Goal: Information Seeking & Learning: Find specific fact

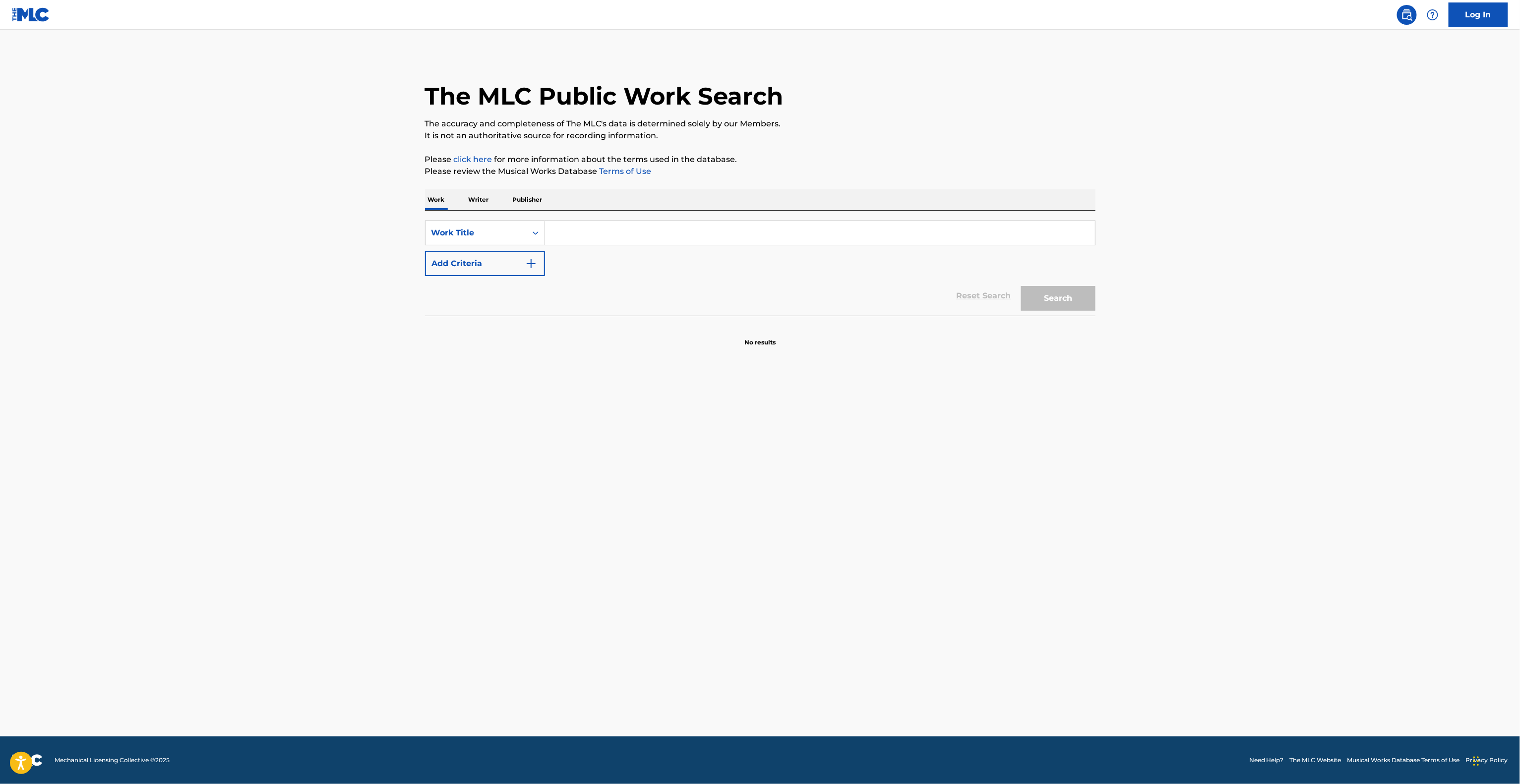
click at [1228, 515] on main "The MLC Public Work Search The accuracy and completeness of The MLC's data is d…" at bounding box center [760, 382] width 1520 height 707
drag, startPoint x: 0, startPoint y: 0, endPoint x: 1234, endPoint y: 506, distance: 1333.7
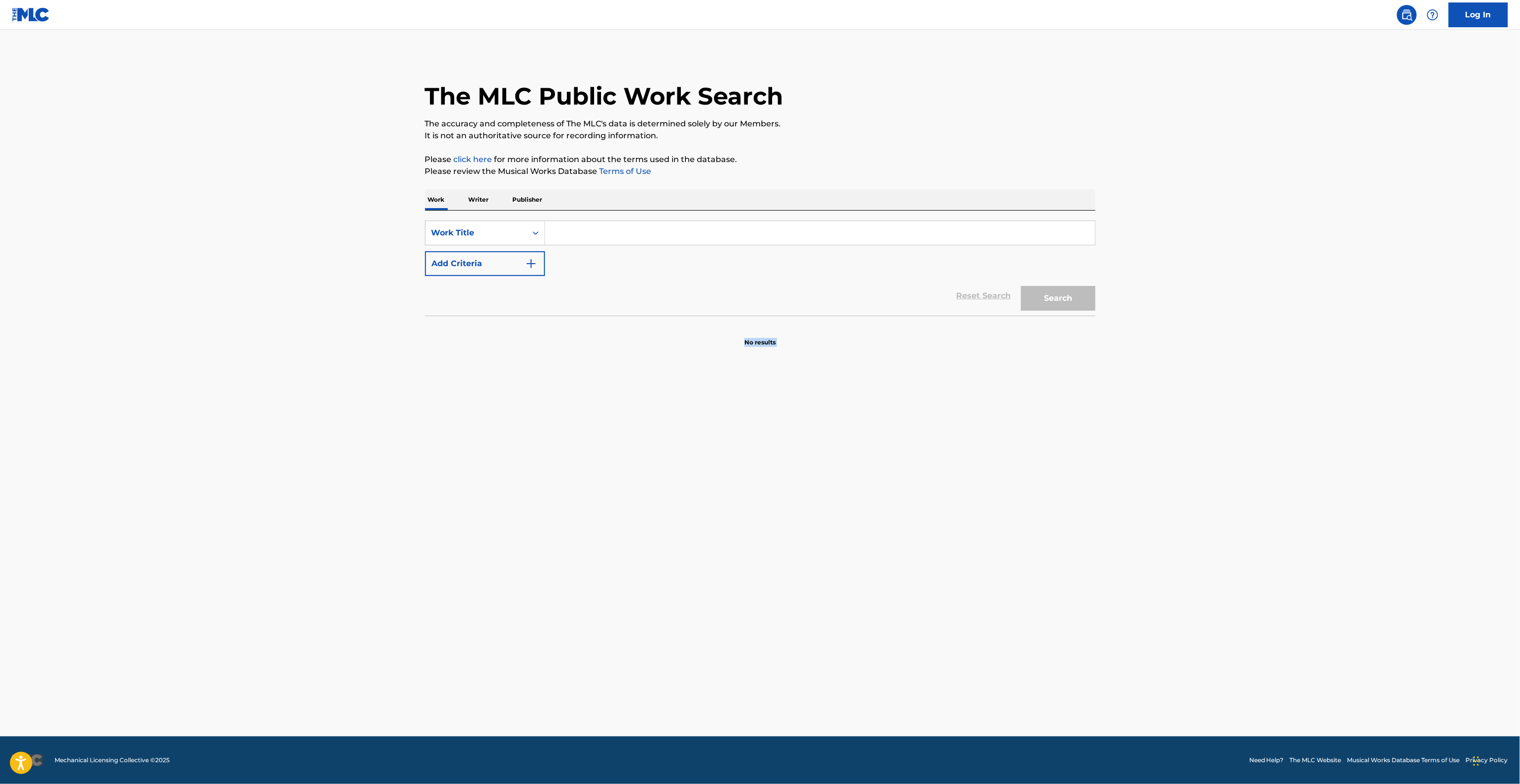
click at [1228, 514] on main "The MLC Public Work Search The accuracy and completeness of The MLC's data is d…" at bounding box center [760, 382] width 1520 height 707
click at [1242, 490] on main "The MLC Public Work Search The accuracy and completeness of The MLC's data is d…" at bounding box center [760, 382] width 1520 height 707
click at [1243, 490] on main "The MLC Public Work Search The accuracy and completeness of The MLC's data is d…" at bounding box center [760, 382] width 1520 height 707
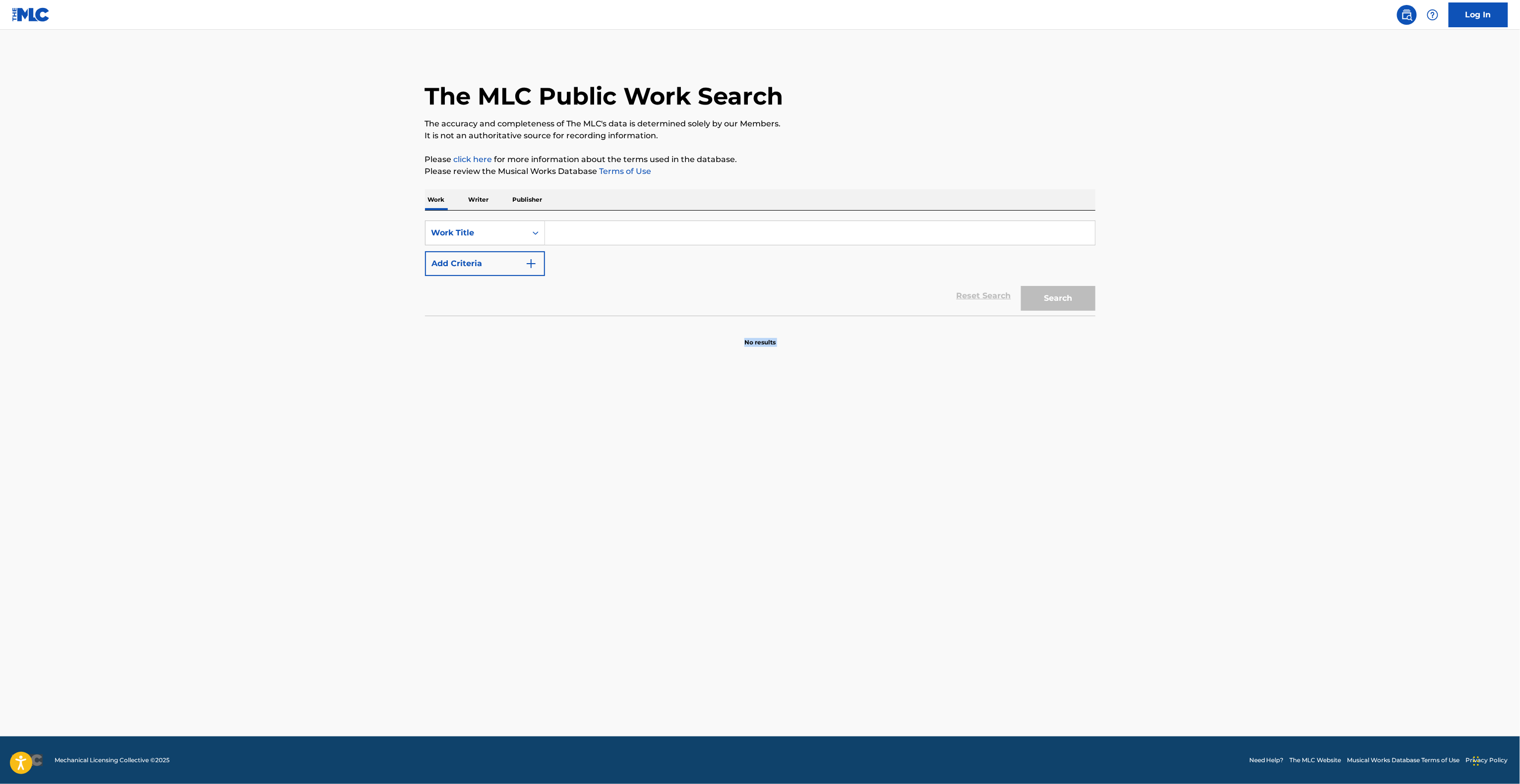
click at [1243, 490] on main "The MLC Public Work Search The accuracy and completeness of The MLC's data is d…" at bounding box center [760, 382] width 1520 height 707
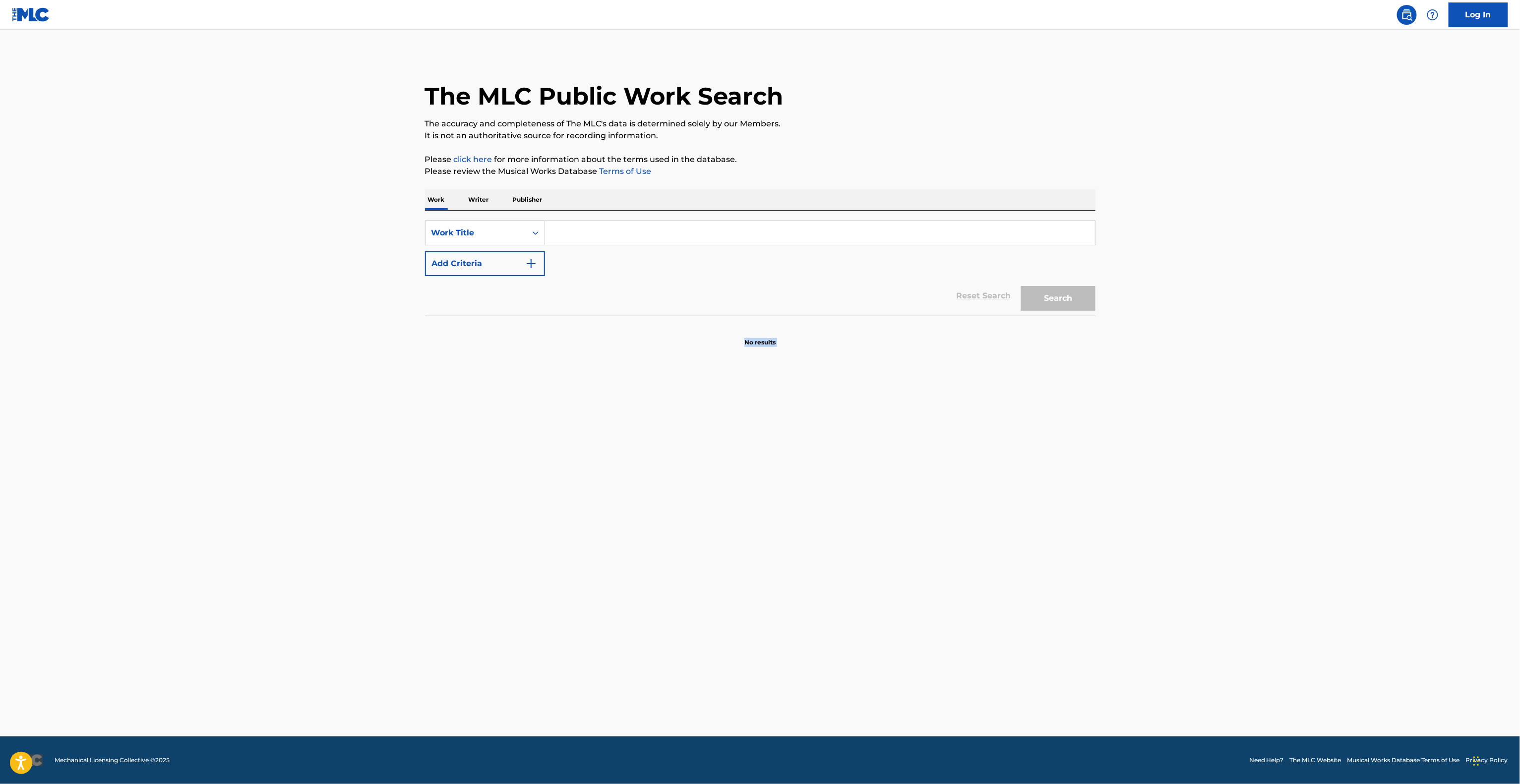
click at [1243, 490] on main "The MLC Public Work Search The accuracy and completeness of The MLC's data is d…" at bounding box center [760, 382] width 1520 height 707
drag, startPoint x: 1243, startPoint y: 490, endPoint x: 1234, endPoint y: 491, distance: 9.1
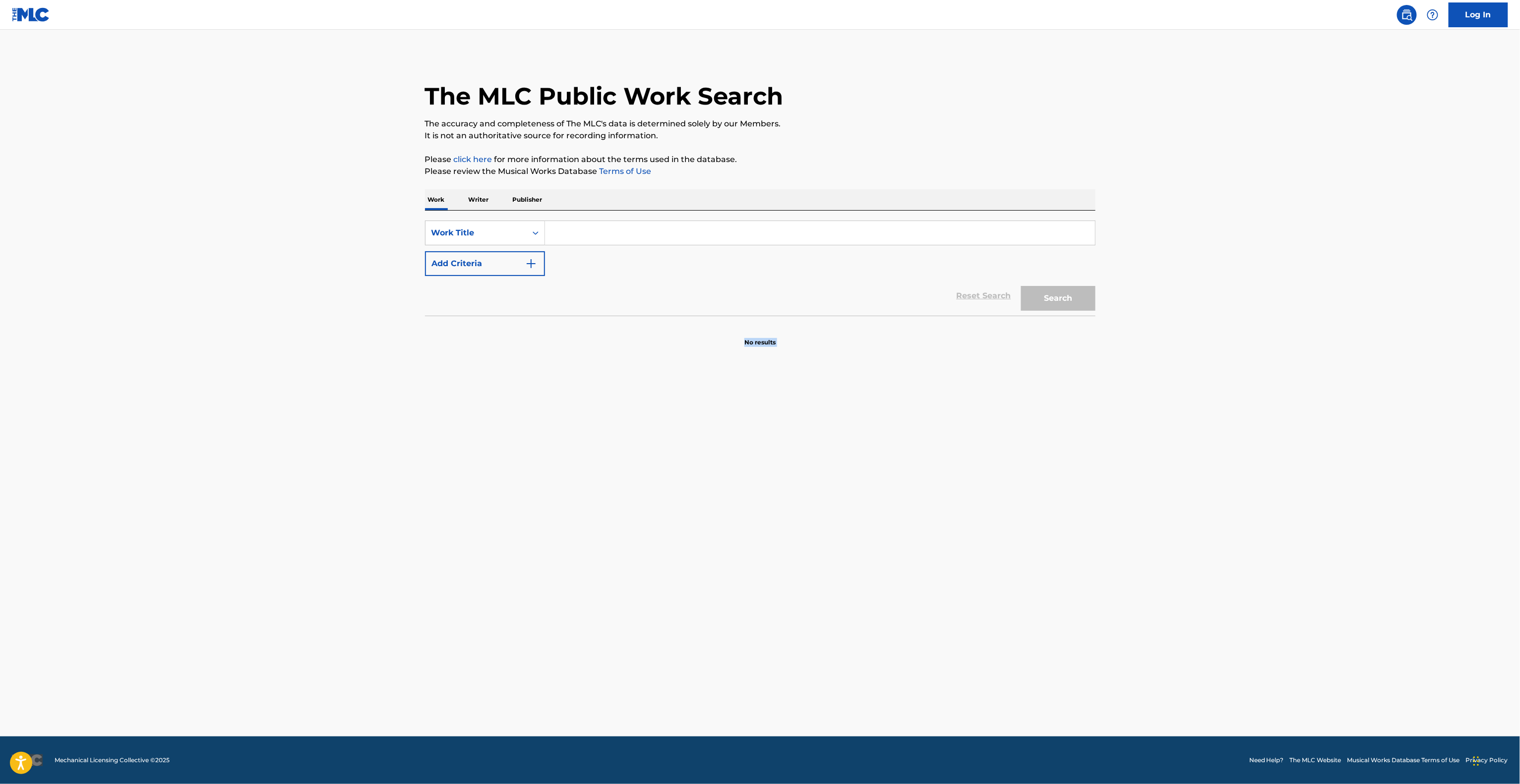
click at [1242, 490] on main "The MLC Public Work Search The accuracy and completeness of The MLC's data is d…" at bounding box center [760, 382] width 1520 height 707
click at [1234, 491] on main "The MLC Public Work Search The accuracy and completeness of The MLC's data is d…" at bounding box center [760, 382] width 1520 height 707
click at [1232, 484] on main "The MLC Public Work Search The accuracy and completeness of The MLC's data is d…" at bounding box center [760, 382] width 1520 height 707
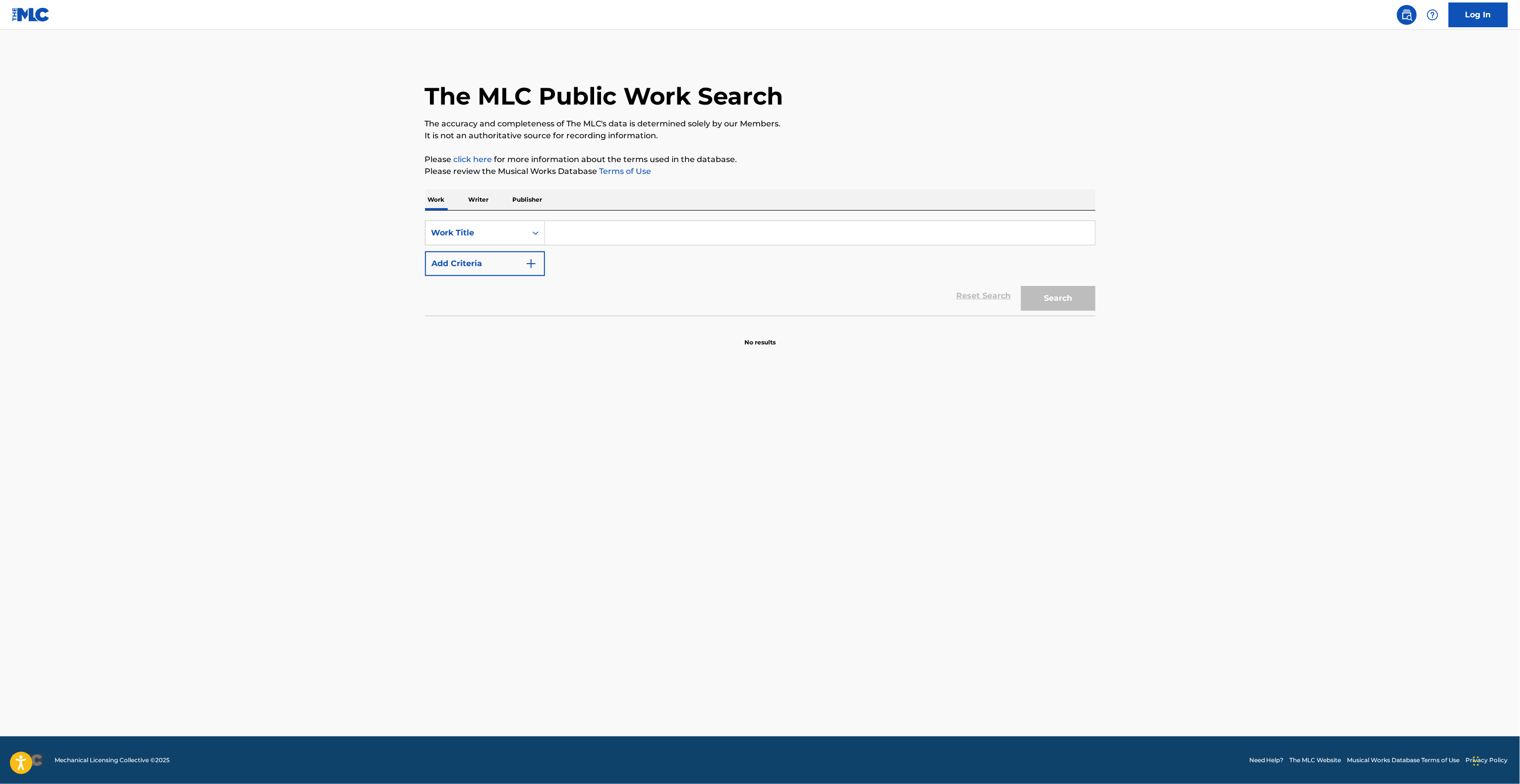
click at [1232, 484] on main "The MLC Public Work Search The accuracy and completeness of The MLC's data is d…" at bounding box center [760, 382] width 1520 height 707
click at [1239, 507] on main "The MLC Public Work Search The accuracy and completeness of The MLC's data is d…" at bounding box center [760, 382] width 1520 height 707
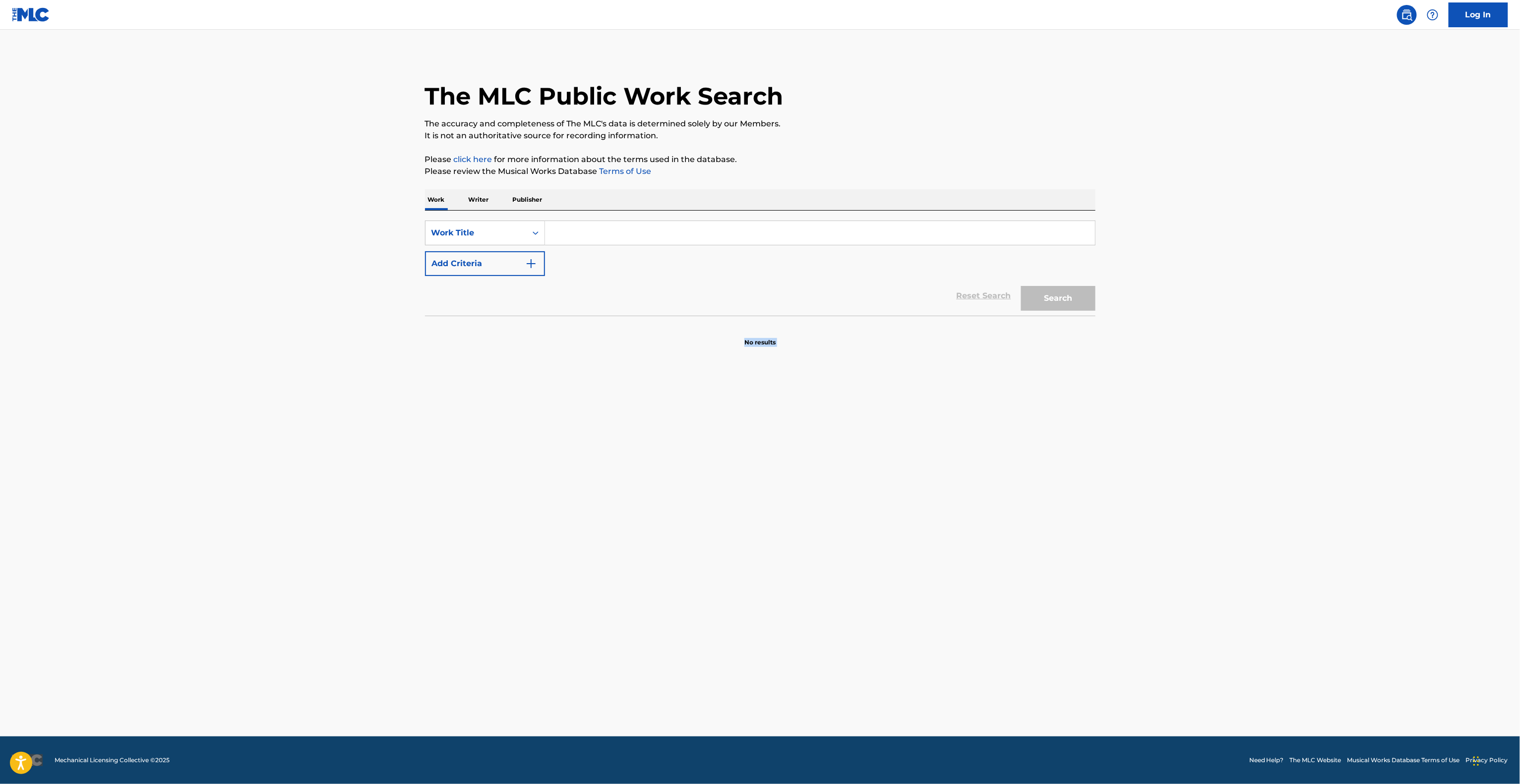
click at [1239, 507] on main "The MLC Public Work Search The accuracy and completeness of The MLC's data is d…" at bounding box center [760, 382] width 1520 height 707
click at [1237, 508] on main "The MLC Public Work Search The accuracy and completeness of The MLC's data is d…" at bounding box center [760, 382] width 1520 height 707
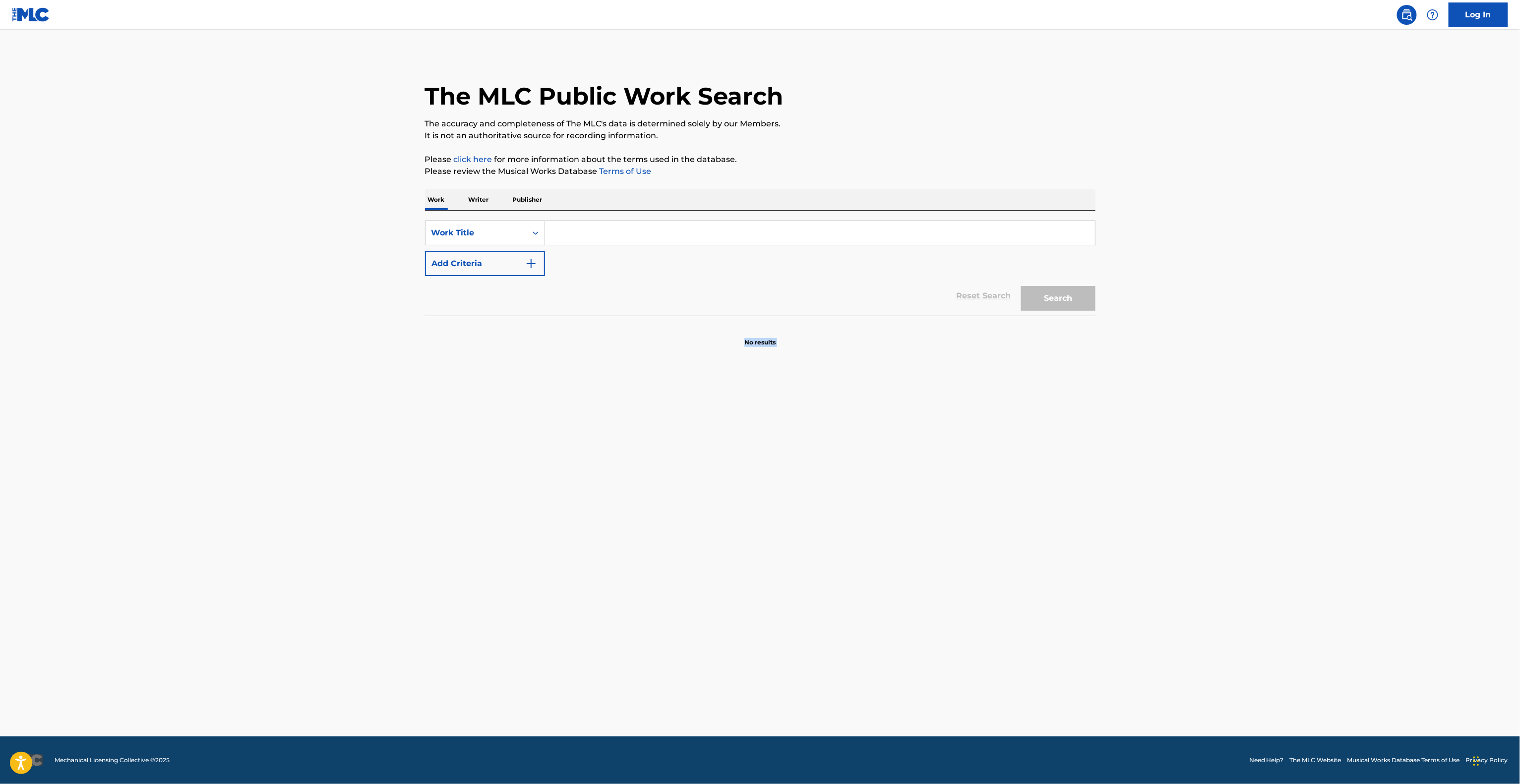
click at [1237, 508] on main "The MLC Public Work Search The accuracy and completeness of The MLC's data is d…" at bounding box center [760, 382] width 1520 height 707
click at [1240, 505] on main "The MLC Public Work Search The accuracy and completeness of The MLC's data is d…" at bounding box center [760, 382] width 1520 height 707
click at [1240, 504] on main "The MLC Public Work Search The accuracy and completeness of The MLC's data is d…" at bounding box center [760, 382] width 1520 height 707
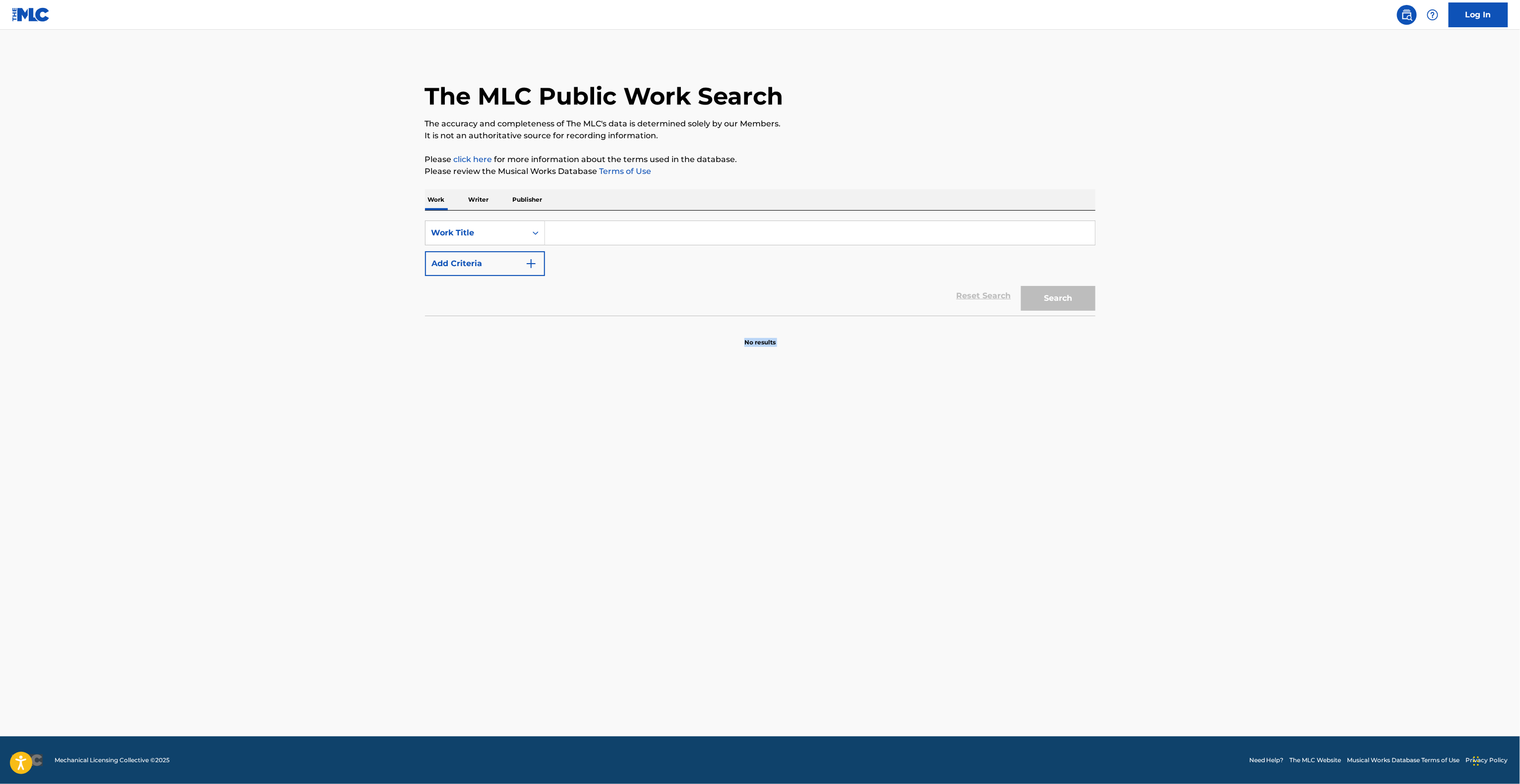
click at [1240, 504] on main "The MLC Public Work Search The accuracy and completeness of The MLC's data is d…" at bounding box center [760, 382] width 1520 height 707
click at [1228, 460] on main "The MLC Public Work Search The accuracy and completeness of The MLC's data is d…" at bounding box center [760, 382] width 1520 height 707
click at [1228, 460] on main "The MLC Public Work Search The accuracy and completeness of The MLC's data is d…" at bounding box center [760, 382] width 1520 height 707
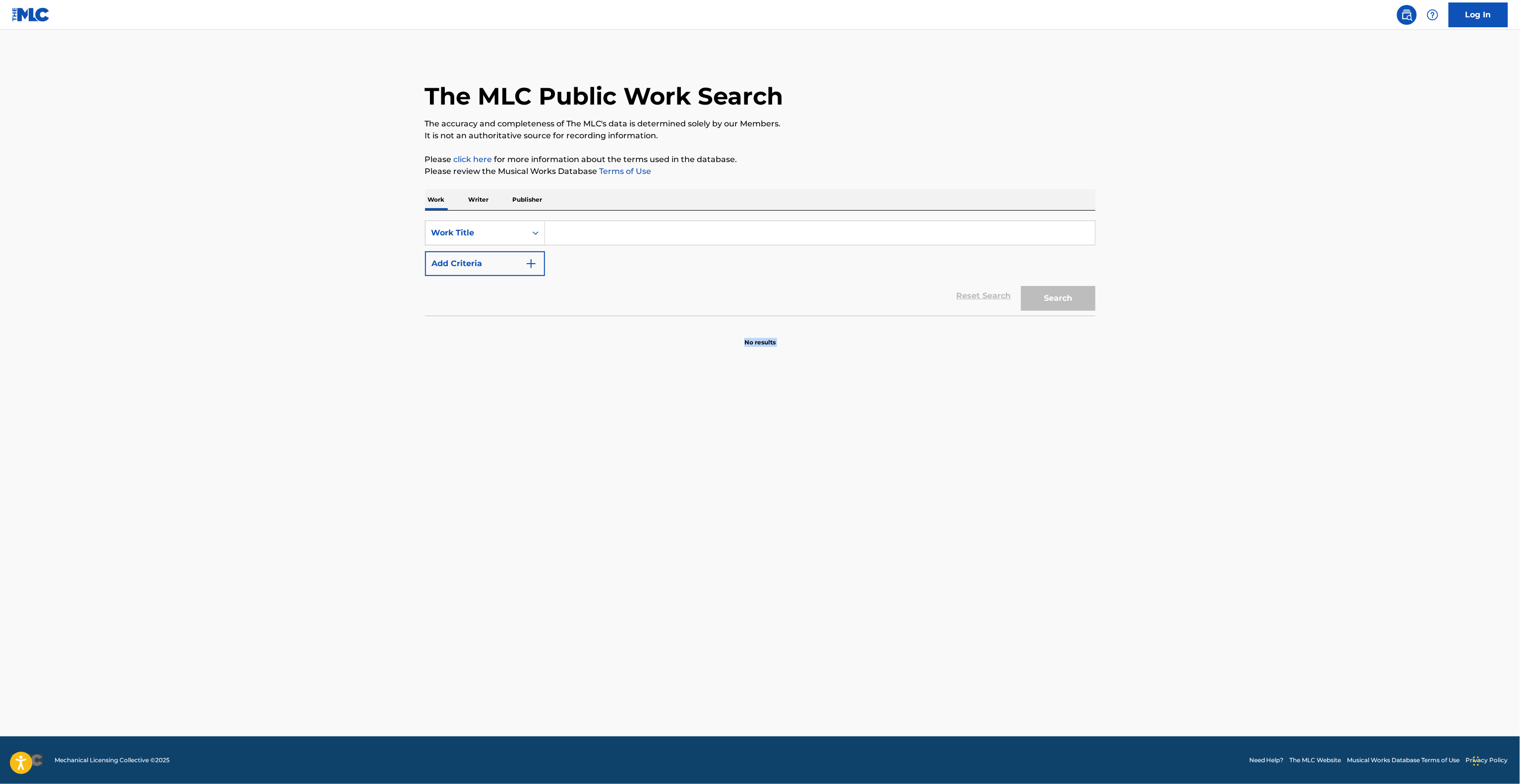
click at [1228, 460] on main "The MLC Public Work Search The accuracy and completeness of The MLC's data is d…" at bounding box center [760, 382] width 1520 height 707
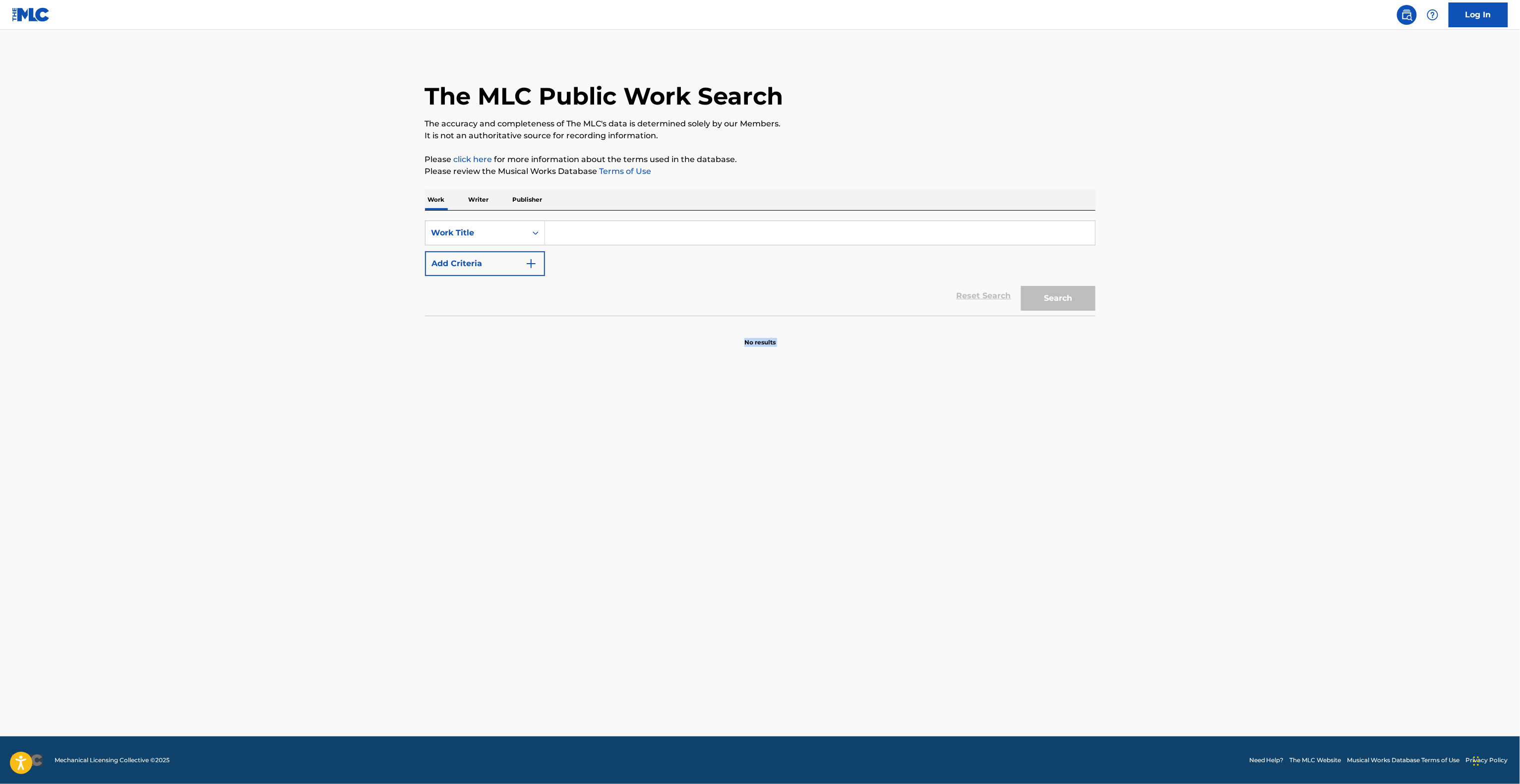
click at [1228, 460] on main "The MLC Public Work Search The accuracy and completeness of The MLC's data is d…" at bounding box center [760, 382] width 1520 height 707
click at [1223, 460] on main "The MLC Public Work Search The accuracy and completeness of The MLC's data is d…" at bounding box center [760, 382] width 1520 height 707
click at [1225, 460] on main "The MLC Public Work Search The accuracy and completeness of The MLC's data is d…" at bounding box center [760, 382] width 1520 height 707
click at [1226, 460] on main "The MLC Public Work Search The accuracy and completeness of The MLC's data is d…" at bounding box center [760, 382] width 1520 height 707
click at [1222, 462] on main "The MLC Public Work Search The accuracy and completeness of The MLC's data is d…" at bounding box center [760, 382] width 1520 height 707
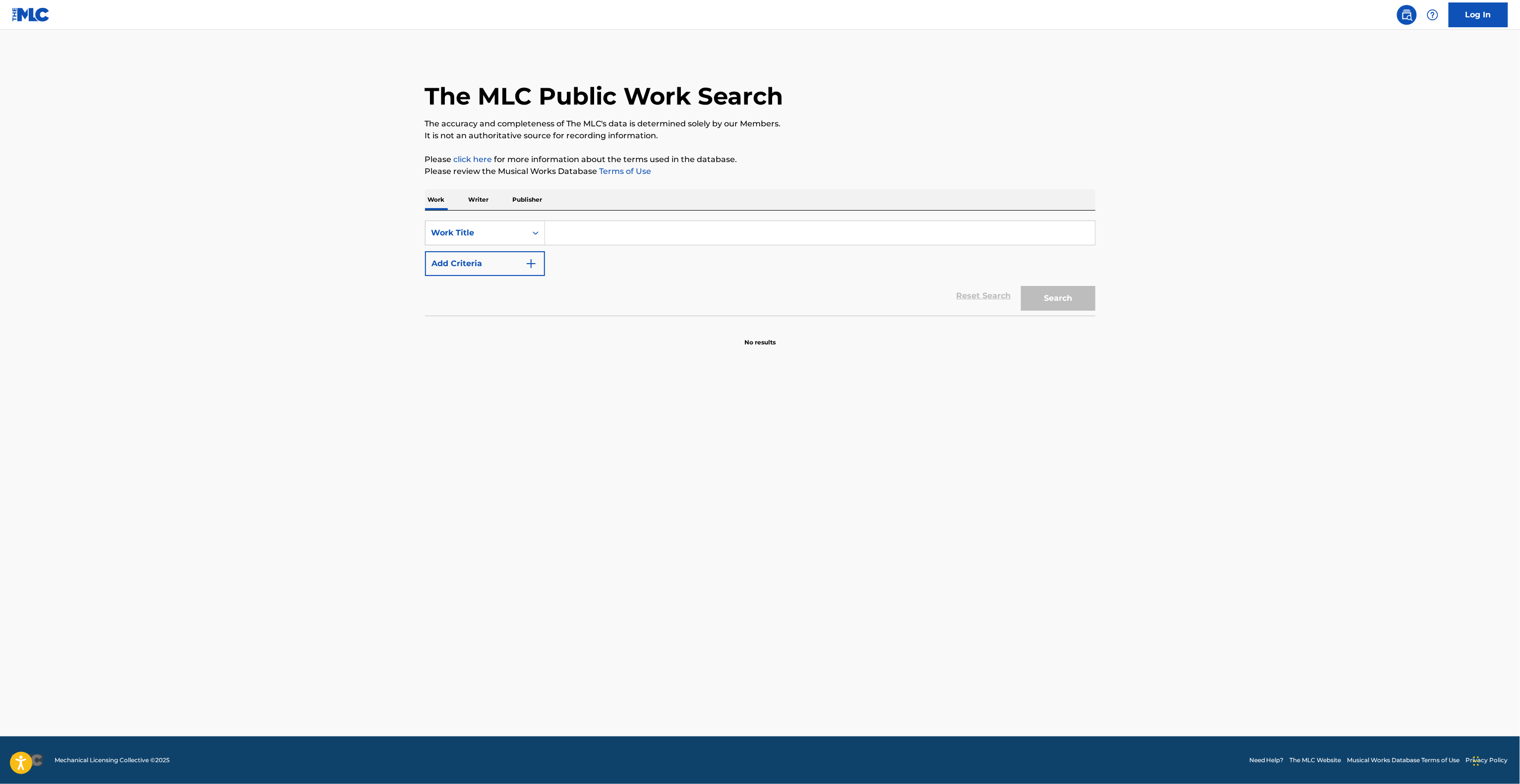
click at [1222, 462] on main "The MLC Public Work Search The accuracy and completeness of The MLC's data is d…" at bounding box center [760, 382] width 1520 height 707
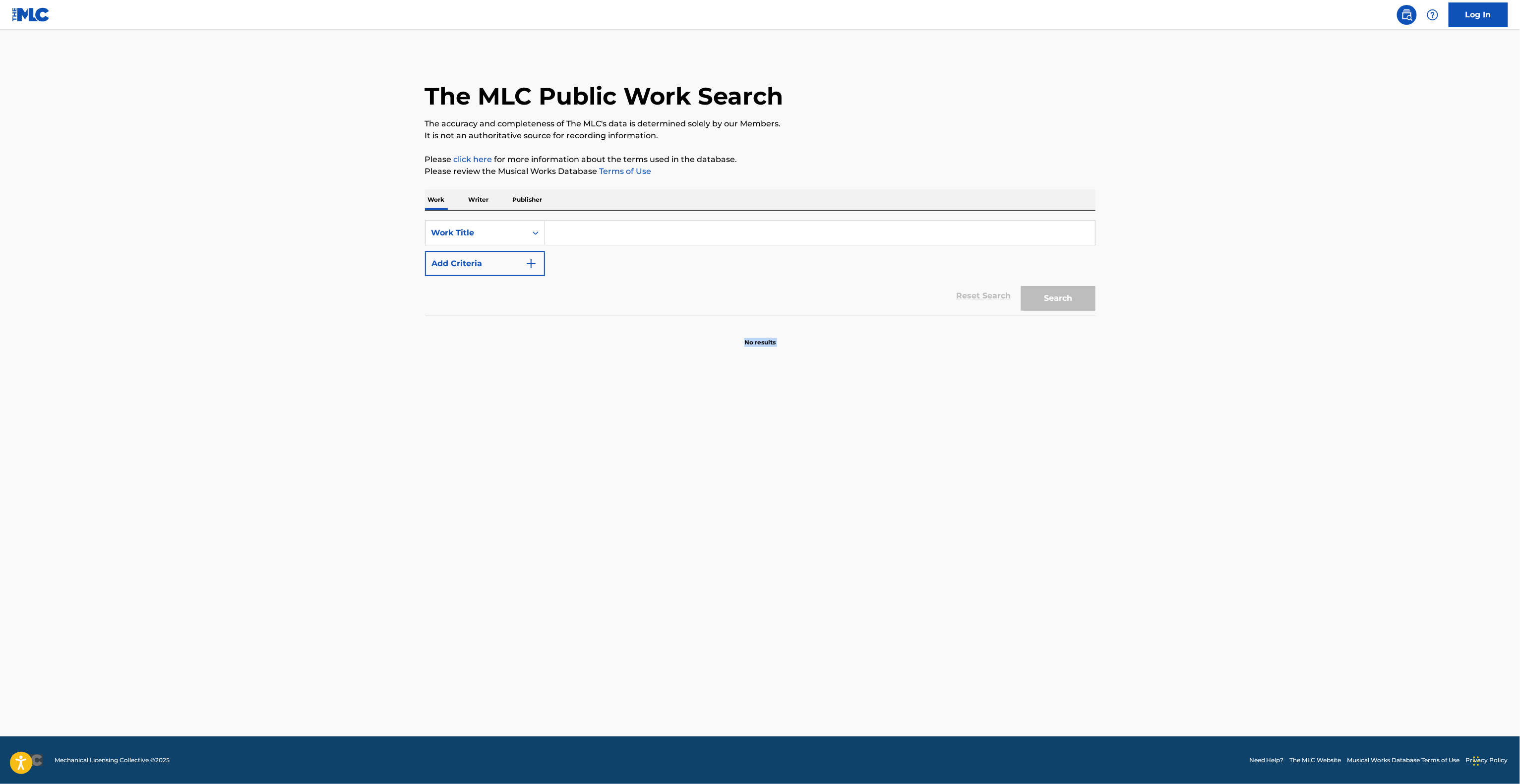
drag, startPoint x: 1222, startPoint y: 462, endPoint x: 1224, endPoint y: 457, distance: 5.4
click at [1224, 458] on main "The MLC Public Work Search The accuracy and completeness of The MLC's data is d…" at bounding box center [760, 382] width 1520 height 707
click at [1280, 335] on main "The MLC Public Work Search The accuracy and completeness of The MLC's data is d…" at bounding box center [760, 382] width 1520 height 707
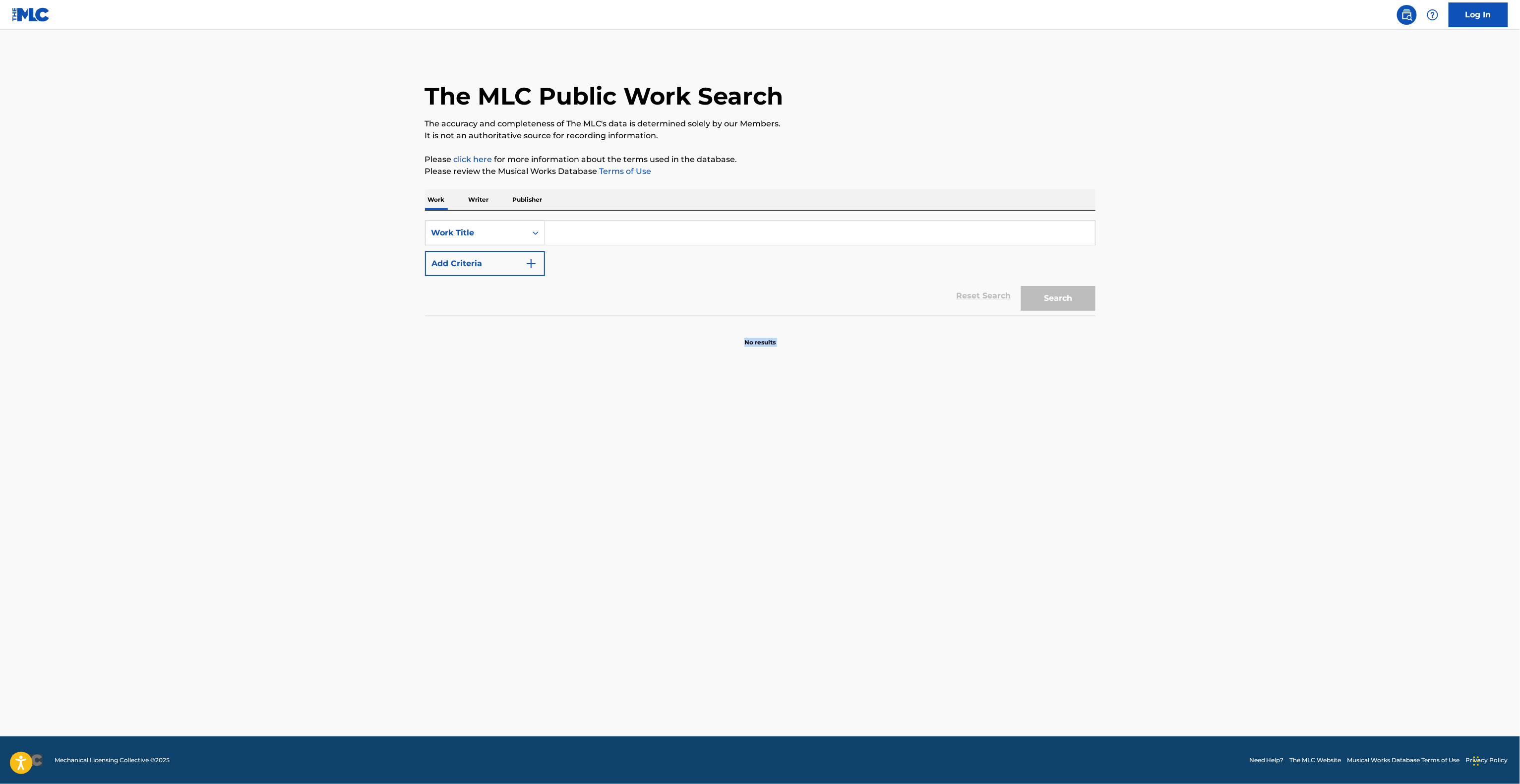
click at [1280, 335] on main "The MLC Public Work Search The accuracy and completeness of The MLC's data is d…" at bounding box center [760, 382] width 1520 height 707
click at [1284, 330] on main "The MLC Public Work Search The accuracy and completeness of The MLC's data is d…" at bounding box center [760, 382] width 1520 height 707
click at [1283, 330] on main "The MLC Public Work Search The accuracy and completeness of The MLC's data is d…" at bounding box center [760, 382] width 1520 height 707
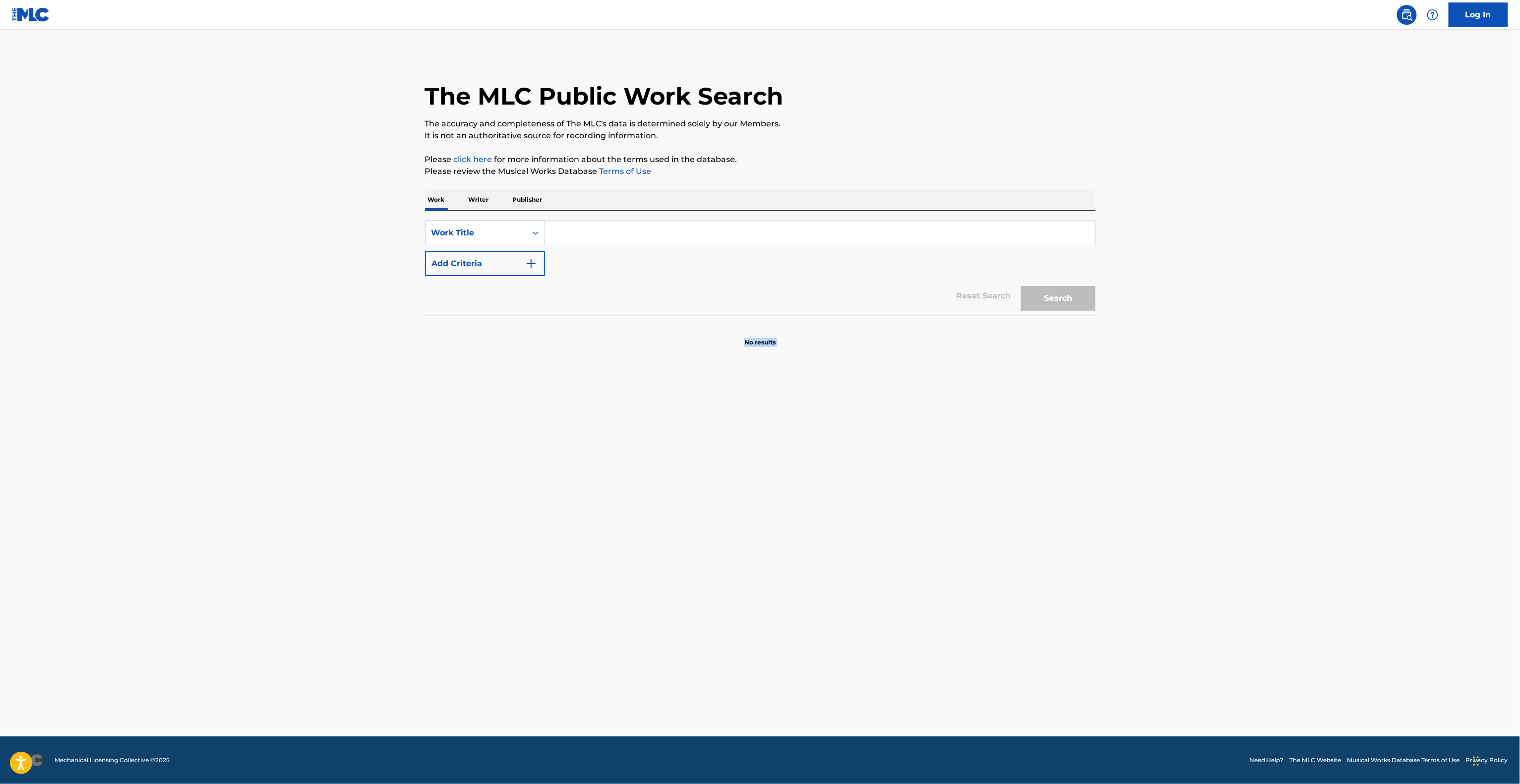
click at [1283, 330] on main "The MLC Public Work Search The accuracy and completeness of The MLC's data is d…" at bounding box center [760, 382] width 1520 height 707
click at [1281, 336] on main "The MLC Public Work Search The accuracy and completeness of The MLC's data is d…" at bounding box center [760, 382] width 1520 height 707
drag, startPoint x: 1287, startPoint y: 332, endPoint x: 1295, endPoint y: 316, distance: 17.9
click at [1289, 328] on main "The MLC Public Work Search The accuracy and completeness of The MLC's data is d…" at bounding box center [760, 382] width 1520 height 707
click at [1295, 316] on main "The MLC Public Work Search The accuracy and completeness of The MLC's data is d…" at bounding box center [760, 382] width 1520 height 707
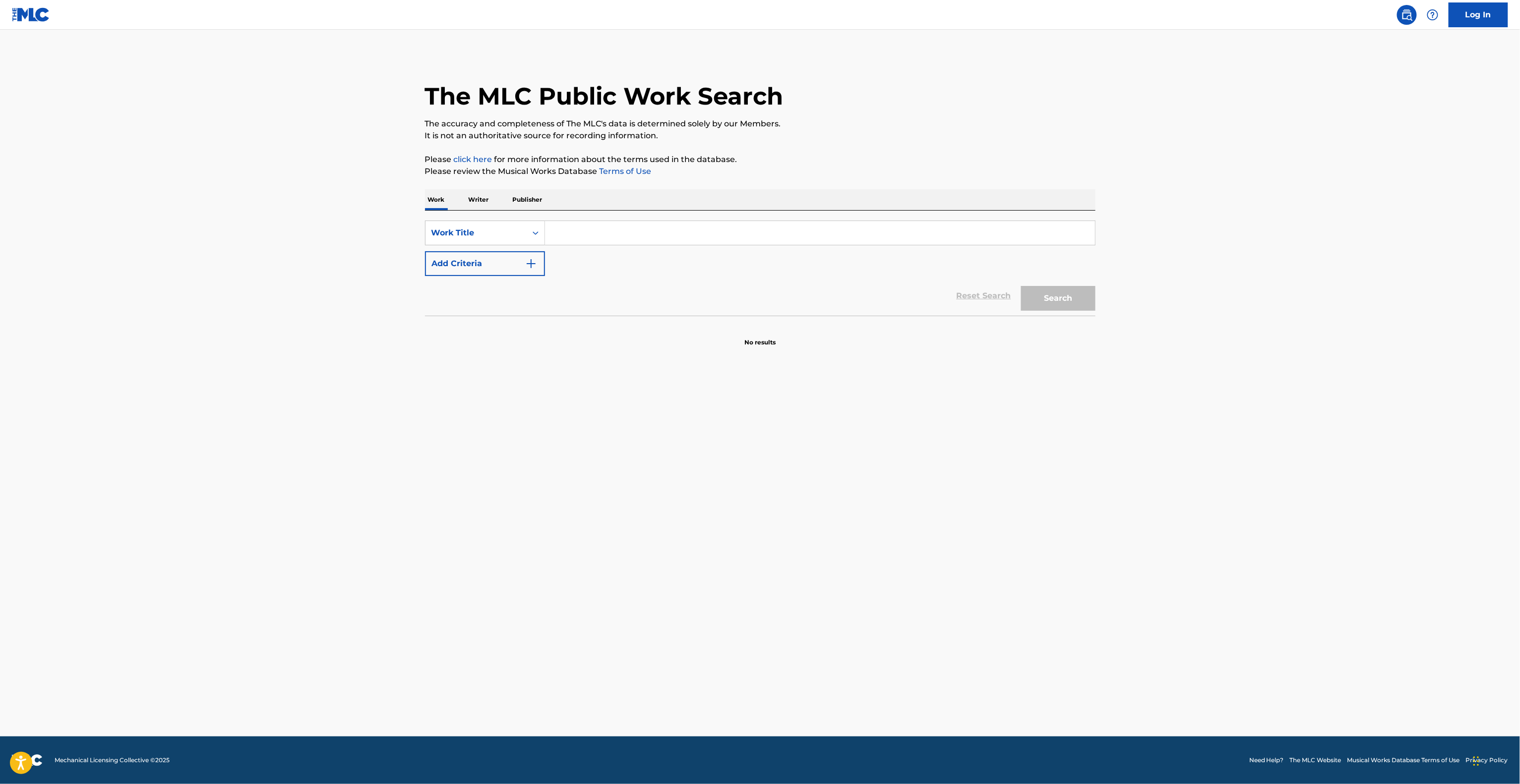
click at [1300, 294] on main "The MLC Public Work Search The accuracy and completeness of The MLC's data is d…" at bounding box center [760, 382] width 1520 height 707
drag, startPoint x: 1298, startPoint y: 312, endPoint x: 1277, endPoint y: 391, distance: 81.7
click at [1285, 362] on main "The MLC Public Work Search The accuracy and completeness of The MLC's data is d…" at bounding box center [760, 382] width 1520 height 707
click at [1270, 403] on main "The MLC Public Work Search The accuracy and completeness of The MLC's data is d…" at bounding box center [760, 382] width 1520 height 707
drag, startPoint x: 1269, startPoint y: 404, endPoint x: 1009, endPoint y: 725, distance: 413.1
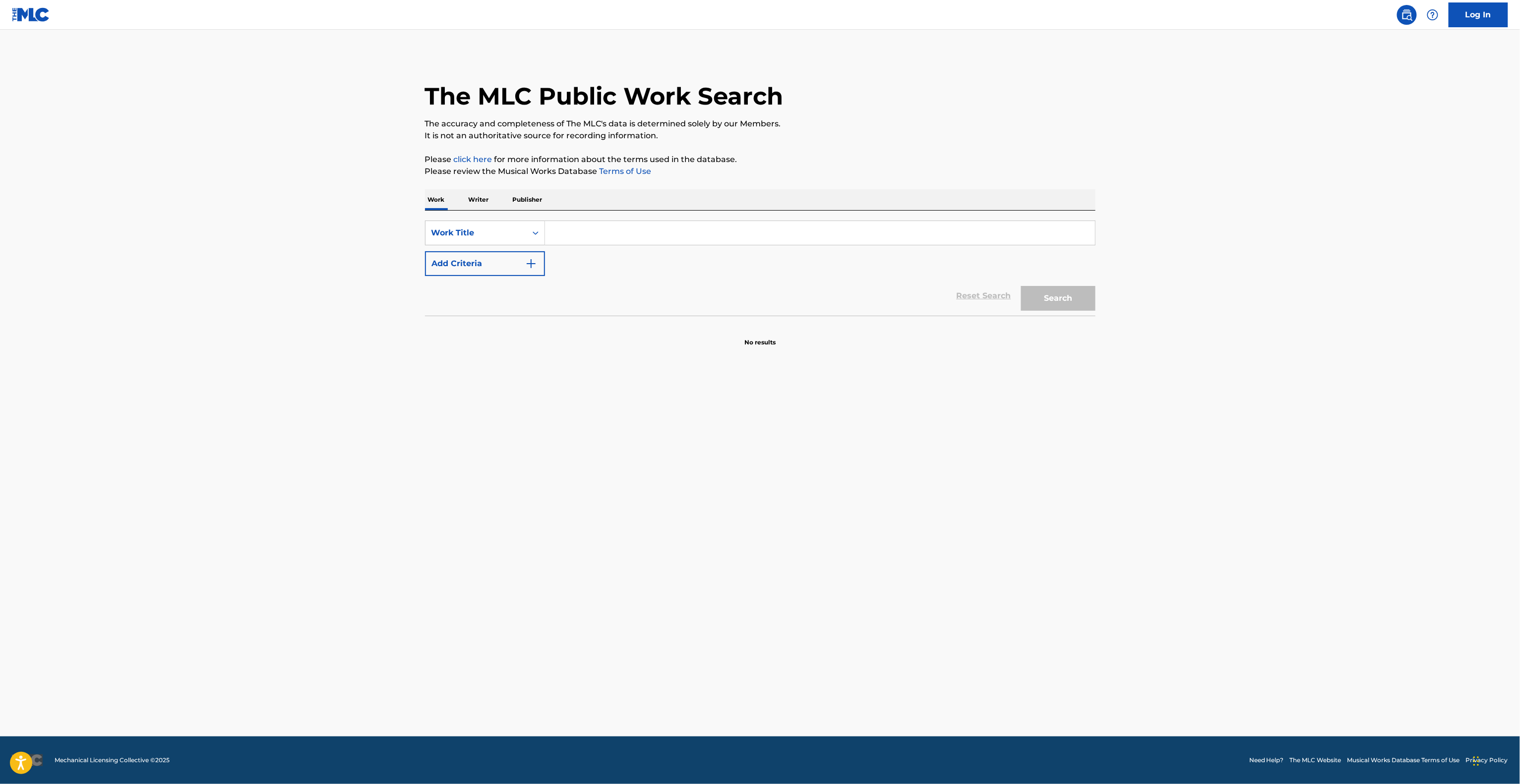
click at [1256, 418] on main "The MLC Public Work Search The accuracy and completeness of The MLC's data is d…" at bounding box center [760, 382] width 1520 height 707
click at [1284, 367] on main "The MLC Public Work Search The accuracy and completeness of The MLC's data is d…" at bounding box center [760, 382] width 1520 height 707
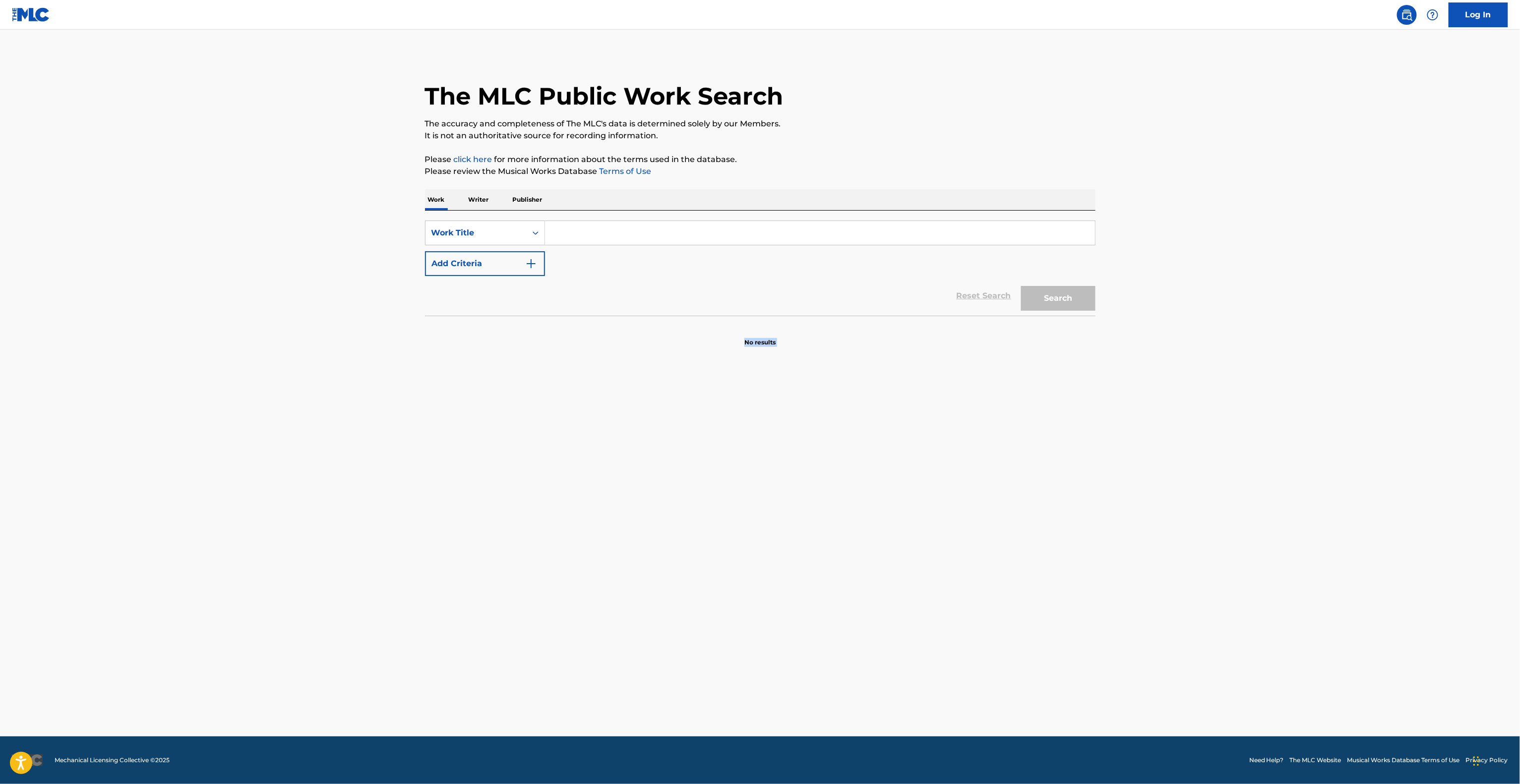
click at [1284, 365] on main "The MLC Public Work Search The accuracy and completeness of The MLC's data is d…" at bounding box center [760, 382] width 1520 height 707
click at [1288, 362] on main "The MLC Public Work Search The accuracy and completeness of The MLC's data is d…" at bounding box center [760, 382] width 1520 height 707
click at [1289, 362] on main "The MLC Public Work Search The accuracy and completeness of The MLC's data is d…" at bounding box center [760, 382] width 1520 height 707
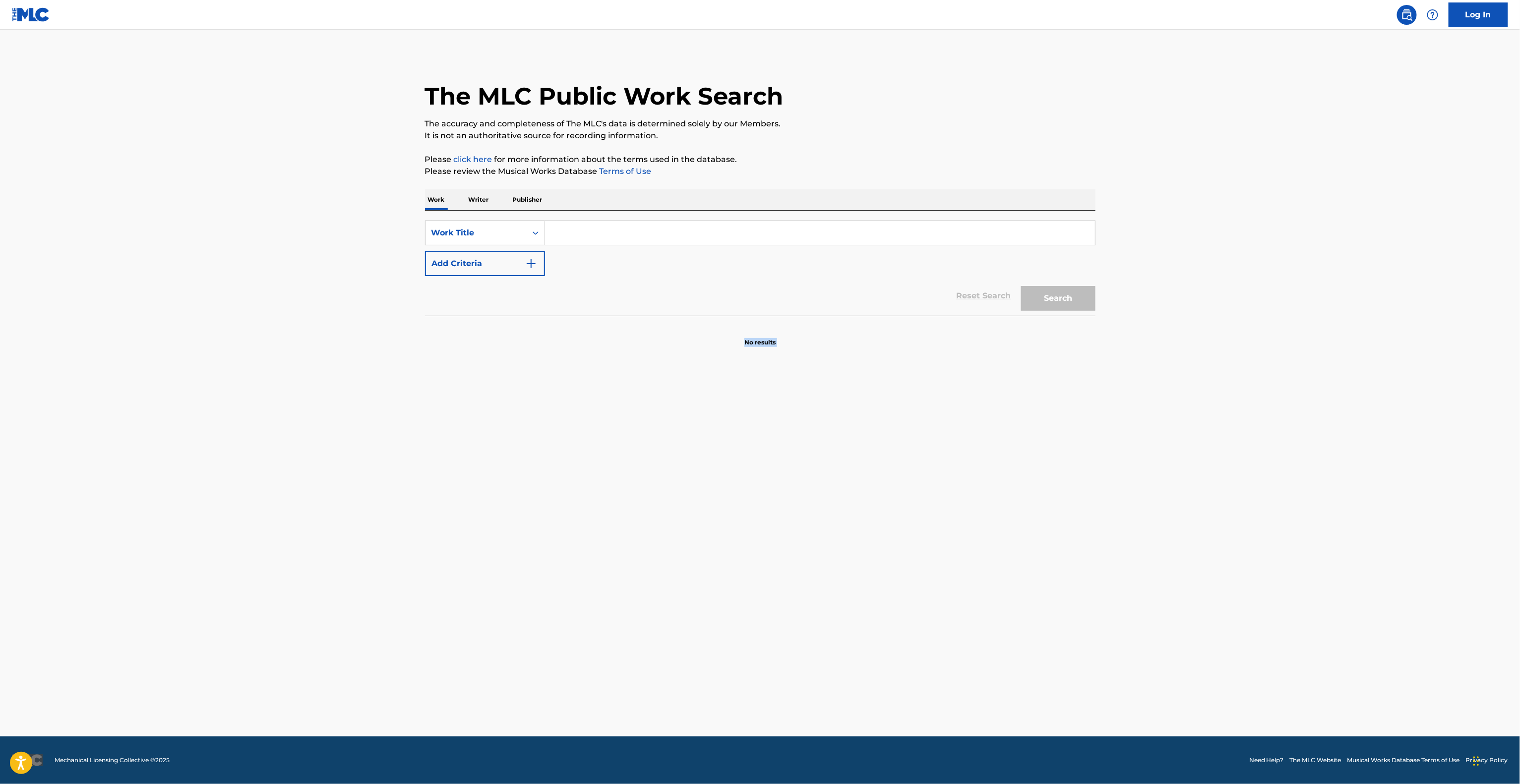
click at [1289, 362] on main "The MLC Public Work Search The accuracy and completeness of The MLC's data is d…" at bounding box center [760, 382] width 1520 height 707
drag, startPoint x: 1289, startPoint y: 362, endPoint x: 1190, endPoint y: 354, distance: 99.3
click at [1239, 361] on main "The MLC Public Work Search The accuracy and completeness of The MLC's data is d…" at bounding box center [760, 382] width 1520 height 707
click at [1121, 378] on main "The MLC Public Work Search The accuracy and completeness of The MLC's data is d…" at bounding box center [760, 382] width 1520 height 707
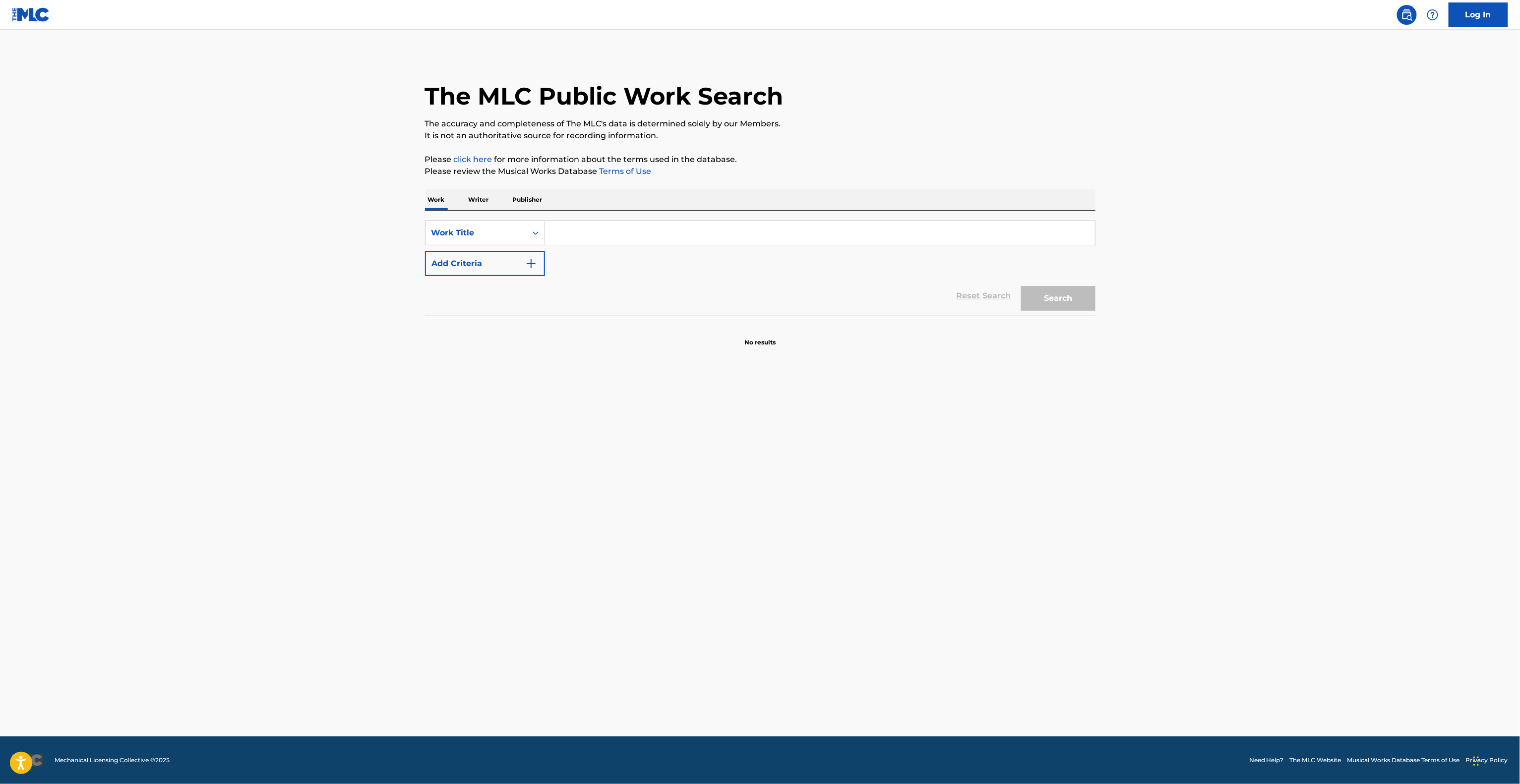
click at [1121, 378] on main "The MLC Public Work Search The accuracy and completeness of The MLC's data is d…" at bounding box center [760, 382] width 1520 height 707
click at [1155, 386] on main "The MLC Public Work Search The accuracy and completeness of The MLC's data is d…" at bounding box center [760, 382] width 1520 height 707
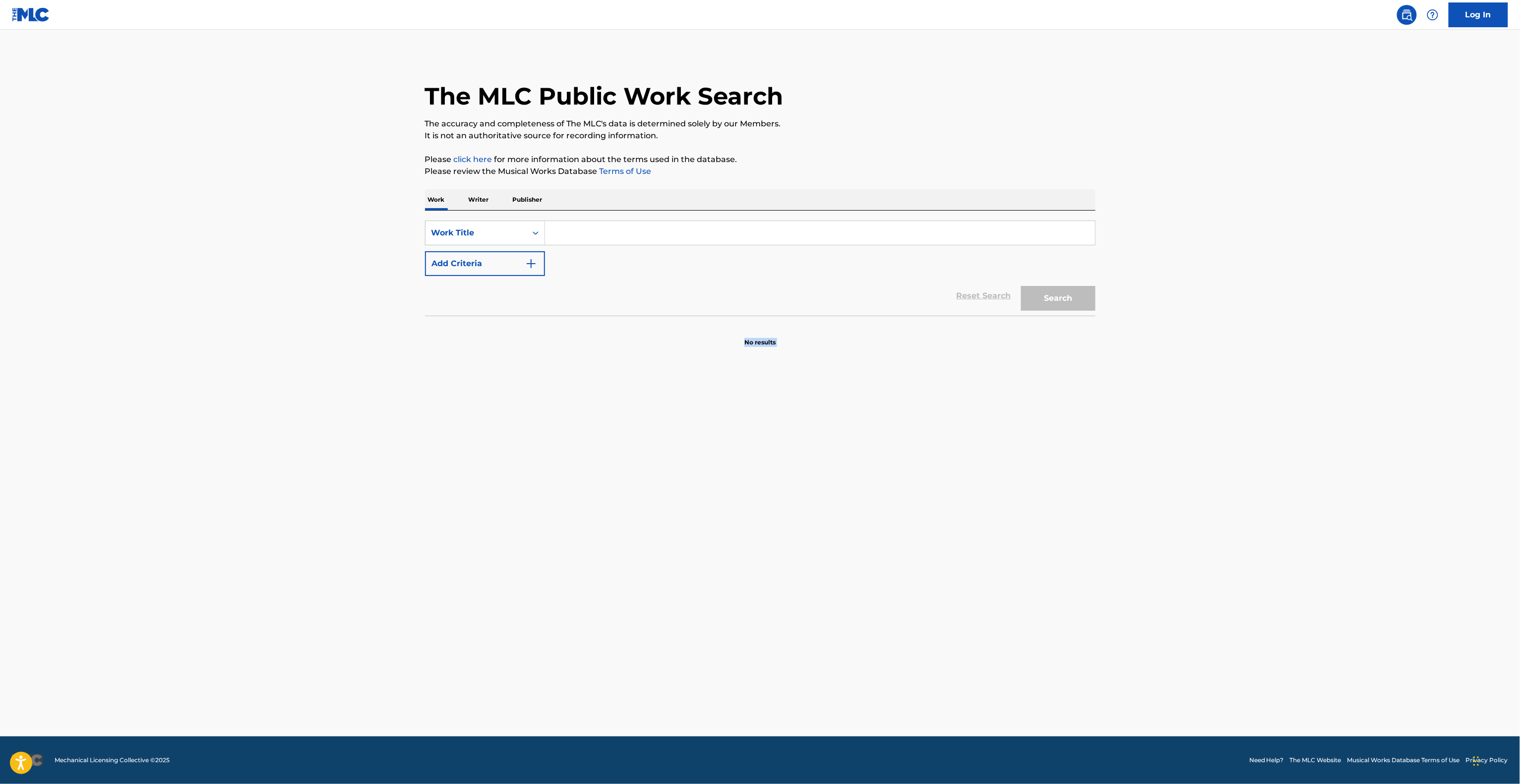
click at [1155, 386] on main "The MLC Public Work Search The accuracy and completeness of The MLC's data is d…" at bounding box center [760, 382] width 1520 height 707
drag, startPoint x: 1155, startPoint y: 386, endPoint x: 1148, endPoint y: 395, distance: 11.4
click at [1152, 391] on main "The MLC Public Work Search The accuracy and completeness of The MLC's data is d…" at bounding box center [760, 382] width 1520 height 707
click at [1141, 392] on main "The MLC Public Work Search The accuracy and completeness of The MLC's data is d…" at bounding box center [760, 382] width 1520 height 707
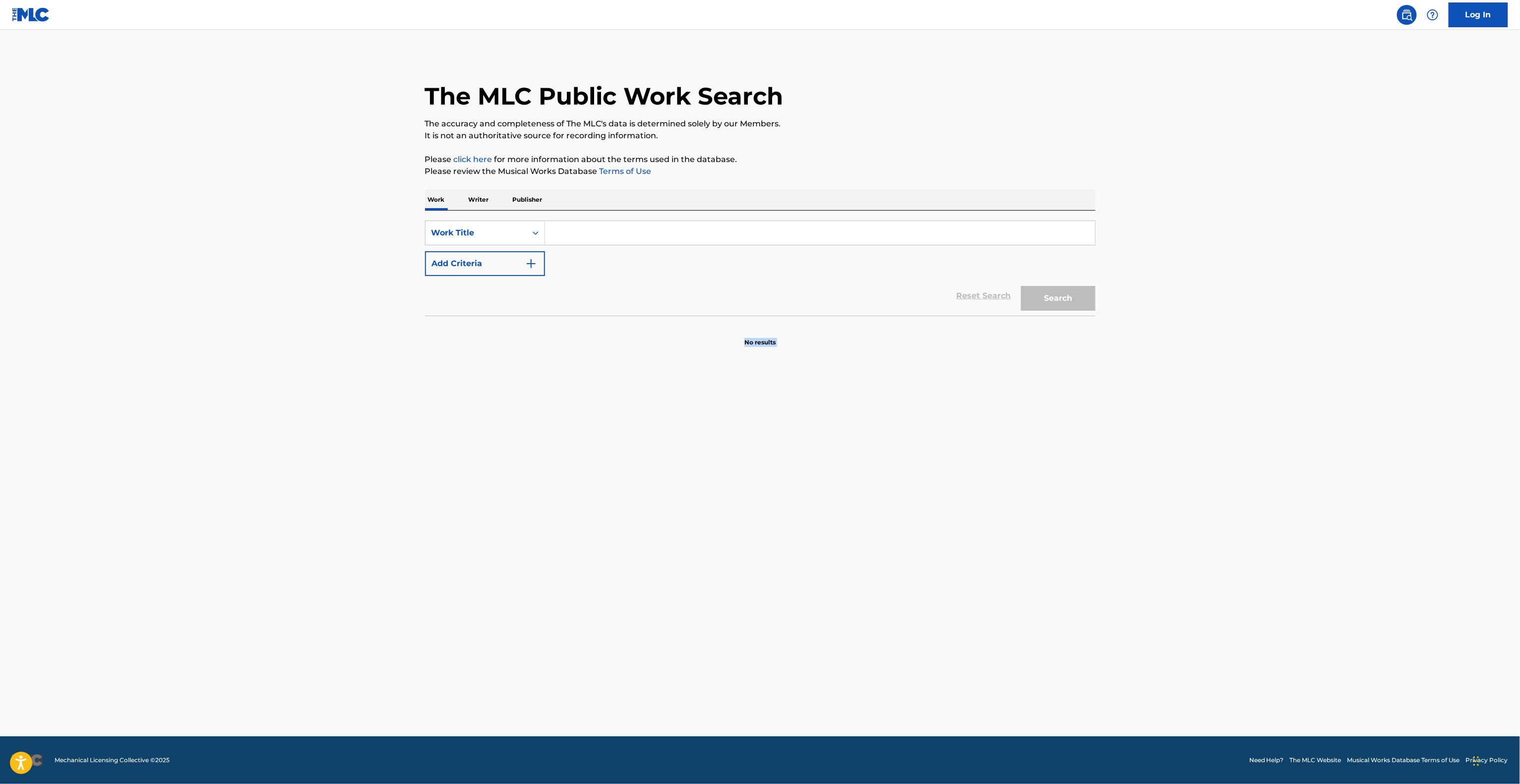
click at [1141, 392] on main "The MLC Public Work Search The accuracy and completeness of The MLC's data is d…" at bounding box center [760, 382] width 1520 height 707
click at [1143, 395] on main "The MLC Public Work Search The accuracy and completeness of The MLC's data is d…" at bounding box center [760, 382] width 1520 height 707
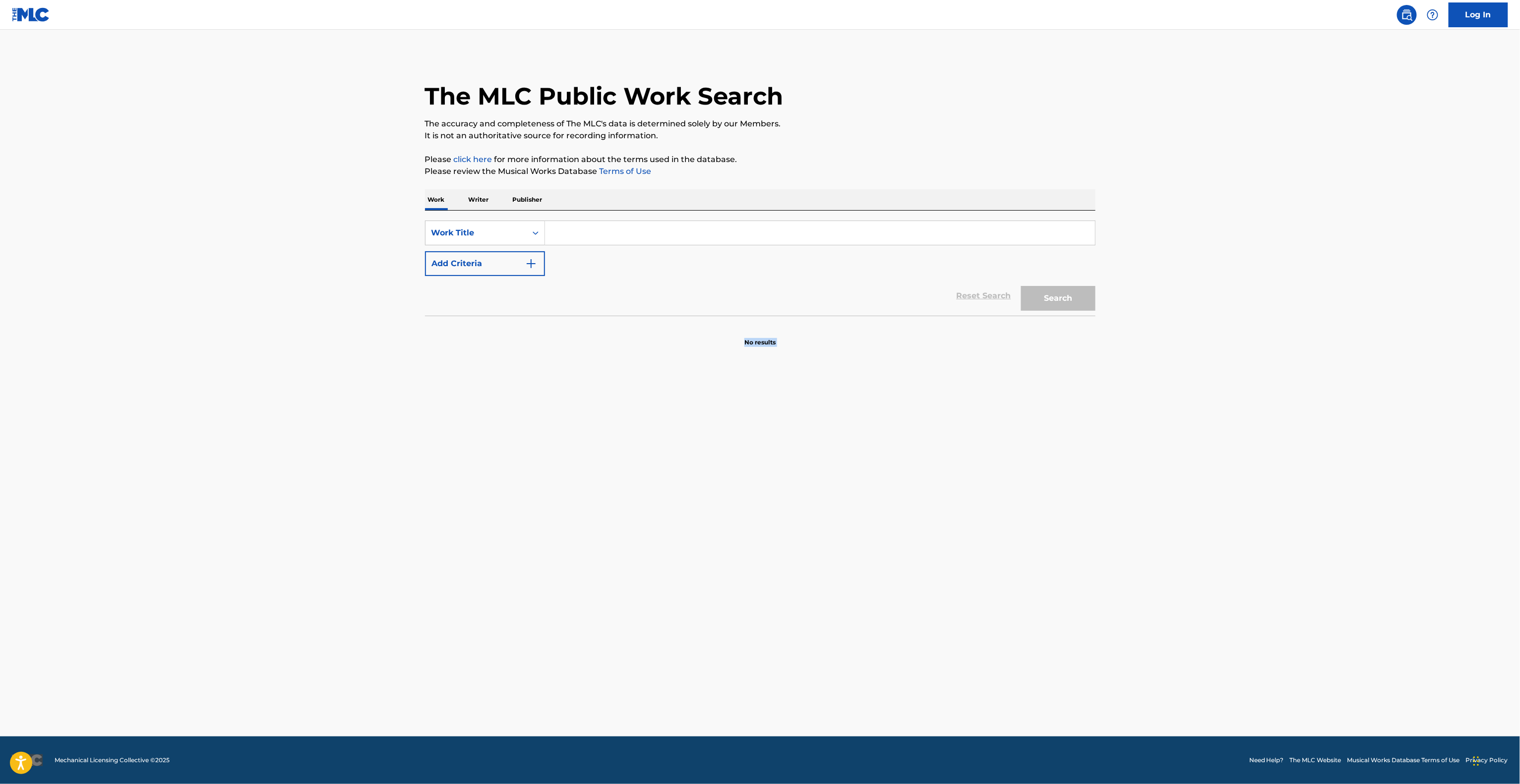
click at [1143, 395] on main "The MLC Public Work Search The accuracy and completeness of The MLC's data is d…" at bounding box center [760, 382] width 1520 height 707
drag, startPoint x: 1144, startPoint y: 395, endPoint x: 1147, endPoint y: 400, distance: 5.8
click at [1144, 397] on main "The MLC Public Work Search The accuracy and completeness of The MLC's data is d…" at bounding box center [760, 382] width 1520 height 707
click at [1147, 400] on main "The MLC Public Work Search The accuracy and completeness of The MLC's data is d…" at bounding box center [760, 382] width 1520 height 707
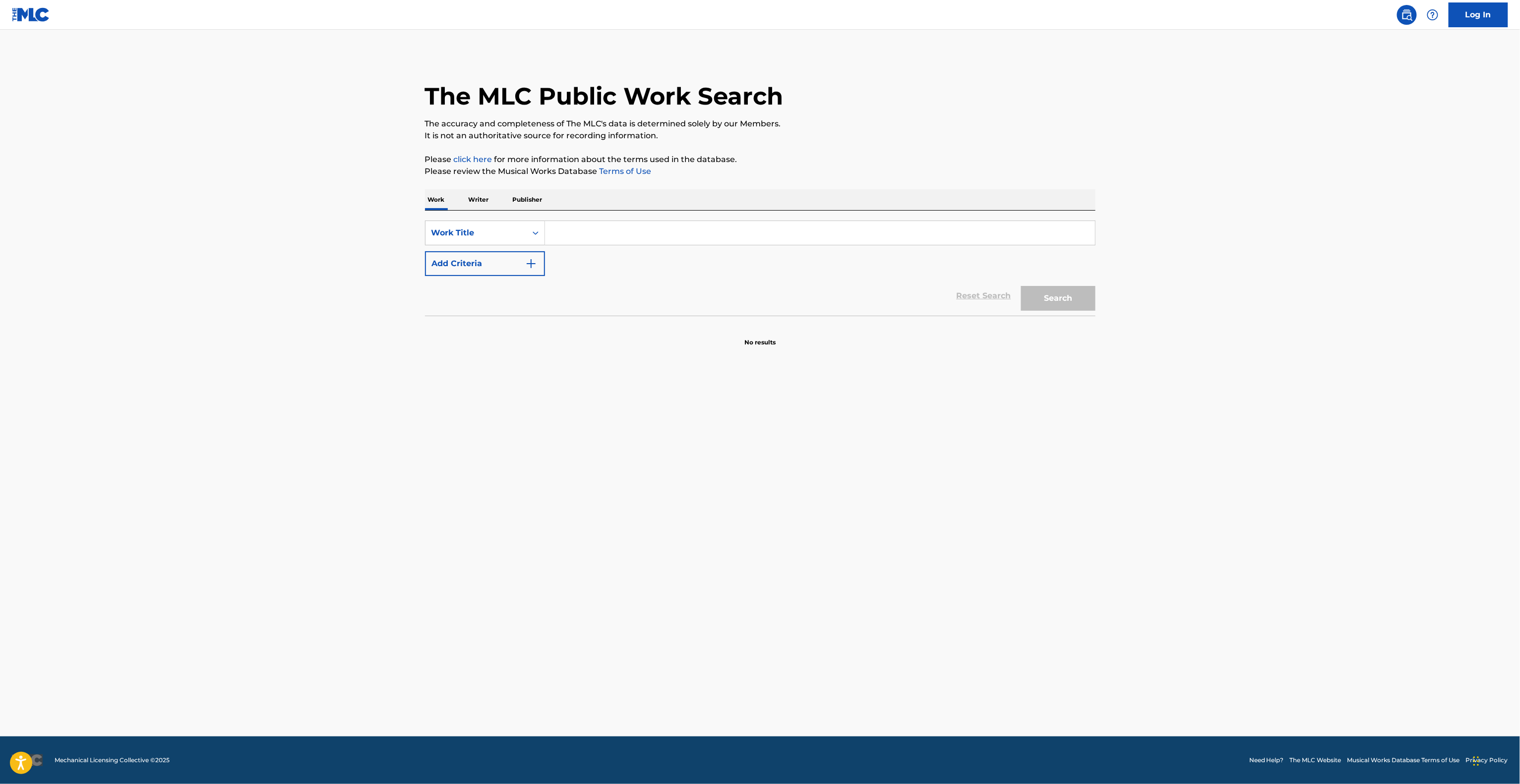
click at [1147, 400] on main "The MLC Public Work Search The accuracy and completeness of The MLC's data is d…" at bounding box center [760, 382] width 1520 height 707
click at [1147, 402] on main "The MLC Public Work Search The accuracy and completeness of The MLC's data is d…" at bounding box center [760, 382] width 1520 height 707
click at [1147, 404] on main "The MLC Public Work Search The accuracy and completeness of The MLC's data is d…" at bounding box center [760, 382] width 1520 height 707
drag, startPoint x: 1147, startPoint y: 404, endPoint x: 1142, endPoint y: 410, distance: 7.8
click at [1146, 404] on main "The MLC Public Work Search The accuracy and completeness of The MLC's data is d…" at bounding box center [760, 382] width 1520 height 707
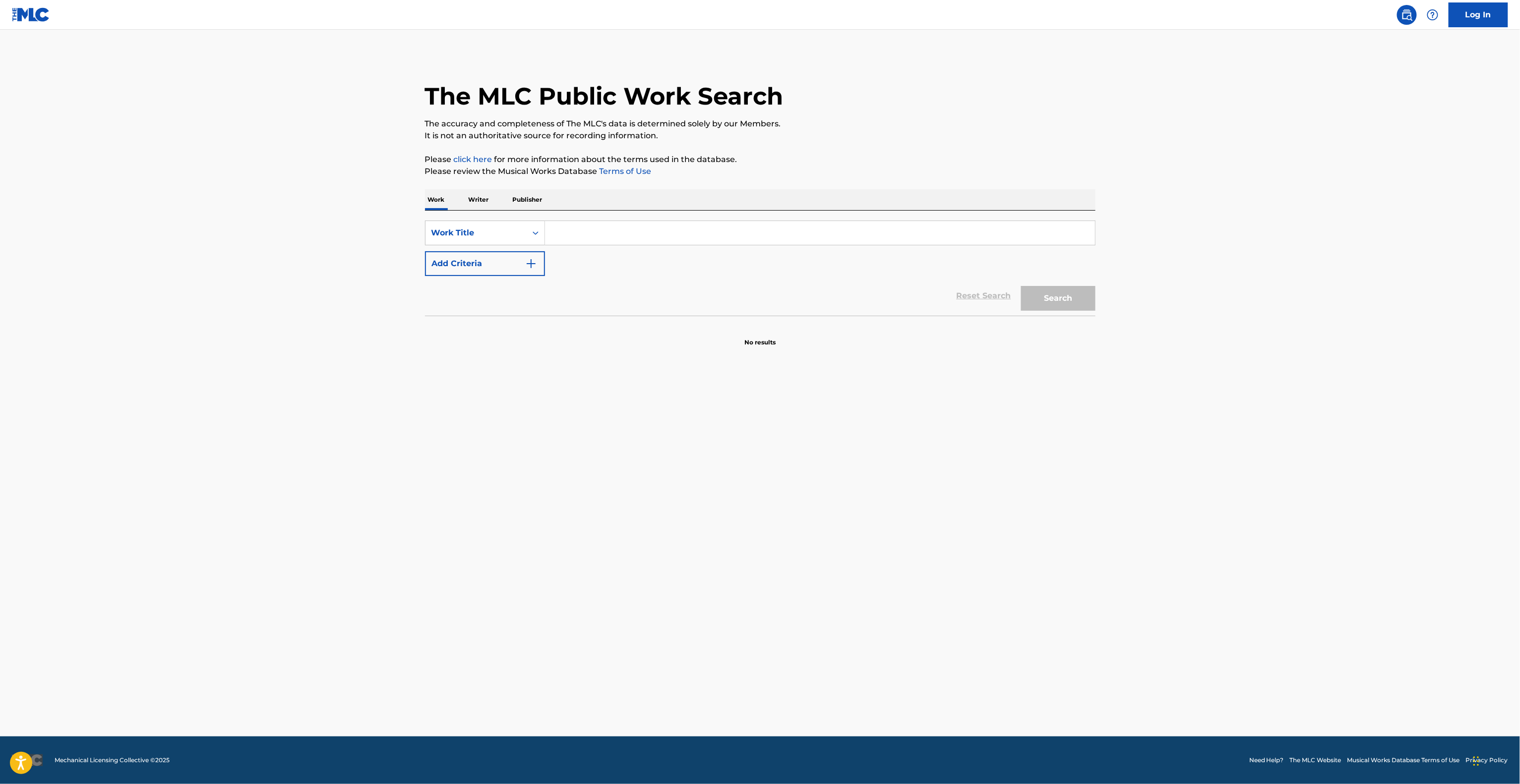
click at [1132, 420] on main "The MLC Public Work Search The accuracy and completeness of The MLC's data is d…" at bounding box center [760, 382] width 1520 height 707
click at [1116, 444] on main "The MLC Public Work Search The accuracy and completeness of The MLC's data is d…" at bounding box center [760, 382] width 1520 height 707
click at [1114, 447] on main "The MLC Public Work Search The accuracy and completeness of The MLC's data is d…" at bounding box center [760, 382] width 1520 height 707
click at [1114, 448] on main "The MLC Public Work Search The accuracy and completeness of The MLC's data is d…" at bounding box center [760, 382] width 1520 height 707
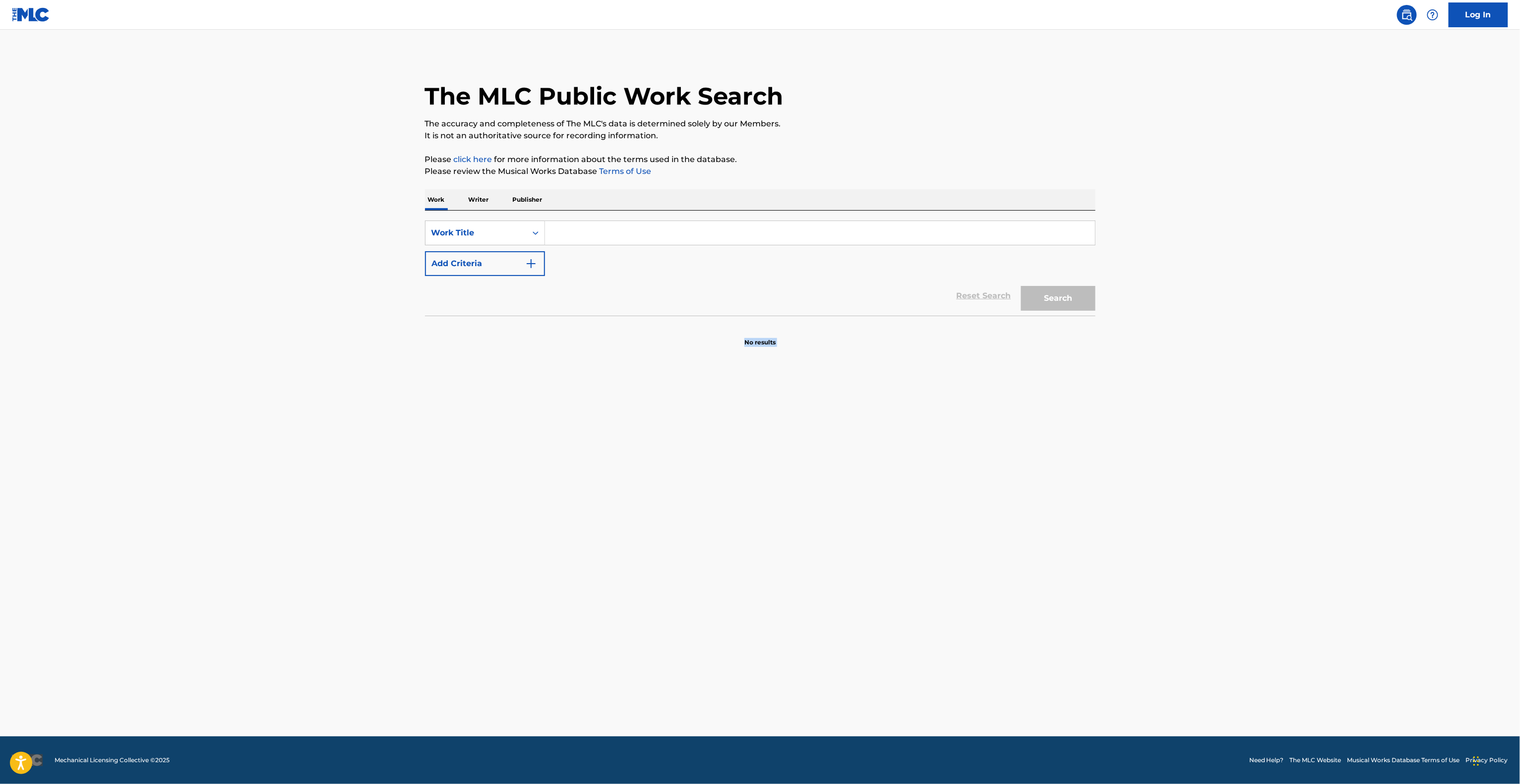
click at [1114, 448] on main "The MLC Public Work Search The accuracy and completeness of The MLC's data is d…" at bounding box center [760, 382] width 1520 height 707
click at [1111, 455] on main "The MLC Public Work Search The accuracy and completeness of The MLC's data is d…" at bounding box center [760, 382] width 1520 height 707
click at [1101, 470] on main "The MLC Public Work Search The accuracy and completeness of The MLC's data is d…" at bounding box center [760, 382] width 1520 height 707
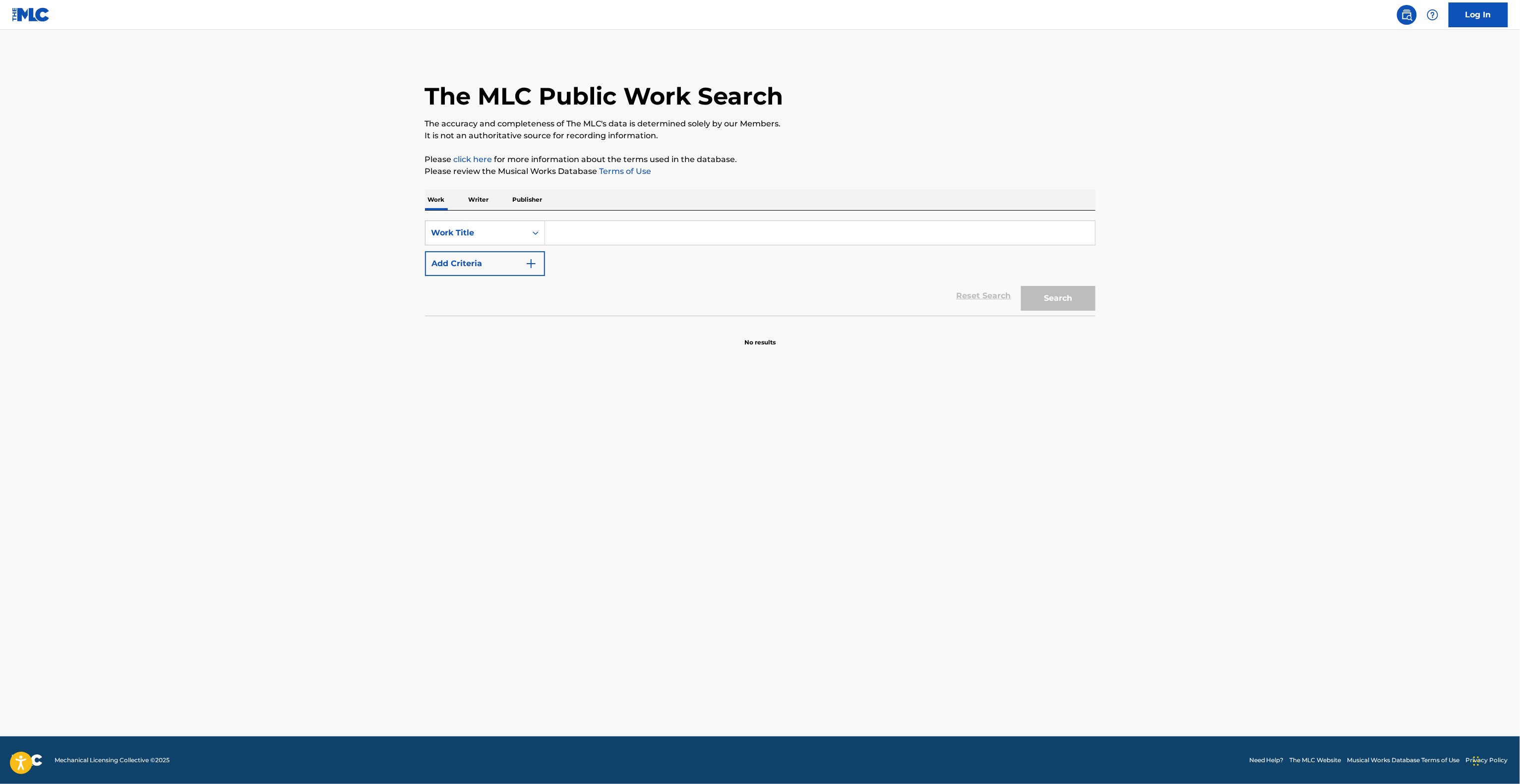
drag, startPoint x: 1092, startPoint y: 484, endPoint x: 1086, endPoint y: 491, distance: 9.2
click at [1090, 485] on main "The MLC Public Work Search The accuracy and completeness of The MLC's data is d…" at bounding box center [760, 382] width 1520 height 707
drag, startPoint x: 1086, startPoint y: 491, endPoint x: 1055, endPoint y: 516, distance: 39.8
click at [1084, 495] on main "The MLC Public Work Search The accuracy and completeness of The MLC's data is d…" at bounding box center [760, 382] width 1520 height 707
drag, startPoint x: 1055, startPoint y: 516, endPoint x: 1012, endPoint y: 563, distance: 63.7
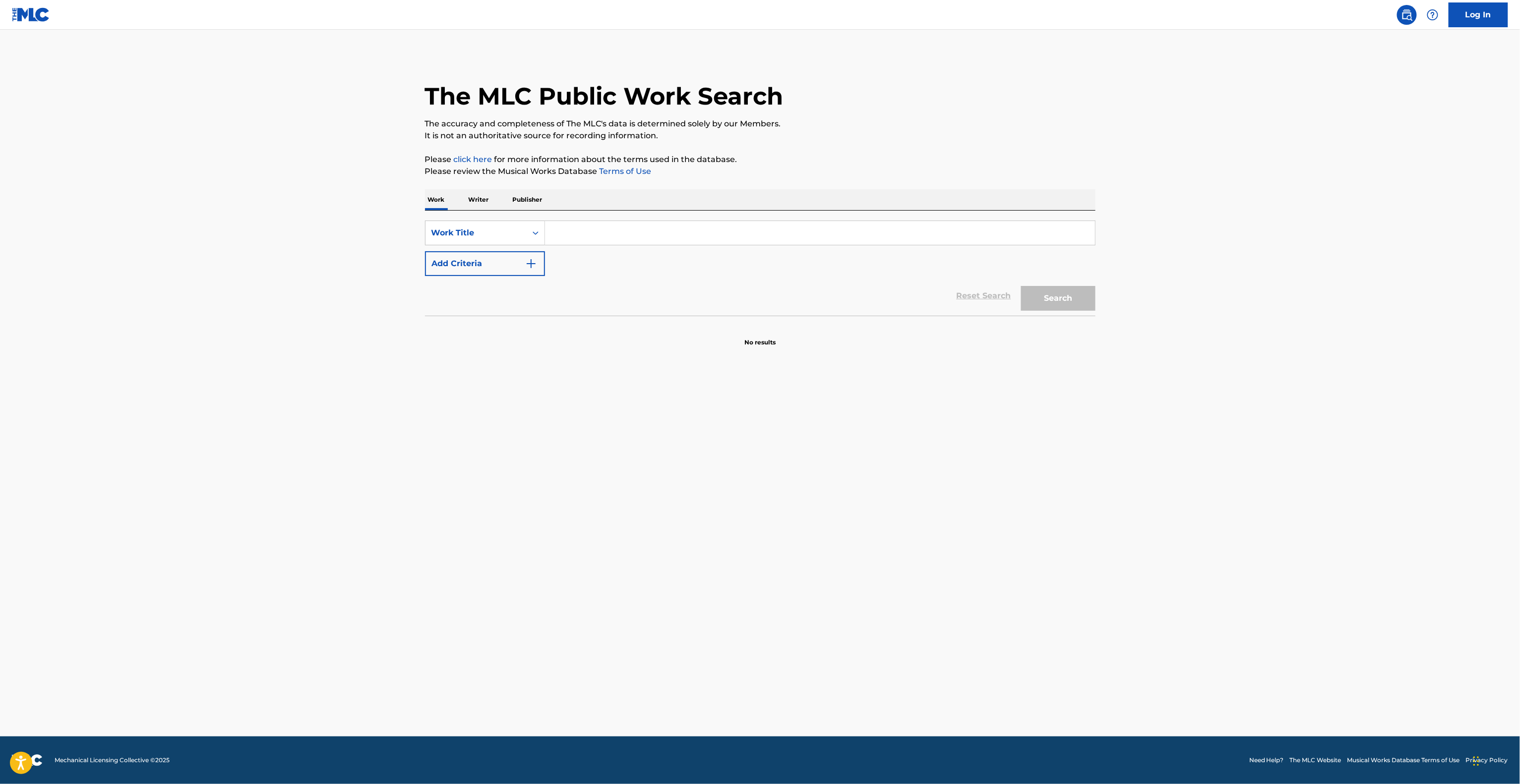
click at [1019, 555] on main "The MLC Public Work Search The accuracy and completeness of The MLC's data is d…" at bounding box center [760, 382] width 1520 height 707
click at [1011, 564] on main "The MLC Public Work Search The accuracy and completeness of The MLC's data is d…" at bounding box center [760, 382] width 1520 height 707
click at [1010, 564] on main "The MLC Public Work Search The accuracy and completeness of The MLC's data is d…" at bounding box center [760, 382] width 1520 height 707
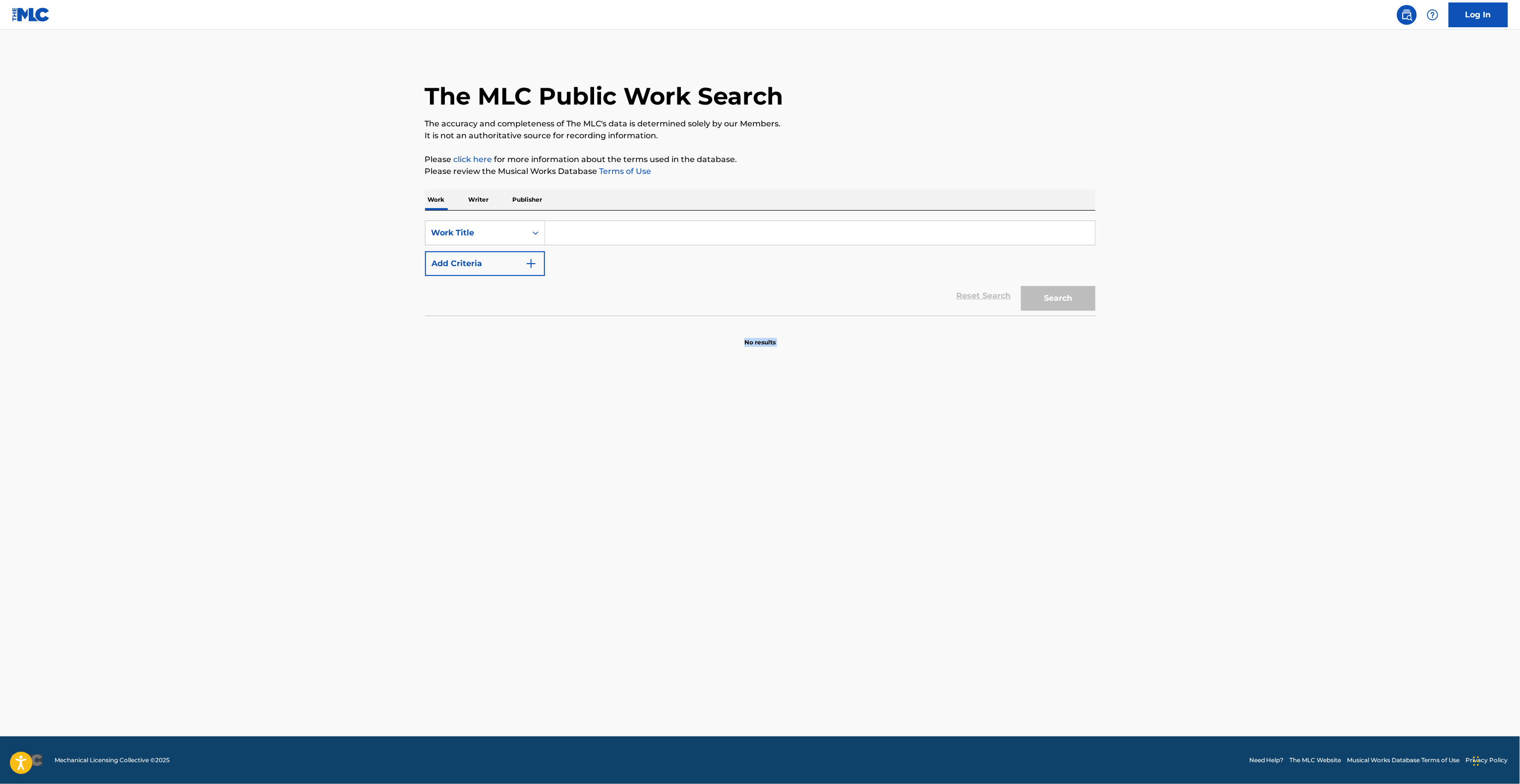
click at [1008, 564] on main "The MLC Public Work Search The accuracy and completeness of The MLC's data is d…" at bounding box center [760, 382] width 1520 height 707
click at [1005, 567] on main "The MLC Public Work Search The accuracy and completeness of The MLC's data is d…" at bounding box center [760, 382] width 1520 height 707
click at [1002, 556] on main "The MLC Public Work Search The accuracy and completeness of The MLC's data is d…" at bounding box center [760, 382] width 1520 height 707
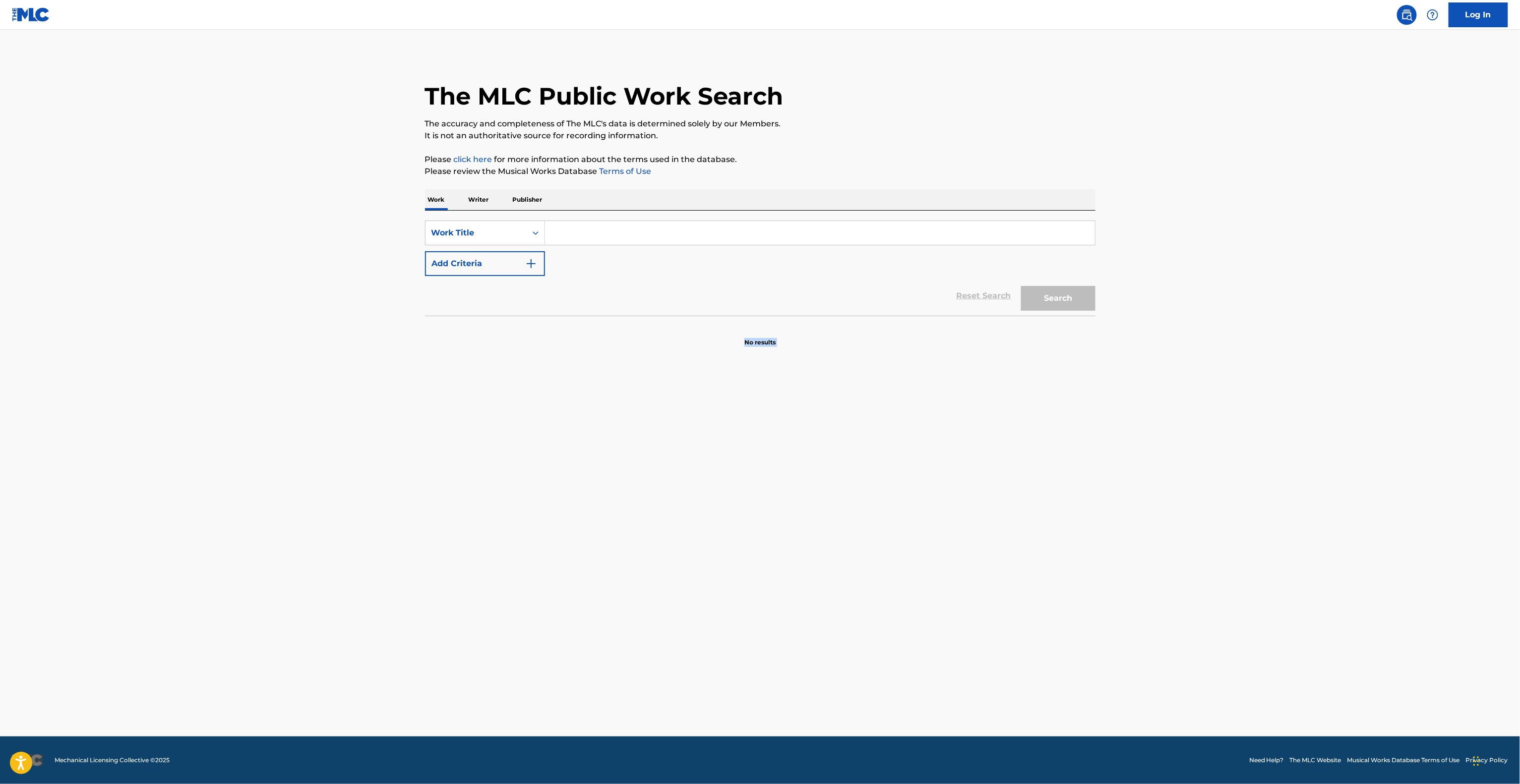
drag, startPoint x: 1002, startPoint y: 556, endPoint x: 994, endPoint y: 563, distance: 10.6
click at [1000, 557] on main "The MLC Public Work Search The accuracy and completeness of The MLC's data is d…" at bounding box center [760, 382] width 1520 height 707
click at [994, 563] on main "The MLC Public Work Search The accuracy and completeness of The MLC's data is d…" at bounding box center [760, 382] width 1520 height 707
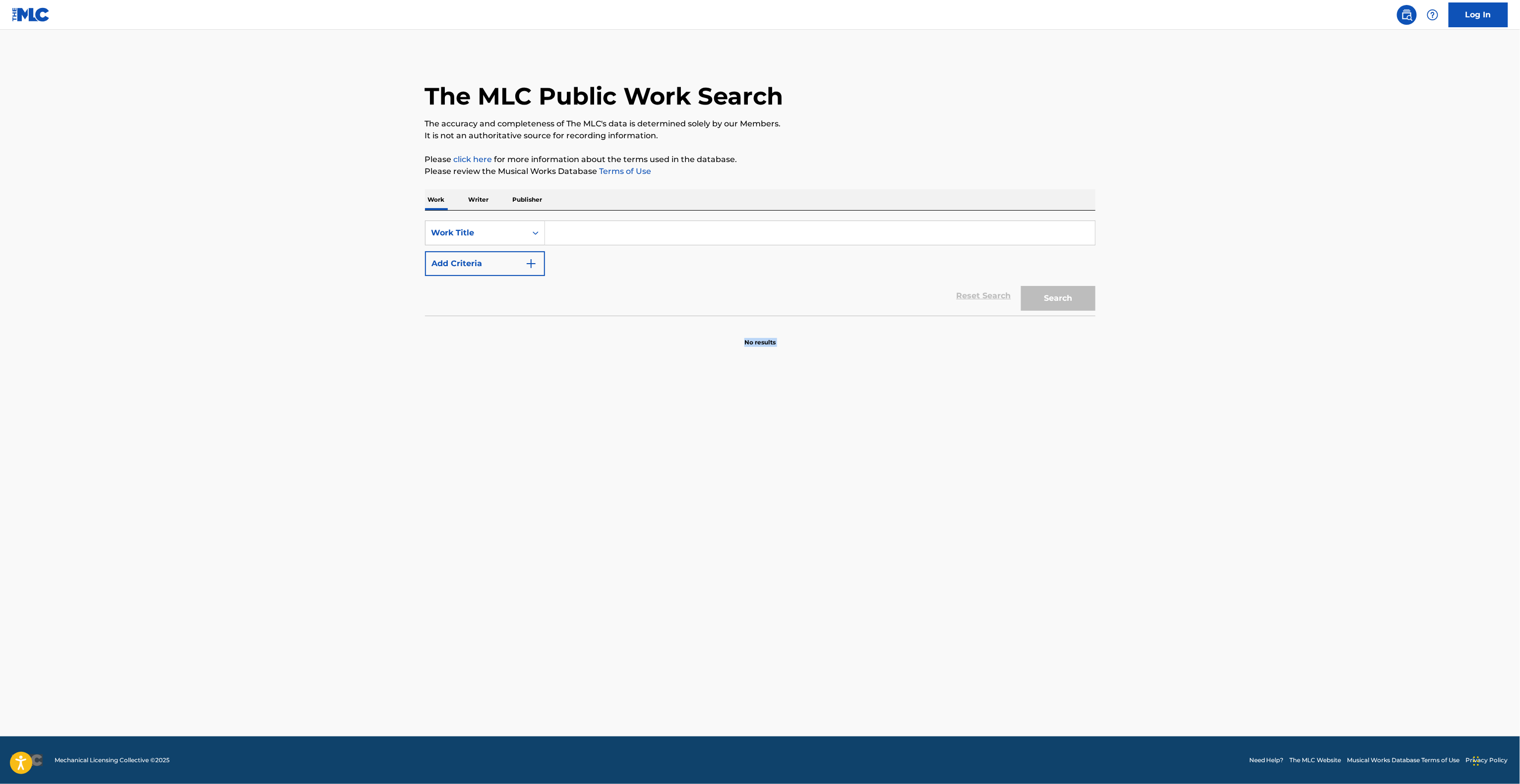
click at [994, 563] on main "The MLC Public Work Search The accuracy and completeness of The MLC's data is d…" at bounding box center [760, 382] width 1520 height 707
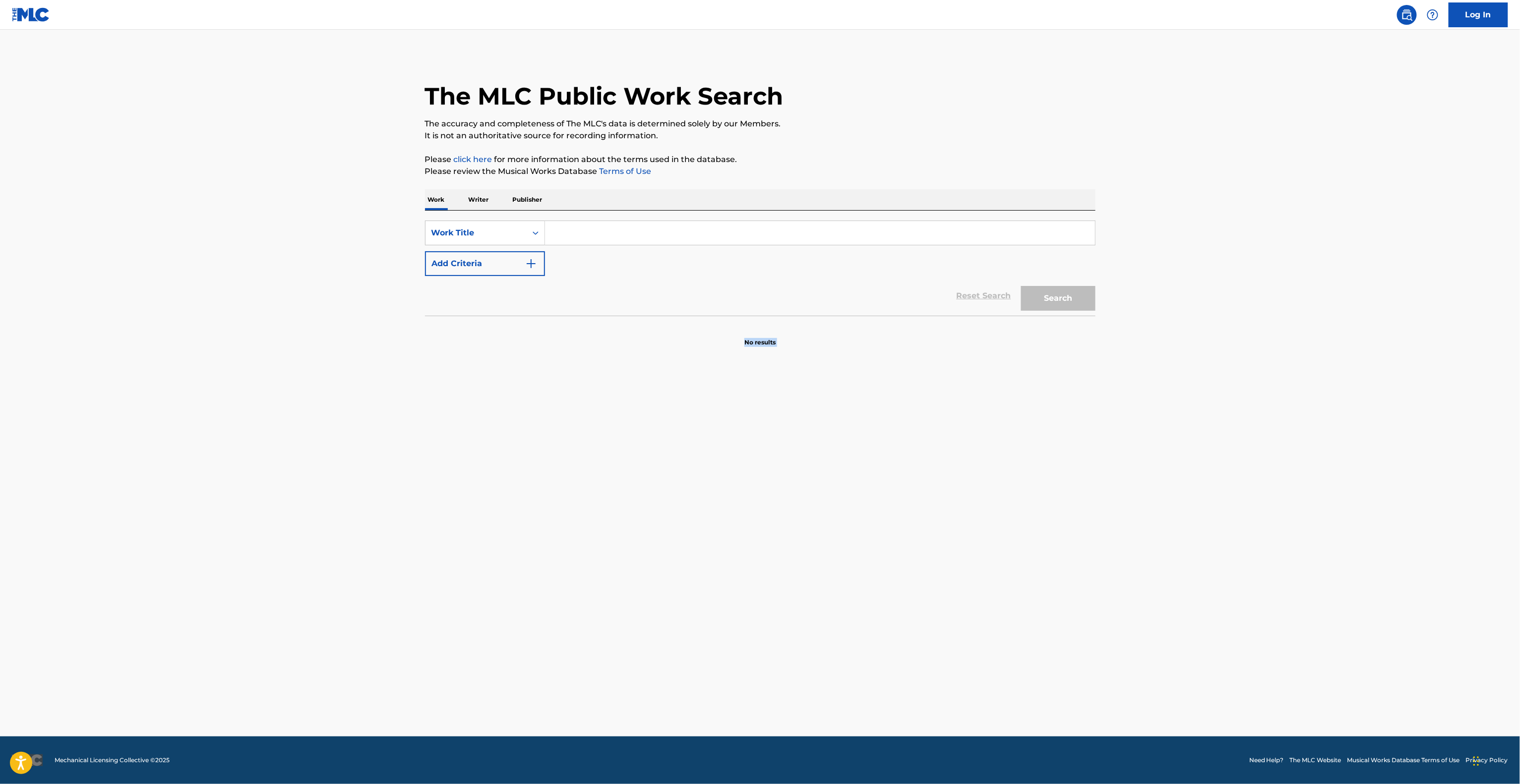
click at [994, 563] on main "The MLC Public Work Search The accuracy and completeness of The MLC's data is d…" at bounding box center [760, 382] width 1520 height 707
click at [992, 567] on main "The MLC Public Work Search The accuracy and completeness of The MLC's data is d…" at bounding box center [760, 382] width 1520 height 707
click at [995, 564] on main "The MLC Public Work Search The accuracy and completeness of The MLC's data is d…" at bounding box center [760, 382] width 1520 height 707
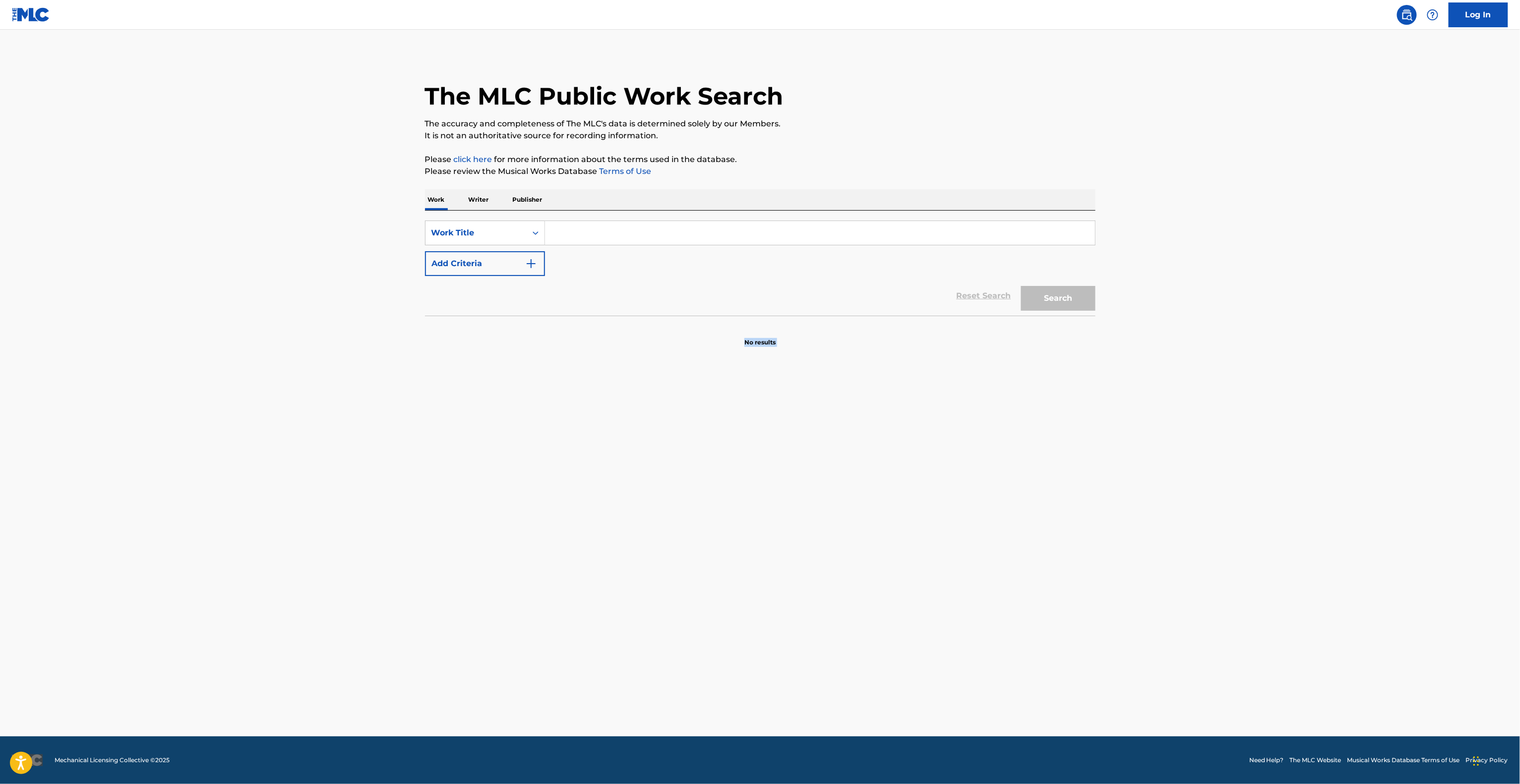
click at [995, 564] on main "The MLC Public Work Search The accuracy and completeness of The MLC's data is d…" at bounding box center [760, 382] width 1520 height 707
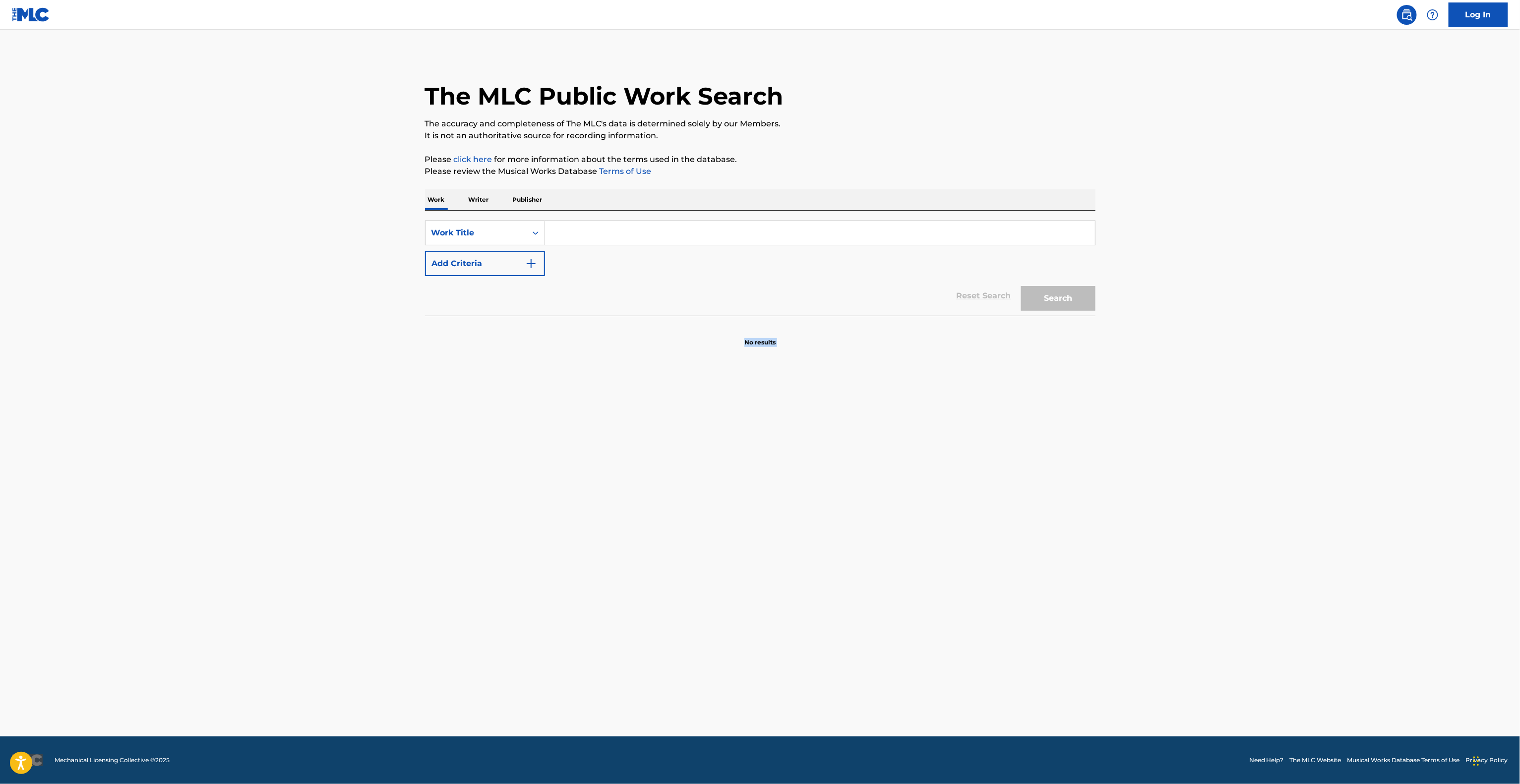
click at [995, 564] on main "The MLC Public Work Search The accuracy and completeness of The MLC's data is d…" at bounding box center [760, 382] width 1520 height 707
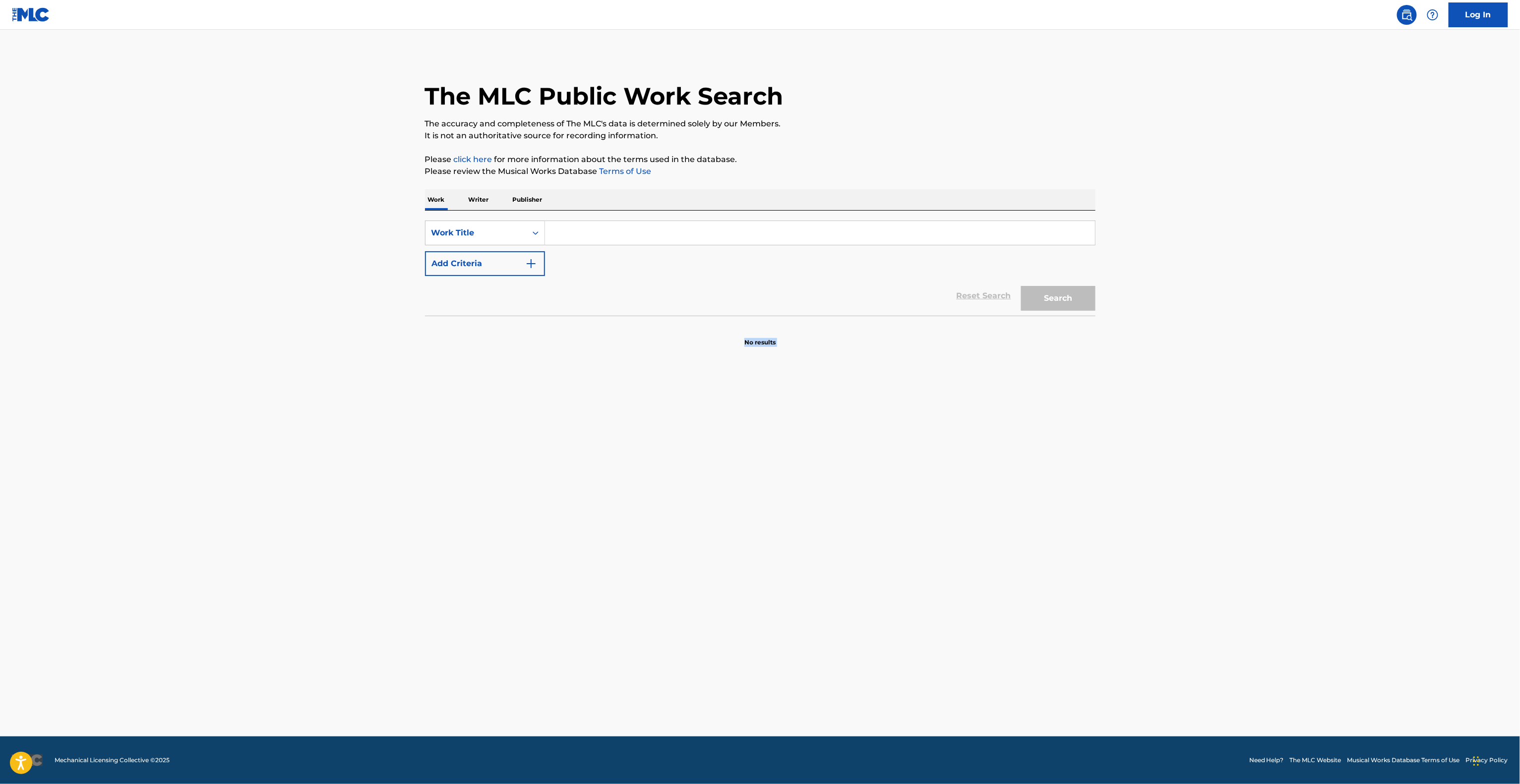
click at [995, 564] on main "The MLC Public Work Search The accuracy and completeness of The MLC's data is d…" at bounding box center [760, 382] width 1520 height 707
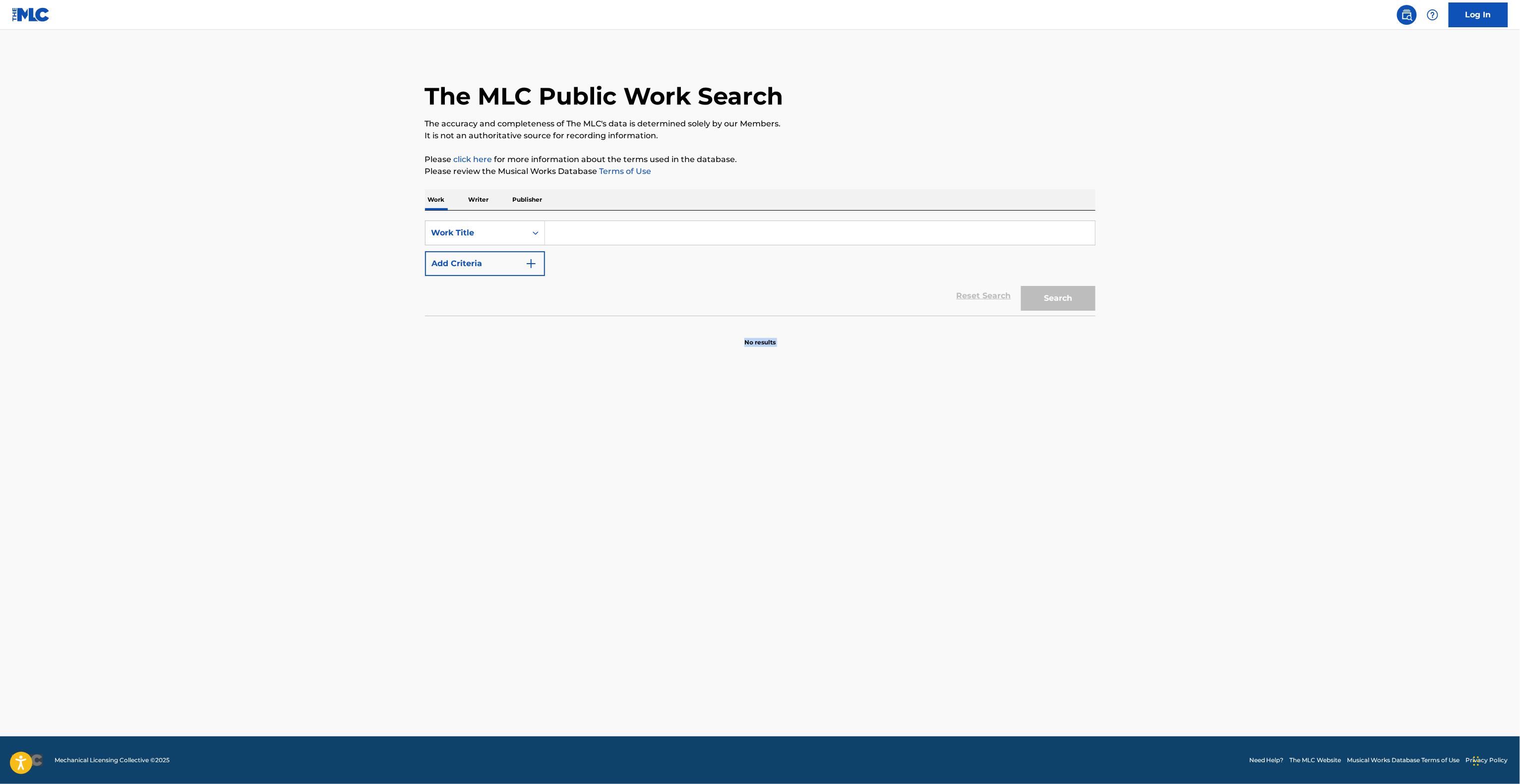
click at [995, 564] on main "The MLC Public Work Search The accuracy and completeness of The MLC's data is d…" at bounding box center [760, 382] width 1520 height 707
click at [995, 565] on main "The MLC Public Work Search The accuracy and completeness of The MLC's data is d…" at bounding box center [760, 382] width 1520 height 707
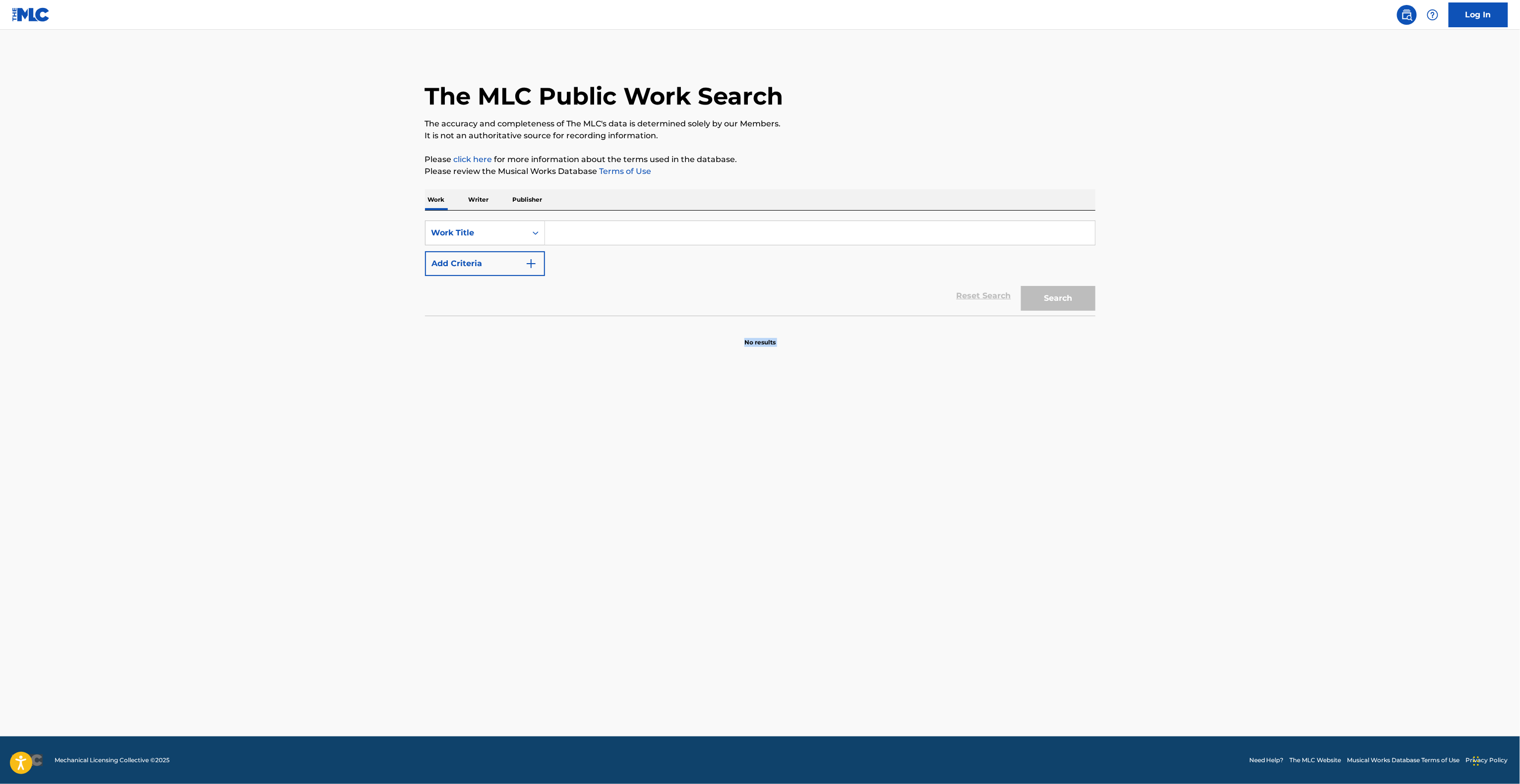
click at [995, 566] on main "The MLC Public Work Search The accuracy and completeness of The MLC's data is d…" at bounding box center [760, 382] width 1520 height 707
click at [994, 568] on main "The MLC Public Work Search The accuracy and completeness of The MLC's data is d…" at bounding box center [760, 382] width 1520 height 707
click at [994, 569] on main "The MLC Public Work Search The accuracy and completeness of The MLC's data is d…" at bounding box center [760, 382] width 1520 height 707
click at [992, 573] on main "The MLC Public Work Search The accuracy and completeness of The MLC's data is d…" at bounding box center [760, 382] width 1520 height 707
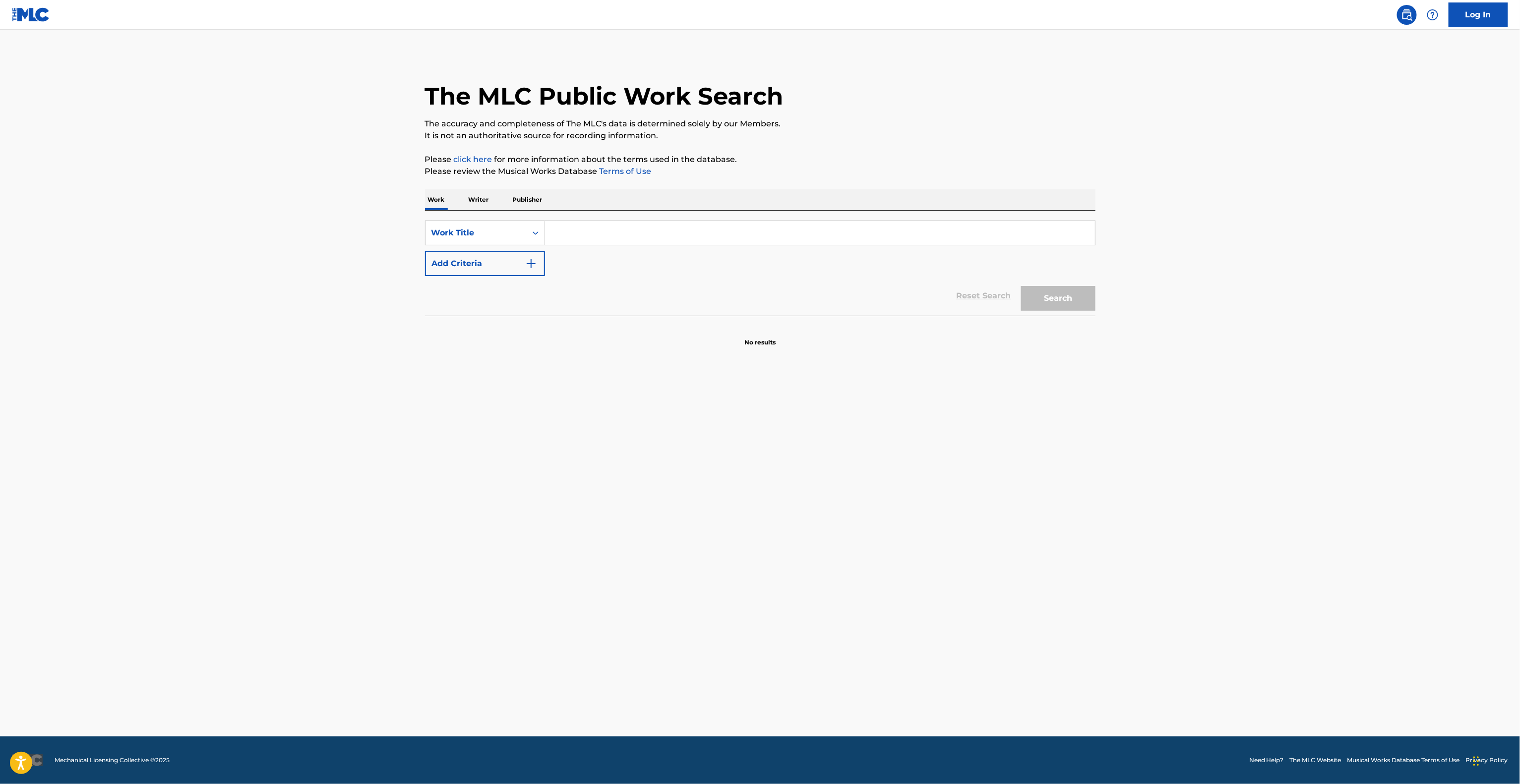
click at [993, 559] on main "The MLC Public Work Search The accuracy and completeness of The MLC's data is d…" at bounding box center [760, 382] width 1520 height 707
drag, startPoint x: 993, startPoint y: 558, endPoint x: 1009, endPoint y: 577, distance: 24.8
click at [994, 559] on main "The MLC Public Work Search The accuracy and completeness of The MLC's data is d…" at bounding box center [760, 382] width 1520 height 707
drag, startPoint x: 1012, startPoint y: 588, endPoint x: 1018, endPoint y: 585, distance: 6.7
click at [1015, 588] on main "The MLC Public Work Search The accuracy and completeness of The MLC's data is d…" at bounding box center [760, 382] width 1520 height 707
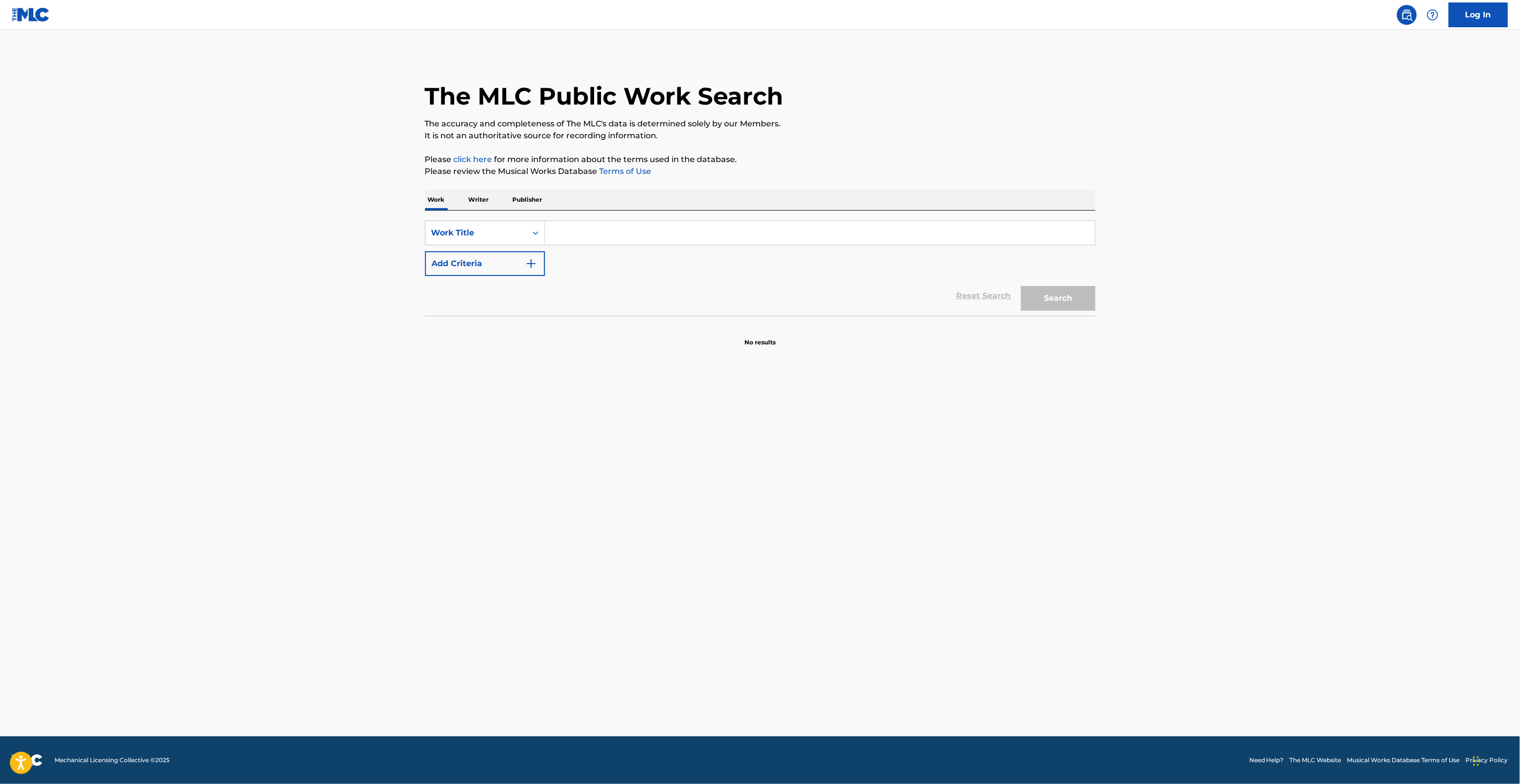
drag, startPoint x: 1020, startPoint y: 584, endPoint x: 1028, endPoint y: 574, distance: 12.8
click at [1024, 579] on main "The MLC Public Work Search The accuracy and completeness of The MLC's data is d…" at bounding box center [760, 382] width 1520 height 707
drag, startPoint x: 1028, startPoint y: 574, endPoint x: 1032, endPoint y: 564, distance: 10.8
click at [1029, 570] on main "The MLC Public Work Search The accuracy and completeness of The MLC's data is d…" at bounding box center [760, 382] width 1520 height 707
click at [1028, 447] on main "The MLC Public Work Search The accuracy and completeness of The MLC's data is d…" at bounding box center [760, 382] width 1520 height 707
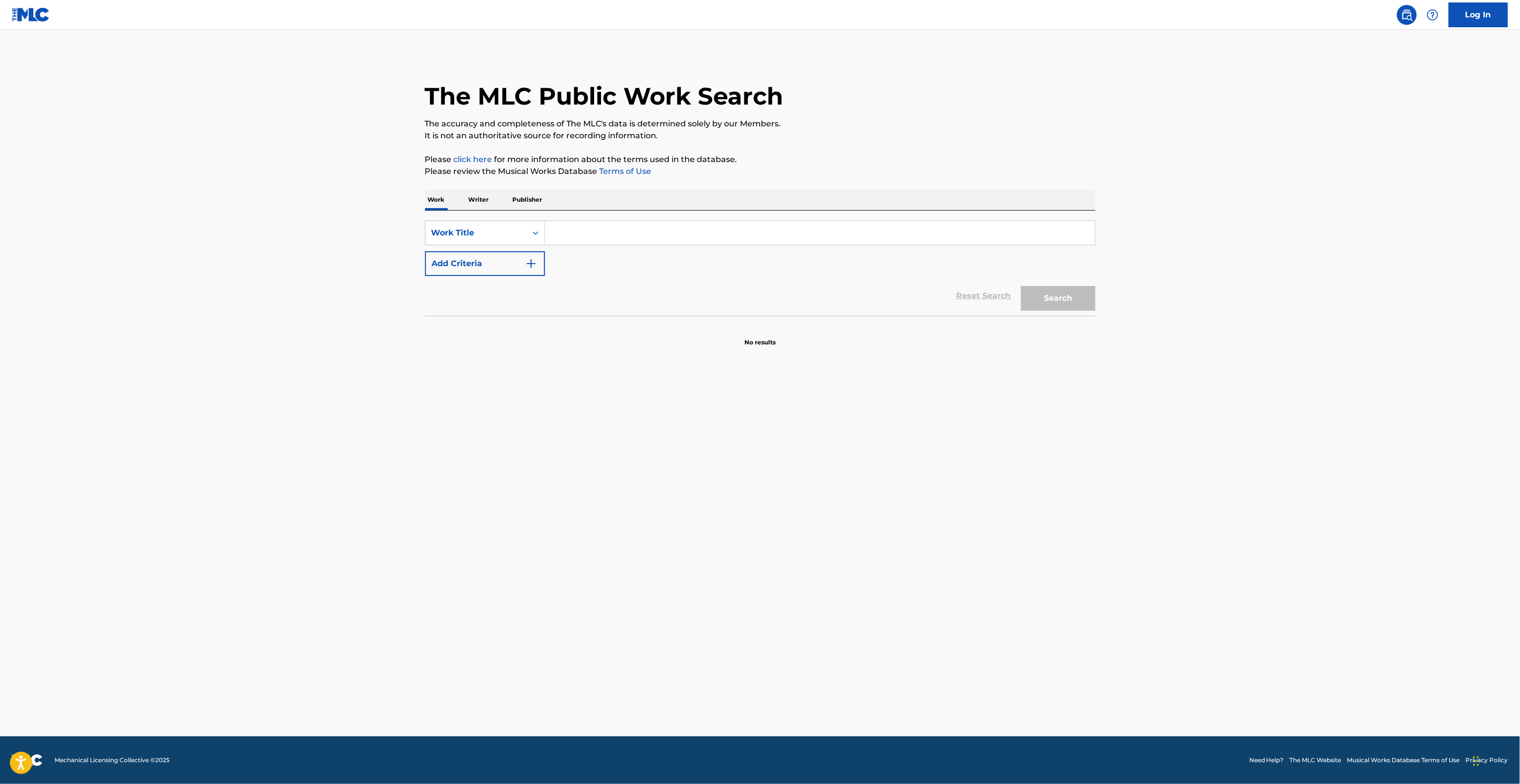
click at [1038, 462] on main "The MLC Public Work Search The accuracy and completeness of The MLC's data is d…" at bounding box center [760, 382] width 1520 height 707
click at [1057, 473] on main "The MLC Public Work Search The accuracy and completeness of The MLC's data is d…" at bounding box center [760, 382] width 1520 height 707
click at [1050, 468] on main "The MLC Public Work Search The accuracy and completeness of The MLC's data is d…" at bounding box center [760, 382] width 1520 height 707
click at [1054, 483] on main "The MLC Public Work Search The accuracy and completeness of The MLC's data is d…" at bounding box center [760, 382] width 1520 height 707
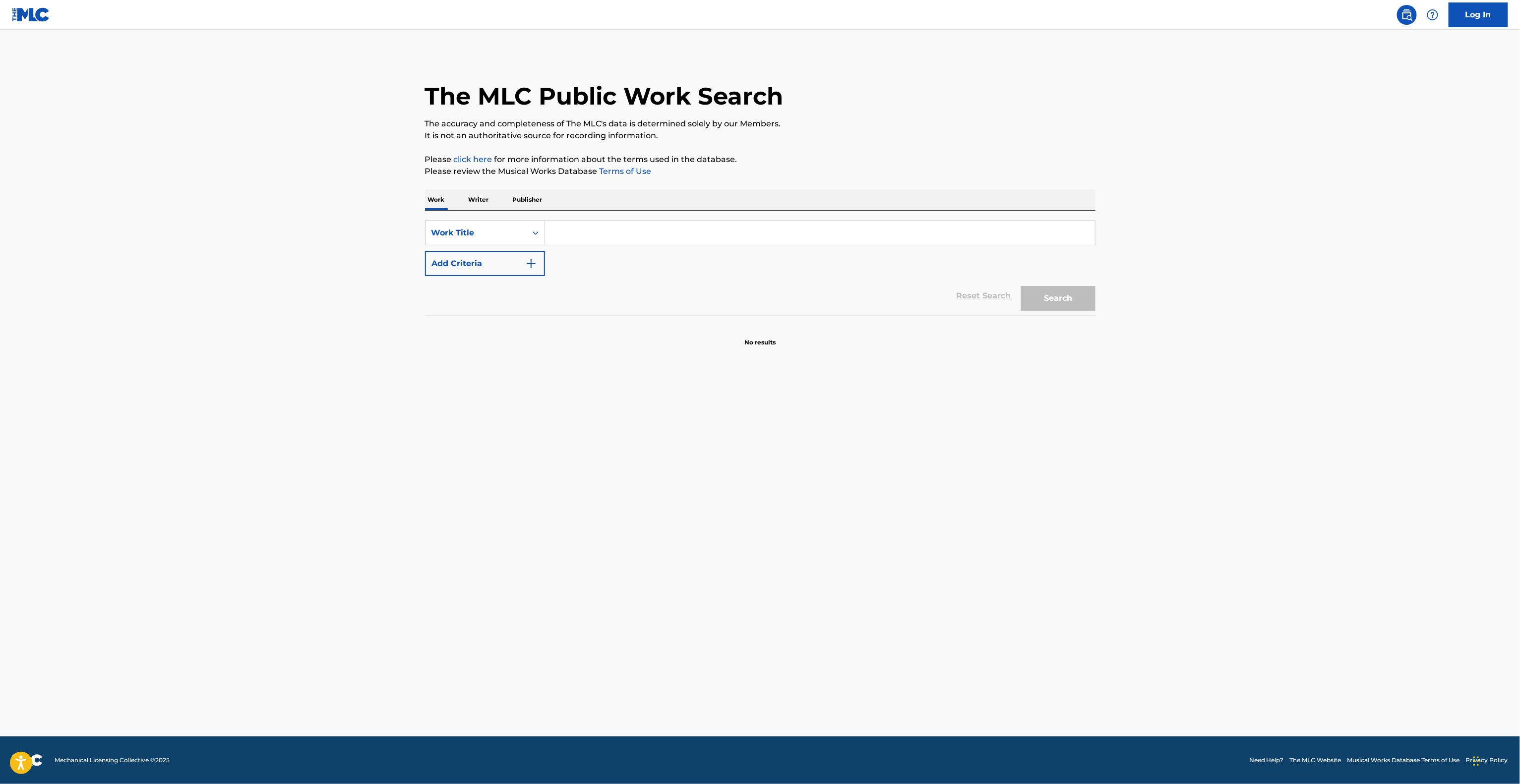
click at [1057, 490] on main "The MLC Public Work Search The accuracy and completeness of The MLC's data is d…" at bounding box center [760, 382] width 1520 height 707
click at [1055, 496] on main "The MLC Public Work Search The accuracy and completeness of The MLC's data is d…" at bounding box center [760, 382] width 1520 height 707
click at [1044, 516] on main "The MLC Public Work Search The accuracy and completeness of The MLC's data is d…" at bounding box center [760, 382] width 1520 height 707
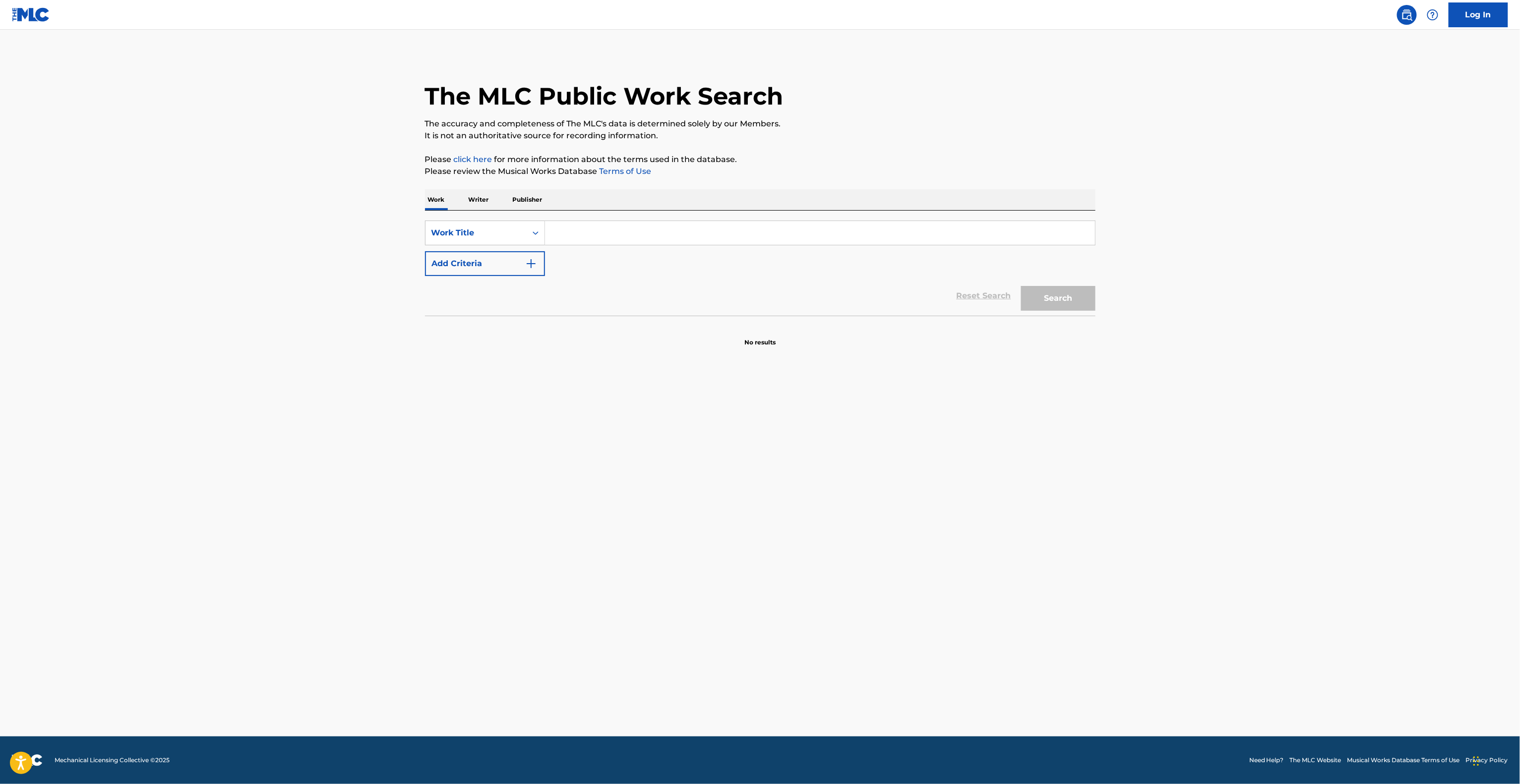
click at [1041, 517] on main "The MLC Public Work Search The accuracy and completeness of The MLC's data is d…" at bounding box center [760, 382] width 1520 height 707
click at [884, 651] on main "The MLC Public Work Search The accuracy and completeness of The MLC's data is d…" at bounding box center [760, 382] width 1520 height 707
click at [892, 636] on main "The MLC Public Work Search The accuracy and completeness of The MLC's data is d…" at bounding box center [760, 382] width 1520 height 707
click at [892, 655] on main "The MLC Public Work Search The accuracy and completeness of The MLC's data is d…" at bounding box center [760, 382] width 1520 height 707
click at [892, 663] on main "The MLC Public Work Search The accuracy and completeness of The MLC's data is d…" at bounding box center [760, 382] width 1520 height 707
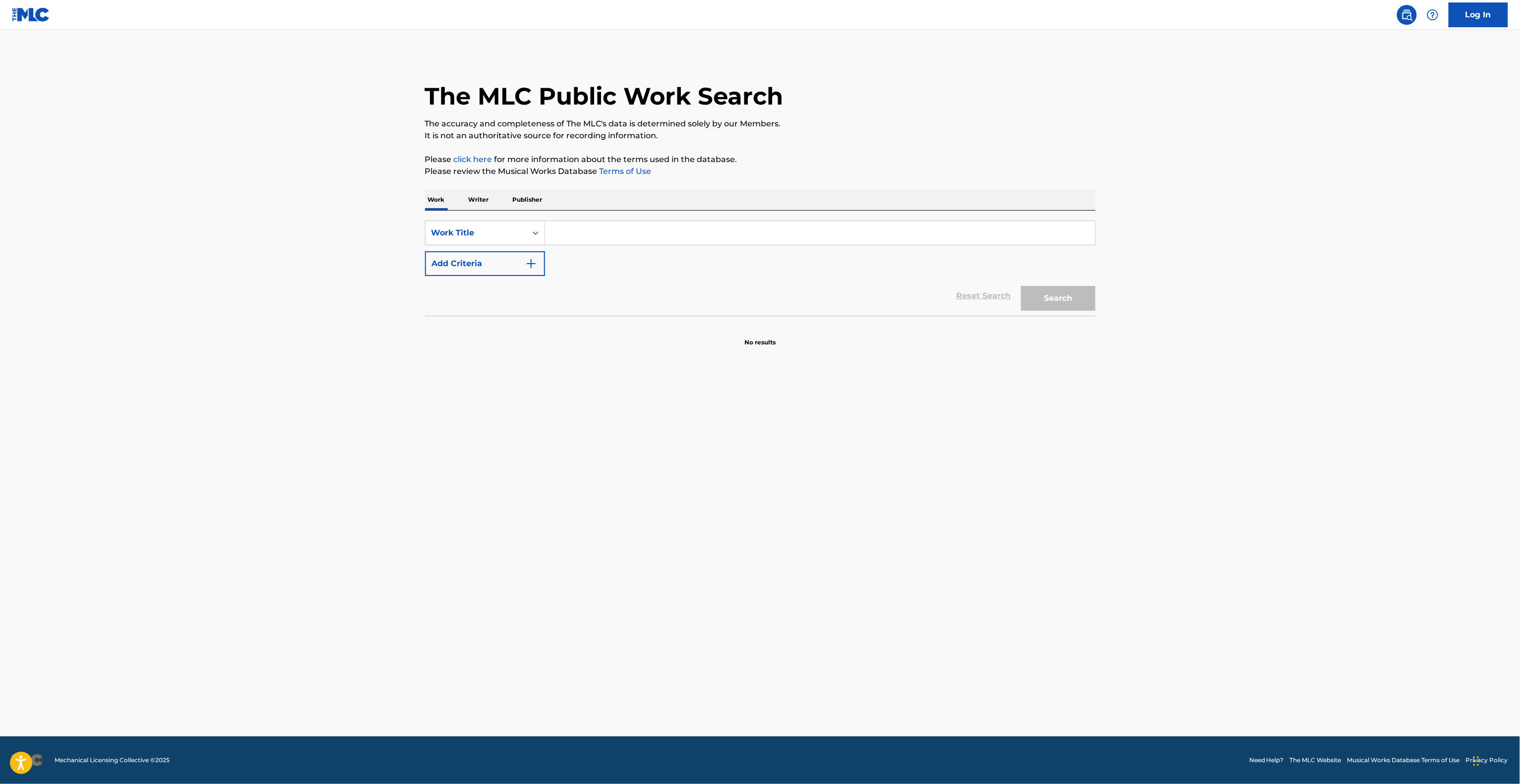
click at [892, 663] on main "The MLC Public Work Search The accuracy and completeness of The MLC's data is d…" at bounding box center [760, 382] width 1520 height 707
click at [870, 655] on main "The MLC Public Work Search The accuracy and completeness of The MLC's data is d…" at bounding box center [760, 382] width 1520 height 707
drag, startPoint x: 871, startPoint y: 668, endPoint x: 874, endPoint y: 684, distance: 16.3
click at [873, 676] on main "The MLC Public Work Search The accuracy and completeness of The MLC's data is d…" at bounding box center [760, 382] width 1520 height 707
click at [880, 695] on main "The MLC Public Work Search The accuracy and completeness of The MLC's data is d…" at bounding box center [760, 382] width 1520 height 707
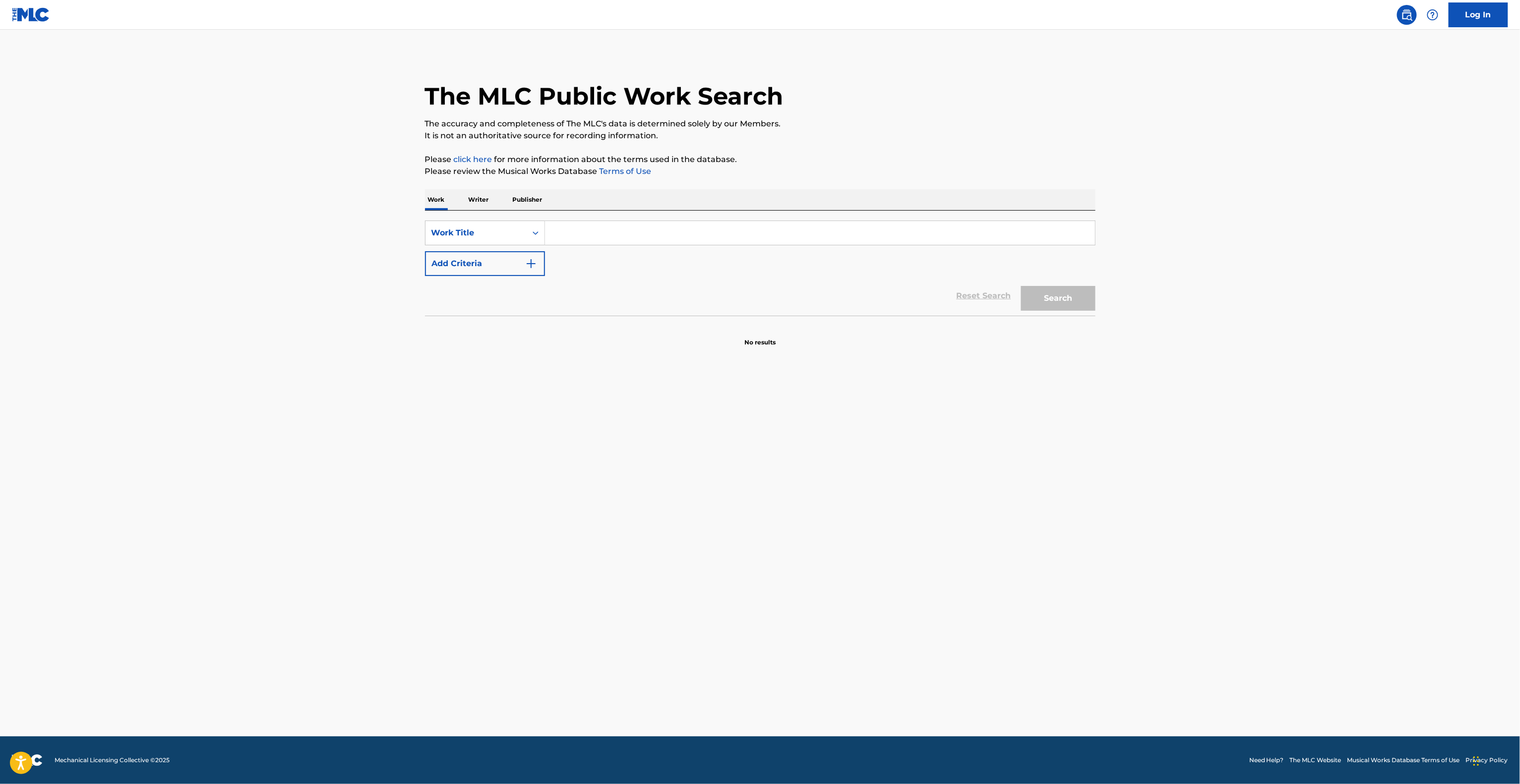
drag, startPoint x: 880, startPoint y: 697, endPoint x: 876, endPoint y: 706, distance: 9.8
click at [880, 699] on main "The MLC Public Work Search The accuracy and completeness of The MLC's data is d…" at bounding box center [760, 382] width 1520 height 707
click at [876, 708] on main "The MLC Public Work Search The accuracy and completeness of The MLC's data is d…" at bounding box center [760, 382] width 1520 height 707
drag, startPoint x: 873, startPoint y: 716, endPoint x: 873, endPoint y: 721, distance: 5.0
click at [873, 717] on main "The MLC Public Work Search The accuracy and completeness of The MLC's data is d…" at bounding box center [760, 382] width 1520 height 707
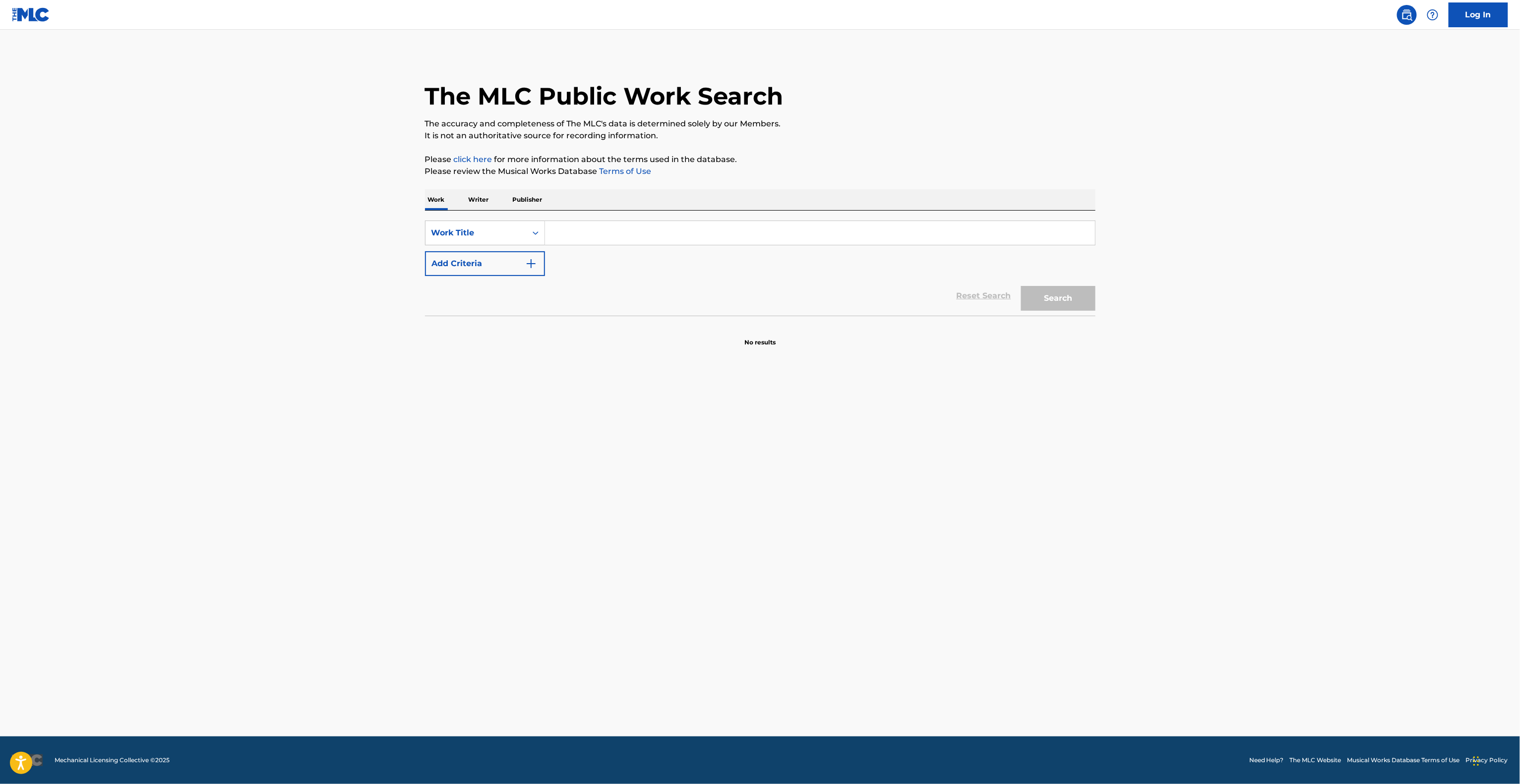
click at [868, 732] on main "The MLC Public Work Search The accuracy and completeness of The MLC's data is d…" at bounding box center [760, 382] width 1520 height 707
click at [865, 745] on footer "Mechanical Licensing Collective © 2025 Need Help? The MLC Website Musical Works…" at bounding box center [760, 761] width 1520 height 48
click at [862, 751] on footer "Mechanical Licensing Collective © 2025 Need Help? The MLC Website Musical Works…" at bounding box center [760, 761] width 1520 height 48
click at [932, 576] on main "The MLC Public Work Search The accuracy and completeness of The MLC's data is d…" at bounding box center [760, 382] width 1520 height 707
click at [921, 590] on main "The MLC Public Work Search The accuracy and completeness of The MLC's data is d…" at bounding box center [760, 382] width 1520 height 707
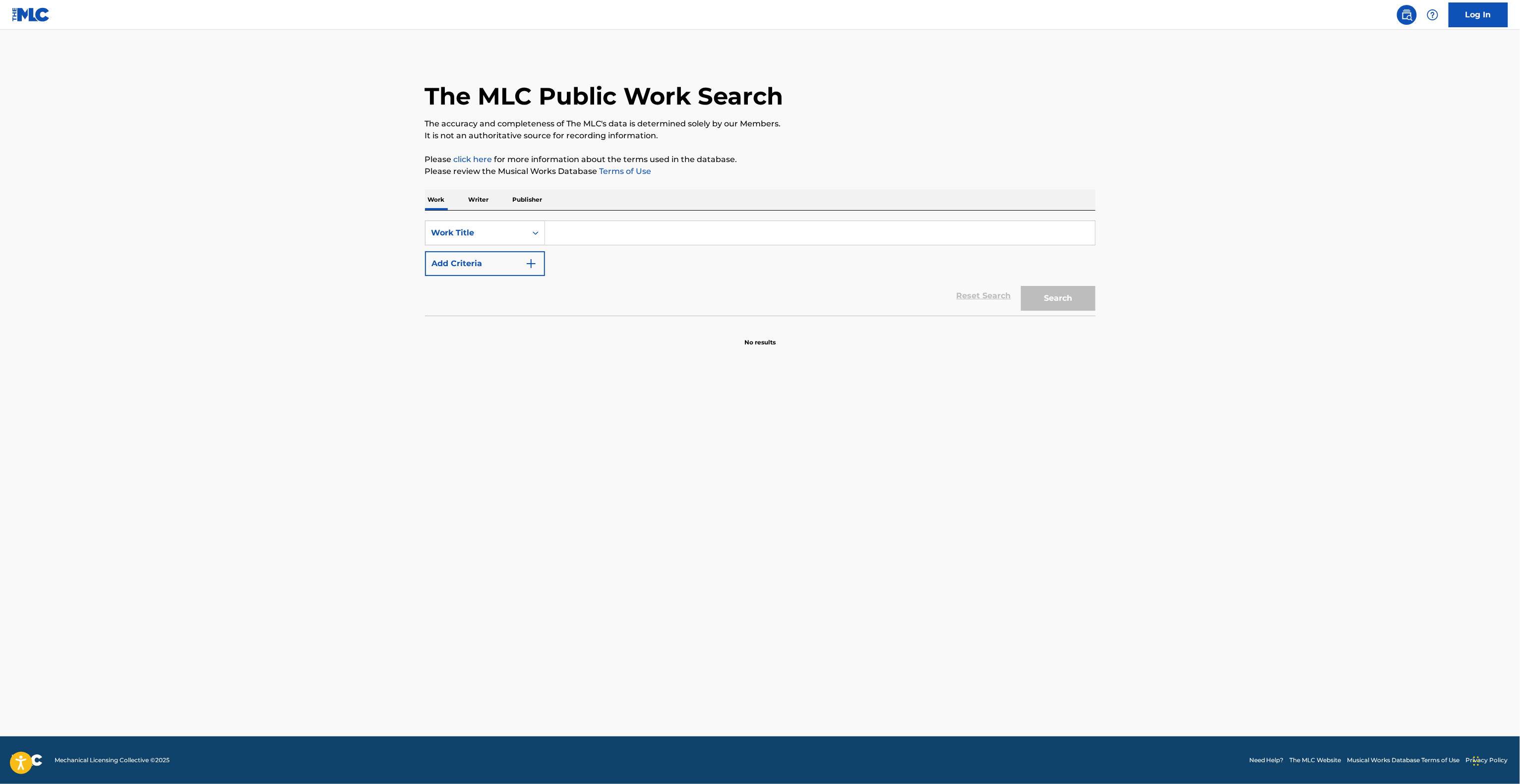
click at [922, 599] on main "The MLC Public Work Search The accuracy and completeness of The MLC's data is d…" at bounding box center [760, 382] width 1520 height 707
click at [288, 469] on main "The MLC Public Work Search The accuracy and completeness of The MLC's data is d…" at bounding box center [760, 382] width 1520 height 707
click at [290, 481] on main "The MLC Public Work Search The accuracy and completeness of The MLC's data is d…" at bounding box center [760, 382] width 1520 height 707
click at [290, 492] on main "The MLC Public Work Search The accuracy and completeness of The MLC's data is d…" at bounding box center [760, 382] width 1520 height 707
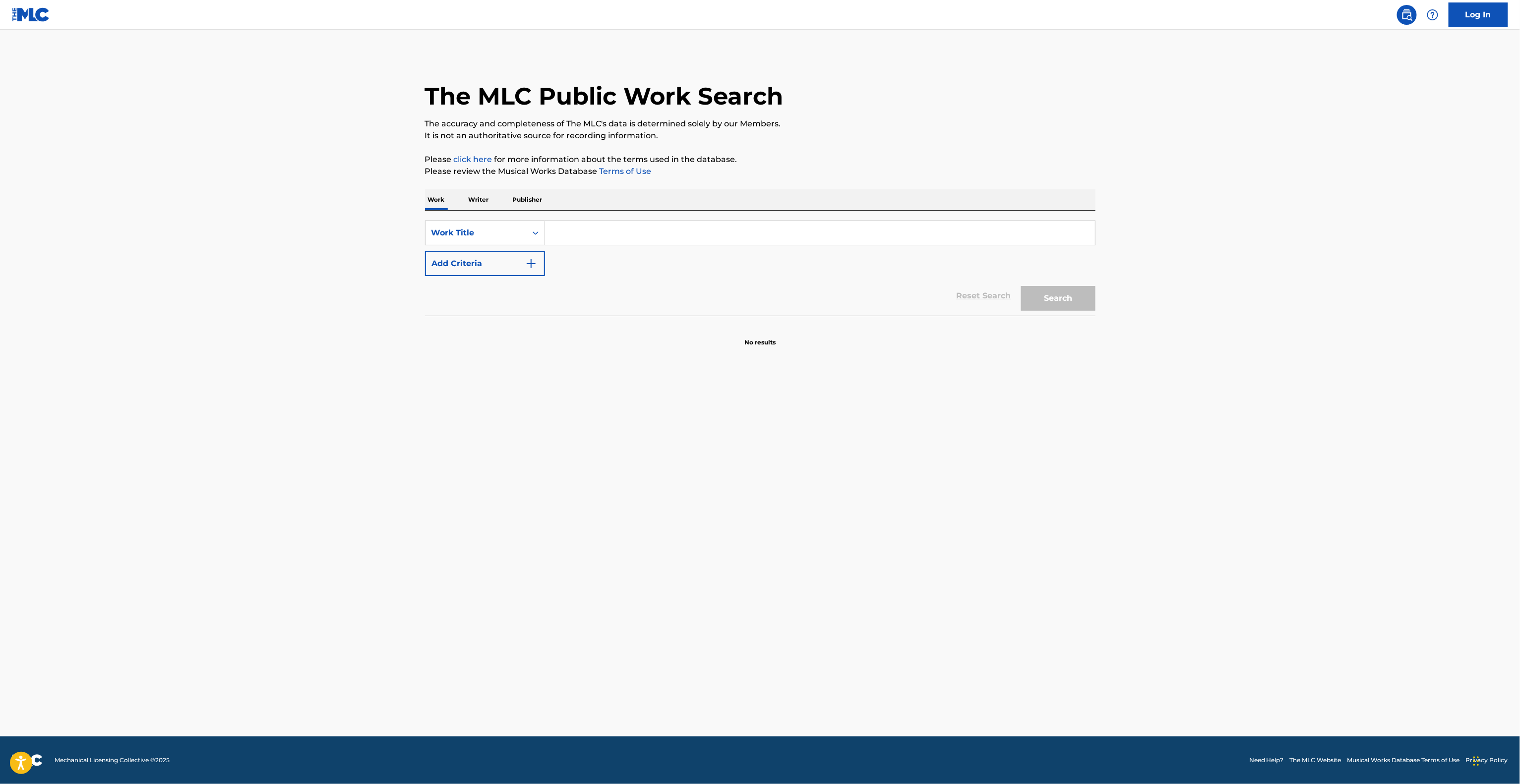
click at [310, 516] on main "The MLC Public Work Search The accuracy and completeness of The MLC's data is d…" at bounding box center [760, 382] width 1520 height 707
click at [1182, 532] on main "The MLC Public Work Search The accuracy and completeness of The MLC's data is d…" at bounding box center [760, 382] width 1520 height 707
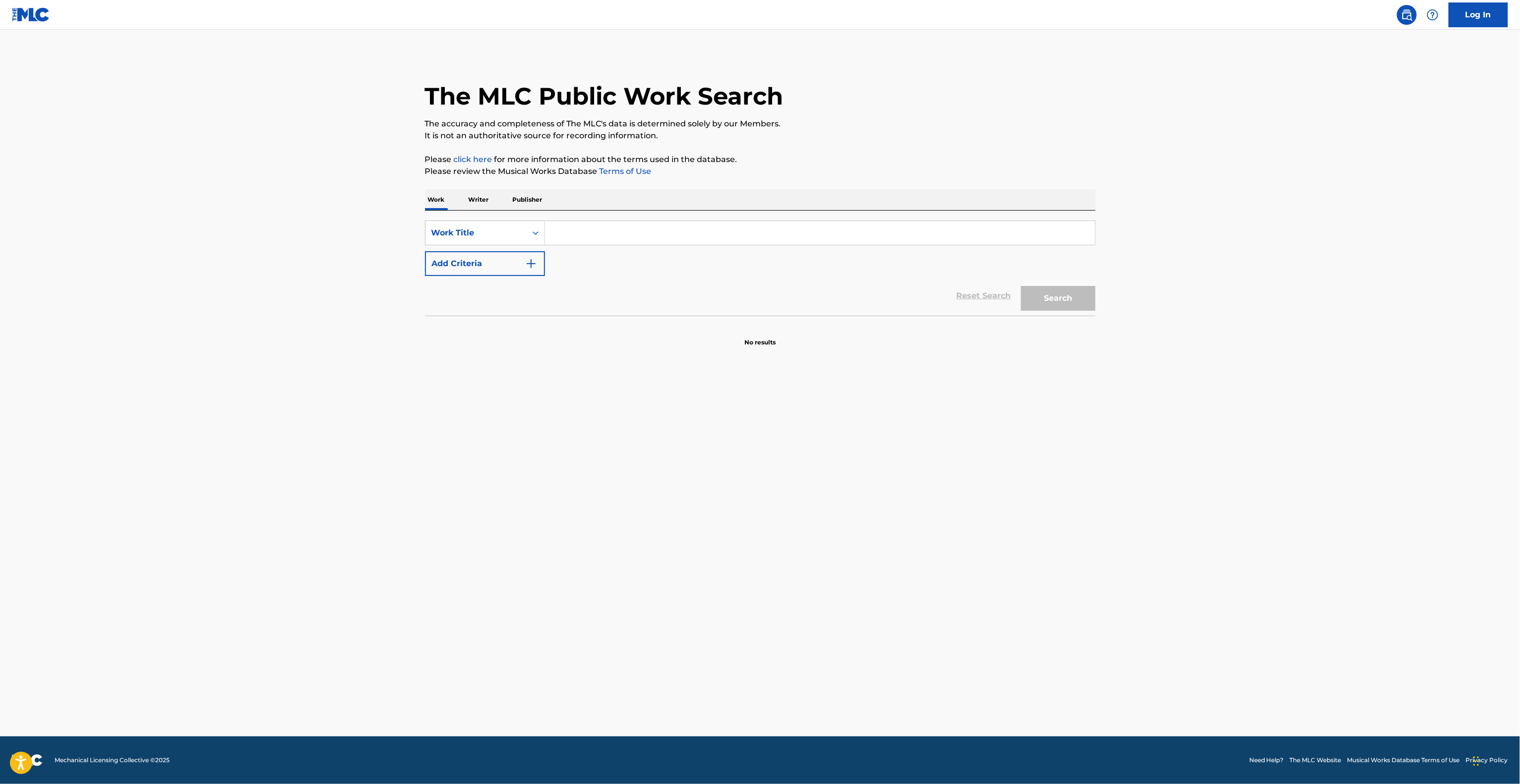
click at [606, 236] on input "Search Form" at bounding box center [820, 233] width 550 height 24
paste input "The Other Side"
type input "The Other Side"
click at [507, 268] on button "Add Criteria" at bounding box center [484, 264] width 120 height 25
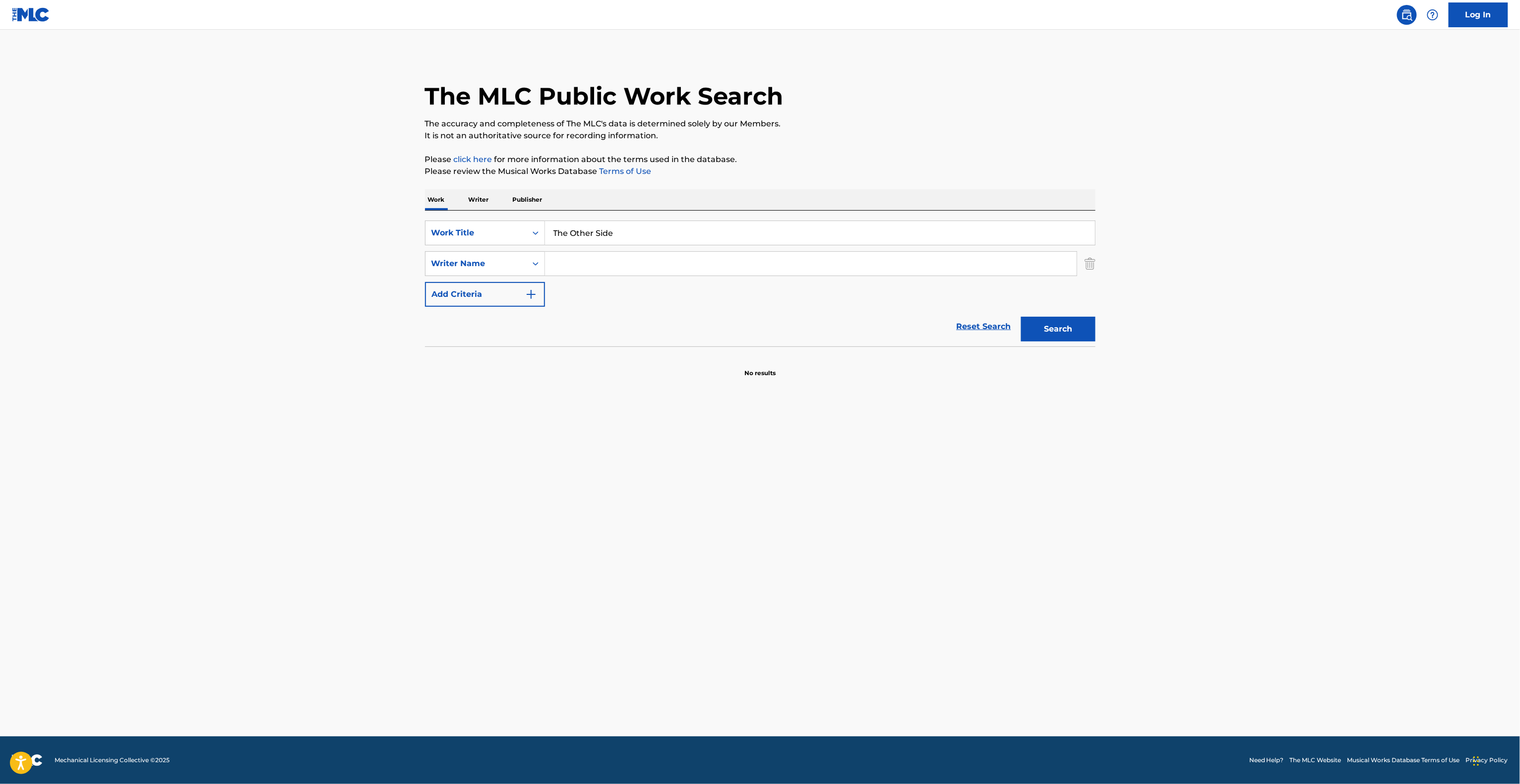
click at [577, 270] on input "Search Form" at bounding box center [811, 263] width 532 height 24
paste input "[PERSON_NAME]"
type input "[PERSON_NAME]"
click at [1071, 330] on button "Search" at bounding box center [1059, 329] width 75 height 25
click at [1071, 330] on div "Search" at bounding box center [1055, 326] width 79 height 40
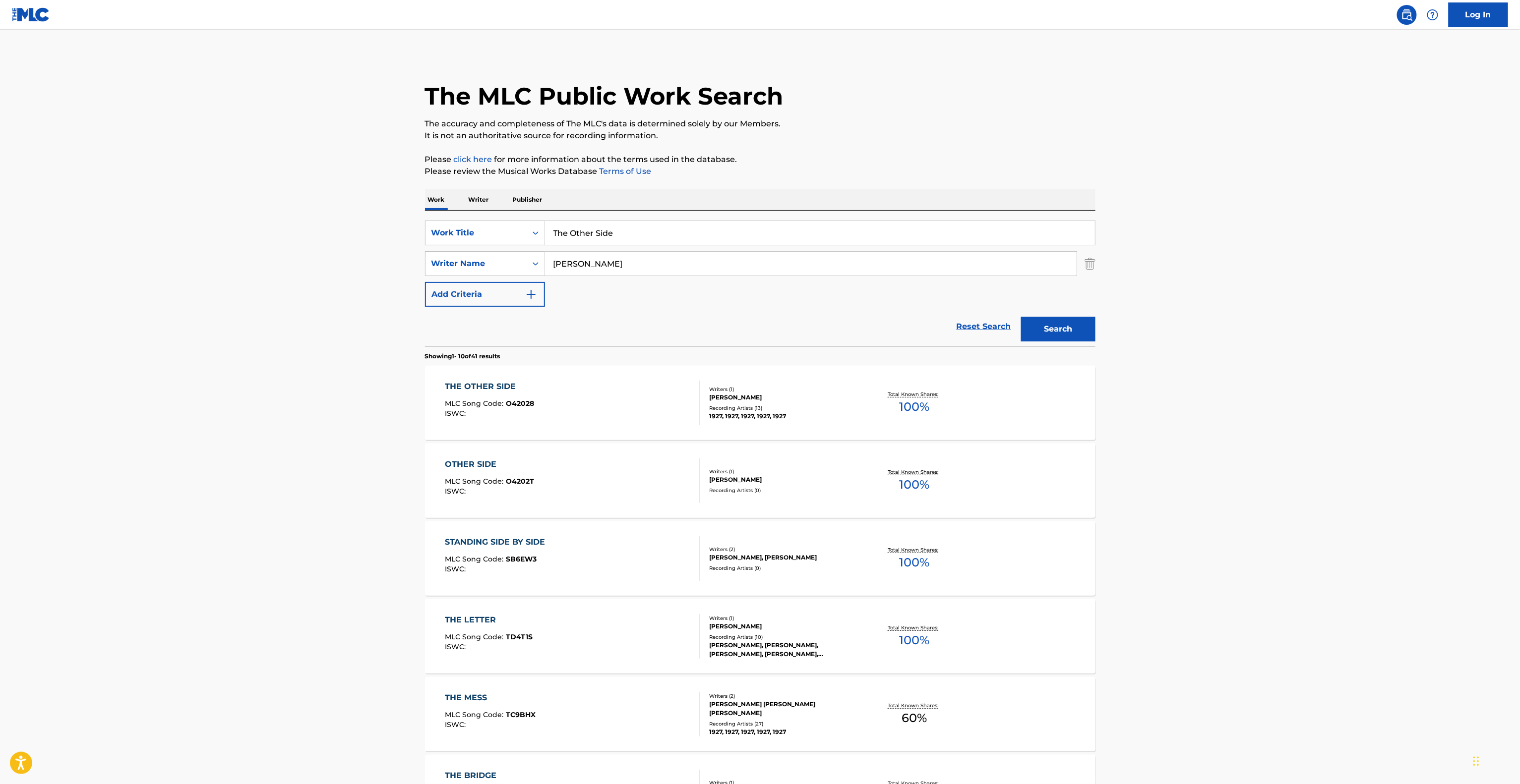
click at [488, 389] on div "THE OTHER SIDE" at bounding box center [489, 386] width 89 height 12
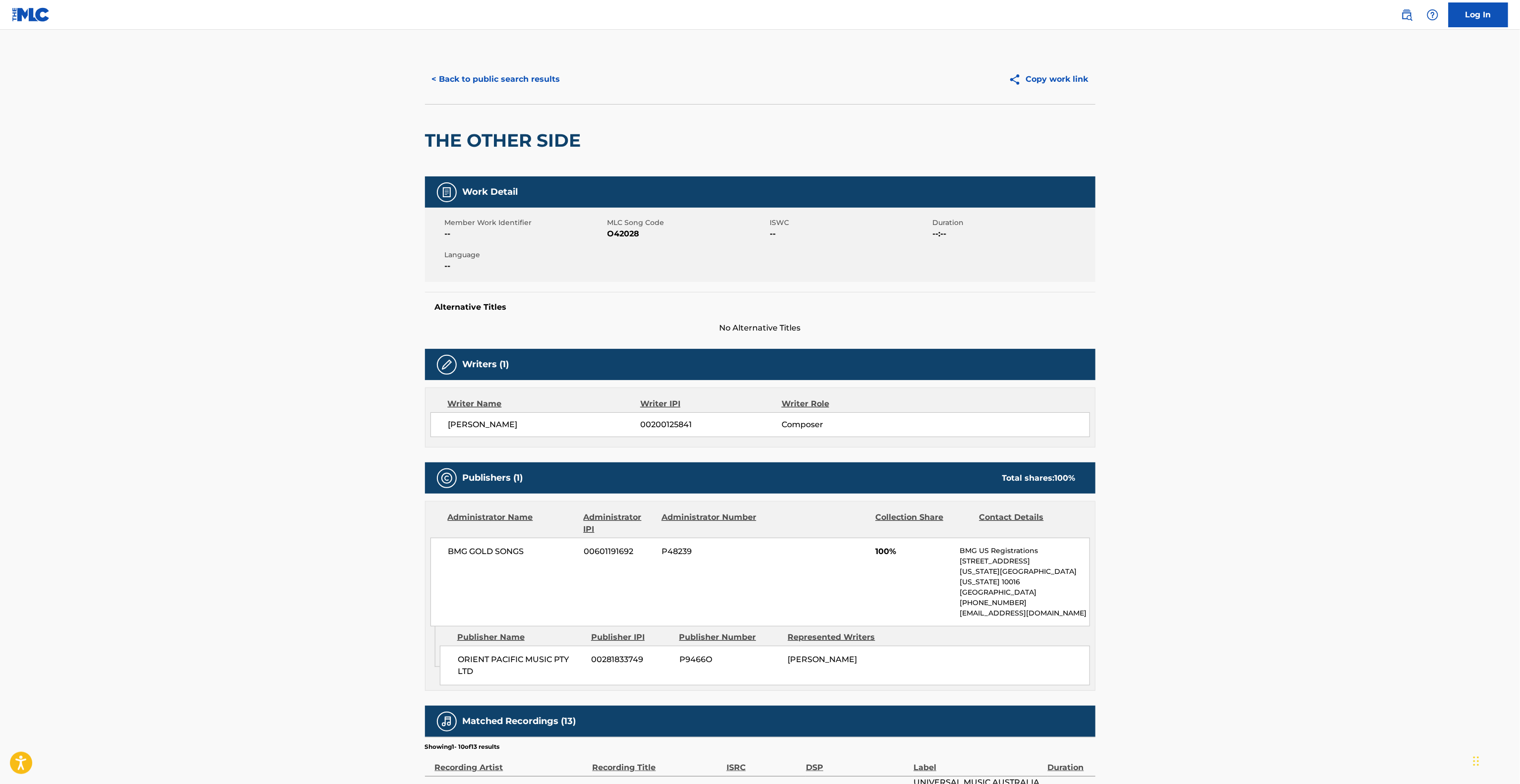
click at [490, 63] on div "< Back to public search results Copy work link" at bounding box center [760, 79] width 670 height 50
click at [492, 76] on button "< Back to public search results" at bounding box center [496, 79] width 142 height 25
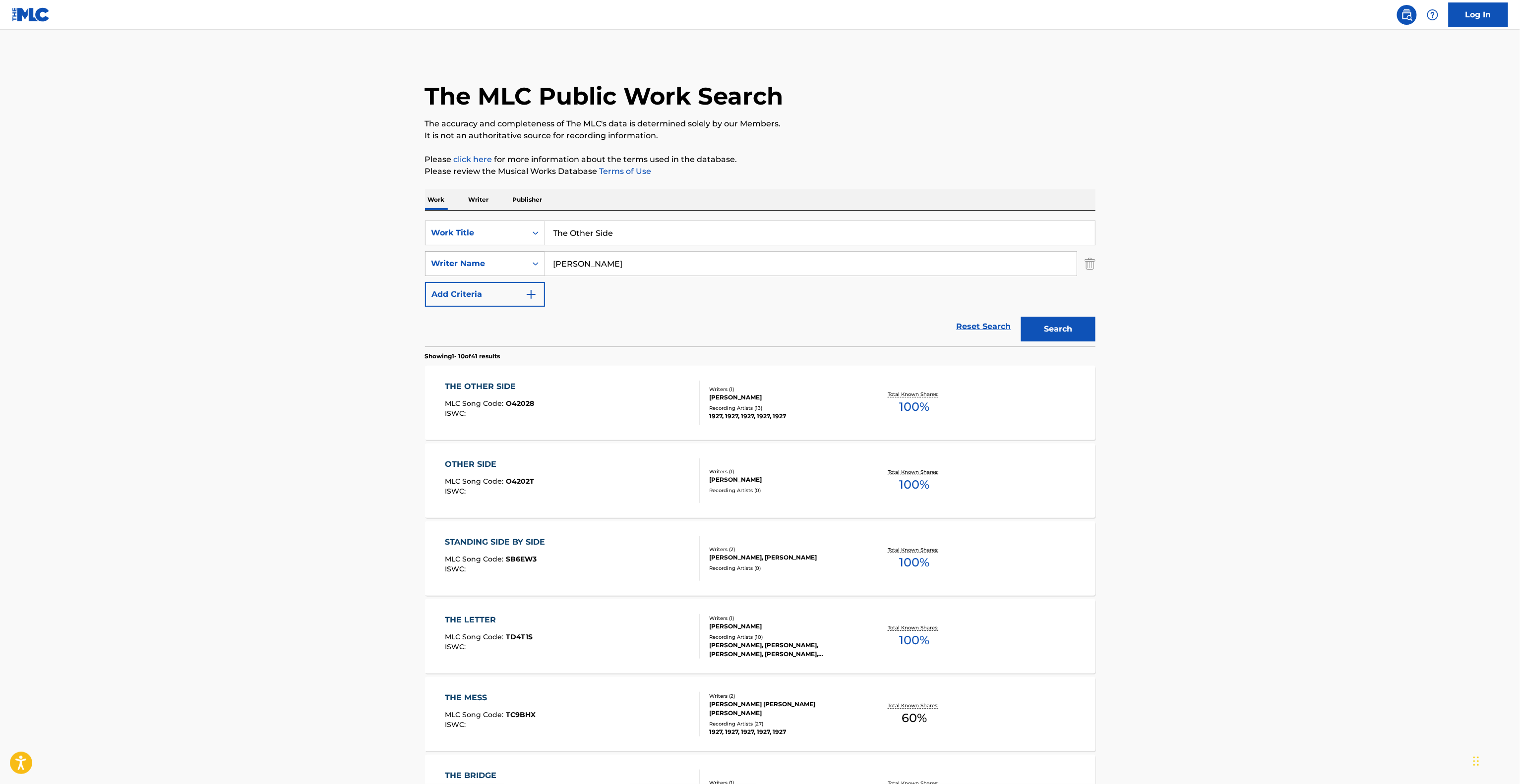
drag, startPoint x: 636, startPoint y: 260, endPoint x: 505, endPoint y: 260, distance: 131.0
click at [490, 260] on div "SearchWithCriteria130b3c77-5904-41ee-9675-036224e7d7ff Writer Name [PERSON_NAME]" at bounding box center [760, 264] width 670 height 25
paste input "[PERSON_NAME]"
type input "[PERSON_NAME]"
click at [1082, 340] on button "Search" at bounding box center [1059, 329] width 75 height 25
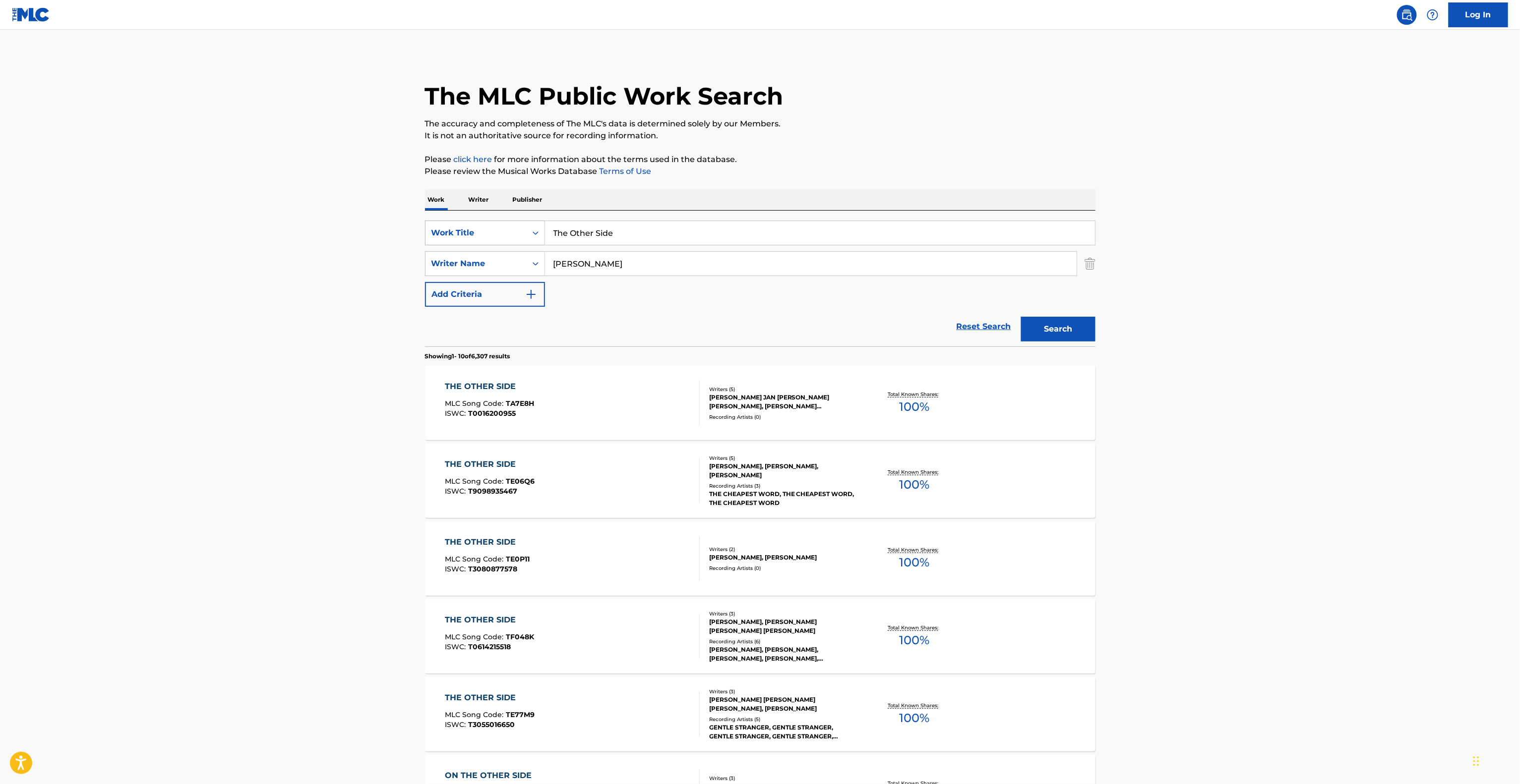
drag, startPoint x: 644, startPoint y: 227, endPoint x: 464, endPoint y: 238, distance: 180.3
click at [422, 238] on div "The MLC Public Work Search The accuracy and completeness of The MLC's data is d…" at bounding box center [760, 623] width 694 height 1138
paste input "Don't Forget Me"
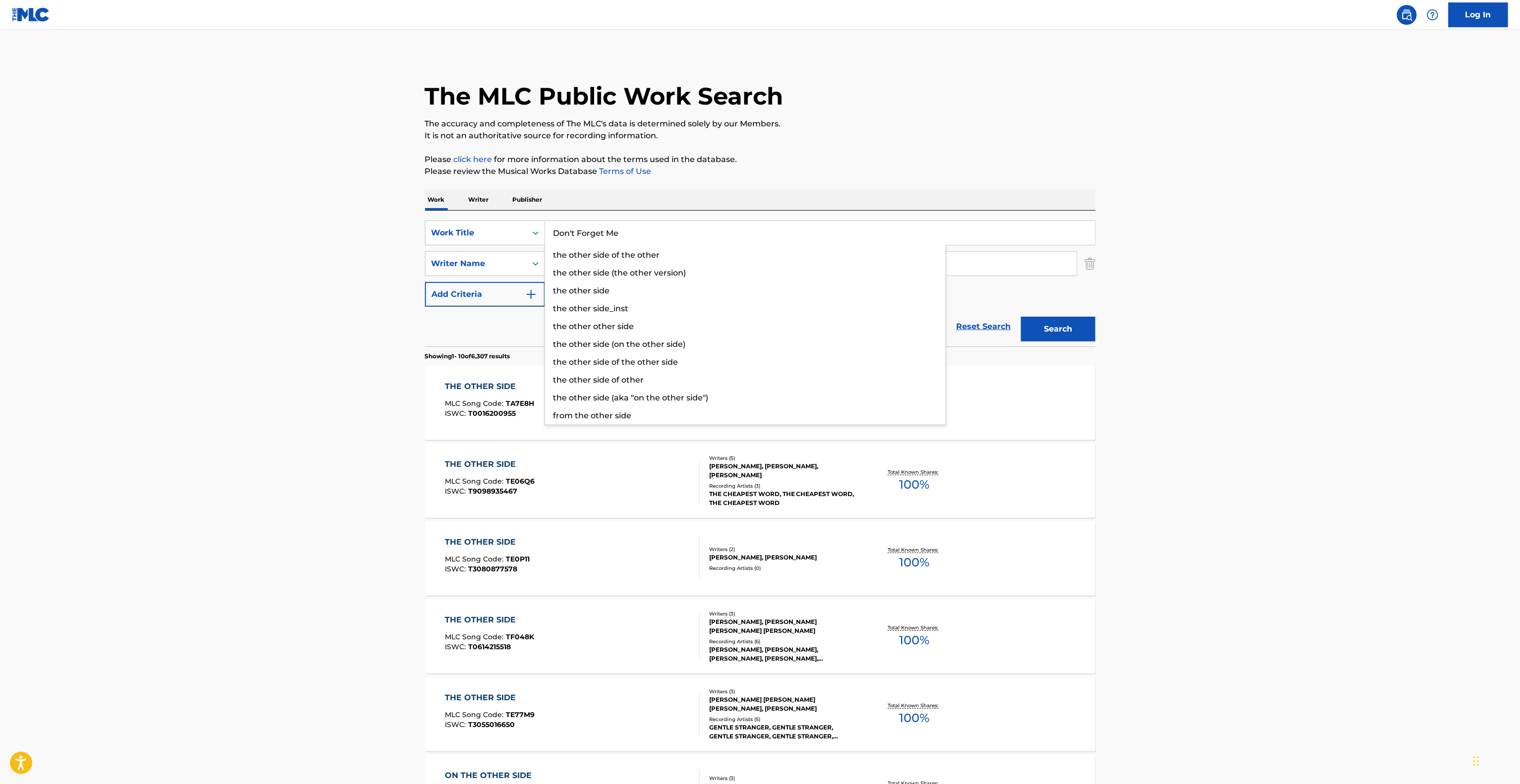
type input "Don't Forget Me"
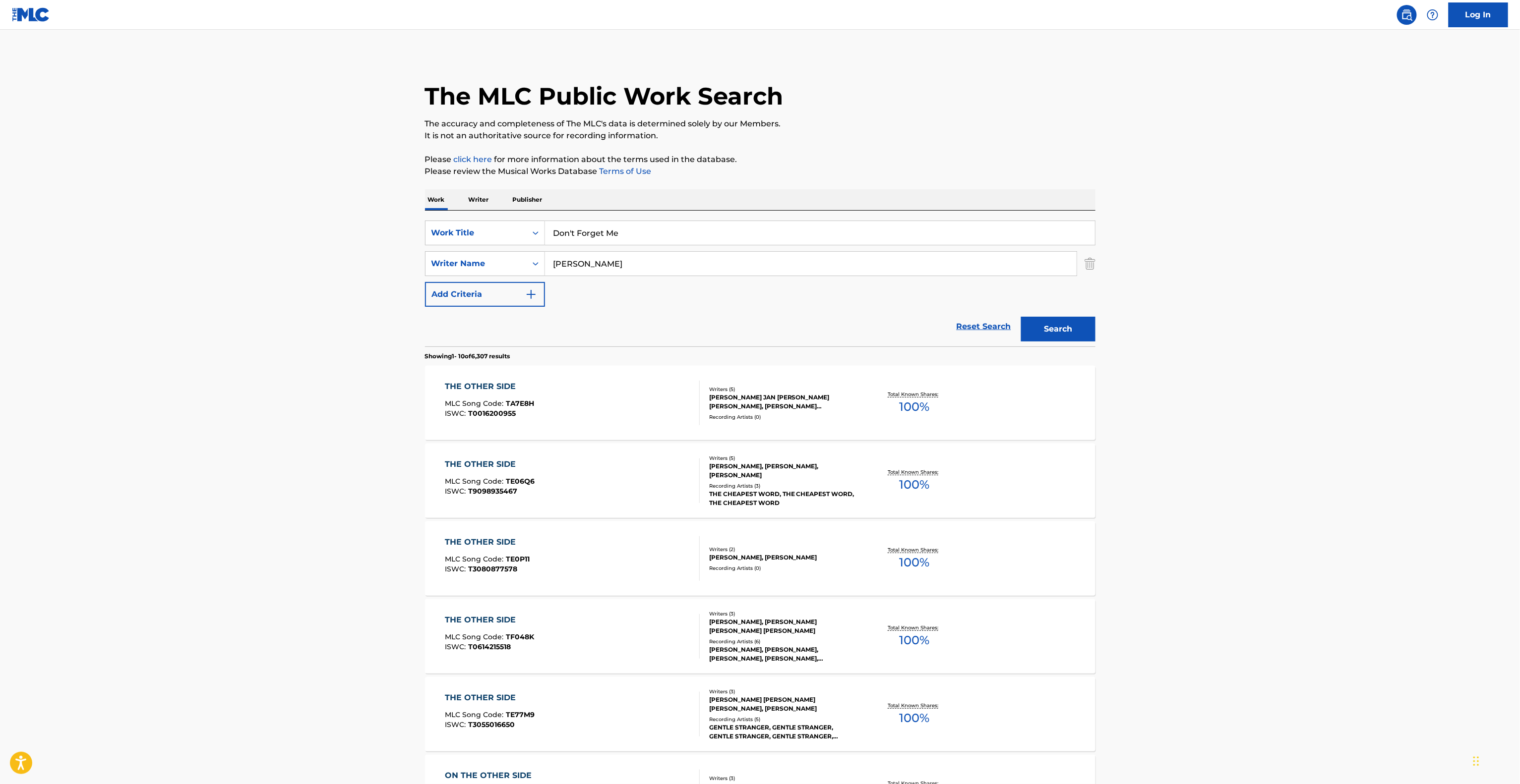
click at [1086, 332] on button "Search" at bounding box center [1059, 329] width 75 height 25
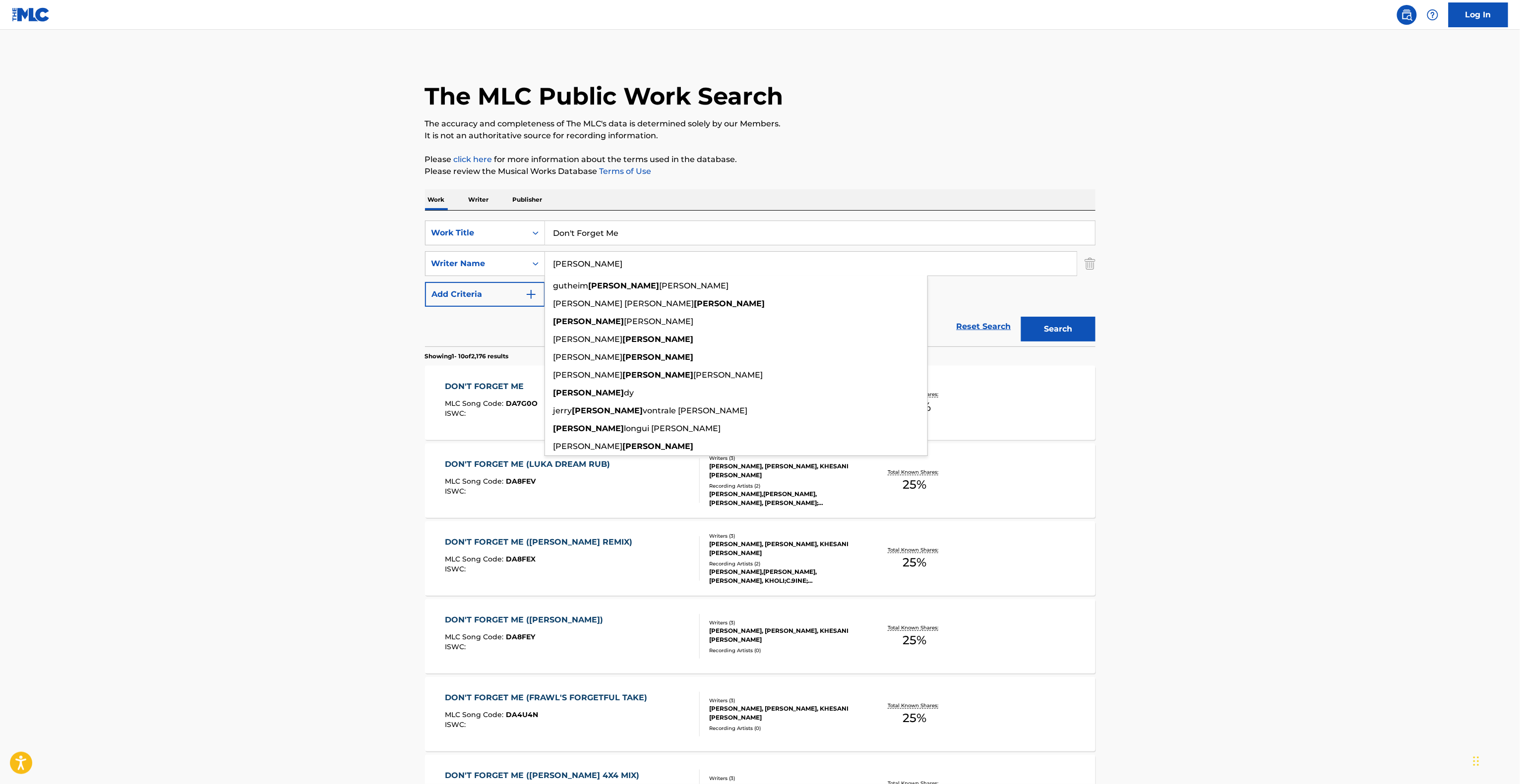
drag, startPoint x: 620, startPoint y: 269, endPoint x: 593, endPoint y: 259, distance: 28.8
click at [376, 248] on main "The MLC Public Work Search The accuracy and completeness of The MLC's data is d…" at bounding box center [760, 612] width 1520 height 1167
paste input "Frost"
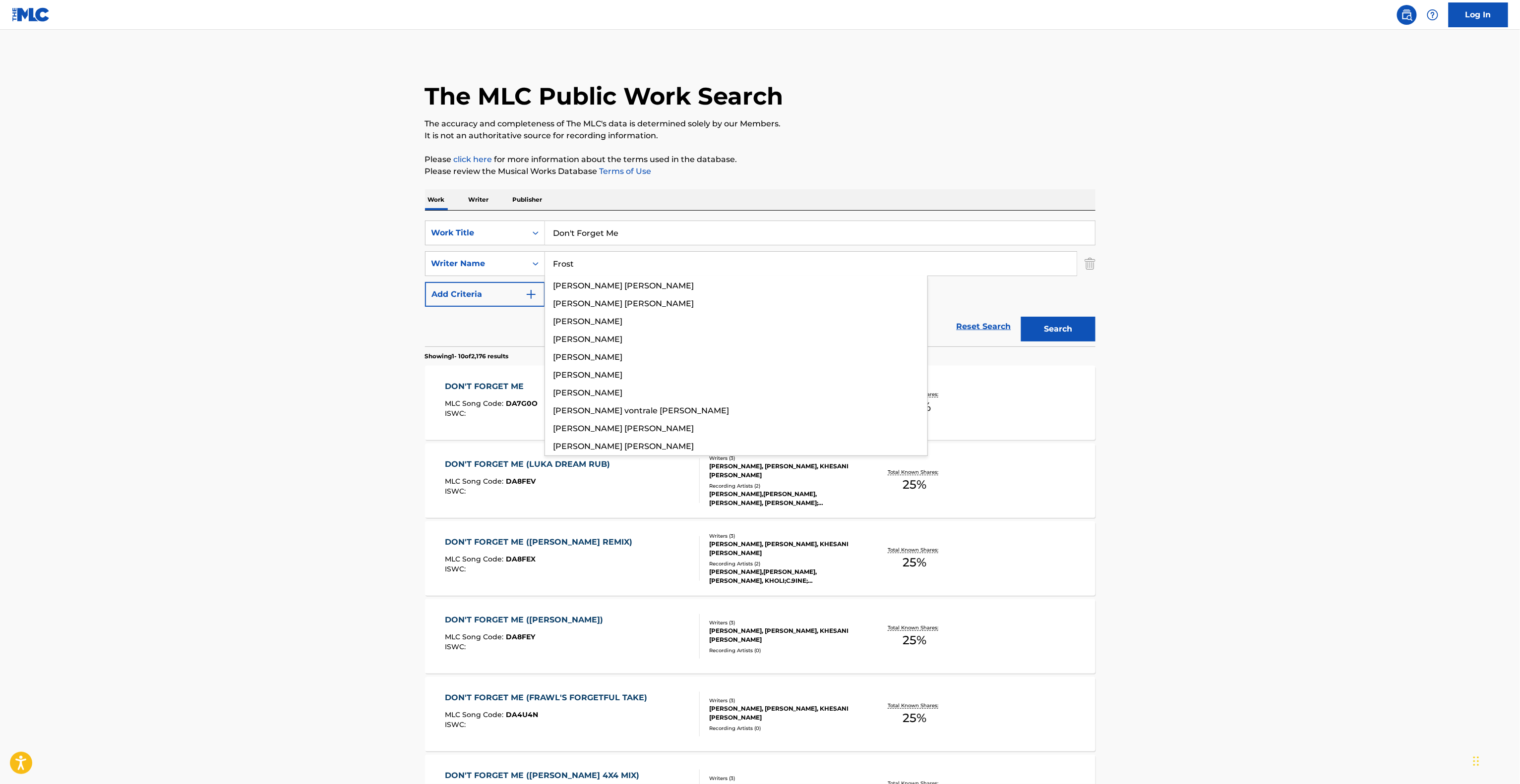
type input "Frost"
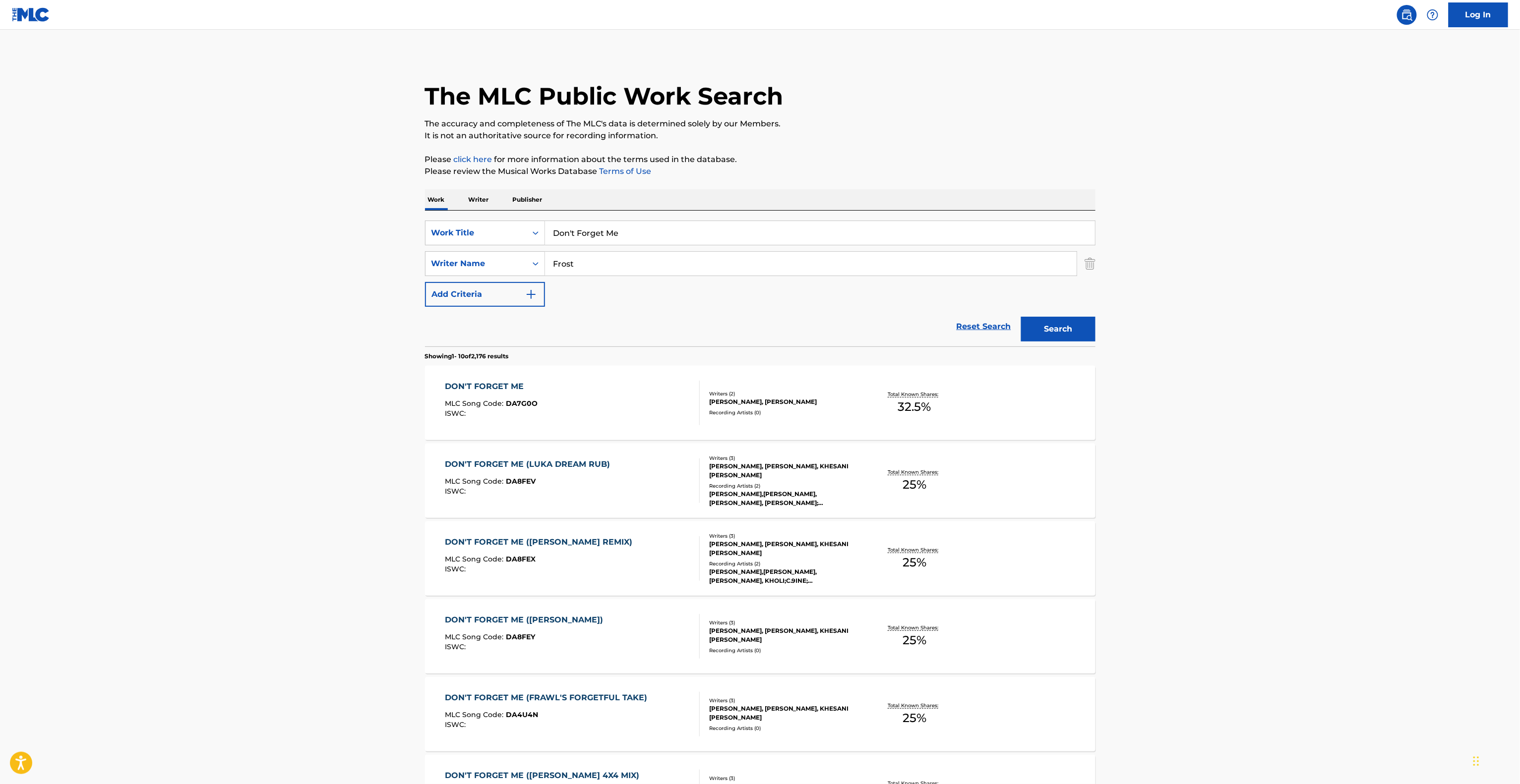
click at [1073, 324] on button "Search" at bounding box center [1059, 329] width 75 height 25
click at [1073, 324] on div "Search" at bounding box center [1055, 326] width 79 height 40
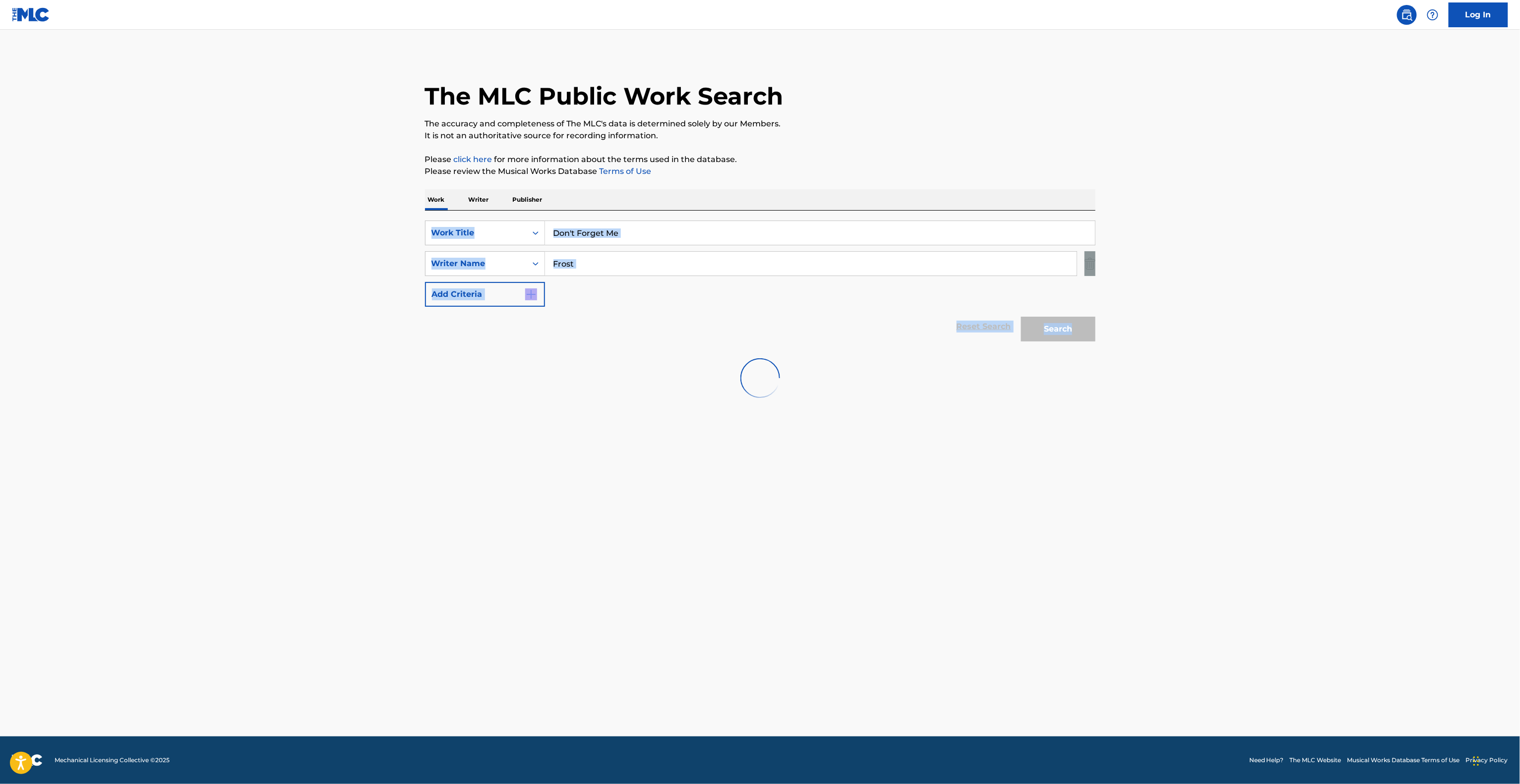
click at [1342, 352] on main "The MLC Public Work Search The accuracy and completeness of The MLC's data is d…" at bounding box center [760, 382] width 1520 height 707
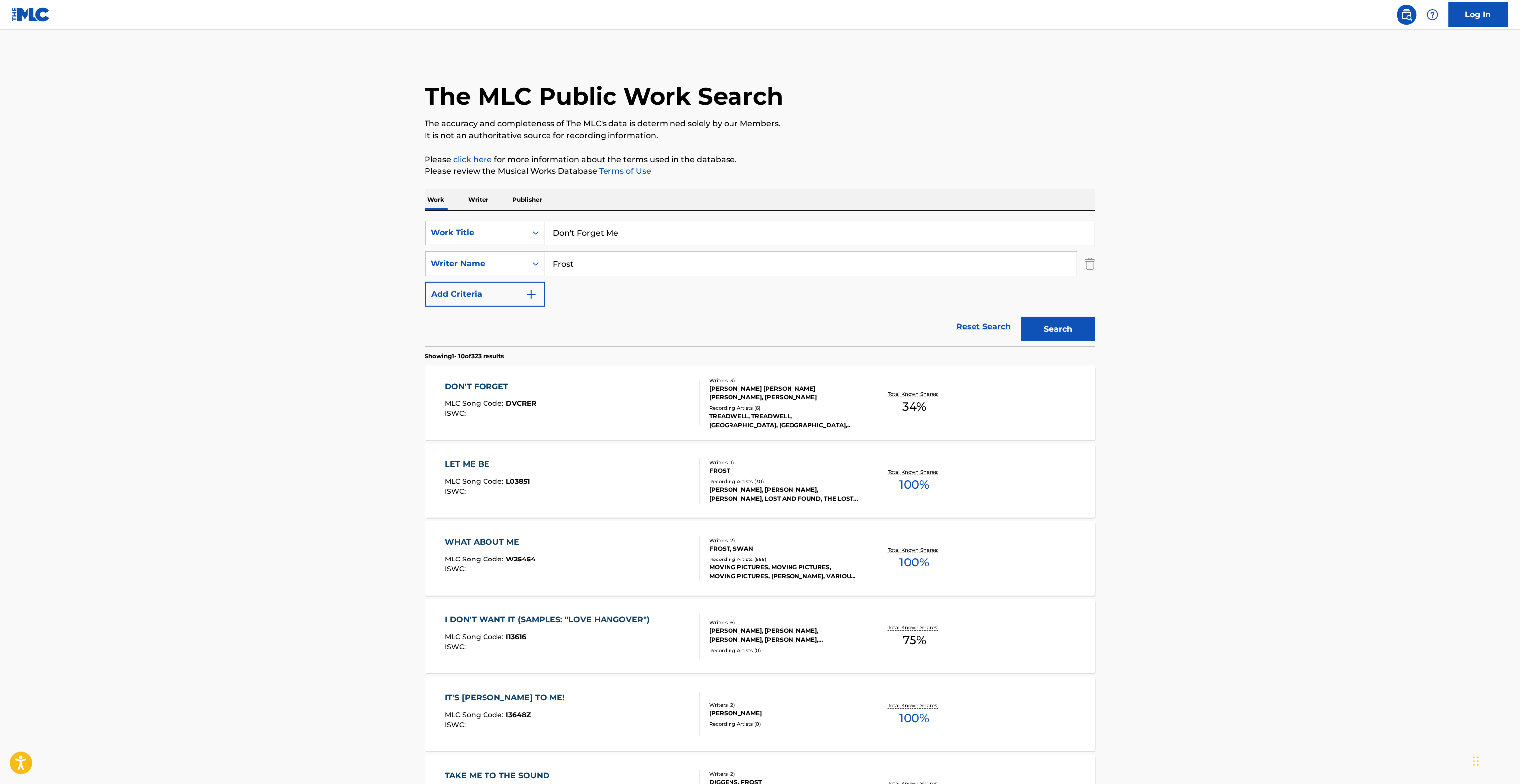
click at [1350, 428] on main "The MLC Public Work Search The accuracy and completeness of The MLC's data is d…" at bounding box center [760, 612] width 1520 height 1167
click at [1361, 596] on main "The MLC Public Work Search The accuracy and completeness of The MLC's data is d…" at bounding box center [760, 612] width 1520 height 1167
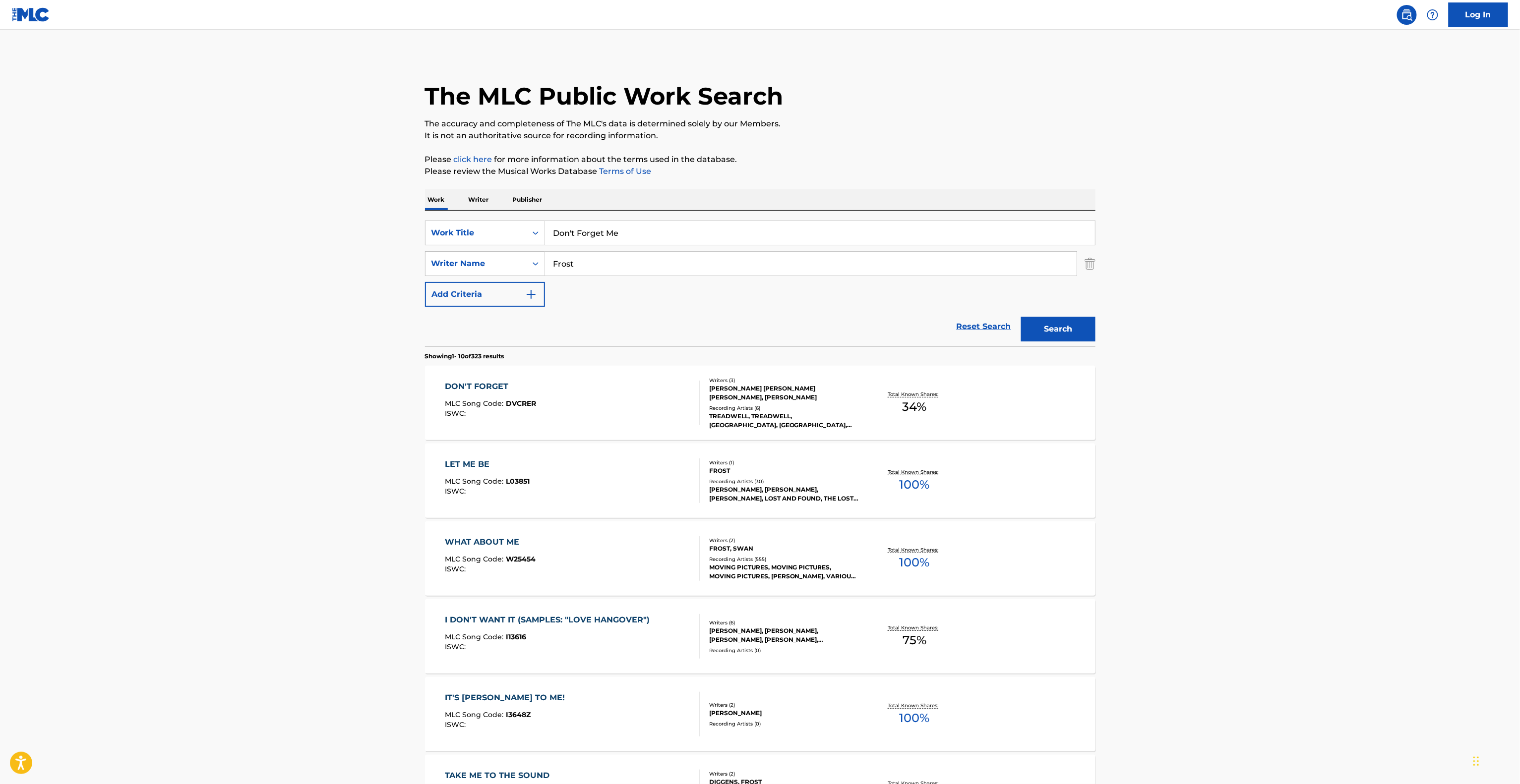
click at [1342, 580] on main "The MLC Public Work Search The accuracy and completeness of The MLC's data is d…" at bounding box center [760, 612] width 1520 height 1167
click at [1342, 579] on main "The MLC Public Work Search The accuracy and completeness of The MLC's data is d…" at bounding box center [760, 612] width 1520 height 1167
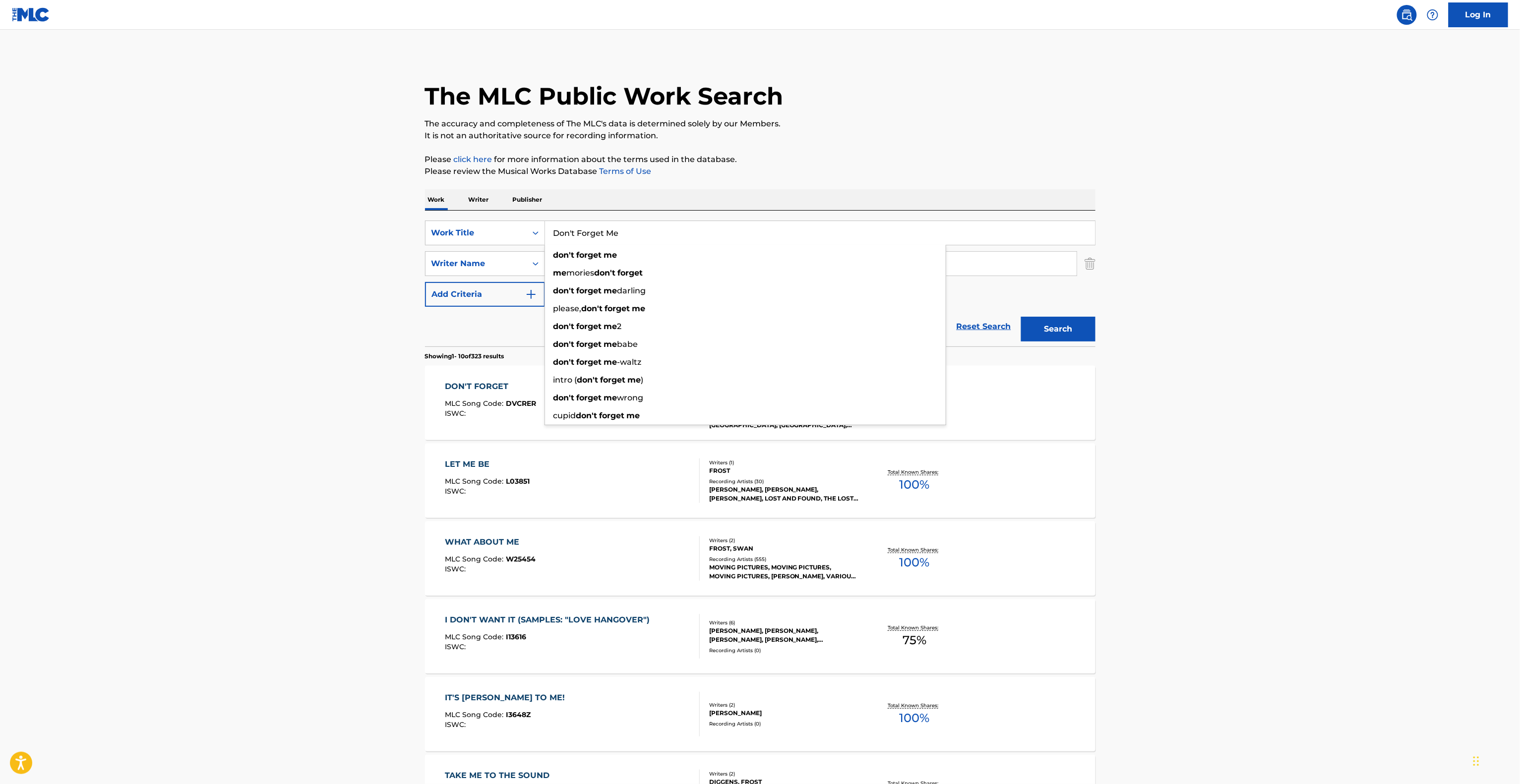
drag, startPoint x: 646, startPoint y: 238, endPoint x: 440, endPoint y: 212, distance: 207.6
click at [440, 212] on div "SearchWithCriteria85bb46b7-878c-4f0a-848d-ef86ff814c91 Work Title Don't Forget …" at bounding box center [760, 278] width 670 height 136
paste input "You'll Never Know"
type input "You'll Never Know"
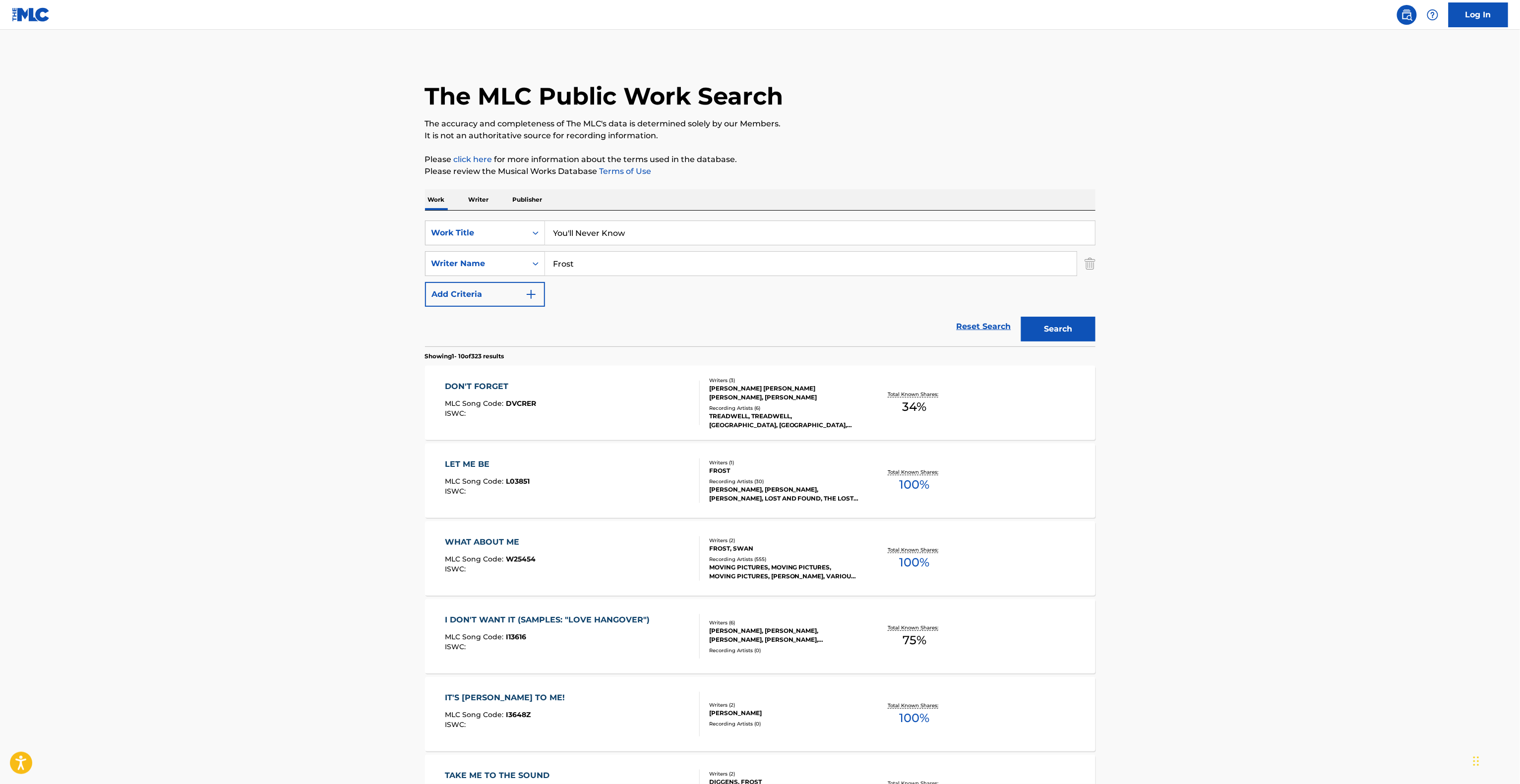
drag, startPoint x: 349, startPoint y: 311, endPoint x: 628, endPoint y: 308, distance: 279.0
click at [348, 311] on main "The MLC Public Work Search The accuracy and completeness of The MLC's data is d…" at bounding box center [760, 612] width 1520 height 1167
click at [427, 241] on div "SearchWithCriteria85bb46b7-878c-4f0a-848d-ef86ff814c91 Work Title You'll Never …" at bounding box center [760, 263] width 670 height 86
paste input "[PERSON_NAME]"
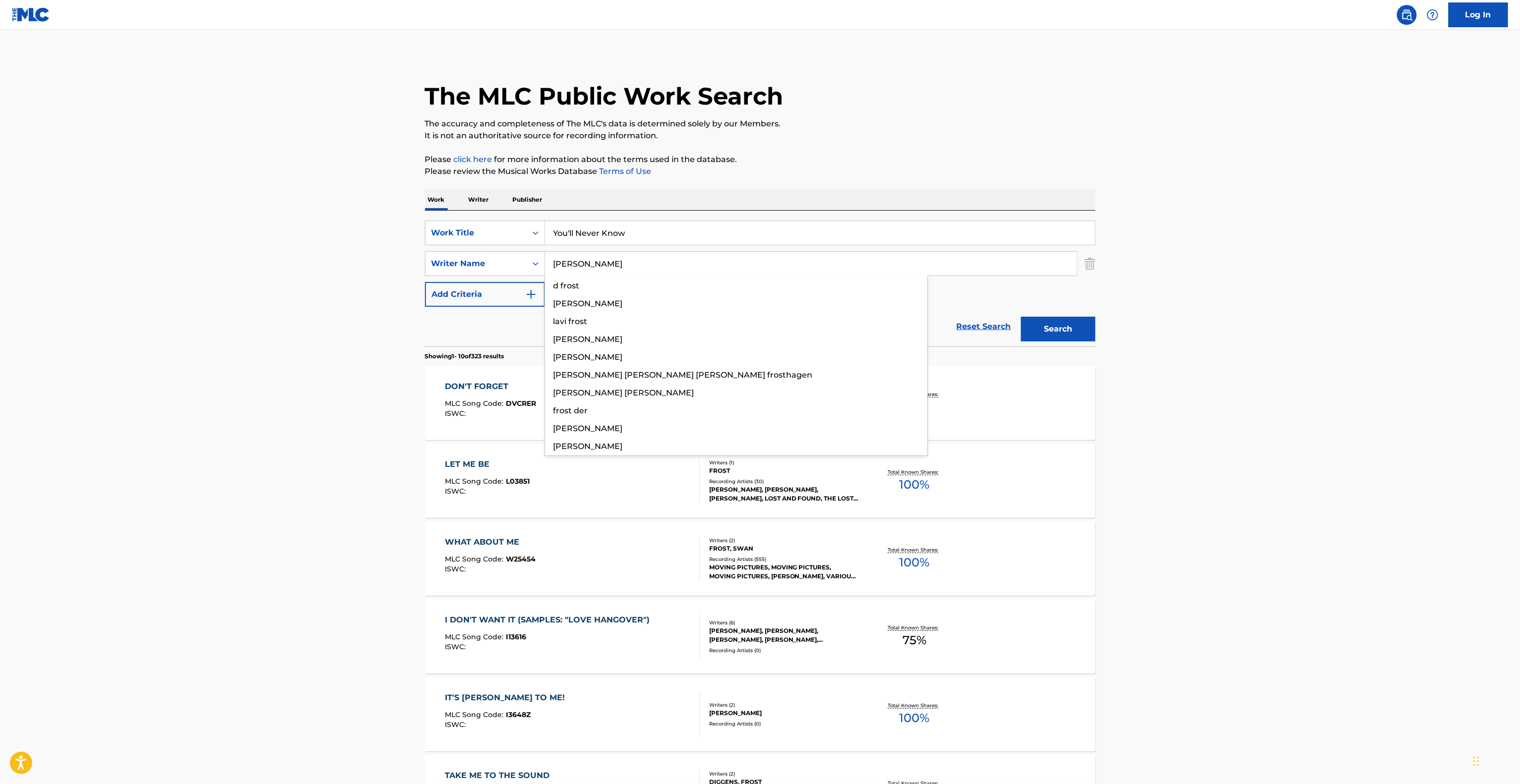
type input "[PERSON_NAME]"
click at [1057, 337] on button "Search" at bounding box center [1059, 329] width 75 height 25
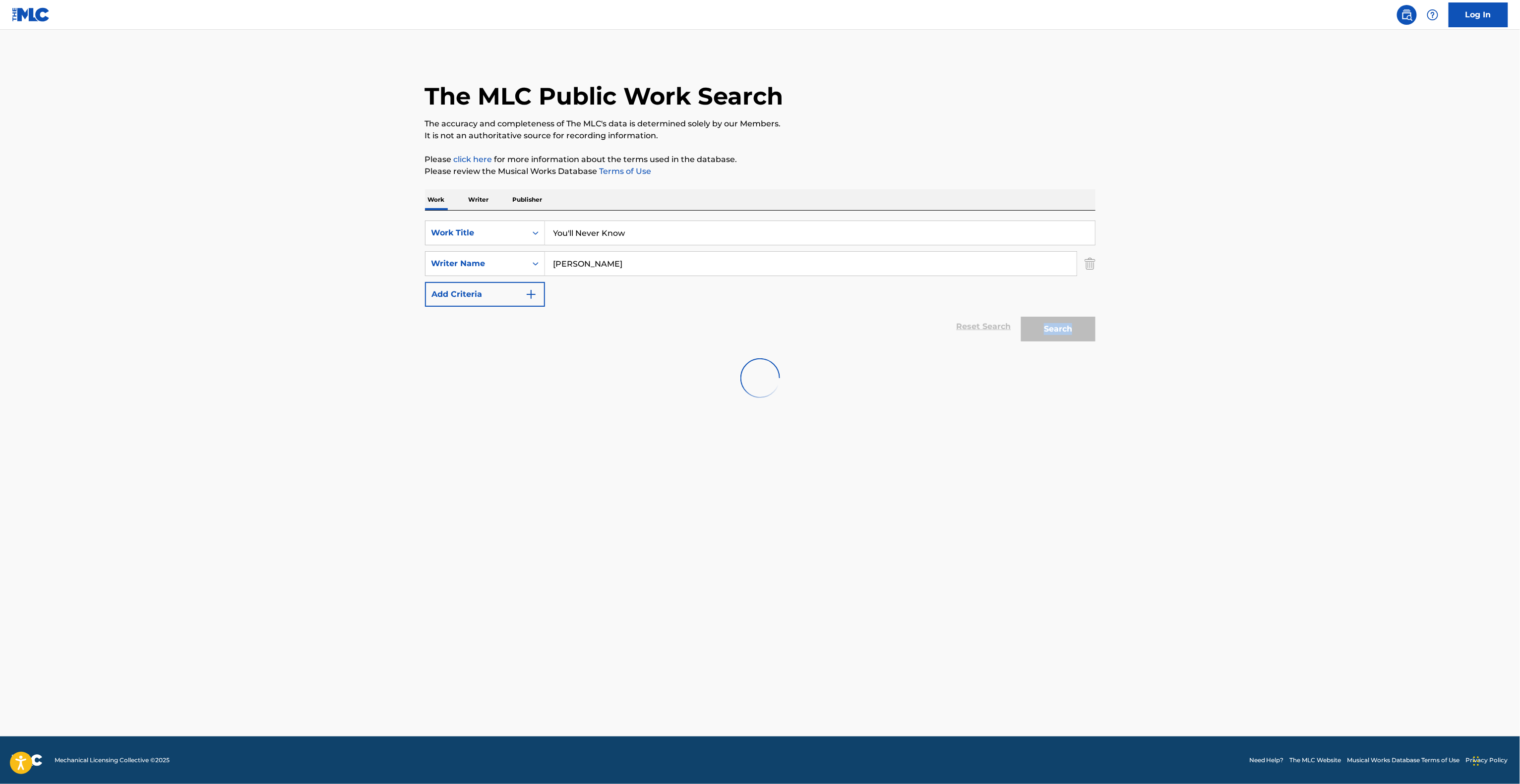
click at [1058, 337] on div "Search" at bounding box center [1055, 326] width 79 height 40
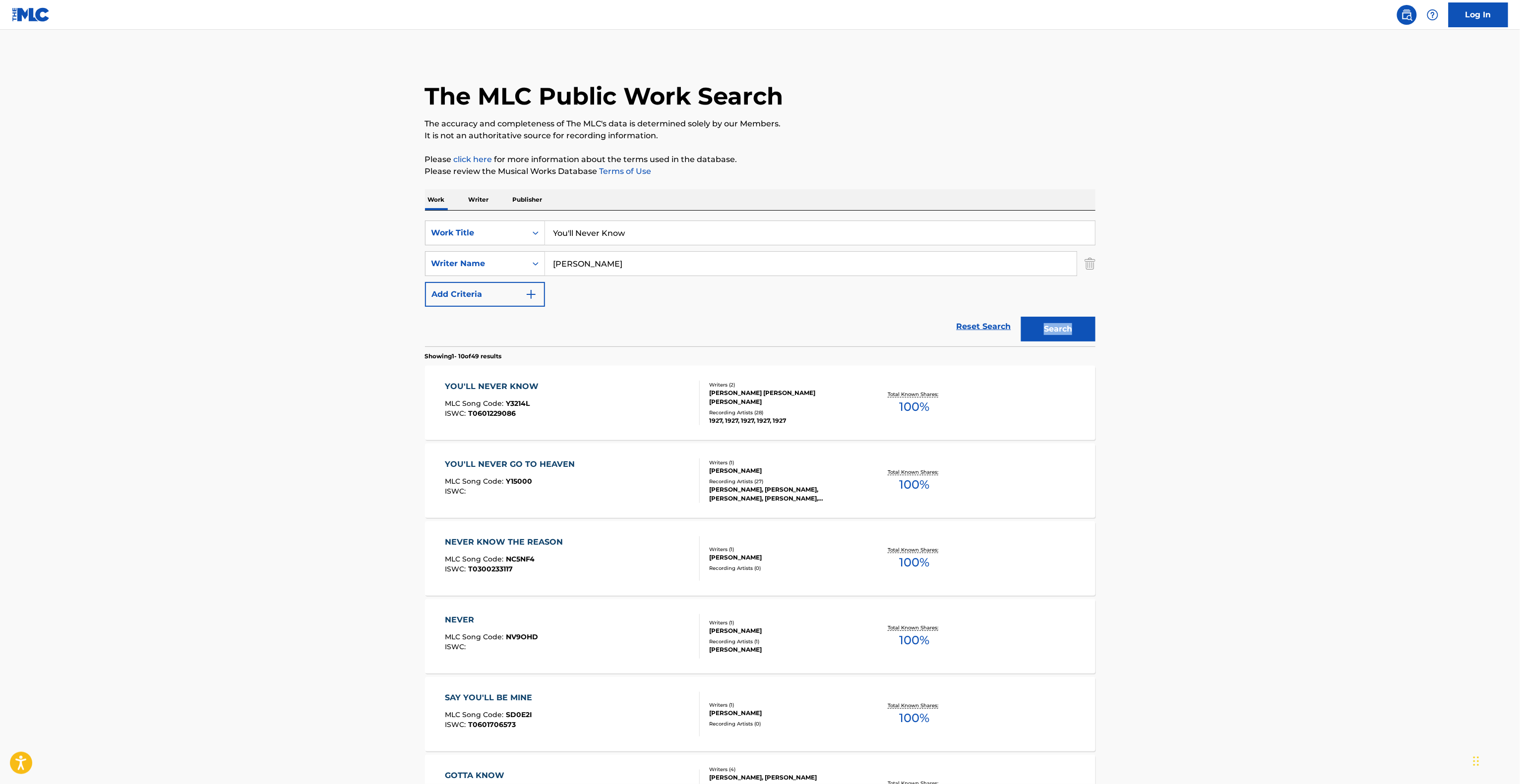
click at [498, 388] on div "YOU'LL NEVER KNOW" at bounding box center [493, 386] width 99 height 12
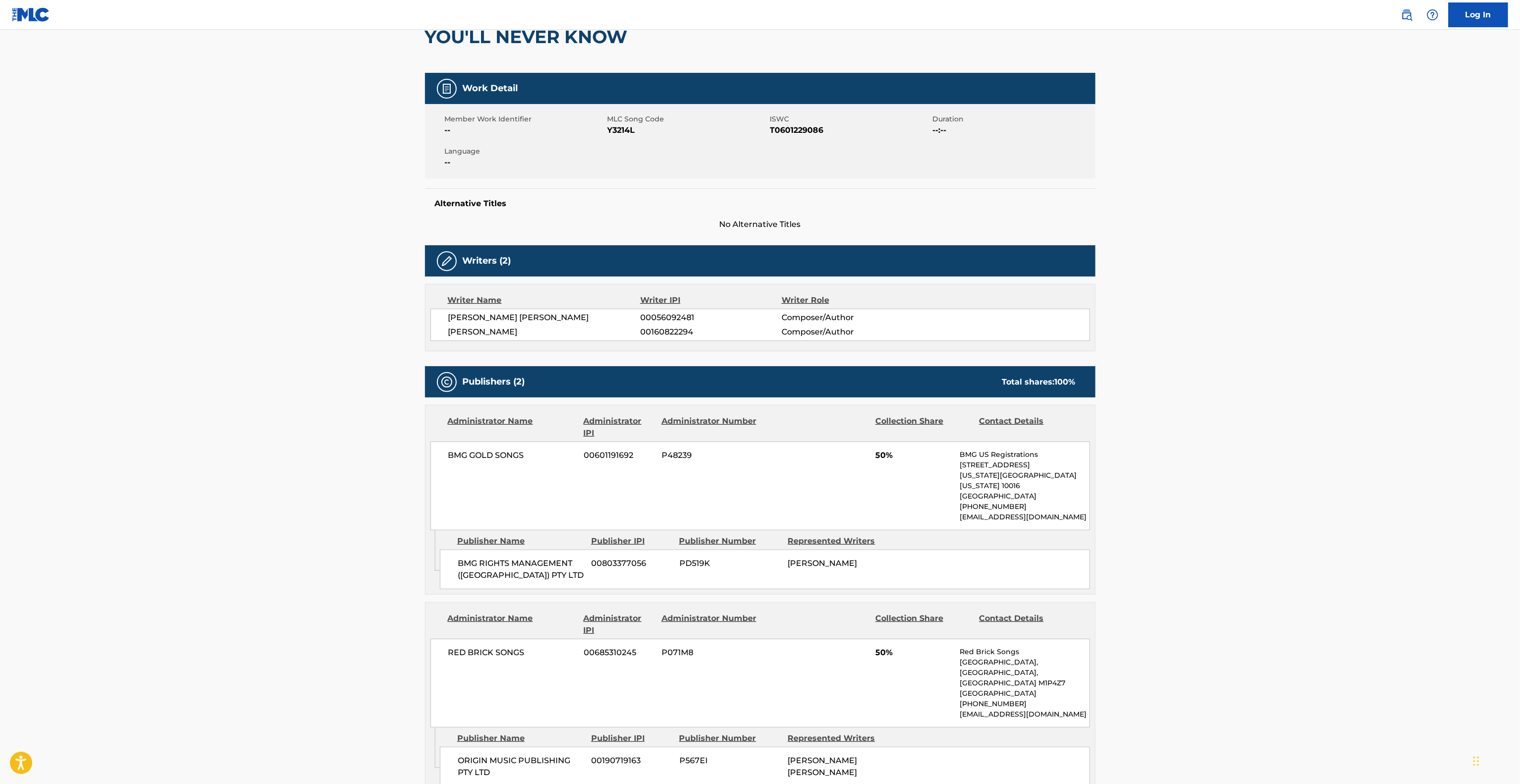
scroll to position [266, 0]
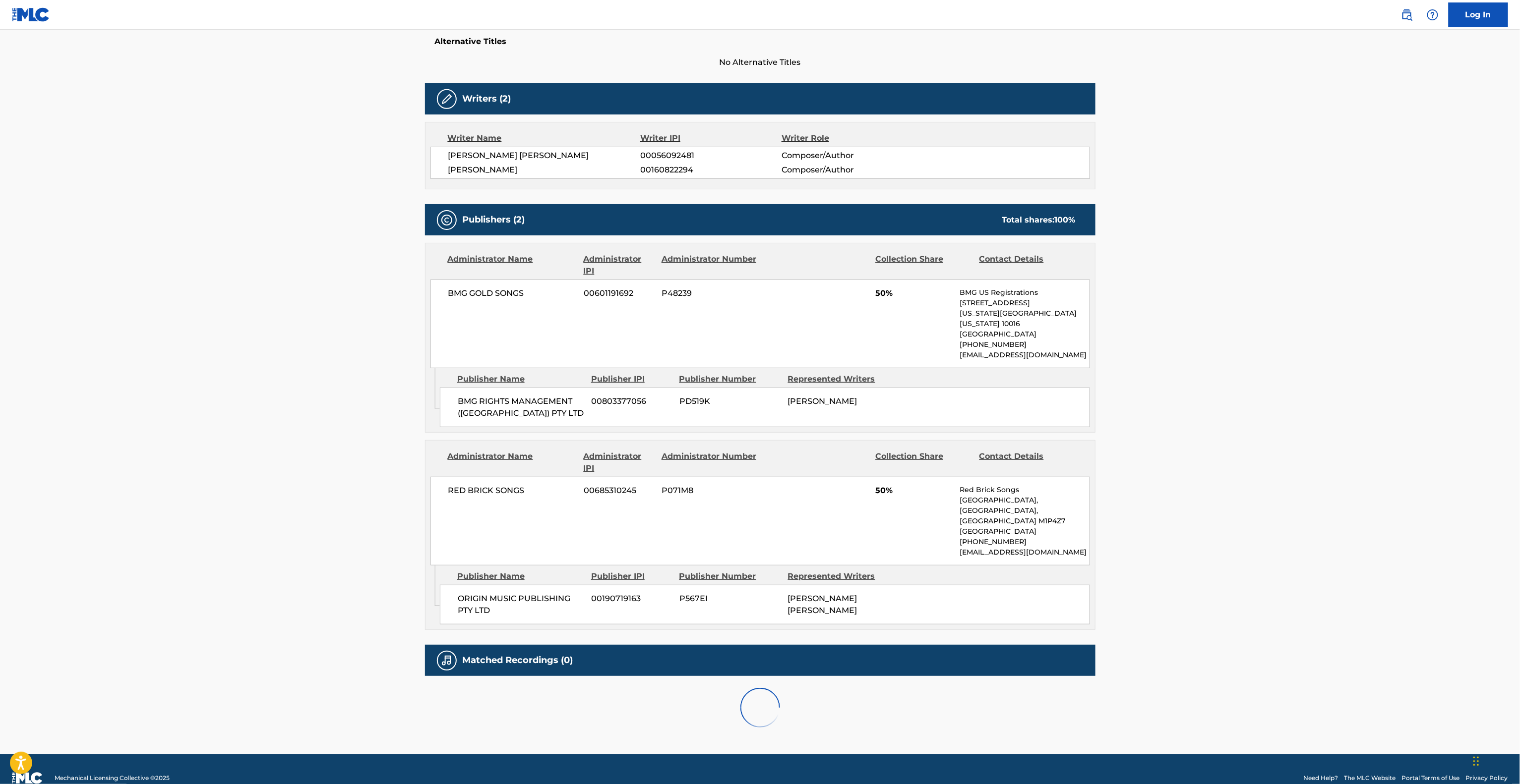
click at [1226, 452] on main "< Back to public search results Copy work link YOU'LL NEVER KNOW Work Detail Me…" at bounding box center [760, 259] width 1520 height 990
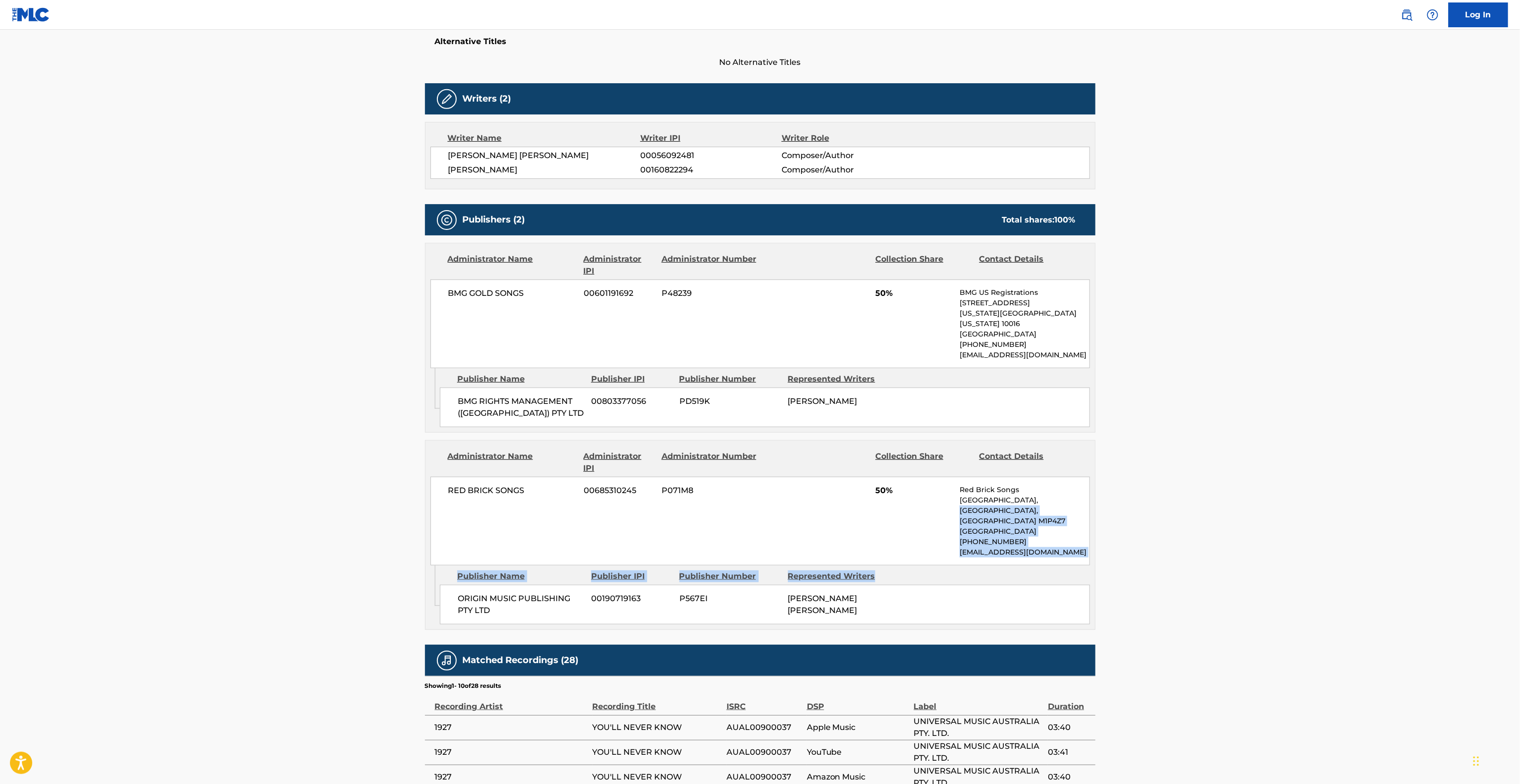
drag, startPoint x: 1076, startPoint y: 568, endPoint x: 950, endPoint y: 515, distance: 136.7
click at [950, 515] on div "Administrator Name Administrator IPI Administrator Number Collection Share Cont…" at bounding box center [760, 535] width 670 height 190
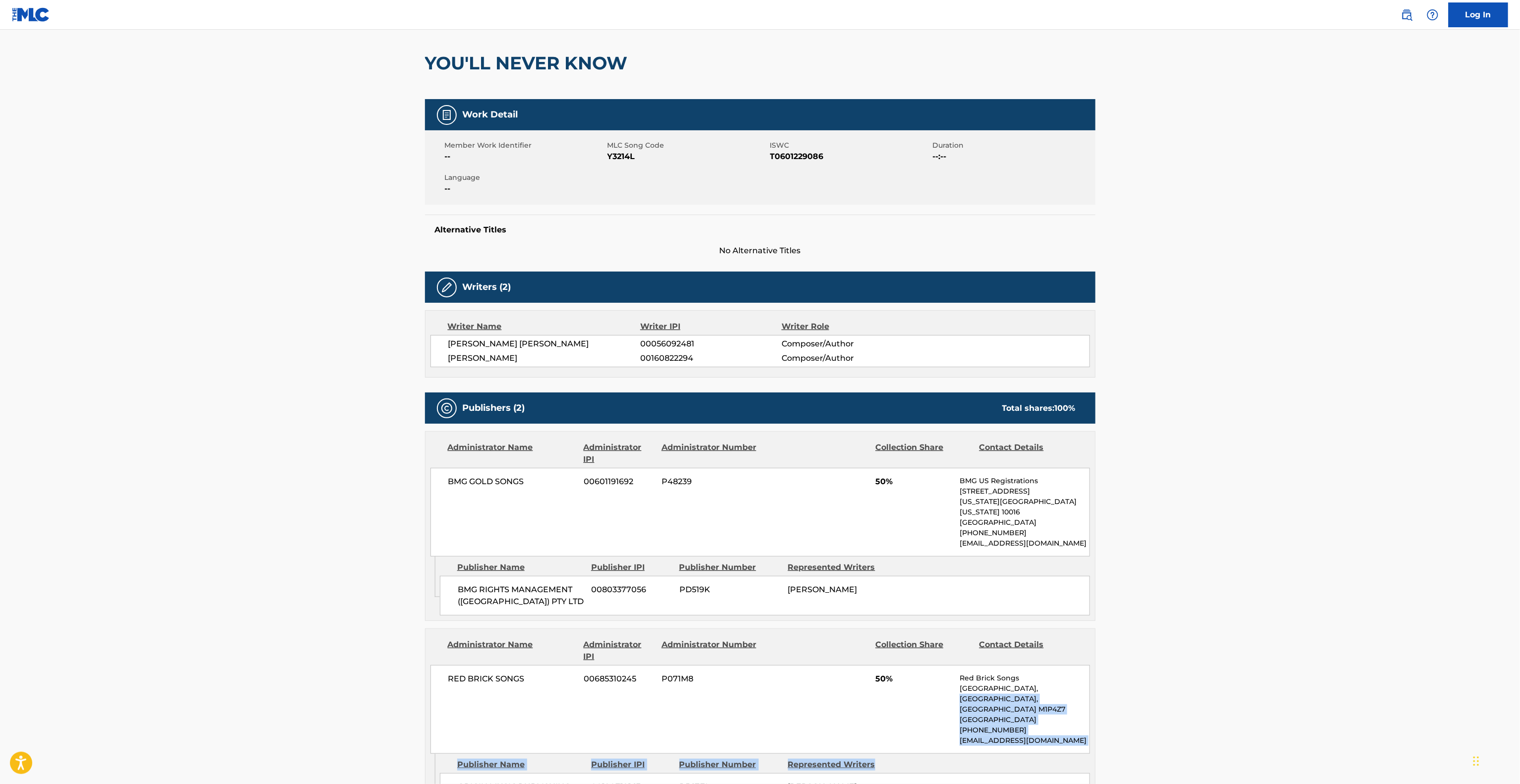
scroll to position [0, 0]
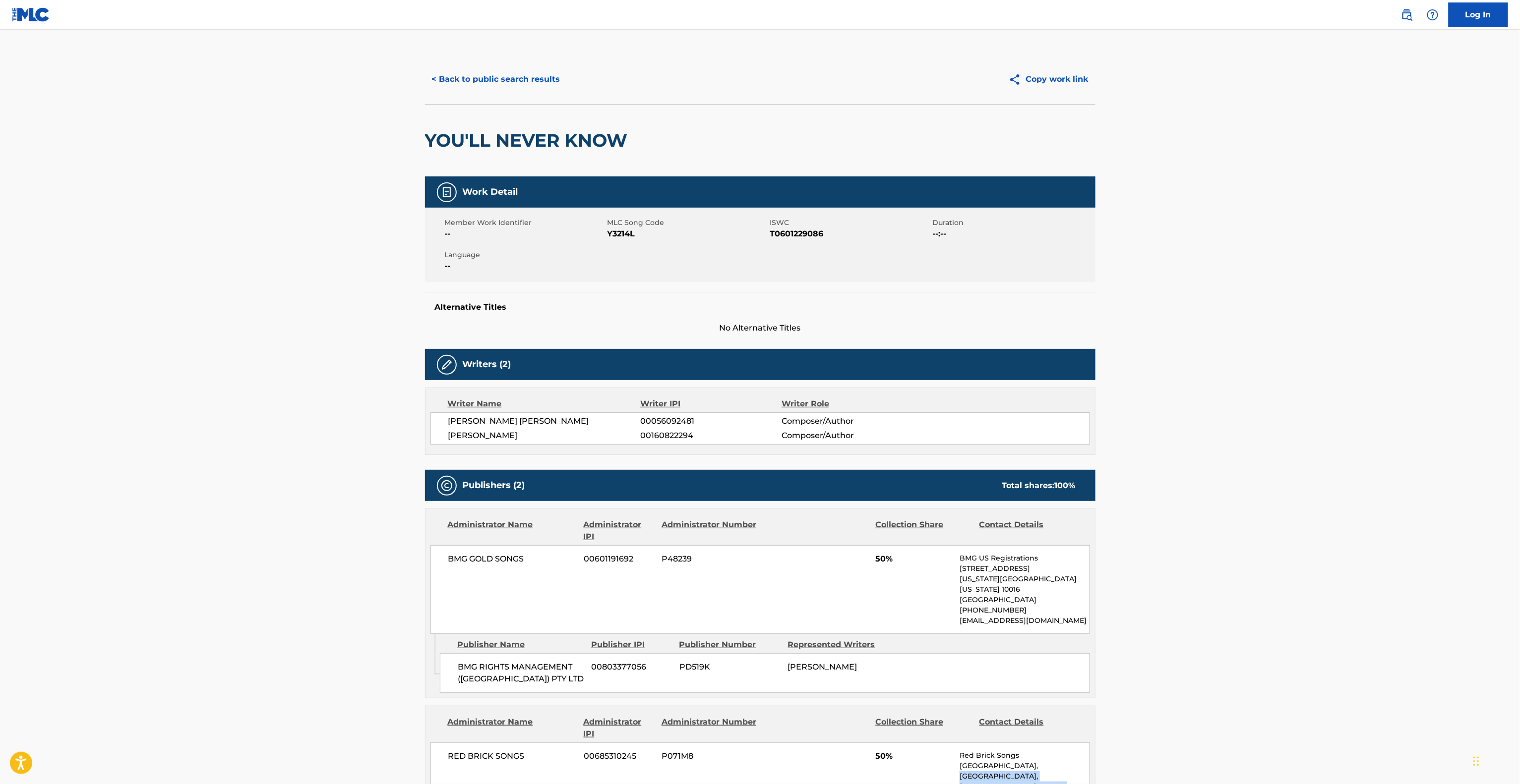
click at [534, 76] on button "< Back to public search results" at bounding box center [496, 79] width 142 height 25
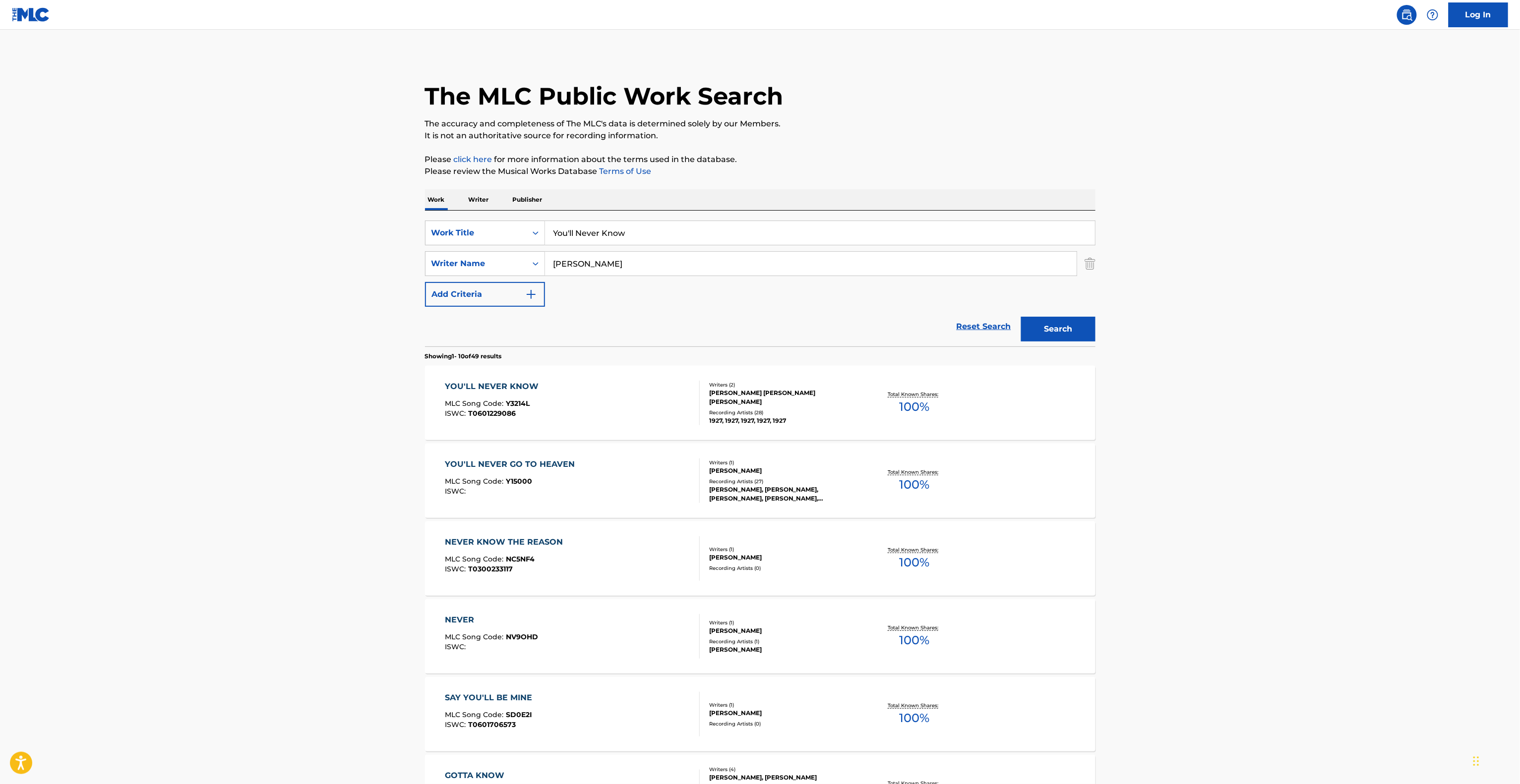
drag, startPoint x: 636, startPoint y: 226, endPoint x: 389, endPoint y: 208, distance: 247.7
click at [403, 213] on main "The MLC Public Work Search The accuracy and completeness of The MLC's data is d…" at bounding box center [760, 612] width 1520 height 1167
paste input "Where You Are"
type input "Where You Are"
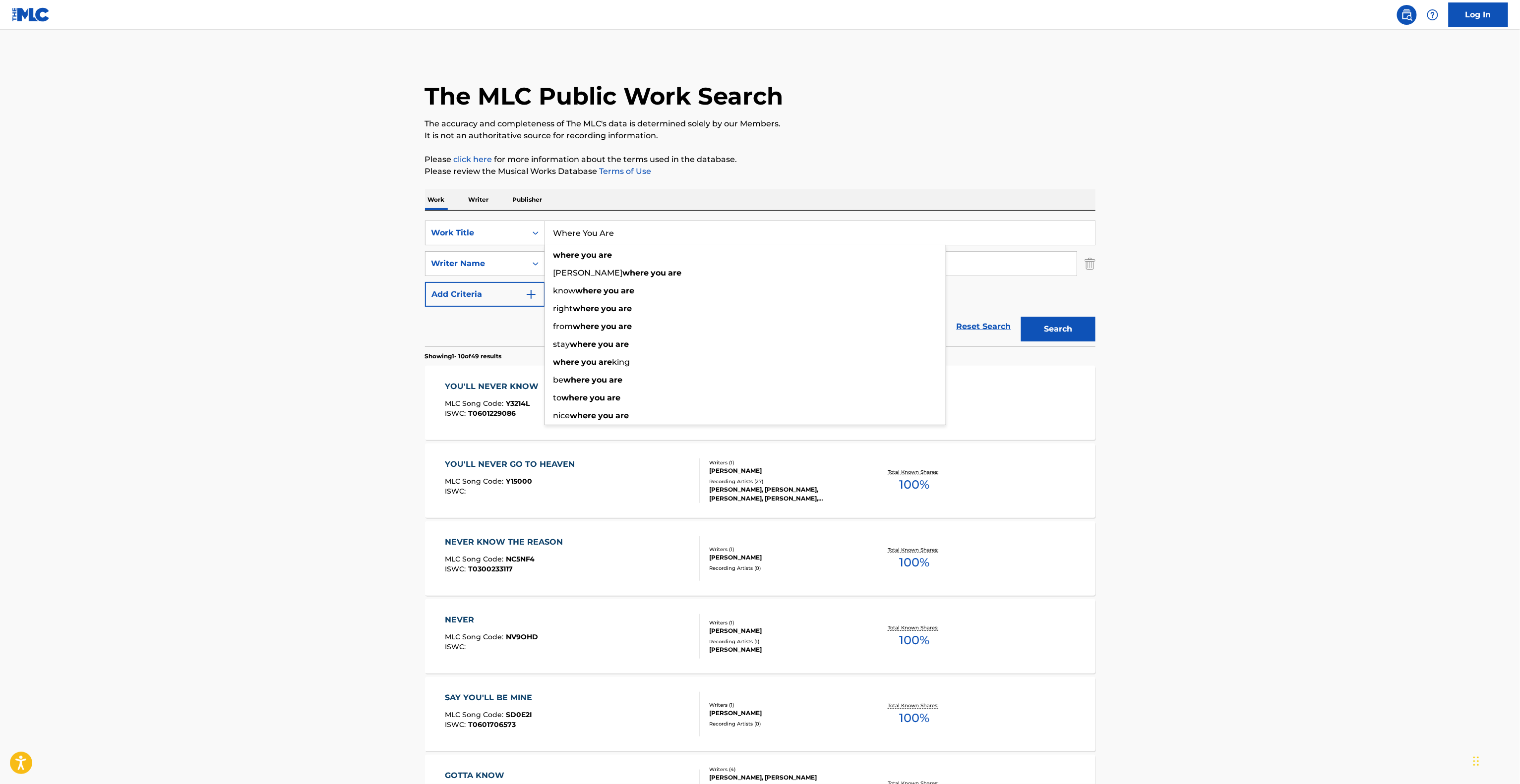
click at [234, 230] on main "The MLC Public Work Search The accuracy and completeness of The MLC's data is d…" at bounding box center [760, 612] width 1520 height 1167
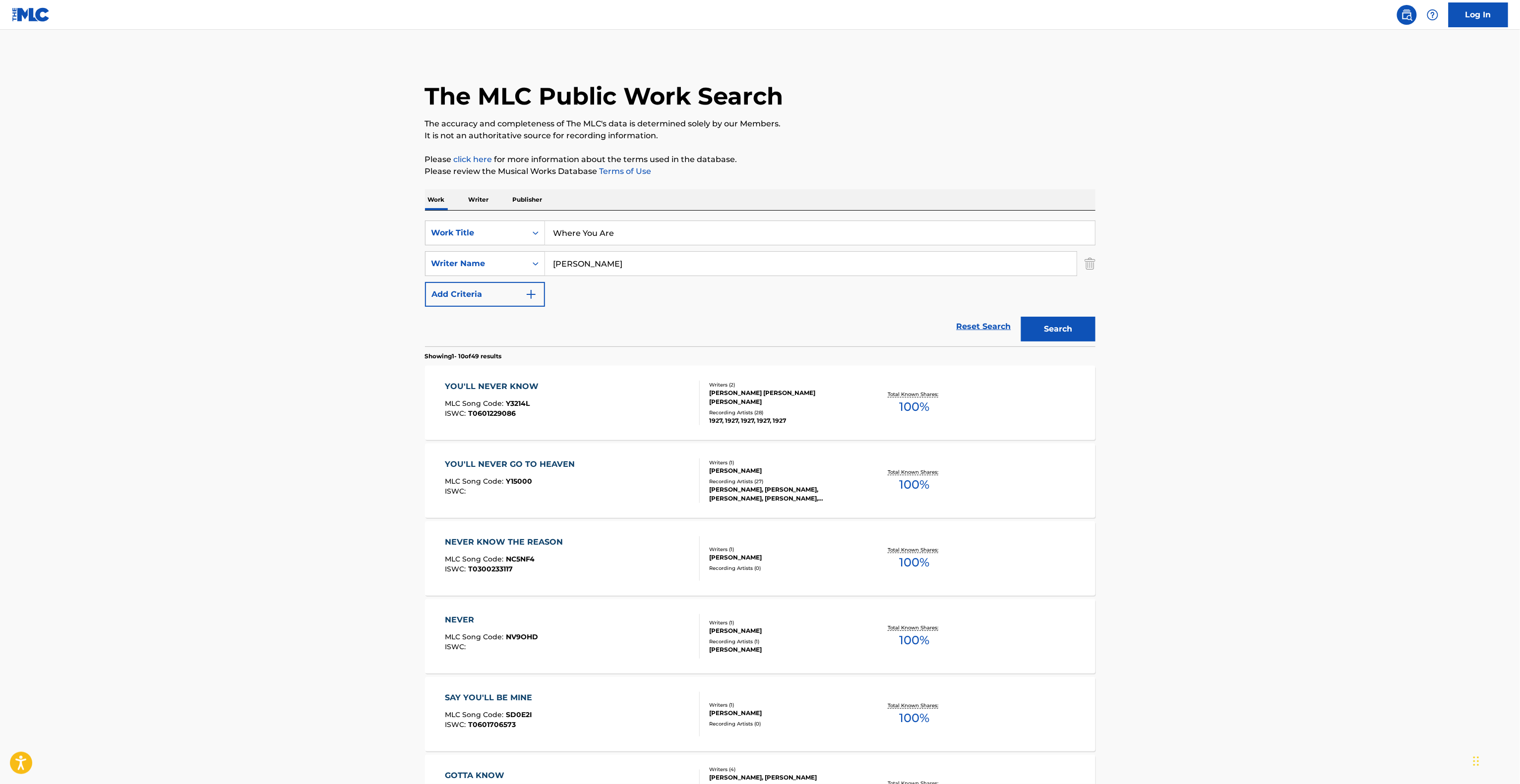
drag, startPoint x: 635, startPoint y: 261, endPoint x: 411, endPoint y: 242, distance: 224.8
click at [410, 242] on main "The MLC Public Work Search The accuracy and completeness of The MLC's data is d…" at bounding box center [760, 612] width 1520 height 1167
paste input "[PERSON_NAME]"
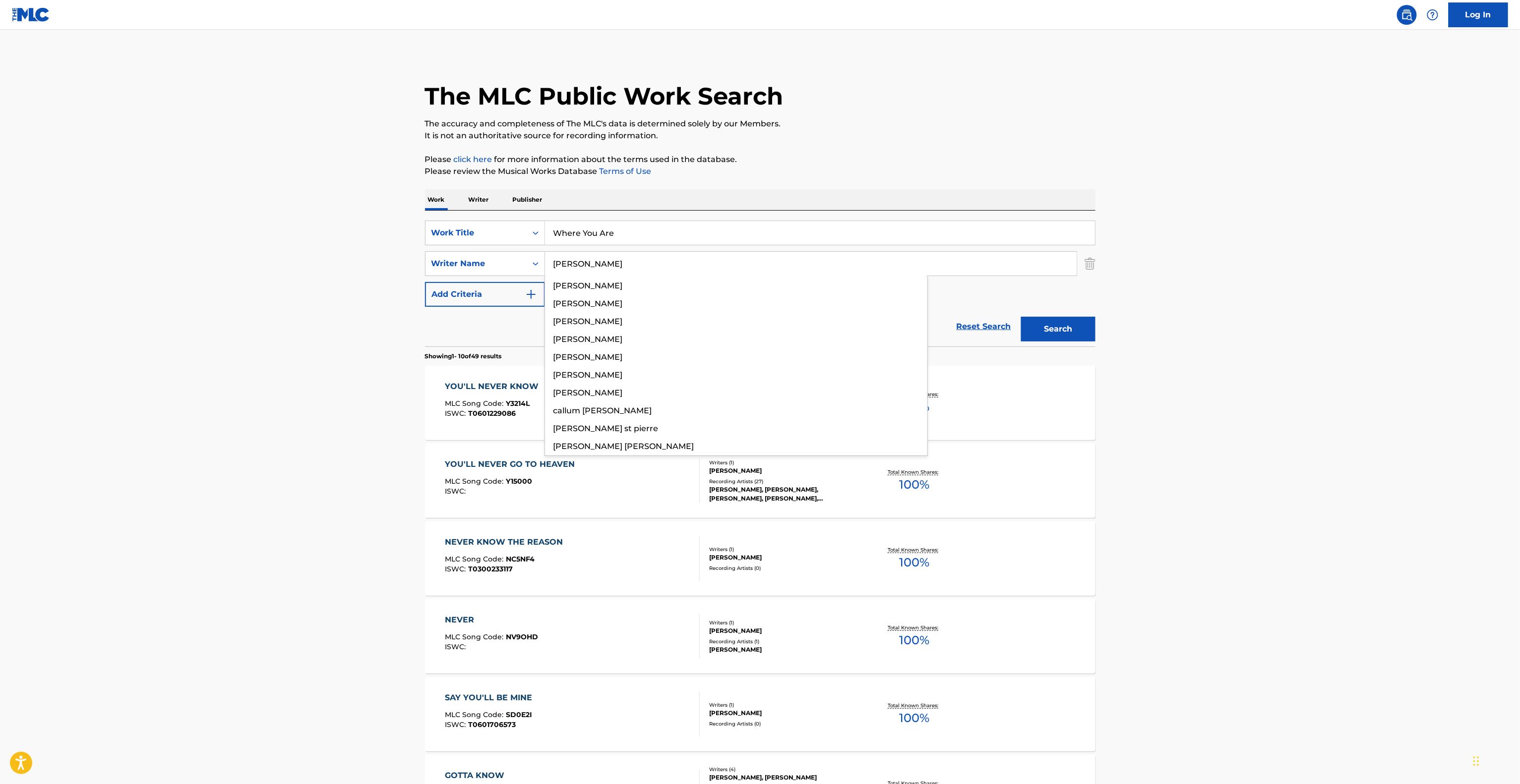
type input "[PERSON_NAME]"
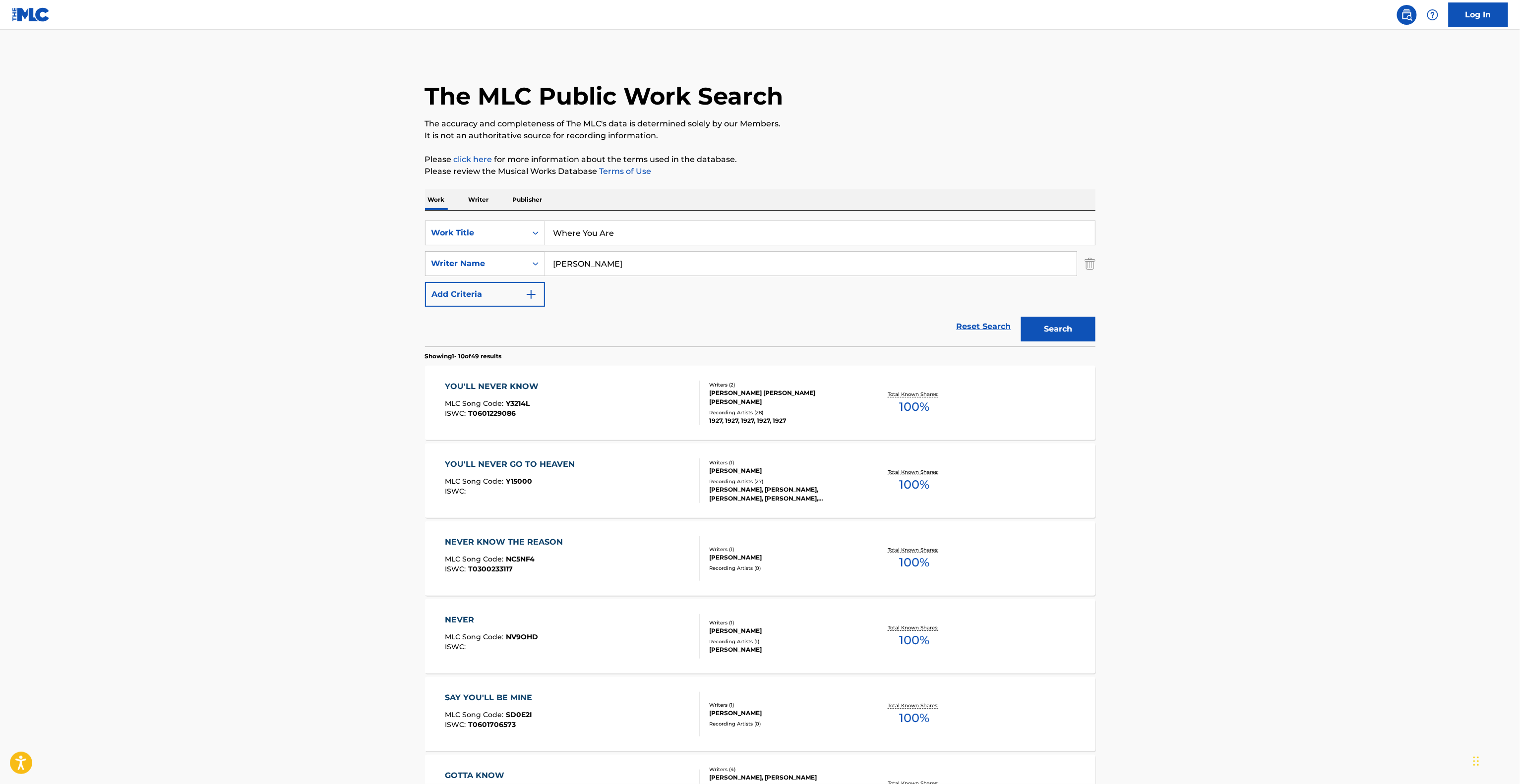
click at [1061, 332] on button "Search" at bounding box center [1059, 329] width 75 height 25
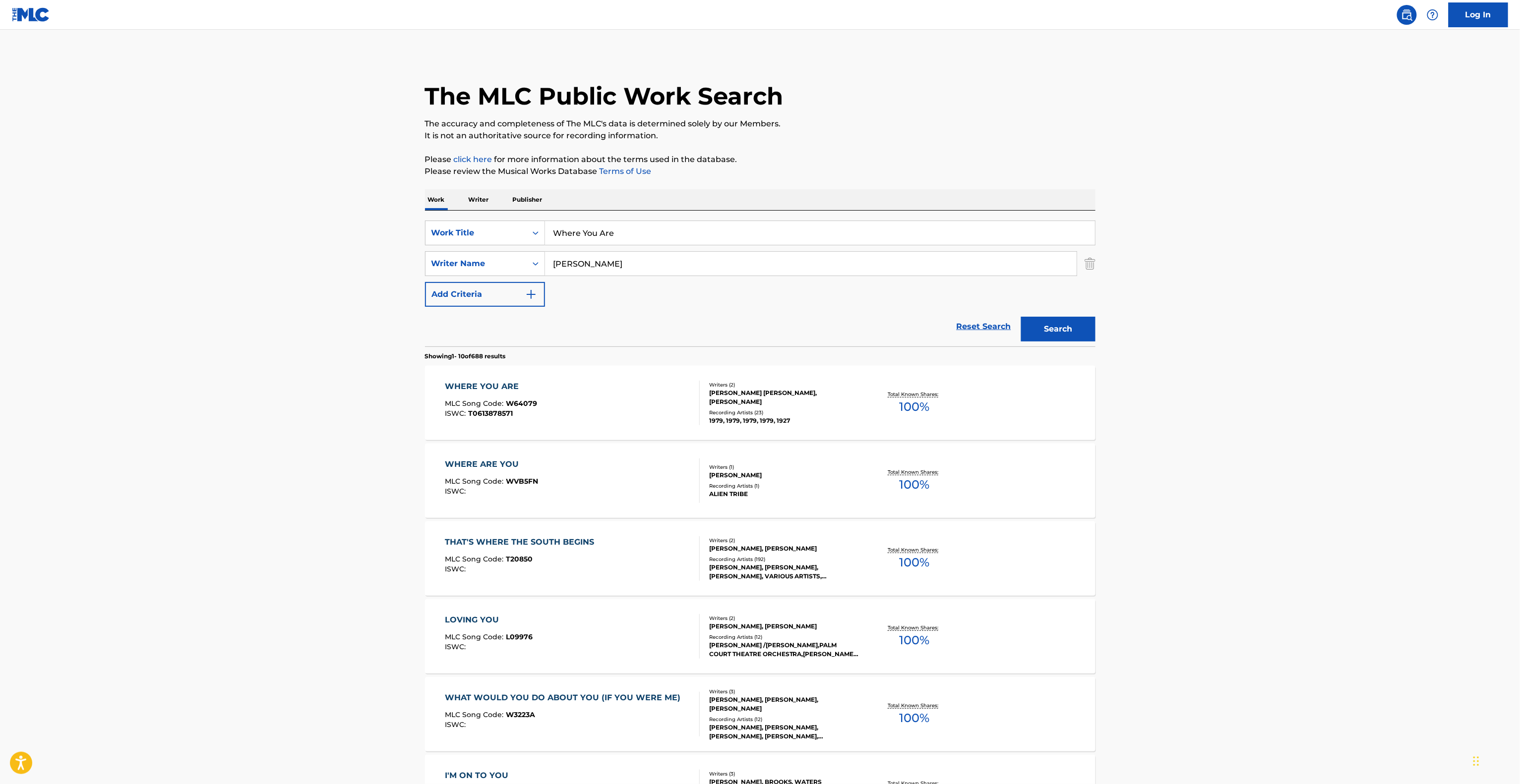
click at [491, 386] on div "WHERE YOU ARE" at bounding box center [491, 386] width 92 height 12
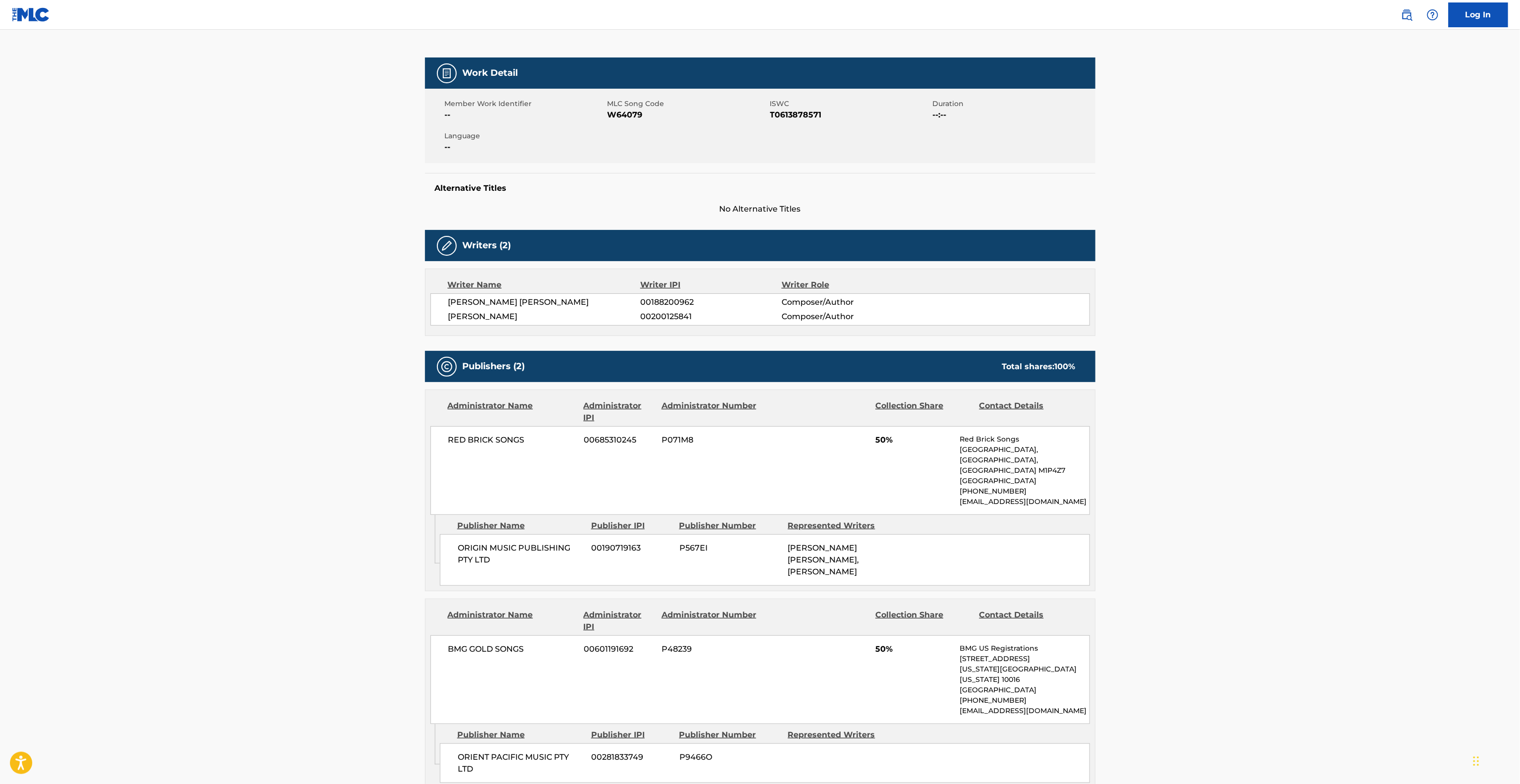
scroll to position [179, 0]
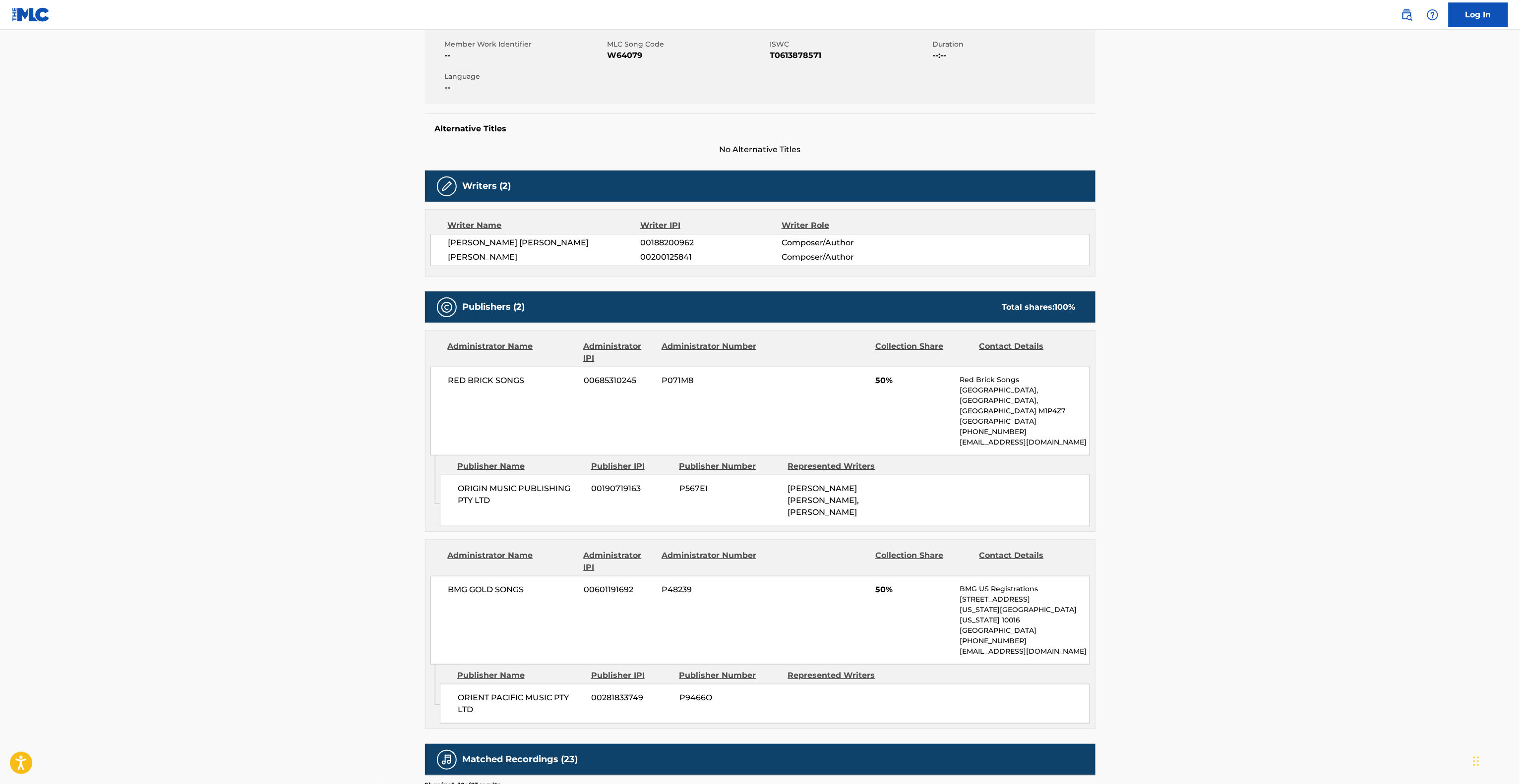
click at [1225, 468] on main "< Back to public search results Copy work link WHERE YOU ARE Work Detail Member…" at bounding box center [760, 483] width 1520 height 1263
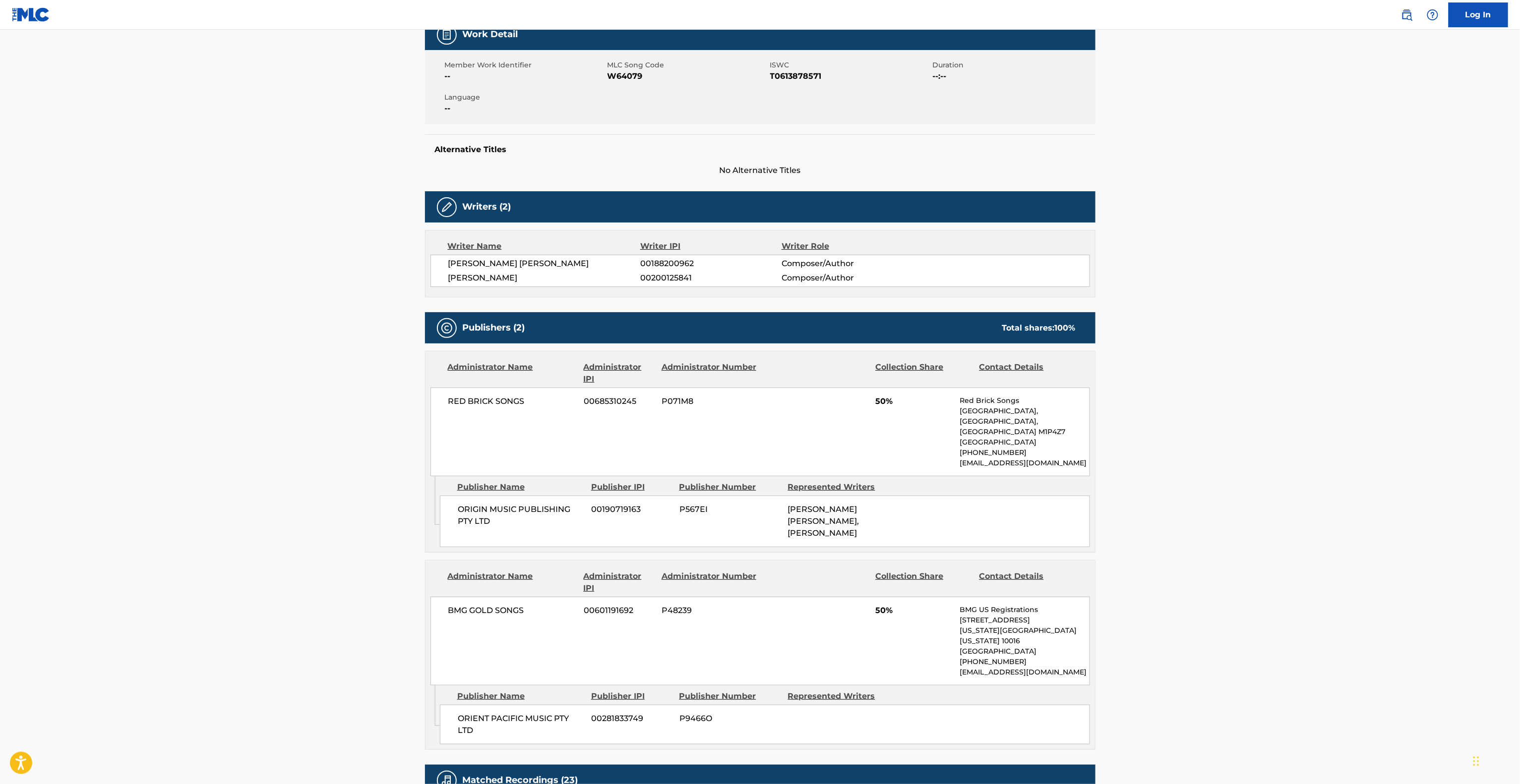
scroll to position [0, 0]
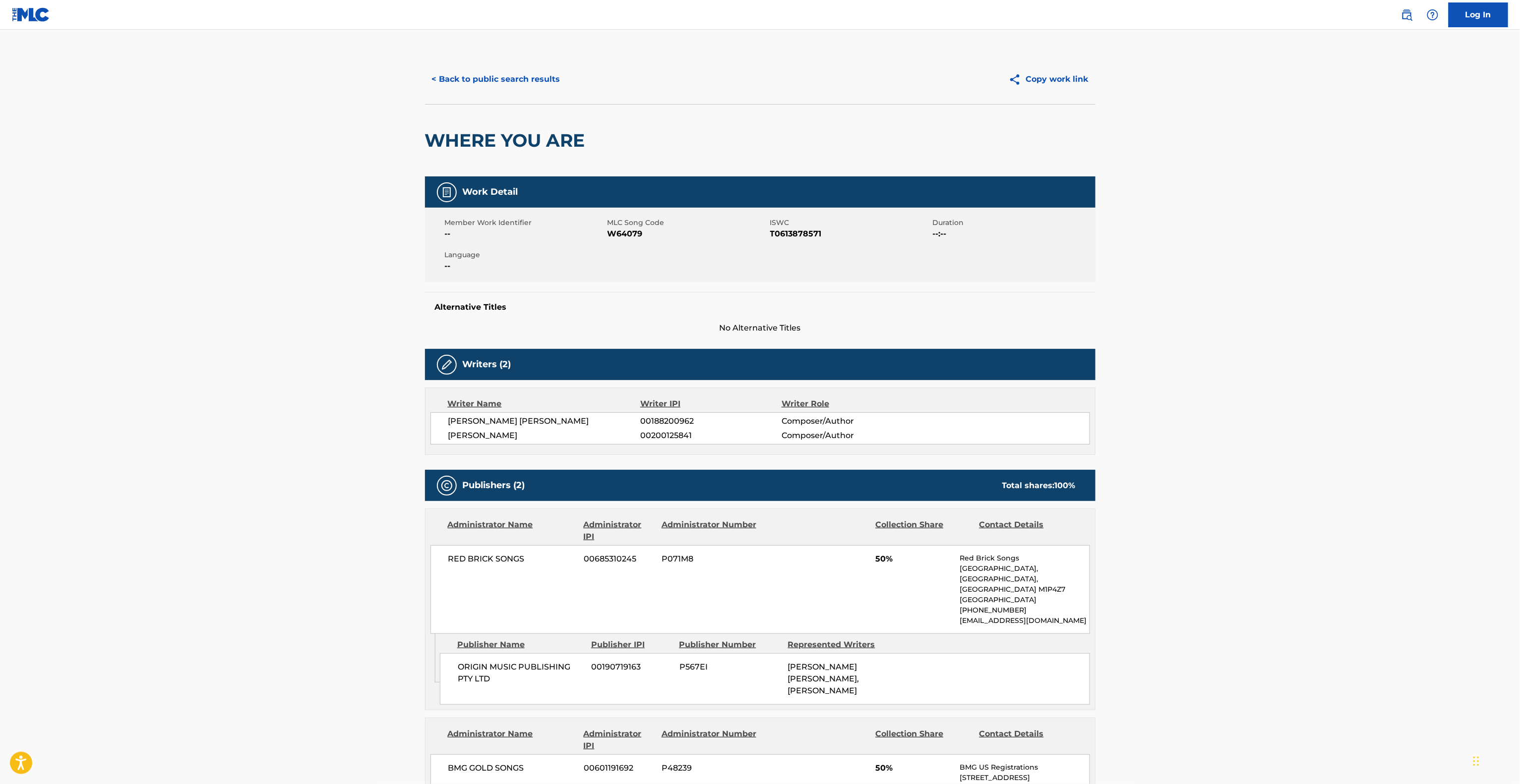
click at [530, 88] on button "< Back to public search results" at bounding box center [496, 79] width 142 height 25
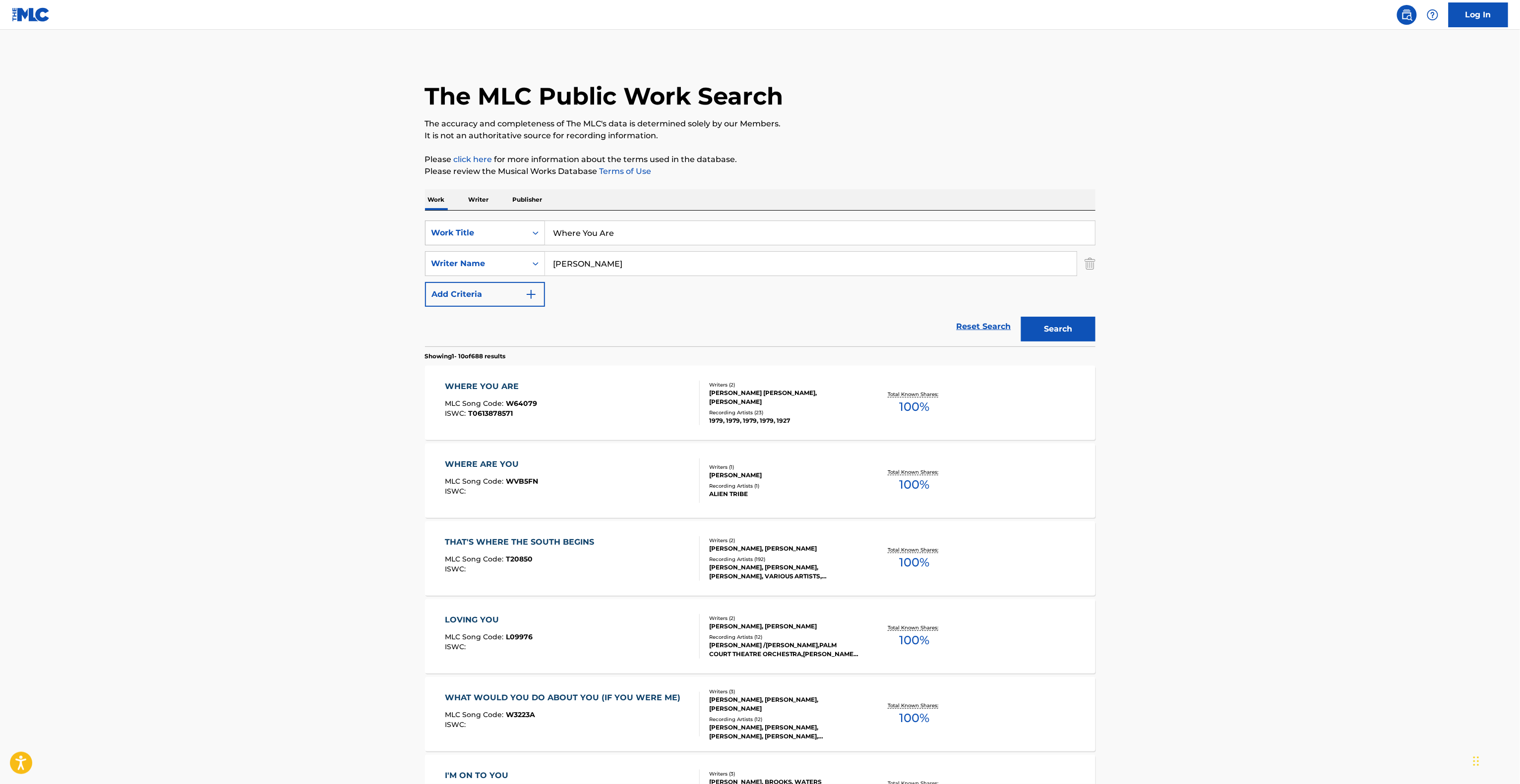
drag, startPoint x: 633, startPoint y: 229, endPoint x: 478, endPoint y: 227, distance: 155.0
click at [473, 227] on div "SearchWithCriteria85bb46b7-878c-4f0a-848d-ef86ff814c91 Work Title Where You Are" at bounding box center [760, 233] width 670 height 25
paste input "ODE IRETI"
type input "ODE IRETI"
click at [272, 245] on main "The MLC Public Work Search The accuracy and completeness of The MLC's data is d…" at bounding box center [760, 612] width 1520 height 1167
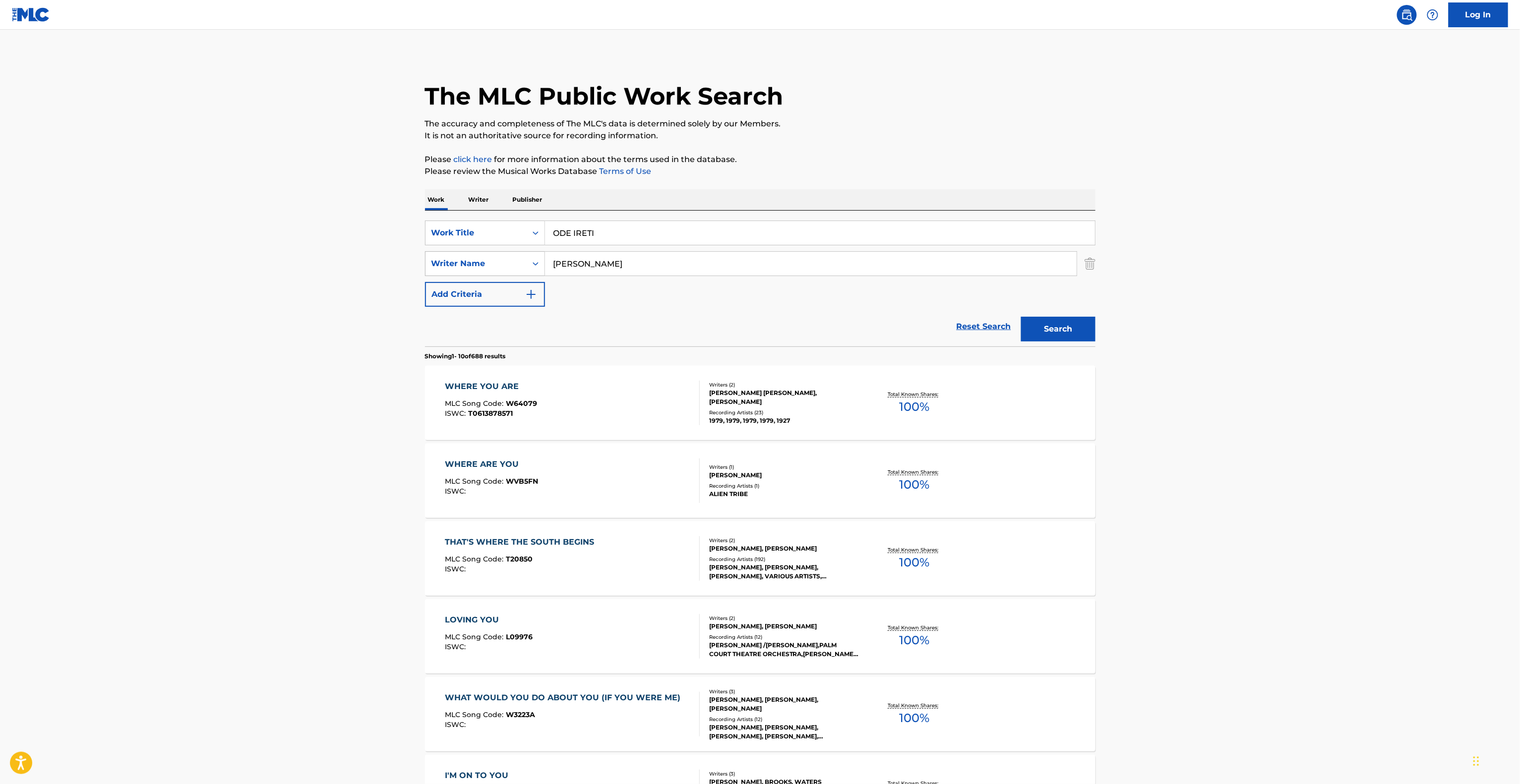
drag, startPoint x: 607, startPoint y: 265, endPoint x: 449, endPoint y: 259, distance: 158.1
click at [445, 259] on div "SearchWithCriteria130b3c77-5904-41ee-9675-036224e7d7ff Writer Name [PERSON_NAME]" at bounding box center [760, 264] width 670 height 25
paste input "APARA"
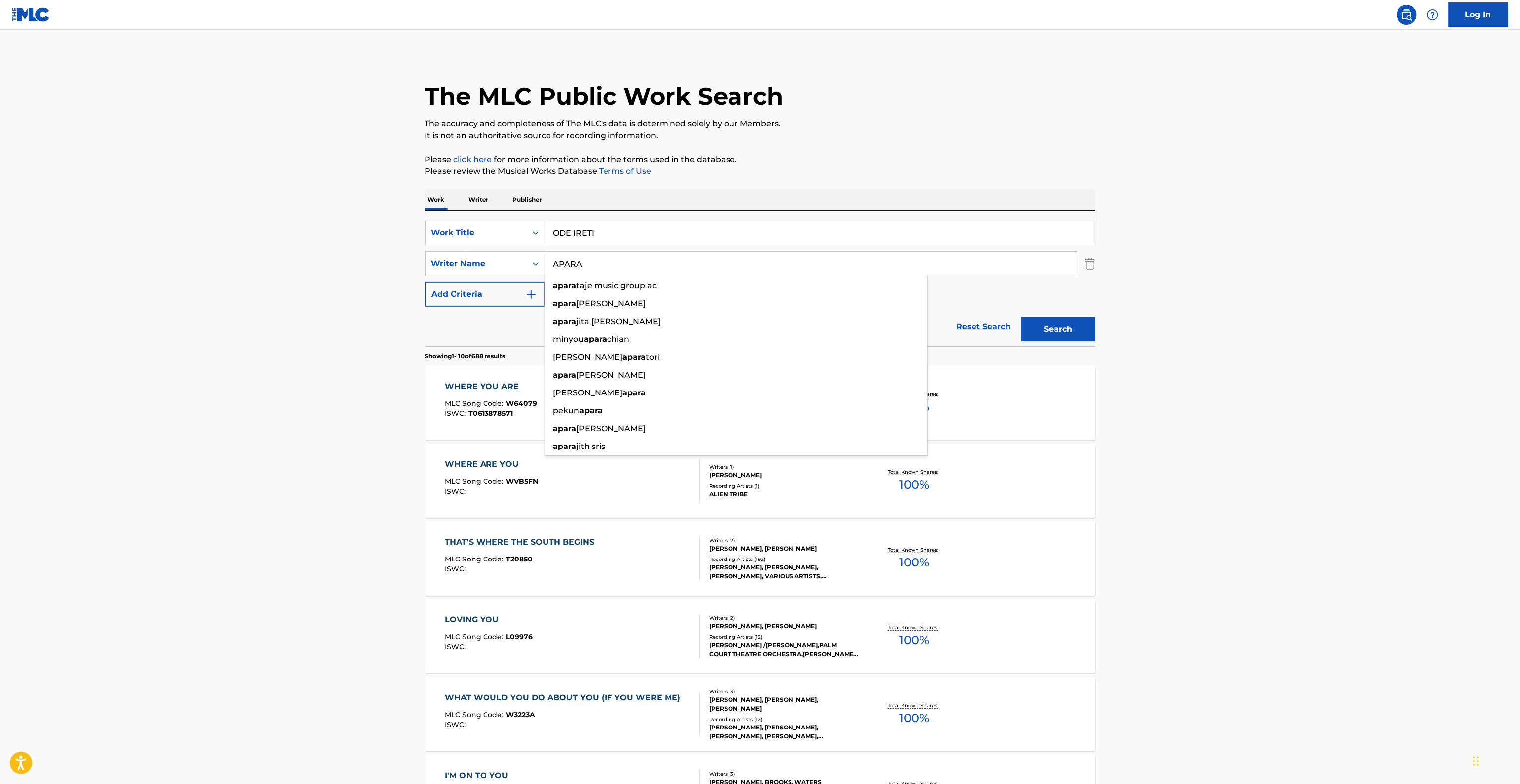
type input "APARA"
click at [1043, 327] on button "Search" at bounding box center [1059, 329] width 75 height 25
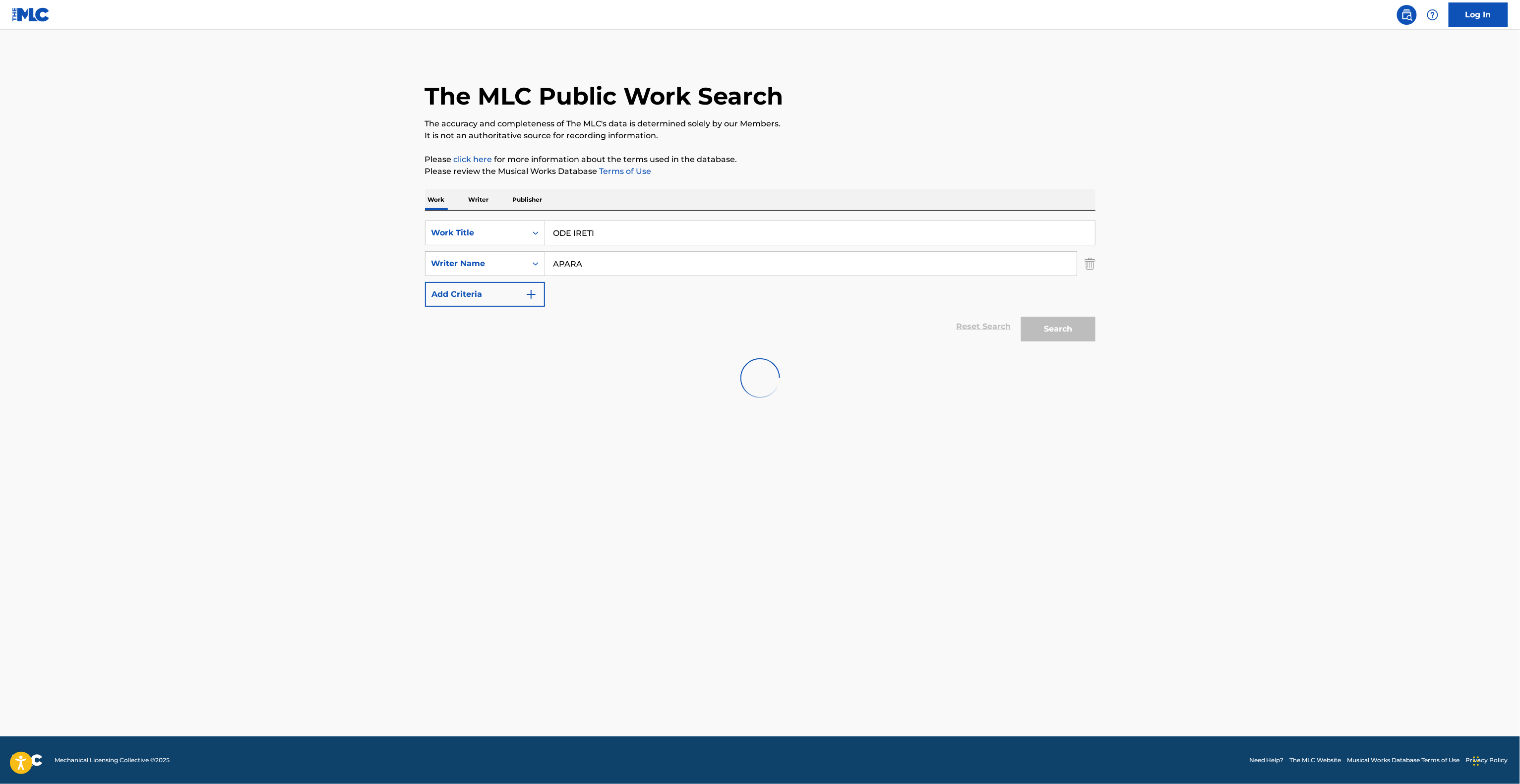
click at [988, 145] on div "The MLC Public Work Search The accuracy and completeness of The MLC's data is d…" at bounding box center [760, 232] width 694 height 356
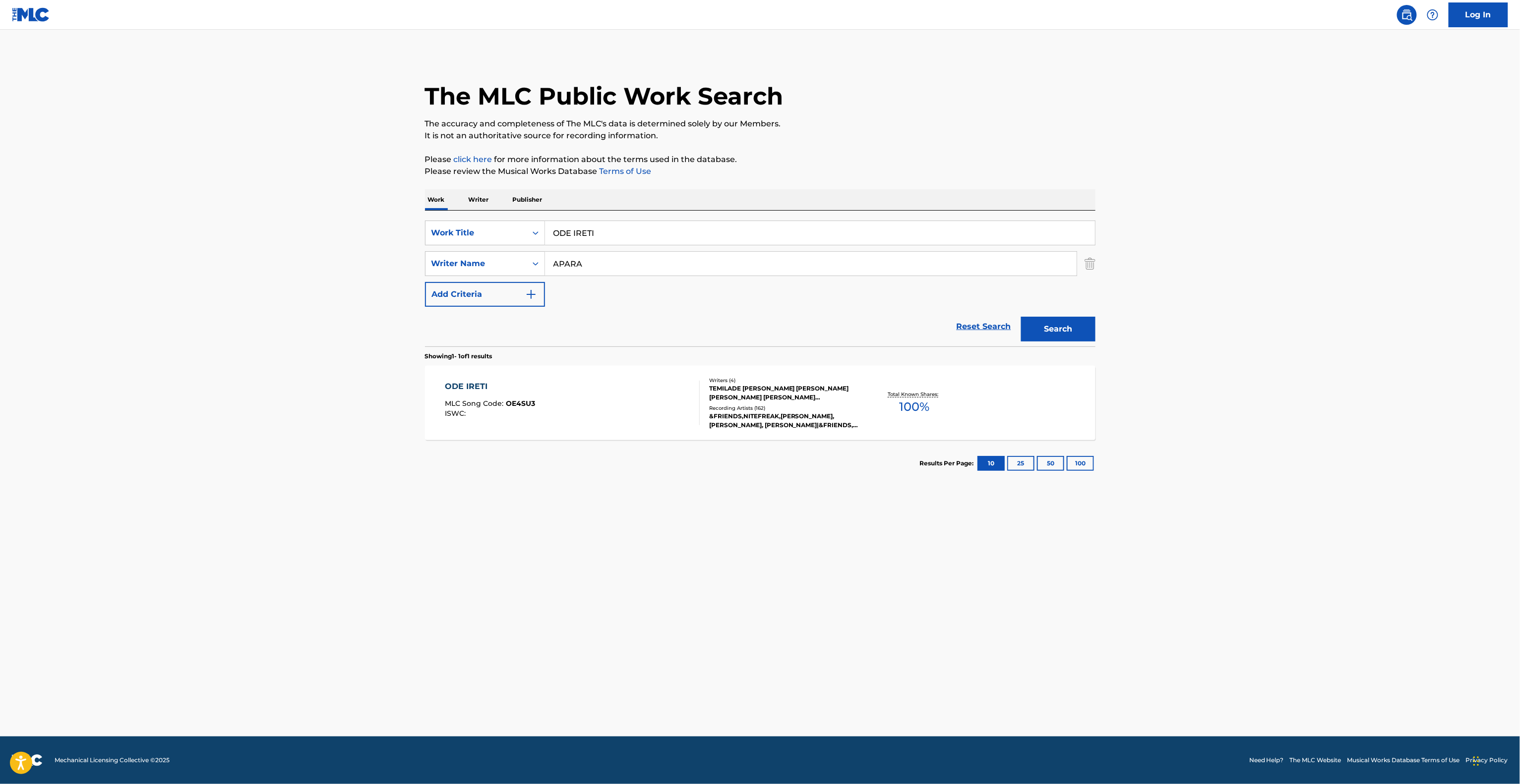
click at [462, 384] on div "ODE IRETI" at bounding box center [490, 386] width 91 height 12
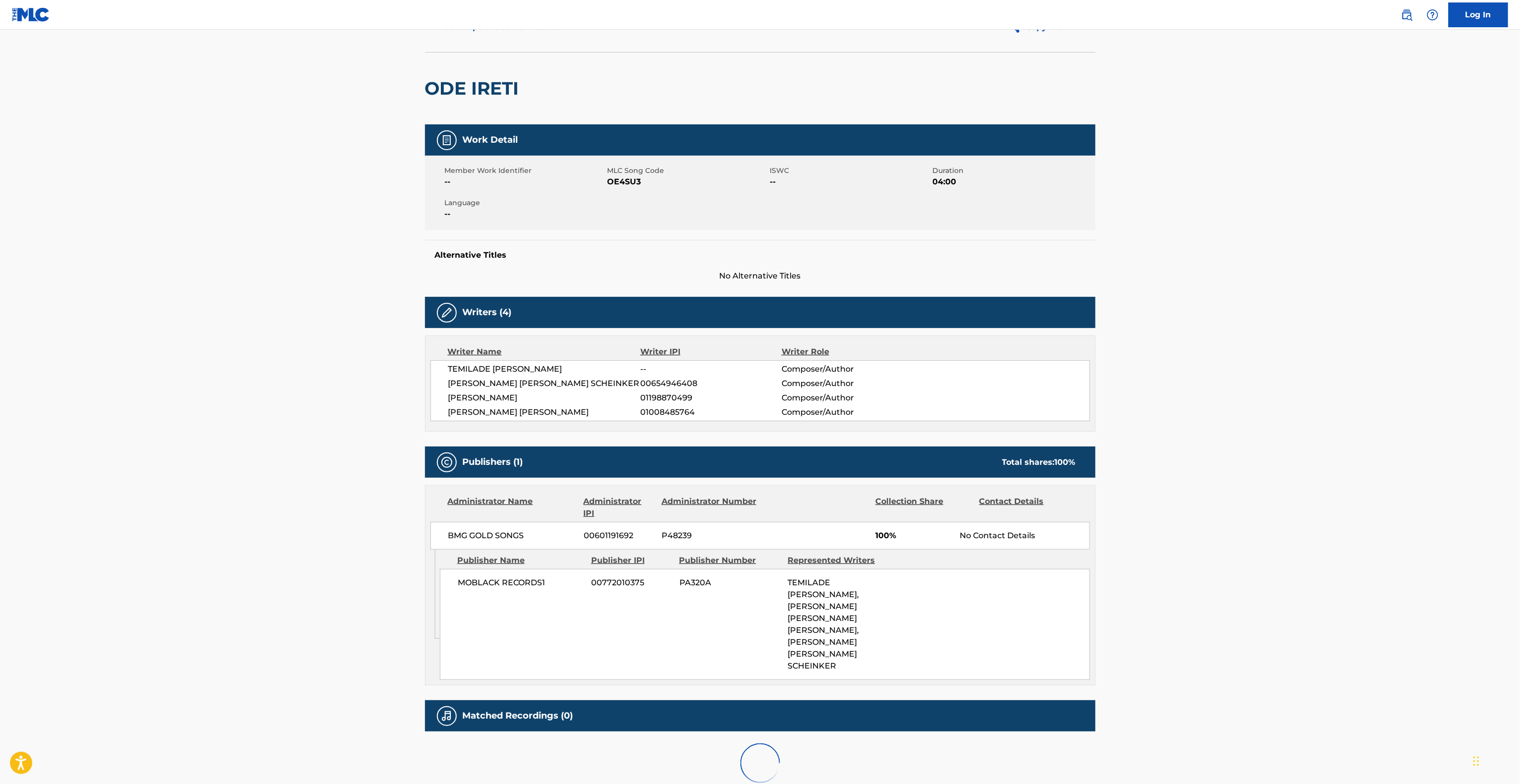
scroll to position [117, 0]
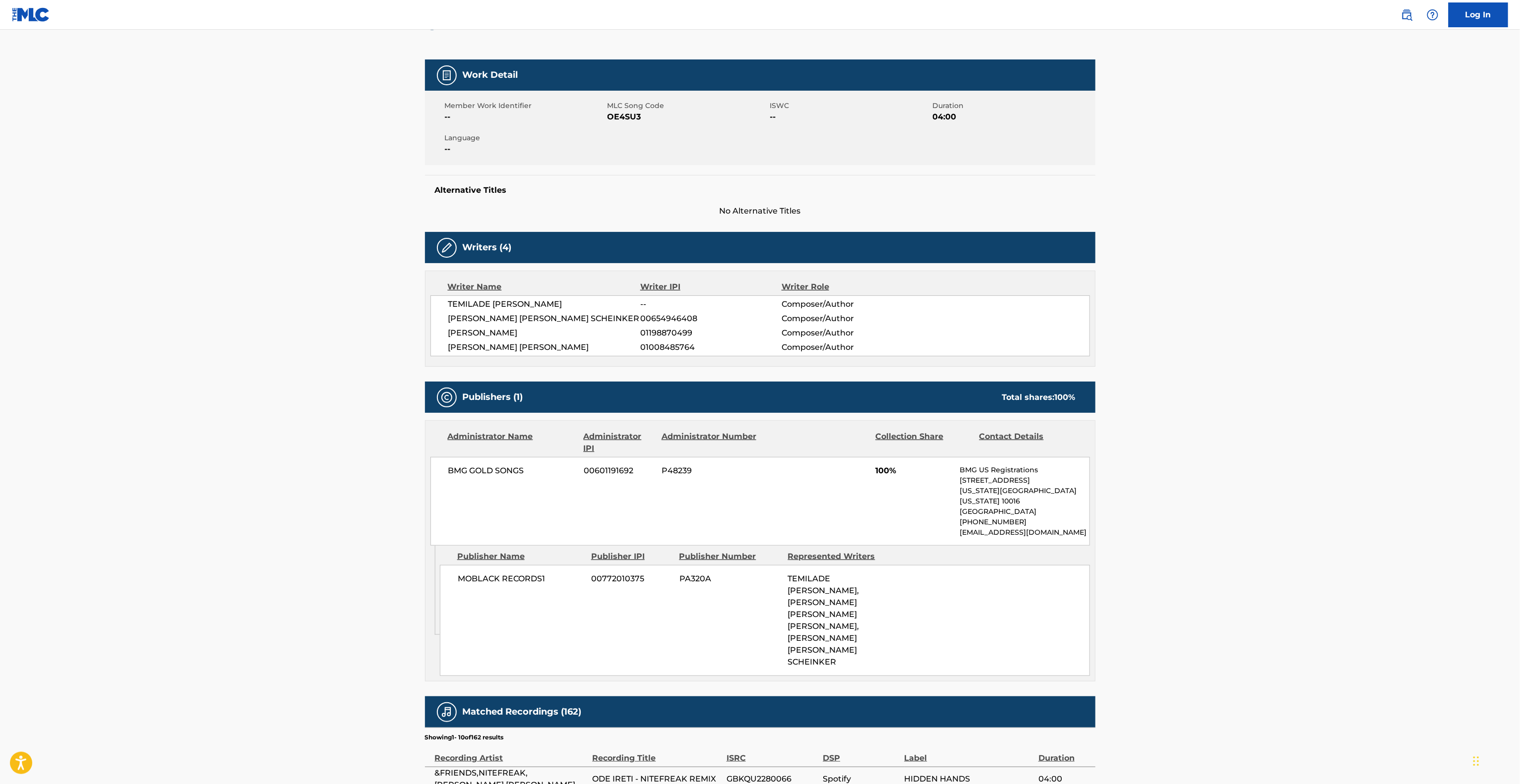
click at [1348, 330] on main "< Back to public search results Copy work link ODE IRETI Work Detail Member Wor…" at bounding box center [760, 495] width 1520 height 1165
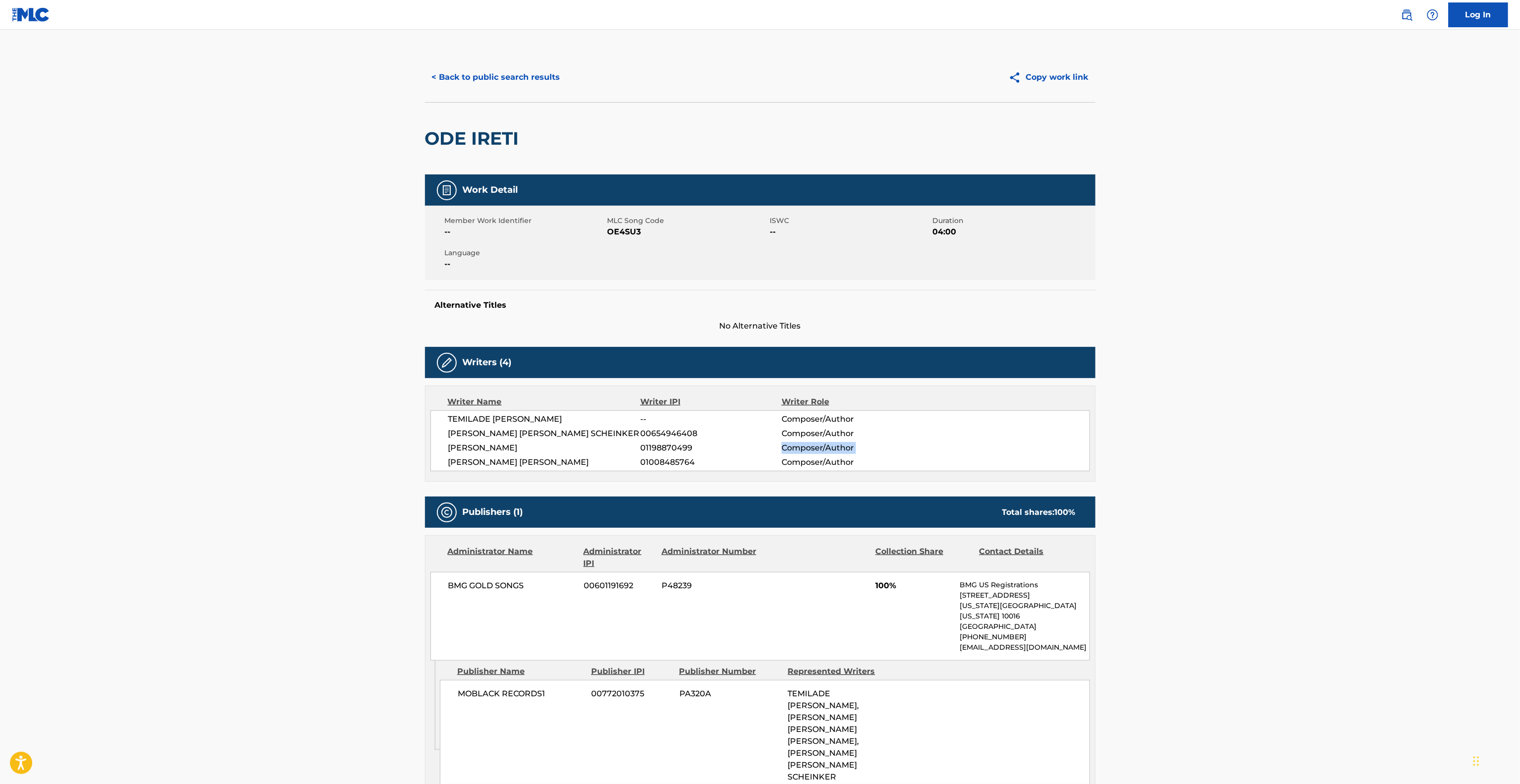
scroll to position [0, 0]
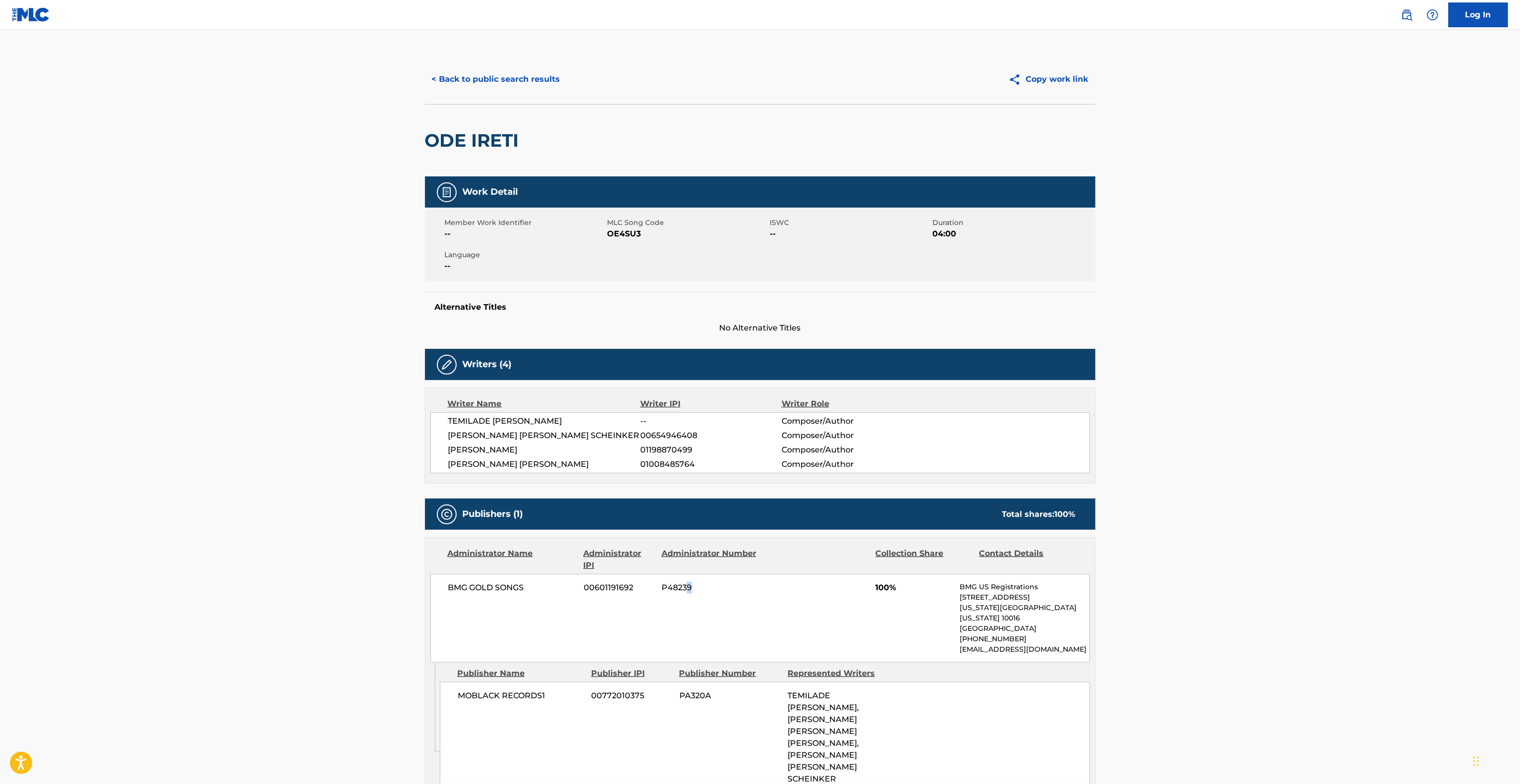
click at [692, 642] on div "BMG GOLD SONGS 00601191692 P48239 100% BMG US Registrations [STREET_ADDRESS][US…" at bounding box center [760, 619] width 660 height 89
click at [1371, 464] on main "< Back to public search results Copy work link ODE IRETI Work Detail Member Wor…" at bounding box center [760, 612] width 1520 height 1165
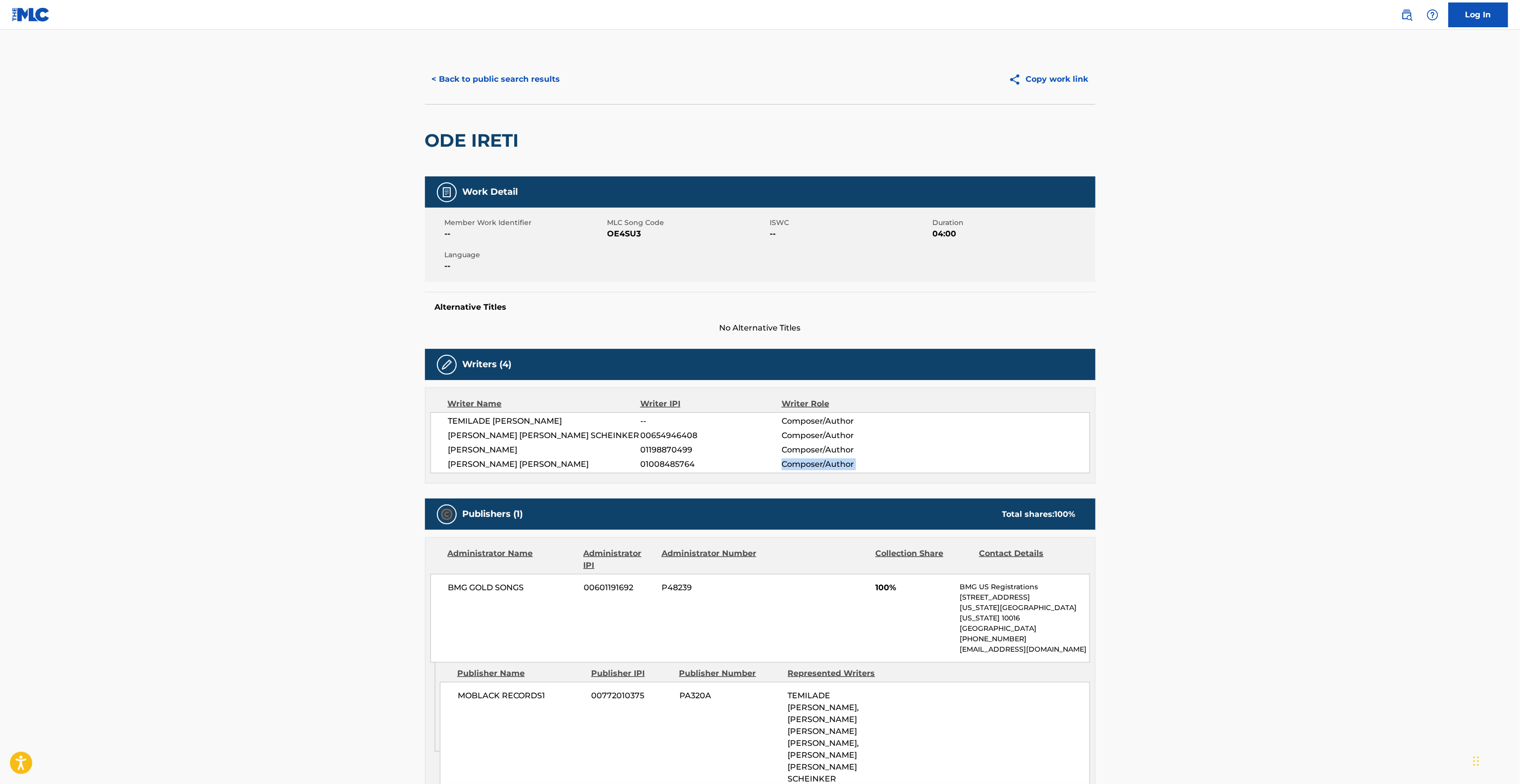
click at [1374, 460] on main "< Back to public search results Copy work link ODE IRETI Work Detail Member Wor…" at bounding box center [760, 612] width 1520 height 1165
click at [1380, 444] on main "< Back to public search results Copy work link ODE IRETI Work Detail Member Wor…" at bounding box center [760, 612] width 1520 height 1165
drag, startPoint x: 1107, startPoint y: 301, endPoint x: 1098, endPoint y: 310, distance: 12.7
click at [1104, 306] on div "< Back to public search results Copy work link ODE IRETI Work Detail Member Wor…" at bounding box center [760, 616] width 694 height 1124
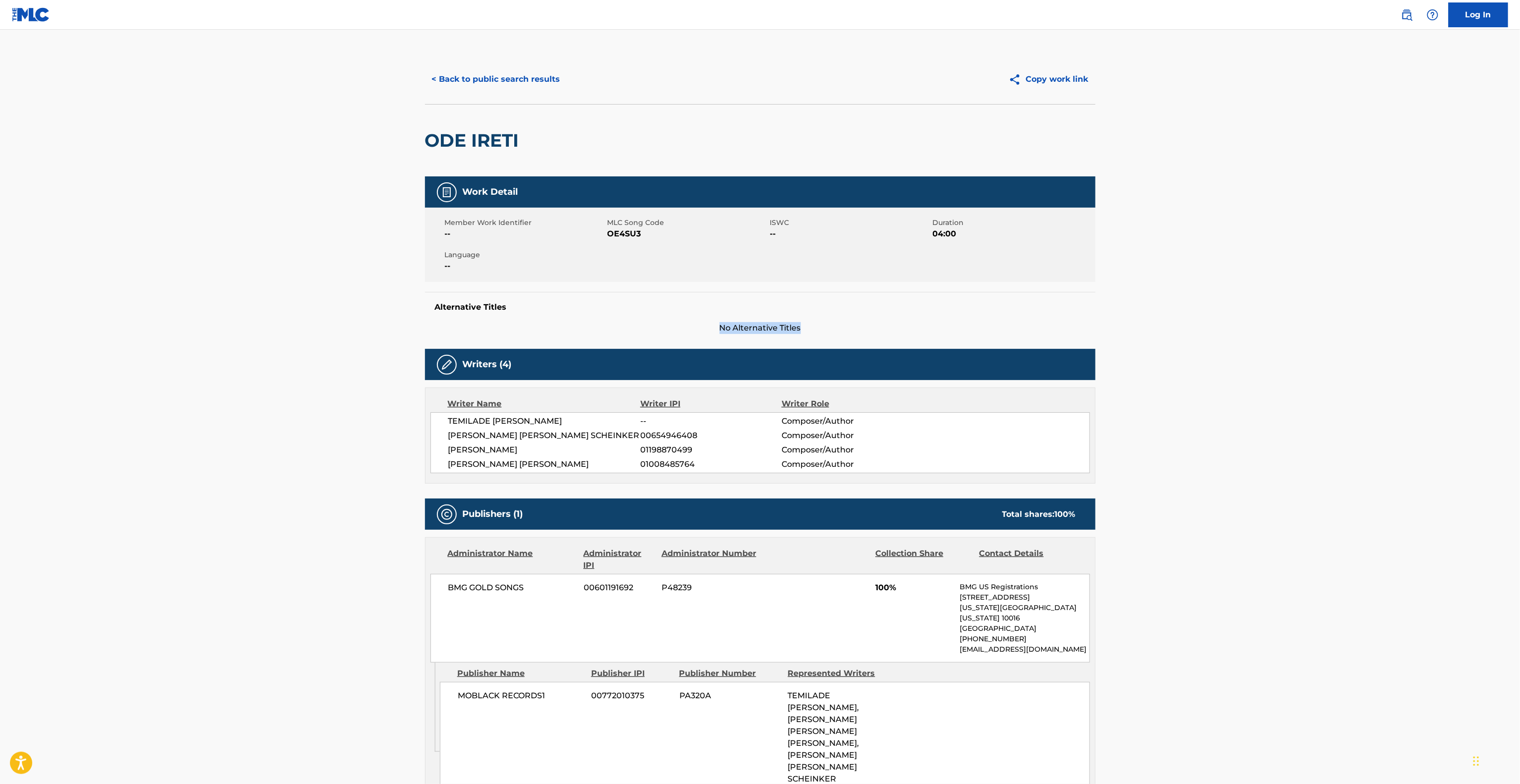
click at [1098, 310] on div "< Back to public search results Copy work link ODE IRETI Work Detail Member Wor…" at bounding box center [760, 616] width 694 height 1124
drag, startPoint x: 1098, startPoint y: 310, endPoint x: 1097, endPoint y: 316, distance: 6.1
click at [1097, 316] on div "< Back to public search results Copy work link ODE IRETI Work Detail Member Wor…" at bounding box center [760, 616] width 694 height 1124
click at [1097, 316] on div "< Back to public search results Copy work link ODE IRETI Work Detail Member Wor…" at bounding box center [760, 616] width 694 height 1124
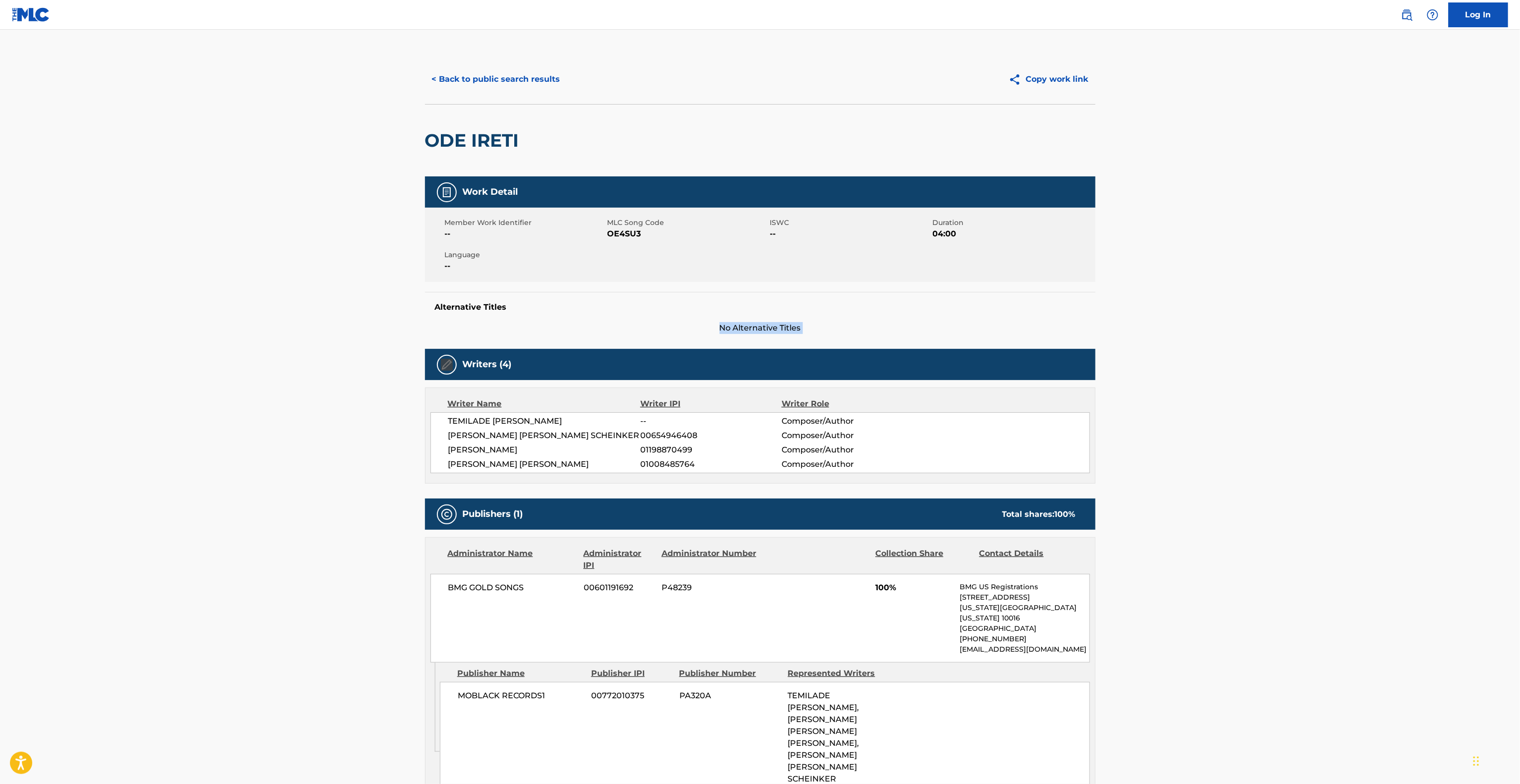
drag, startPoint x: 1097, startPoint y: 316, endPoint x: 1092, endPoint y: 322, distance: 7.8
click at [1095, 318] on div "< Back to public search results Copy work link ODE IRETI Work Detail Member Wor…" at bounding box center [760, 616] width 694 height 1124
drag, startPoint x: 1220, startPoint y: 342, endPoint x: 1217, endPoint y: 368, distance: 26.2
click at [1218, 359] on main "< Back to public search results Copy work link ODE IRETI Work Detail Member Wor…" at bounding box center [760, 612] width 1520 height 1165
drag, startPoint x: 1217, startPoint y: 368, endPoint x: 1220, endPoint y: 462, distance: 94.0
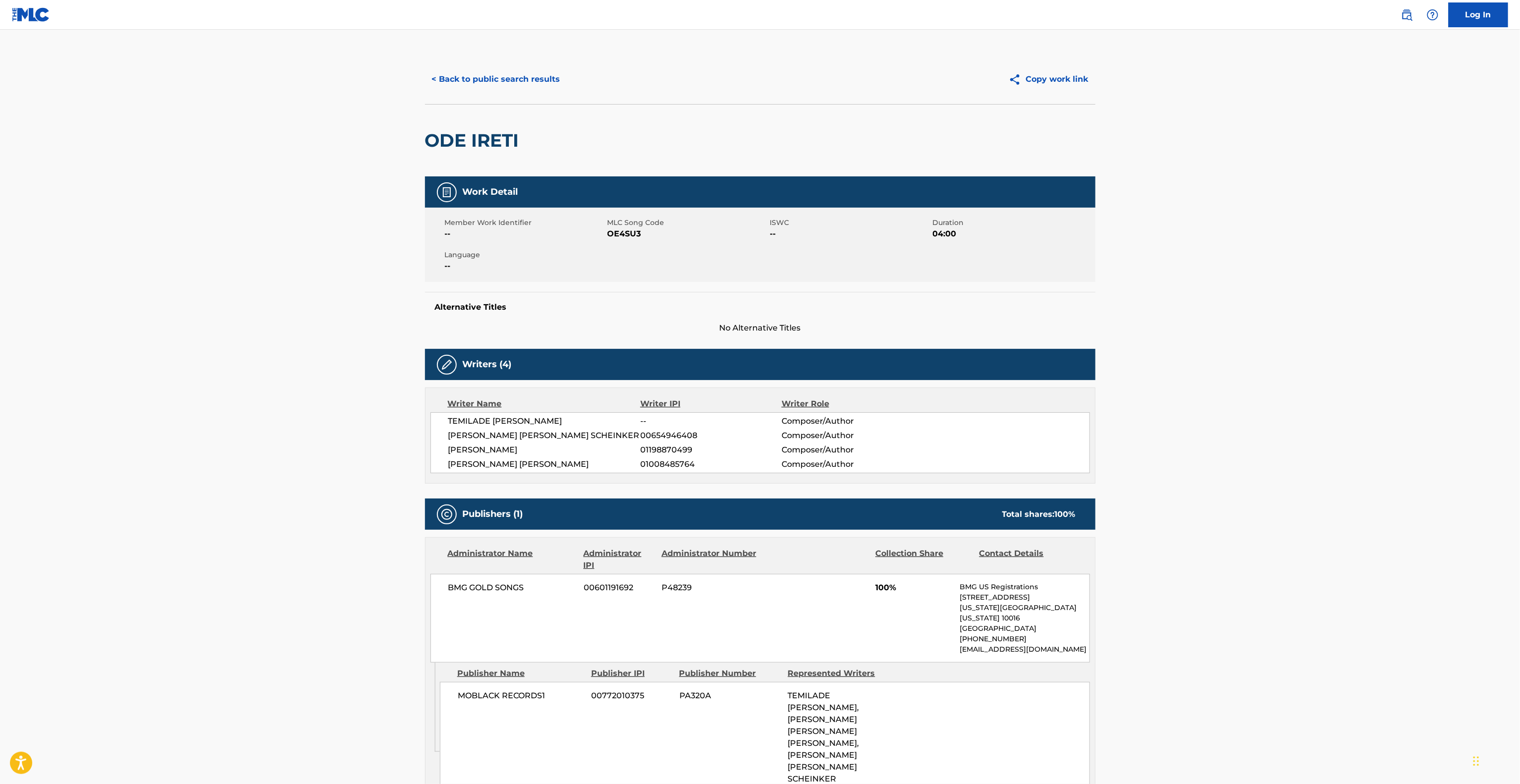
click at [1214, 396] on main "< Back to public search results Copy work link ODE IRETI Work Detail Member Wor…" at bounding box center [760, 612] width 1520 height 1165
drag, startPoint x: 1220, startPoint y: 462, endPoint x: 1224, endPoint y: 511, distance: 49.2
click at [1223, 503] on main "< Back to public search results Copy work link ODE IRETI Work Detail Member Wor…" at bounding box center [760, 612] width 1520 height 1165
click at [1235, 487] on main "< Back to public search results Copy work link ODE IRETI Work Detail Member Wor…" at bounding box center [760, 612] width 1520 height 1165
drag, startPoint x: 1235, startPoint y: 487, endPoint x: 1237, endPoint y: 496, distance: 9.2
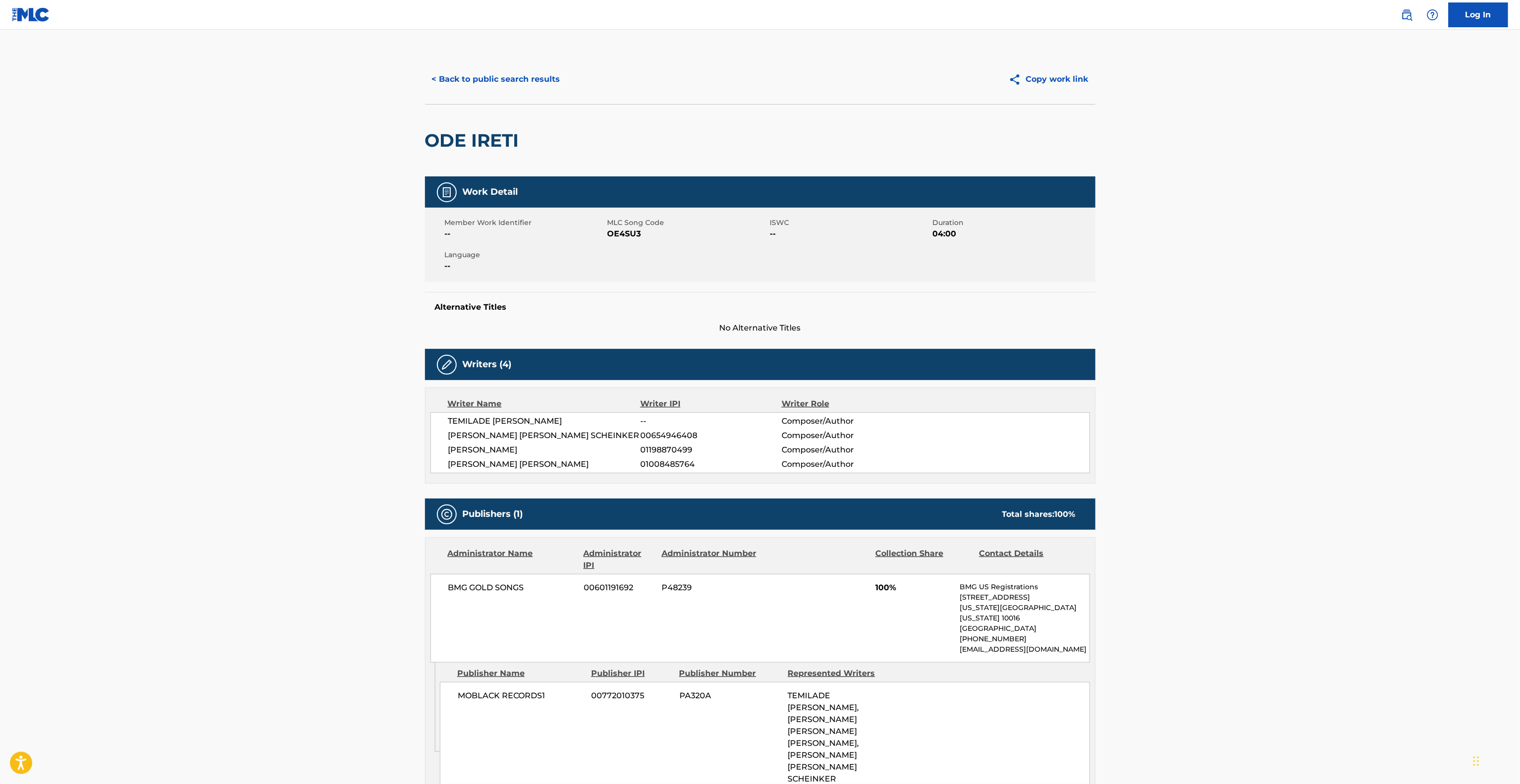
click at [1236, 487] on main "< Back to public search results Copy work link ODE IRETI Work Detail Member Wor…" at bounding box center [760, 612] width 1520 height 1165
click at [1237, 496] on main "< Back to public search results Copy work link ODE IRETI Work Detail Member Wor…" at bounding box center [760, 612] width 1520 height 1165
drag, startPoint x: 1237, startPoint y: 496, endPoint x: 1237, endPoint y: 502, distance: 6.0
click at [1237, 500] on main "< Back to public search results Copy work link ODE IRETI Work Detail Member Wor…" at bounding box center [760, 612] width 1520 height 1165
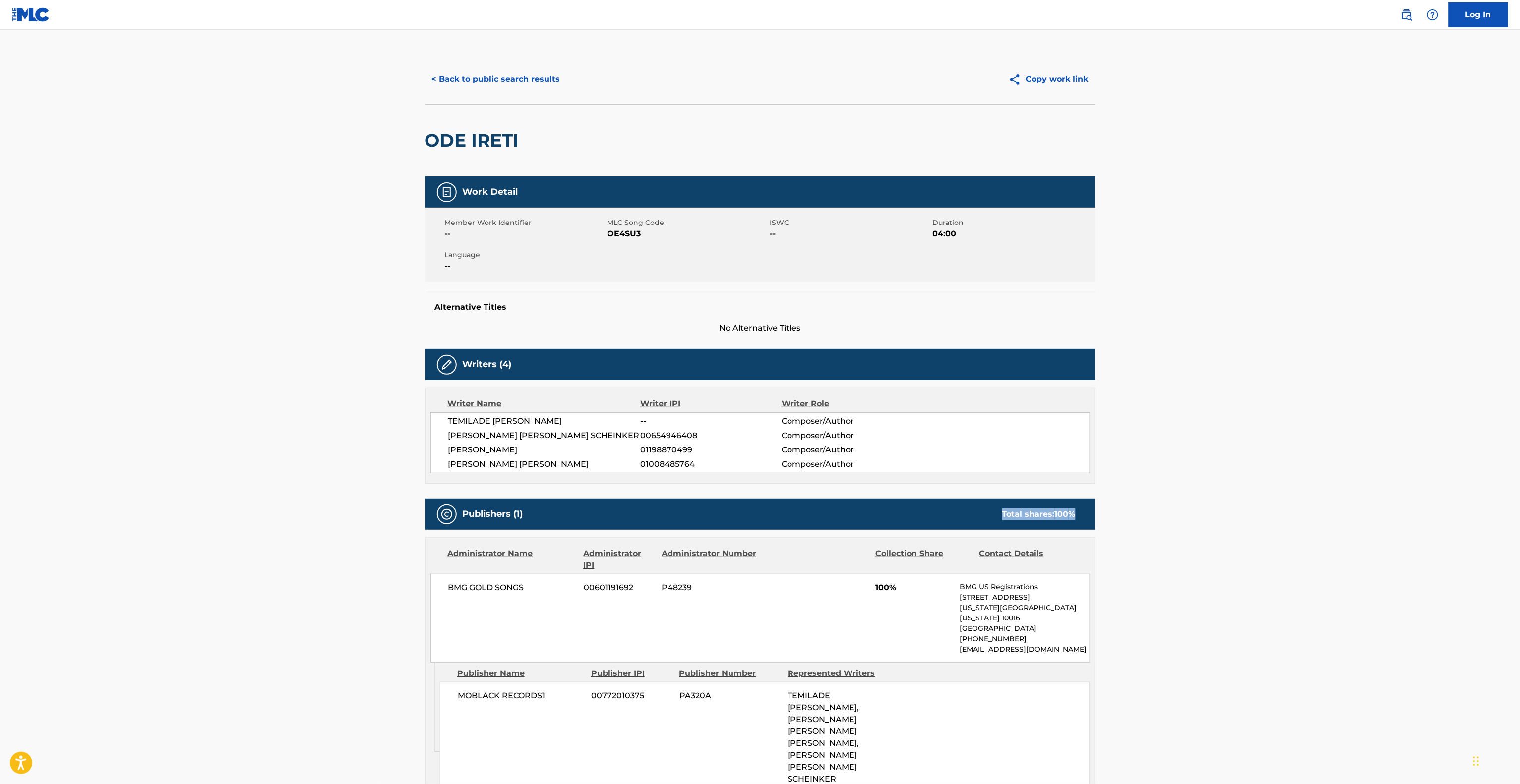
click at [1237, 502] on main "< Back to public search results Copy work link ODE IRETI Work Detail Member Wor…" at bounding box center [760, 612] width 1520 height 1165
drag, startPoint x: 1237, startPoint y: 502, endPoint x: 1239, endPoint y: 518, distance: 16.1
click at [1239, 517] on main "< Back to public search results Copy work link ODE IRETI Work Detail Member Wor…" at bounding box center [760, 612] width 1520 height 1165
click at [1239, 521] on main "< Back to public search results Copy work link ODE IRETI Work Detail Member Wor…" at bounding box center [760, 612] width 1520 height 1165
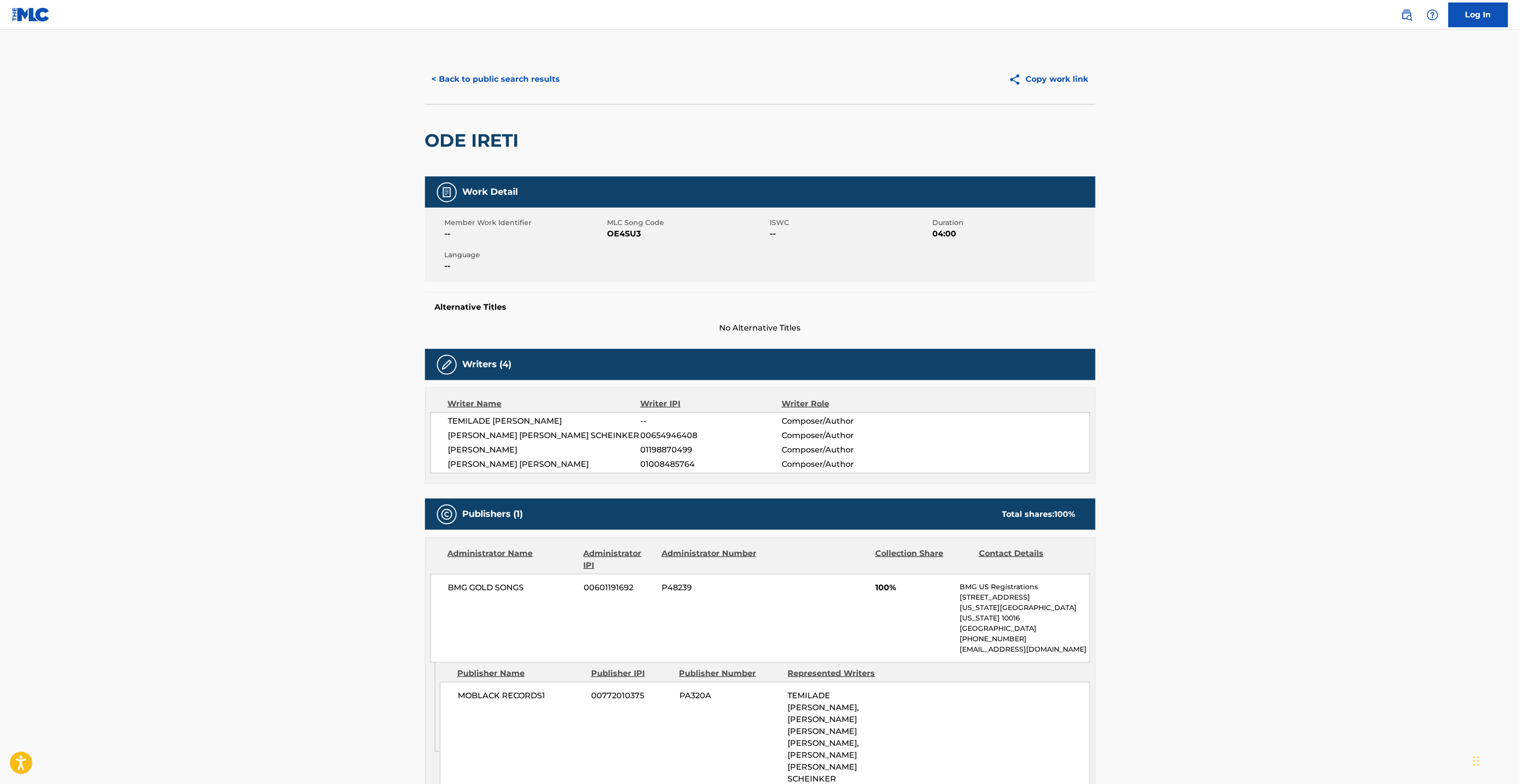
click at [1239, 521] on main "< Back to public search results Copy work link ODE IRETI Work Detail Member Wor…" at bounding box center [760, 612] width 1520 height 1165
drag, startPoint x: 1239, startPoint y: 521, endPoint x: 1242, endPoint y: 541, distance: 20.2
click at [1241, 531] on main "< Back to public search results Copy work link ODE IRETI Work Detail Member Wor…" at bounding box center [760, 612] width 1520 height 1165
drag, startPoint x: 1242, startPoint y: 541, endPoint x: 1236, endPoint y: 450, distance: 91.2
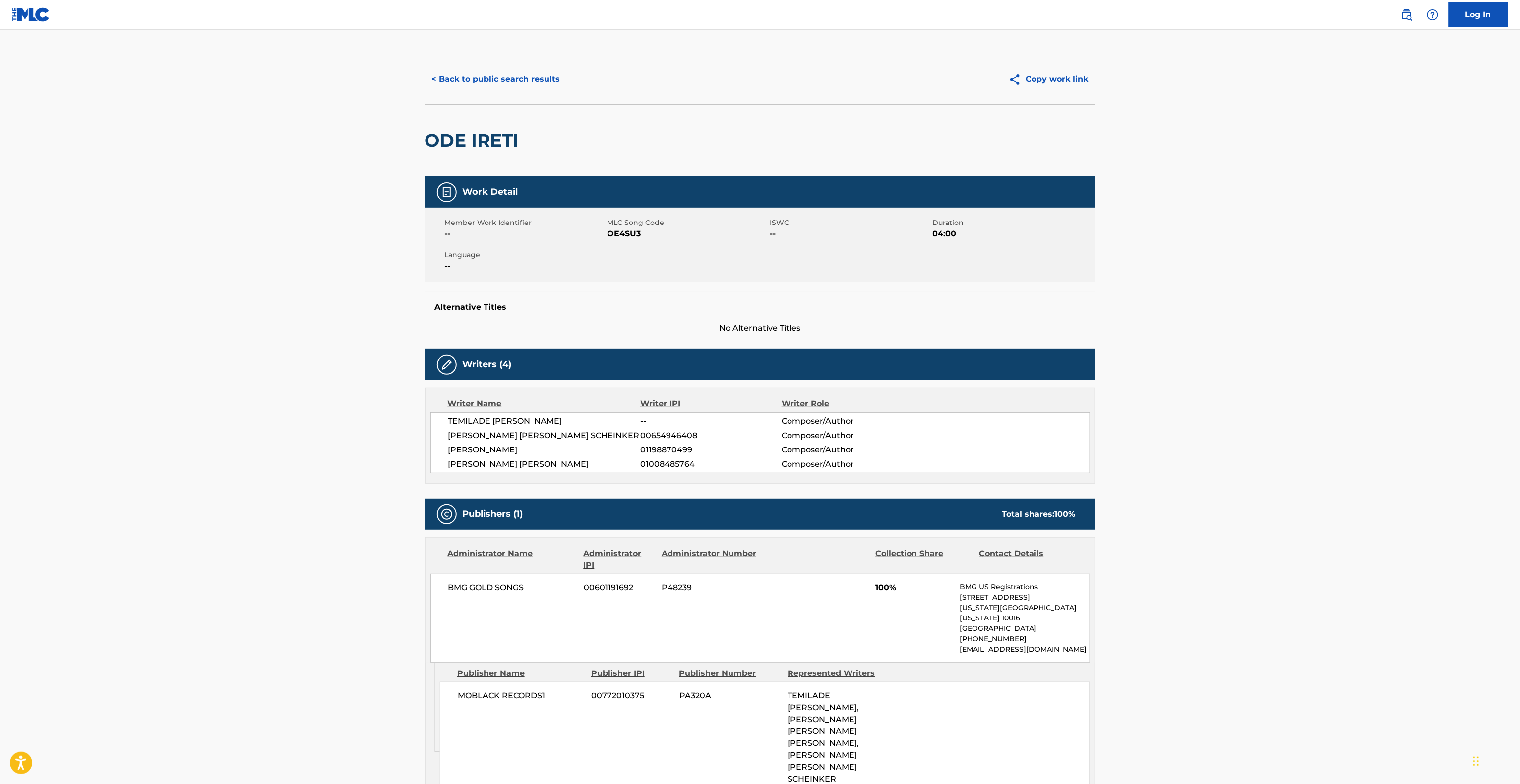
click at [1236, 460] on main "< Back to public search results Copy work link ODE IRETI Work Detail Member Wor…" at bounding box center [760, 612] width 1520 height 1165
click at [1275, 485] on main "< Back to public search results Copy work link ODE IRETI Work Detail Member Wor…" at bounding box center [760, 612] width 1520 height 1165
click at [1272, 486] on main "< Back to public search results Copy work link ODE IRETI Work Detail Member Wor…" at bounding box center [760, 612] width 1520 height 1165
click at [1300, 465] on main "< Back to public search results Copy work link ODE IRETI Work Detail Member Wor…" at bounding box center [760, 612] width 1520 height 1165
click at [1247, 582] on main "< Back to public search results Copy work link ODE IRETI Work Detail Member Wor…" at bounding box center [760, 612] width 1520 height 1165
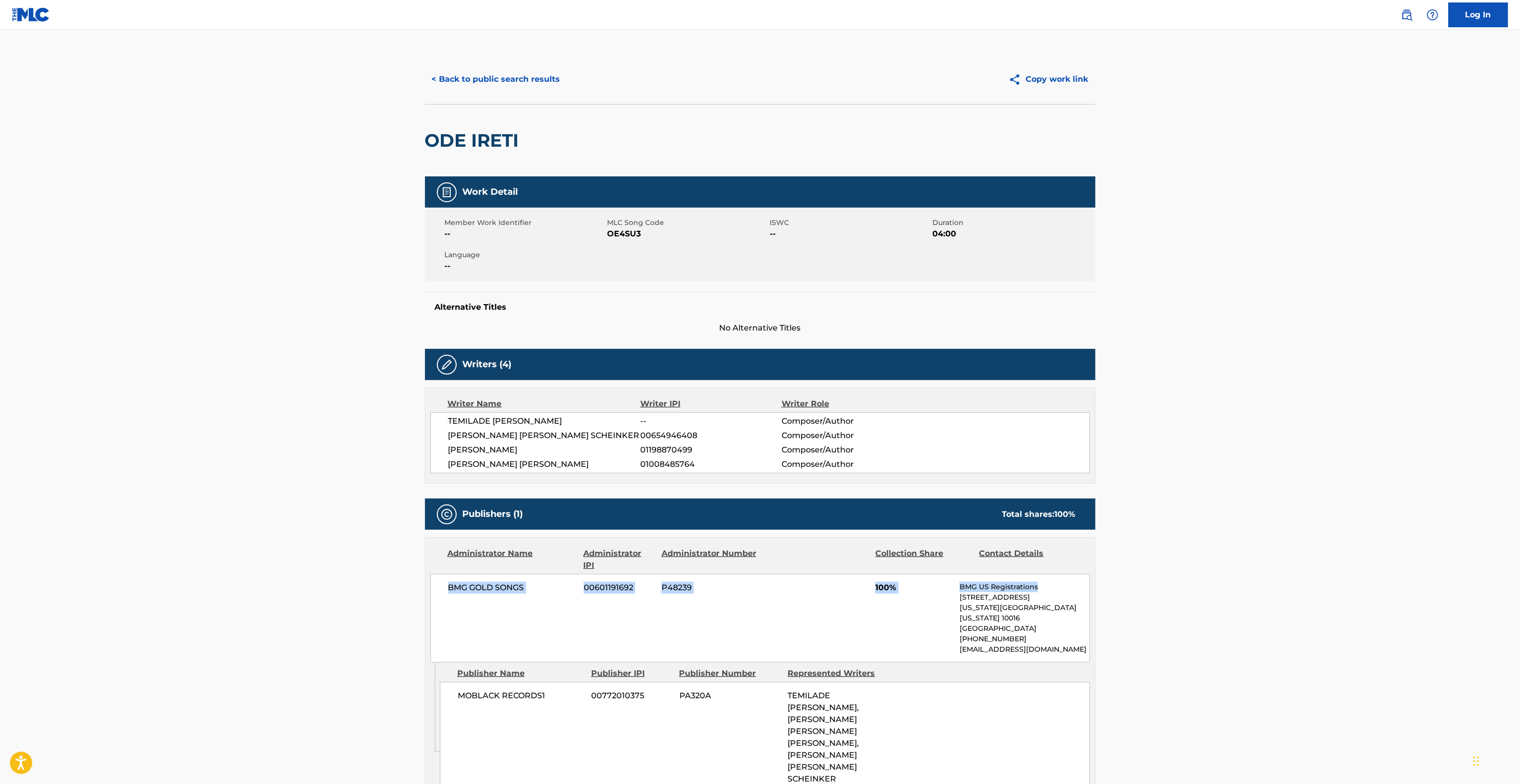
drag, startPoint x: 1251, startPoint y: 576, endPoint x: 1252, endPoint y: 565, distance: 11.0
click at [1255, 564] on main "< Back to public search results Copy work link ODE IRETI Work Detail Member Wor…" at bounding box center [760, 612] width 1520 height 1165
click at [1242, 574] on main "< Back to public search results Copy work link ODE IRETI Work Detail Member Wor…" at bounding box center [760, 612] width 1520 height 1165
drag, startPoint x: 1242, startPoint y: 576, endPoint x: 1244, endPoint y: 566, distance: 10.2
click at [1244, 566] on main "< Back to public search results Copy work link ODE IRETI Work Detail Member Wor…" at bounding box center [760, 612] width 1520 height 1165
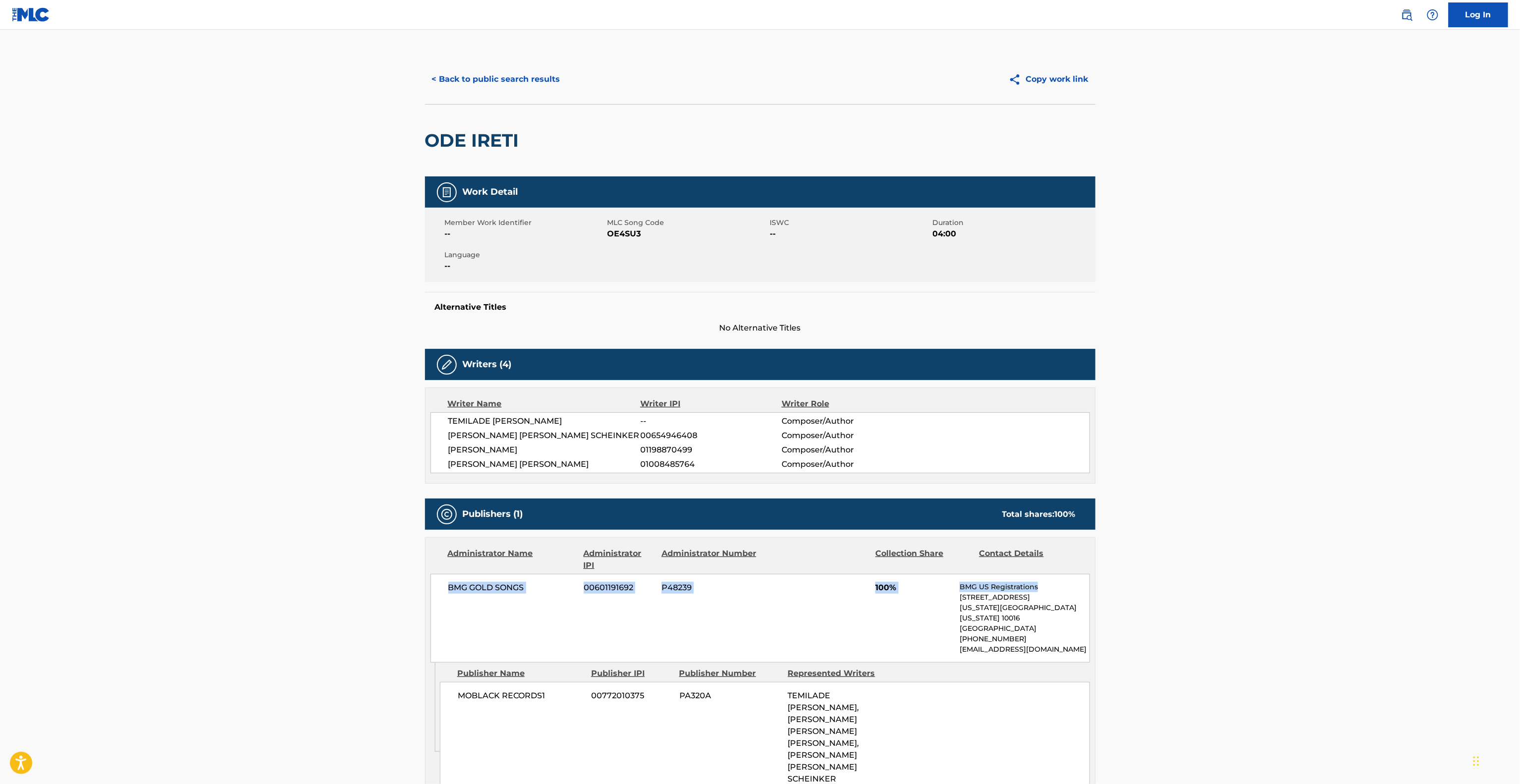
click at [1236, 576] on main "< Back to public search results Copy work link ODE IRETI Work Detail Member Wor…" at bounding box center [760, 612] width 1520 height 1165
drag, startPoint x: 1236, startPoint y: 576, endPoint x: 1260, endPoint y: 550, distance: 35.4
click at [1243, 571] on main "< Back to public search results Copy work link ODE IRETI Work Detail Member Wor…" at bounding box center [760, 612] width 1520 height 1165
click at [1288, 544] on main "< Back to public search results Copy work link ODE IRETI Work Detail Member Wor…" at bounding box center [760, 612] width 1520 height 1165
click at [1401, 571] on main "< Back to public search results Copy work link ODE IRETI Work Detail Member Wor…" at bounding box center [760, 612] width 1520 height 1165
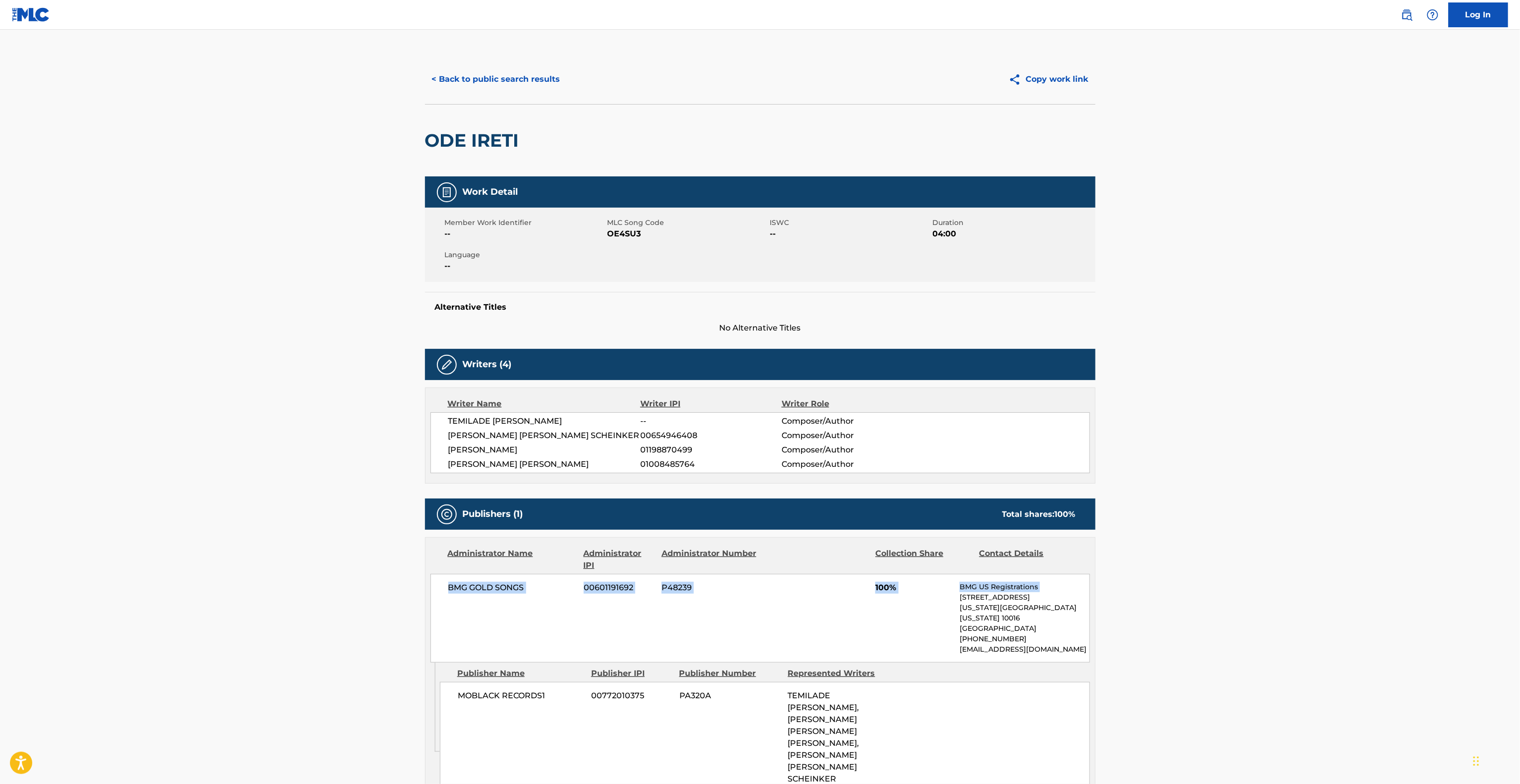
click at [1401, 571] on main "< Back to public search results Copy work link ODE IRETI Work Detail Member Wor…" at bounding box center [760, 612] width 1520 height 1165
drag, startPoint x: 1401, startPoint y: 571, endPoint x: 1396, endPoint y: 580, distance: 10.3
click at [1398, 576] on main "< Back to public search results Copy work link ODE IRETI Work Detail Member Wor…" at bounding box center [760, 612] width 1520 height 1165
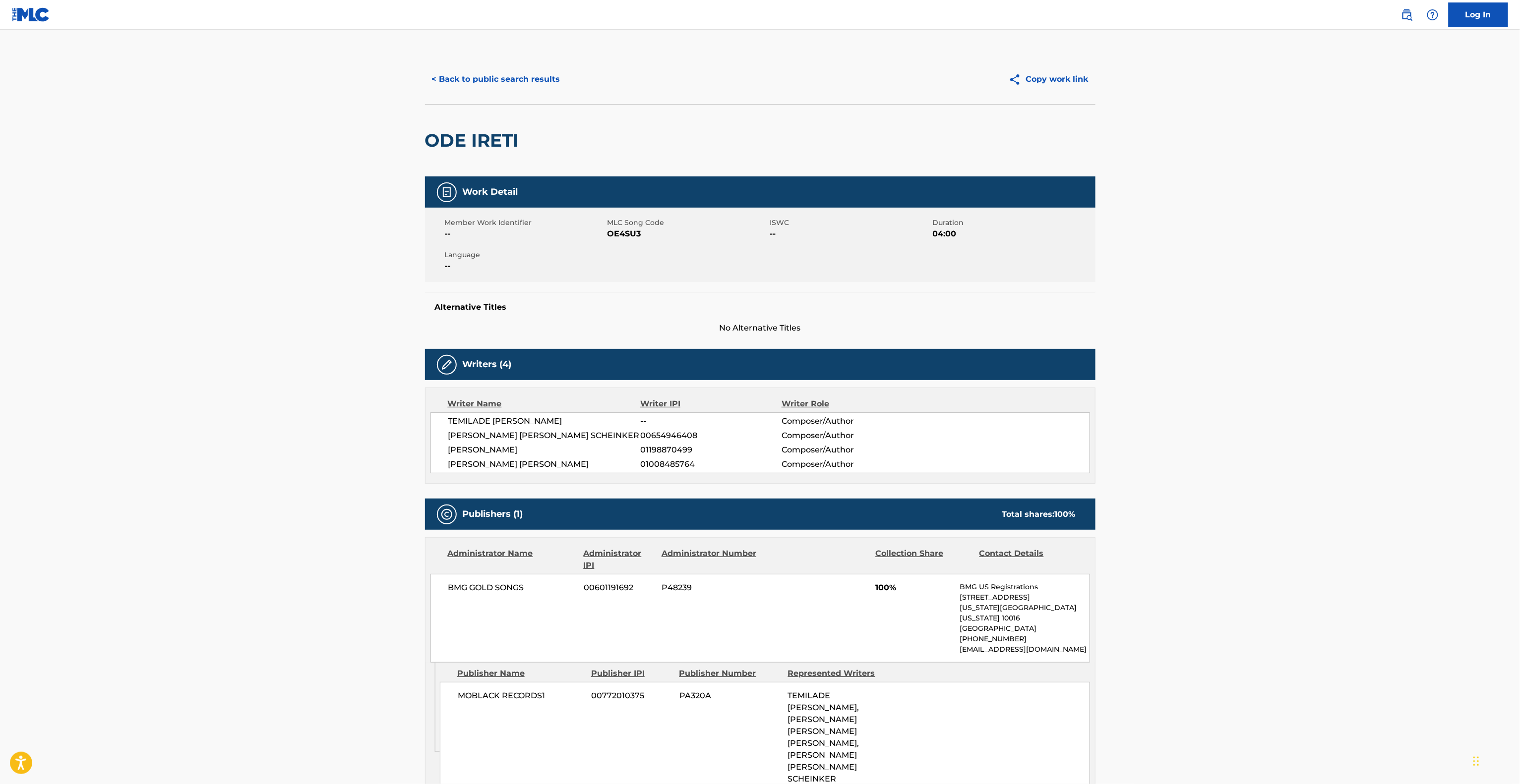
click at [1390, 597] on main "< Back to public search results Copy work link ODE IRETI Work Detail Member Wor…" at bounding box center [760, 612] width 1520 height 1165
drag, startPoint x: 1407, startPoint y: 614, endPoint x: 1391, endPoint y: 645, distance: 34.9
click at [1401, 634] on main "< Back to public search results Copy work link ODE IRETI Work Detail Member Wor…" at bounding box center [760, 612] width 1520 height 1165
drag, startPoint x: 1388, startPoint y: 647, endPoint x: 1378, endPoint y: 657, distance: 14.1
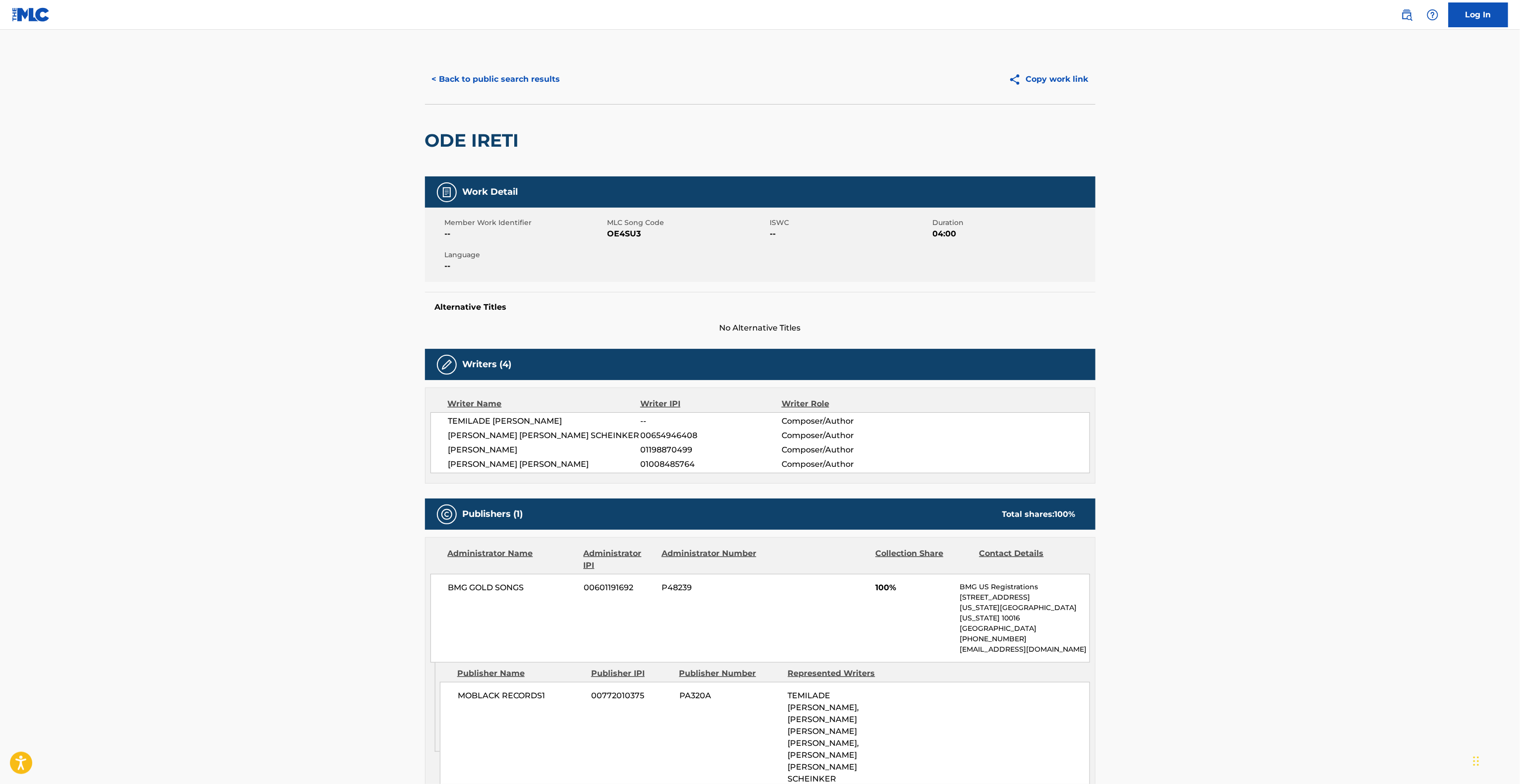
click at [1382, 655] on main "< Back to public search results Copy work link ODE IRETI Work Detail Member Wor…" at bounding box center [760, 612] width 1520 height 1165
click at [1364, 658] on main "< Back to public search results Copy work link ODE IRETI Work Detail Member Wor…" at bounding box center [760, 612] width 1520 height 1165
click at [1361, 658] on main "< Back to public search results Copy work link ODE IRETI Work Detail Member Wor…" at bounding box center [760, 612] width 1520 height 1165
click at [1353, 663] on main "< Back to public search results Copy work link ODE IRETI Work Detail Member Wor…" at bounding box center [760, 612] width 1520 height 1165
click at [1348, 652] on main "< Back to public search results Copy work link ODE IRETI Work Detail Member Wor…" at bounding box center [760, 612] width 1520 height 1165
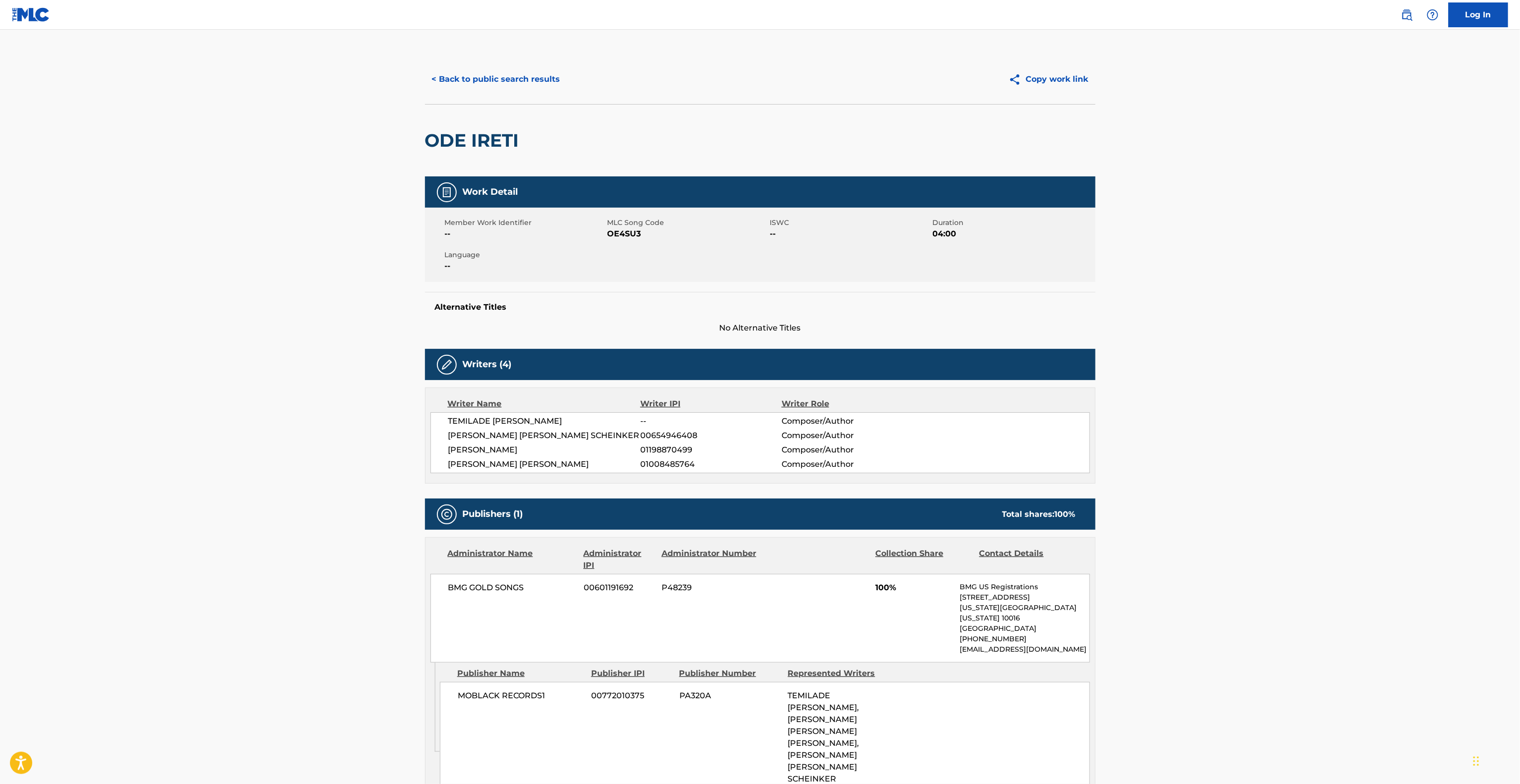
click at [1343, 646] on main "< Back to public search results Copy work link ODE IRETI Work Detail Member Wor…" at bounding box center [760, 612] width 1520 height 1165
click at [1342, 645] on main "< Back to public search results Copy work link ODE IRETI Work Detail Member Wor…" at bounding box center [760, 612] width 1520 height 1165
click at [1331, 655] on main "< Back to public search results Copy work link ODE IRETI Work Detail Member Wor…" at bounding box center [760, 612] width 1520 height 1165
drag, startPoint x: 1331, startPoint y: 655, endPoint x: 1314, endPoint y: 666, distance: 20.2
click at [1314, 666] on main "< Back to public search results Copy work link ODE IRETI Work Detail Member Wor…" at bounding box center [760, 612] width 1520 height 1165
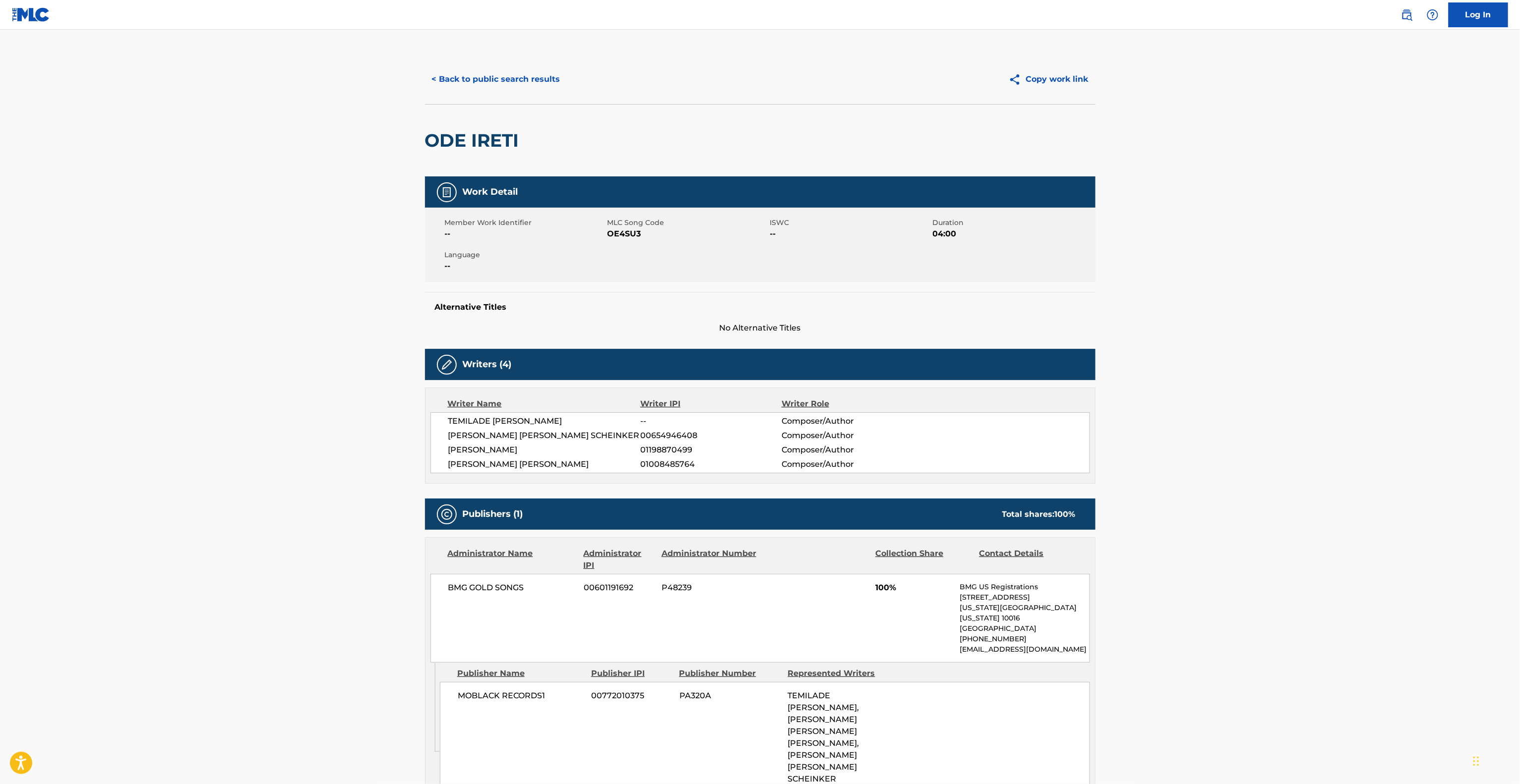
click at [1281, 693] on main "< Back to public search results Copy work link ODE IRETI Work Detail Member Wor…" at bounding box center [760, 612] width 1520 height 1165
click at [1279, 692] on main "< Back to public search results Copy work link ODE IRETI Work Detail Member Wor…" at bounding box center [760, 612] width 1520 height 1165
drag, startPoint x: 1289, startPoint y: 688, endPoint x: 1291, endPoint y: 684, distance: 4.5
click at [1289, 687] on main "< Back to public search results Copy work link ODE IRETI Work Detail Member Wor…" at bounding box center [760, 612] width 1520 height 1165
click at [1292, 682] on main "< Back to public search results Copy work link ODE IRETI Work Detail Member Wor…" at bounding box center [760, 612] width 1520 height 1165
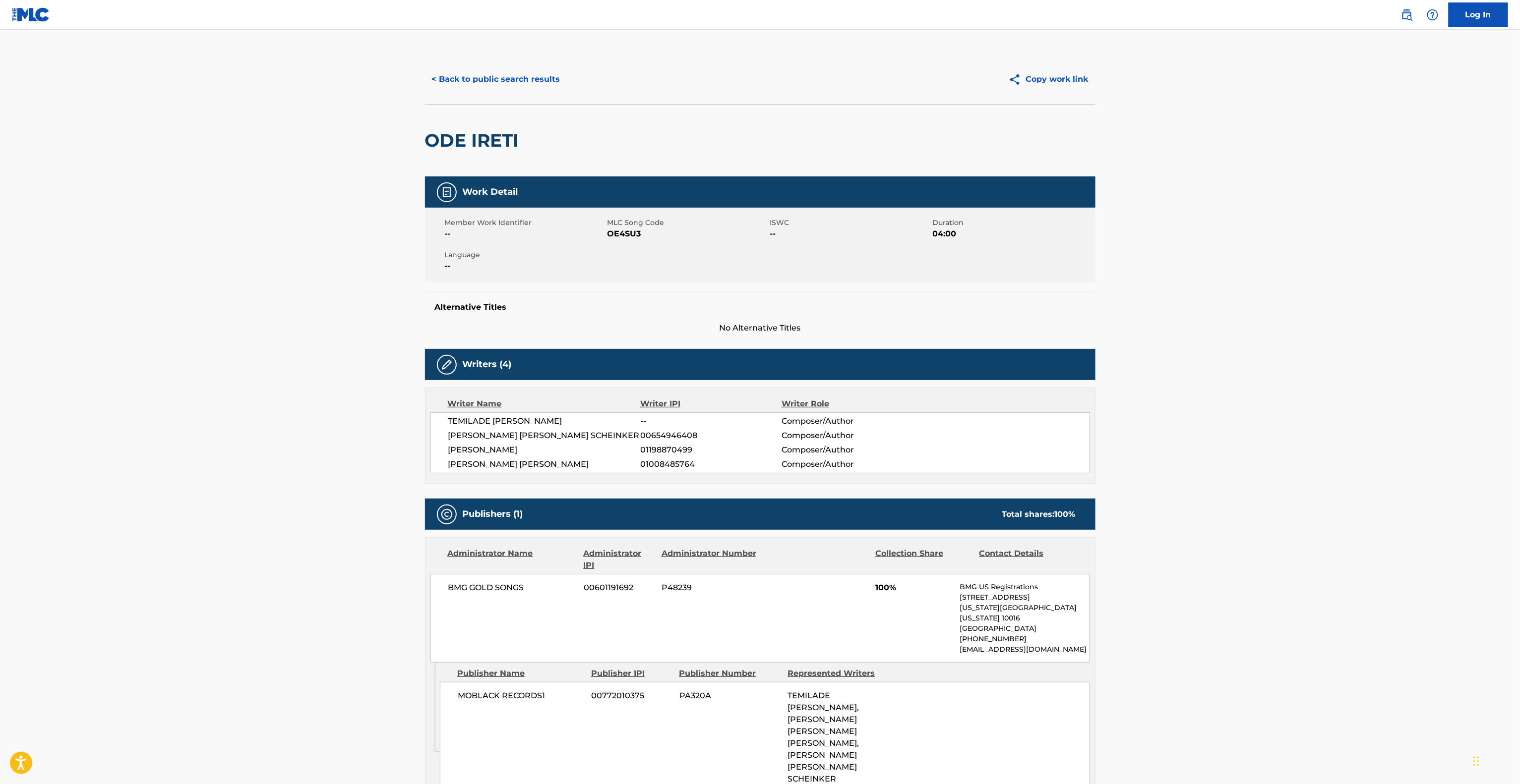
click at [1297, 679] on main "< Back to public search results Copy work link ODE IRETI Work Detail Member Wor…" at bounding box center [760, 612] width 1520 height 1165
click at [1299, 687] on main "< Back to public search results Copy work link ODE IRETI Work Detail Member Wor…" at bounding box center [760, 612] width 1520 height 1165
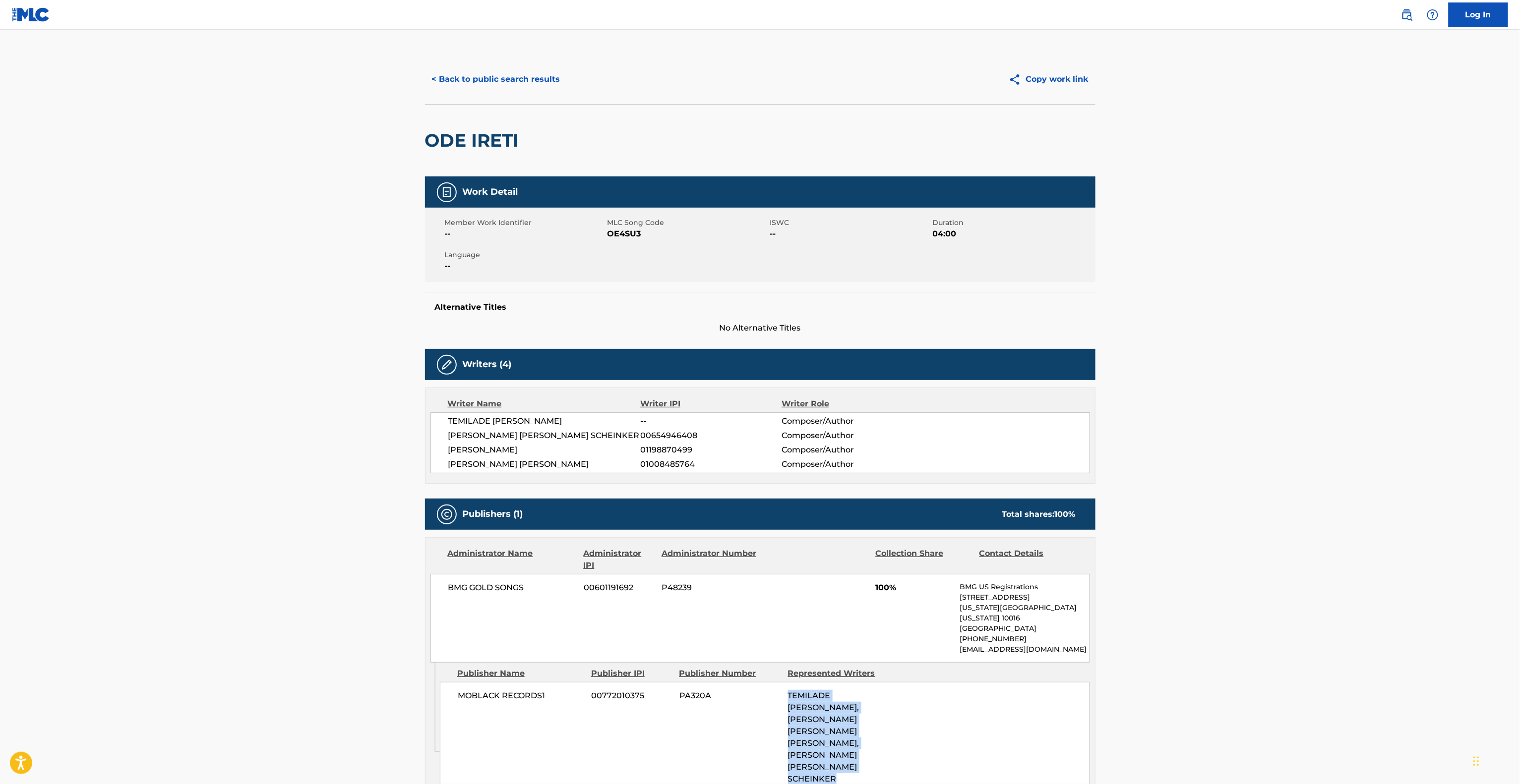
click at [1299, 687] on main "< Back to public search results Copy work link ODE IRETI Work Detail Member Wor…" at bounding box center [760, 612] width 1520 height 1165
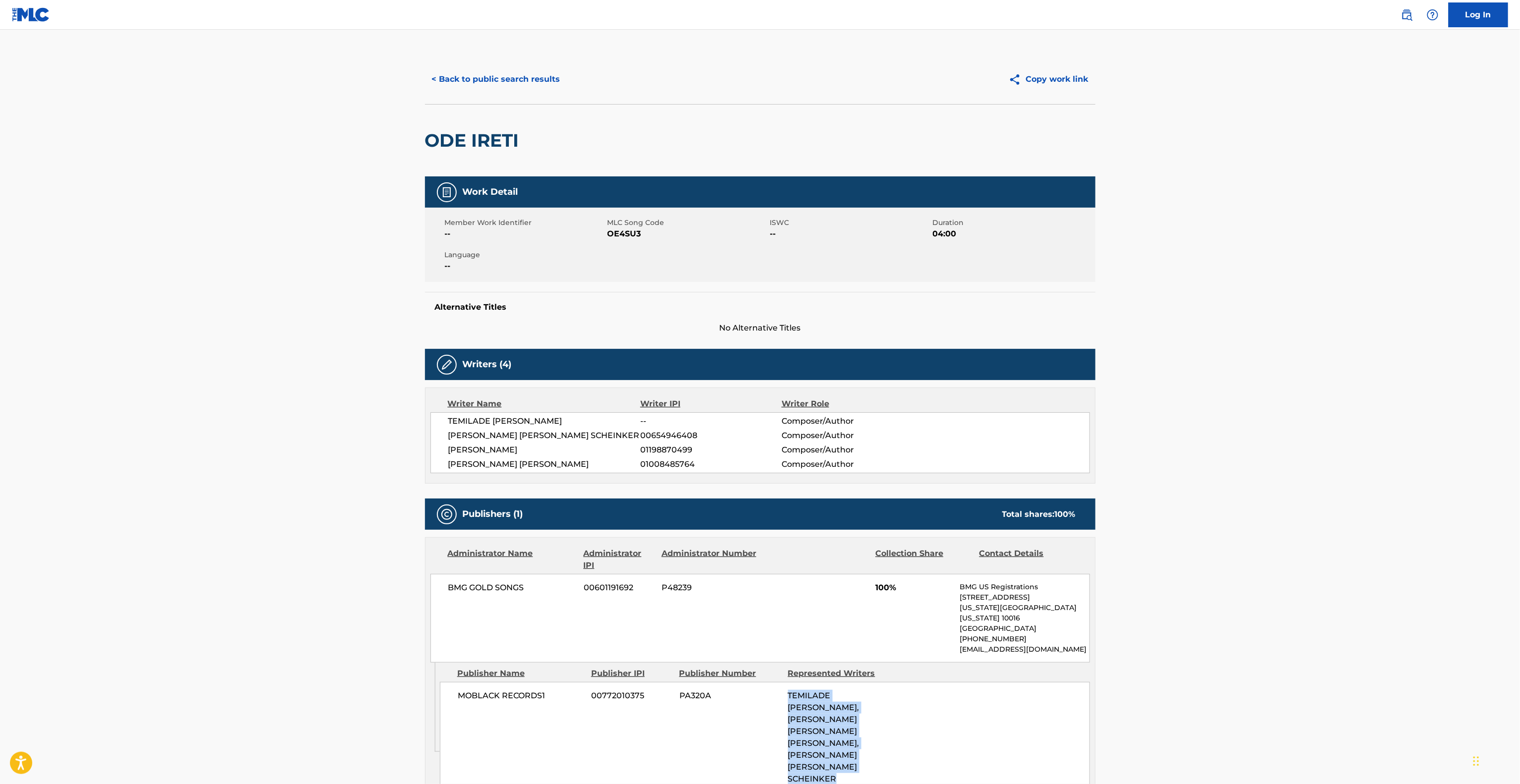
click at [1299, 687] on main "< Back to public search results Copy work link ODE IRETI Work Detail Member Wor…" at bounding box center [760, 612] width 1520 height 1165
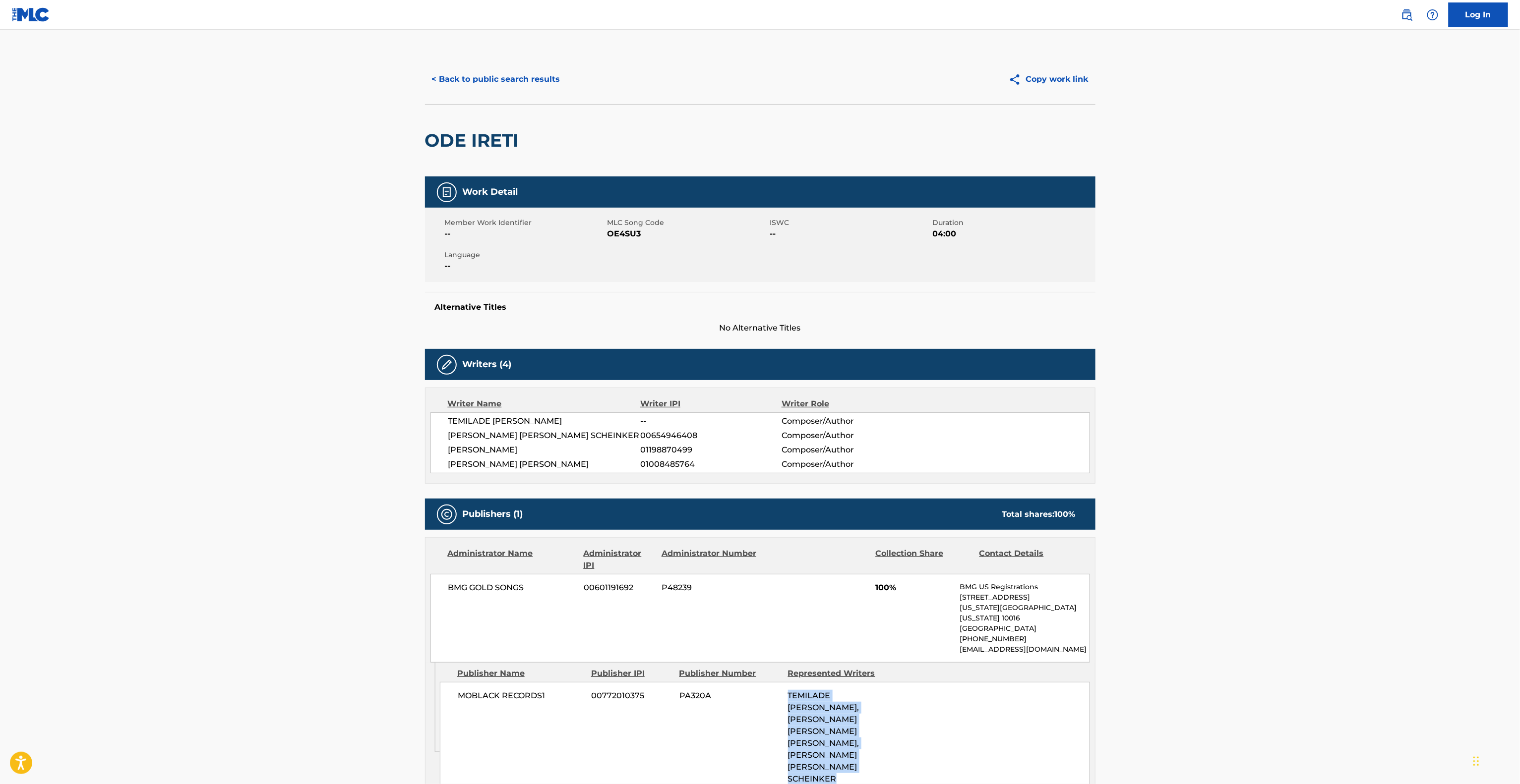
click at [1299, 687] on main "< Back to public search results Copy work link ODE IRETI Work Detail Member Wor…" at bounding box center [760, 612] width 1520 height 1165
click at [1348, 428] on main "< Back to public search results Copy work link ODE IRETI Work Detail Member Wor…" at bounding box center [760, 612] width 1520 height 1165
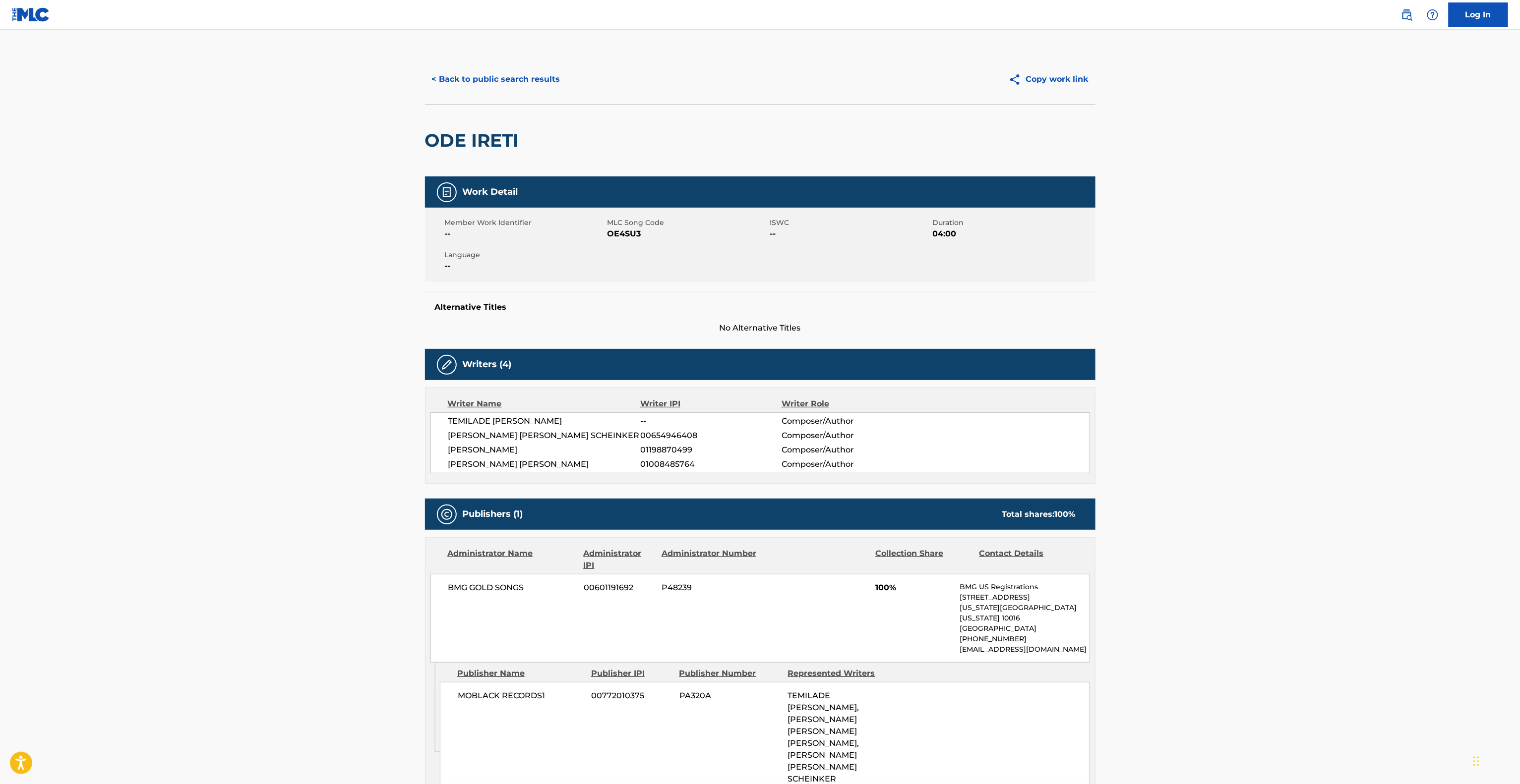
click at [1345, 435] on main "< Back to public search results Copy work link ODE IRETI Work Detail Member Wor…" at bounding box center [760, 612] width 1520 height 1165
click at [1345, 436] on main "< Back to public search results Copy work link ODE IRETI Work Detail Member Wor…" at bounding box center [760, 612] width 1520 height 1165
click at [1343, 436] on main "< Back to public search results Copy work link ODE IRETI Work Detail Member Wor…" at bounding box center [760, 612] width 1520 height 1165
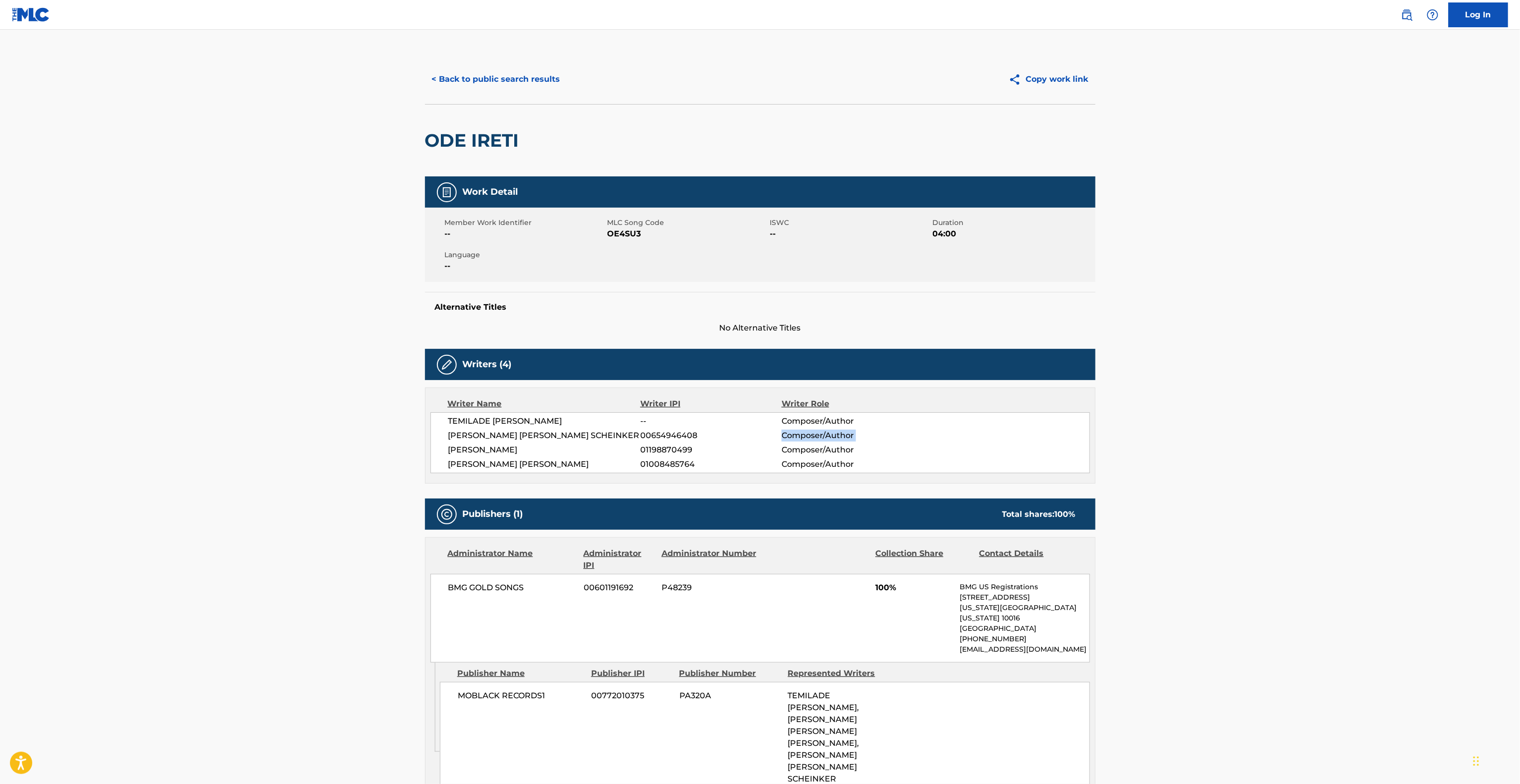
click at [1340, 436] on main "< Back to public search results Copy work link ODE IRETI Work Detail Member Wor…" at bounding box center [760, 612] width 1520 height 1165
drag, startPoint x: 1340, startPoint y: 436, endPoint x: 1329, endPoint y: 428, distance: 13.6
click at [1337, 436] on main "< Back to public search results Copy work link ODE IRETI Work Detail Member Wor…" at bounding box center [760, 612] width 1520 height 1165
click at [1317, 412] on main "< Back to public search results Copy work link ODE IRETI Work Detail Member Wor…" at bounding box center [760, 612] width 1520 height 1165
drag, startPoint x: 1316, startPoint y: 412, endPoint x: 1309, endPoint y: 403, distance: 11.4
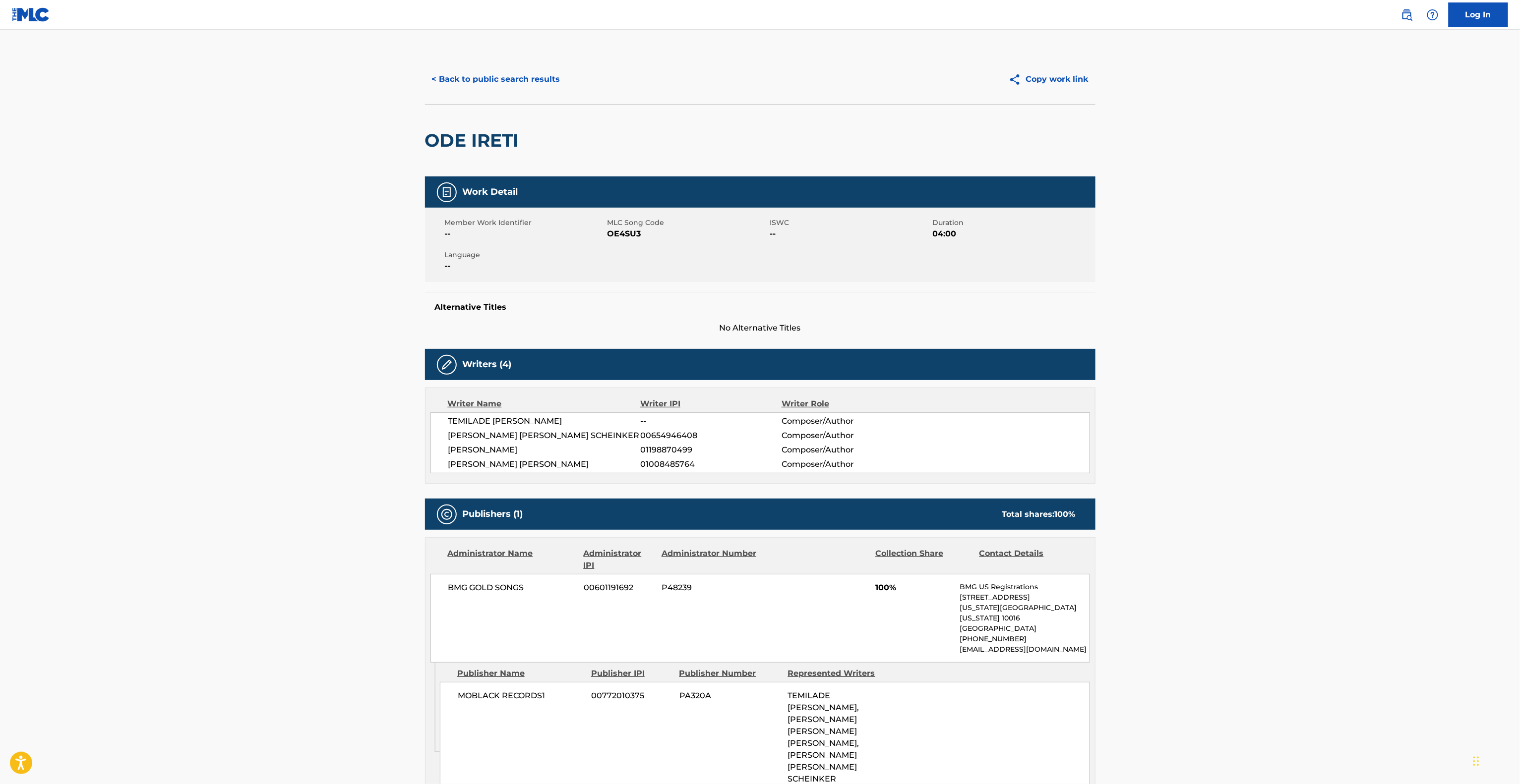
click at [1315, 410] on main "< Back to public search results Copy work link ODE IRETI Work Detail Member Wor…" at bounding box center [760, 612] width 1520 height 1165
drag, startPoint x: 1308, startPoint y: 403, endPoint x: 1307, endPoint y: 395, distance: 8.1
click at [1307, 396] on main "< Back to public search results Copy work link ODE IRETI Work Detail Member Wor…" at bounding box center [760, 612] width 1520 height 1165
click at [1307, 392] on main "< Back to public search results Copy work link ODE IRETI Work Detail Member Wor…" at bounding box center [760, 612] width 1520 height 1165
drag, startPoint x: 1301, startPoint y: 396, endPoint x: 1299, endPoint y: 404, distance: 8.2
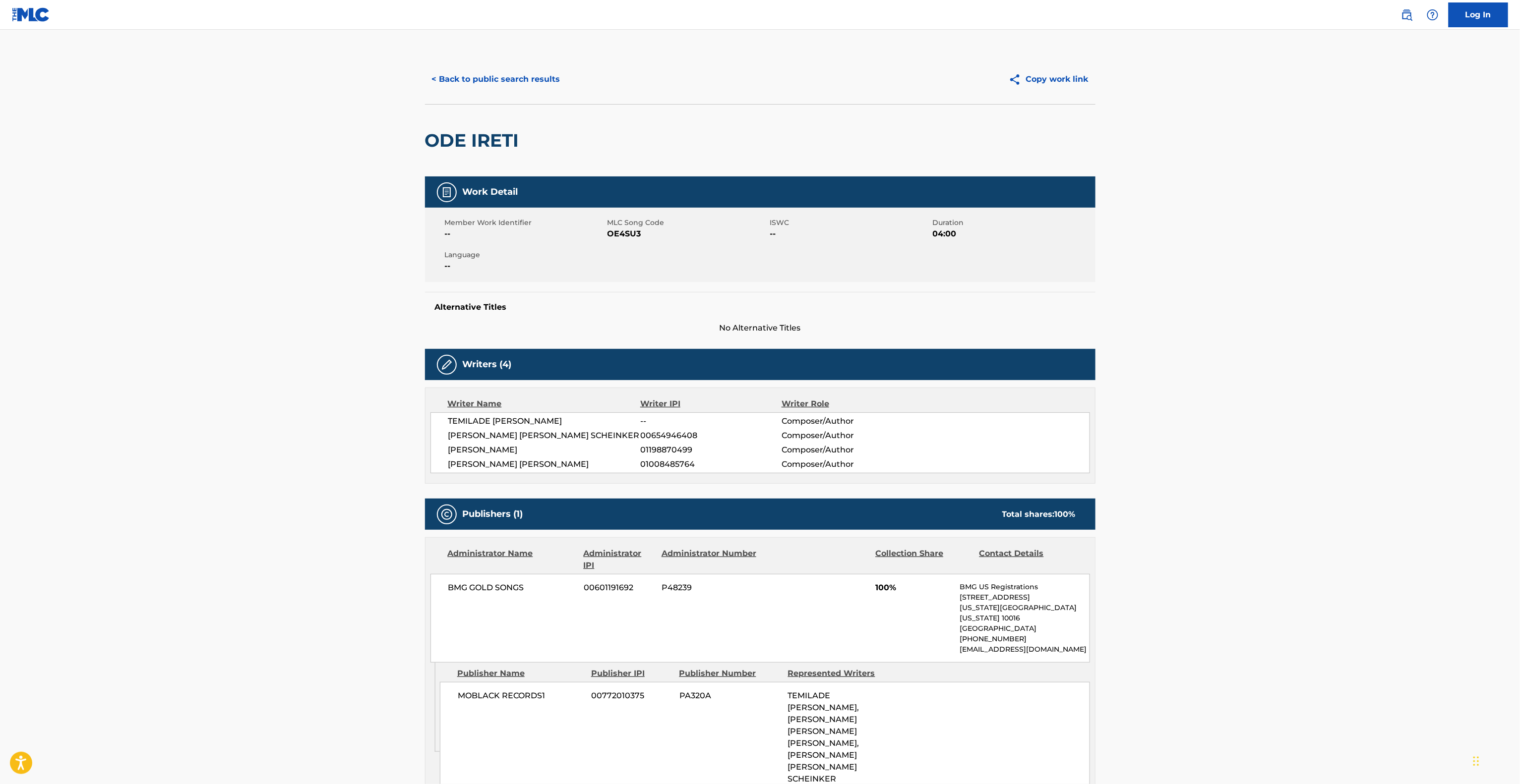
click at [1299, 401] on main "< Back to public search results Copy work link ODE IRETI Work Detail Member Wor…" at bounding box center [760, 612] width 1520 height 1165
drag, startPoint x: 1299, startPoint y: 404, endPoint x: 1310, endPoint y: 343, distance: 62.0
click at [1309, 352] on main "< Back to public search results Copy work link ODE IRETI Work Detail Member Wor…" at bounding box center [760, 612] width 1520 height 1165
click at [1310, 375] on main "< Back to public search results Copy work link ODE IRETI Work Detail Member Wor…" at bounding box center [760, 612] width 1520 height 1165
click at [1307, 381] on main "< Back to public search results Copy work link ODE IRETI Work Detail Member Wor…" at bounding box center [760, 612] width 1520 height 1165
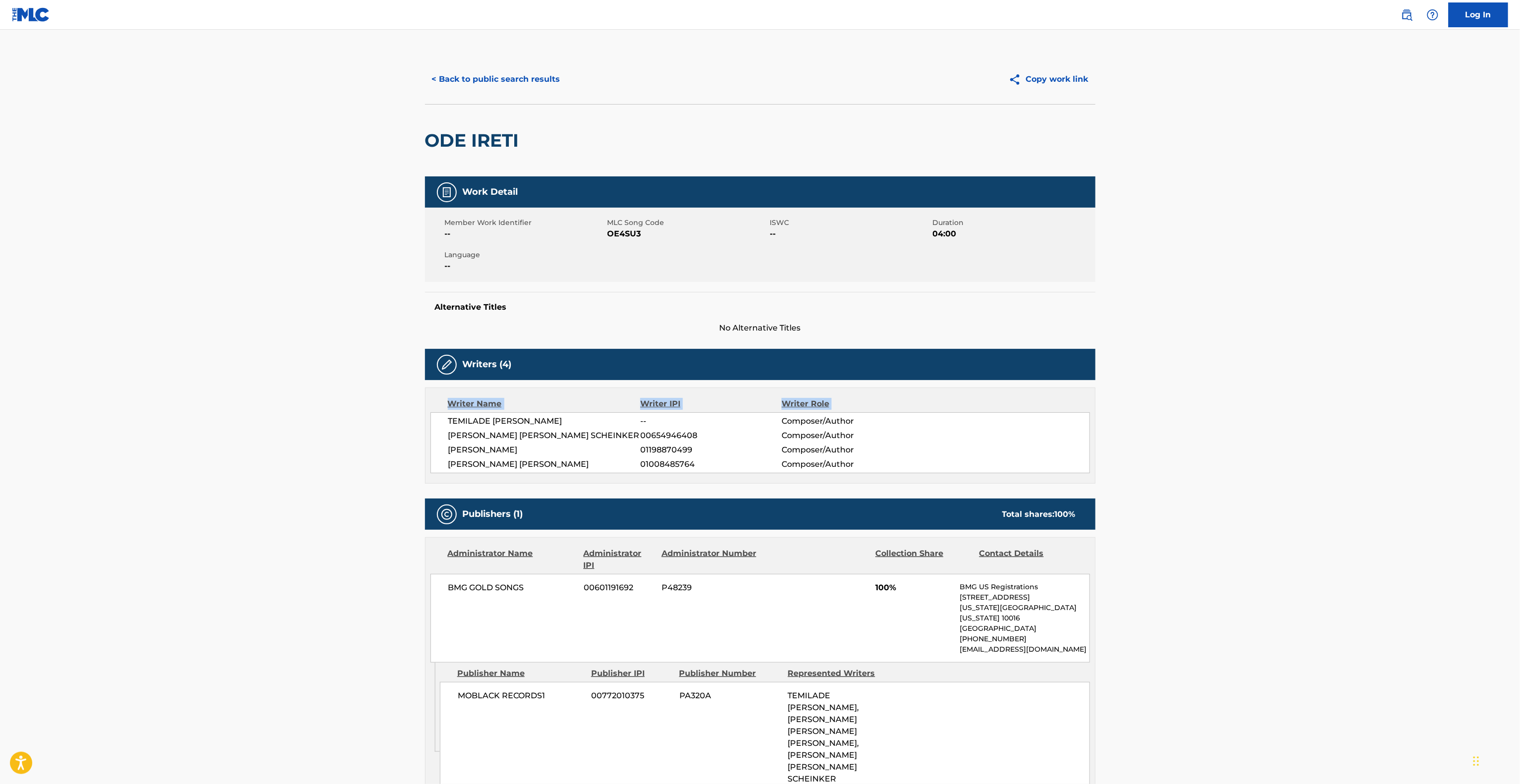
click at [1307, 381] on main "< Back to public search results Copy work link ODE IRETI Work Detail Member Wor…" at bounding box center [760, 612] width 1520 height 1165
click at [1307, 383] on main "< Back to public search results Copy work link ODE IRETI Work Detail Member Wor…" at bounding box center [760, 612] width 1520 height 1165
click at [1307, 397] on main "< Back to public search results Copy work link ODE IRETI Work Detail Member Wor…" at bounding box center [760, 612] width 1520 height 1165
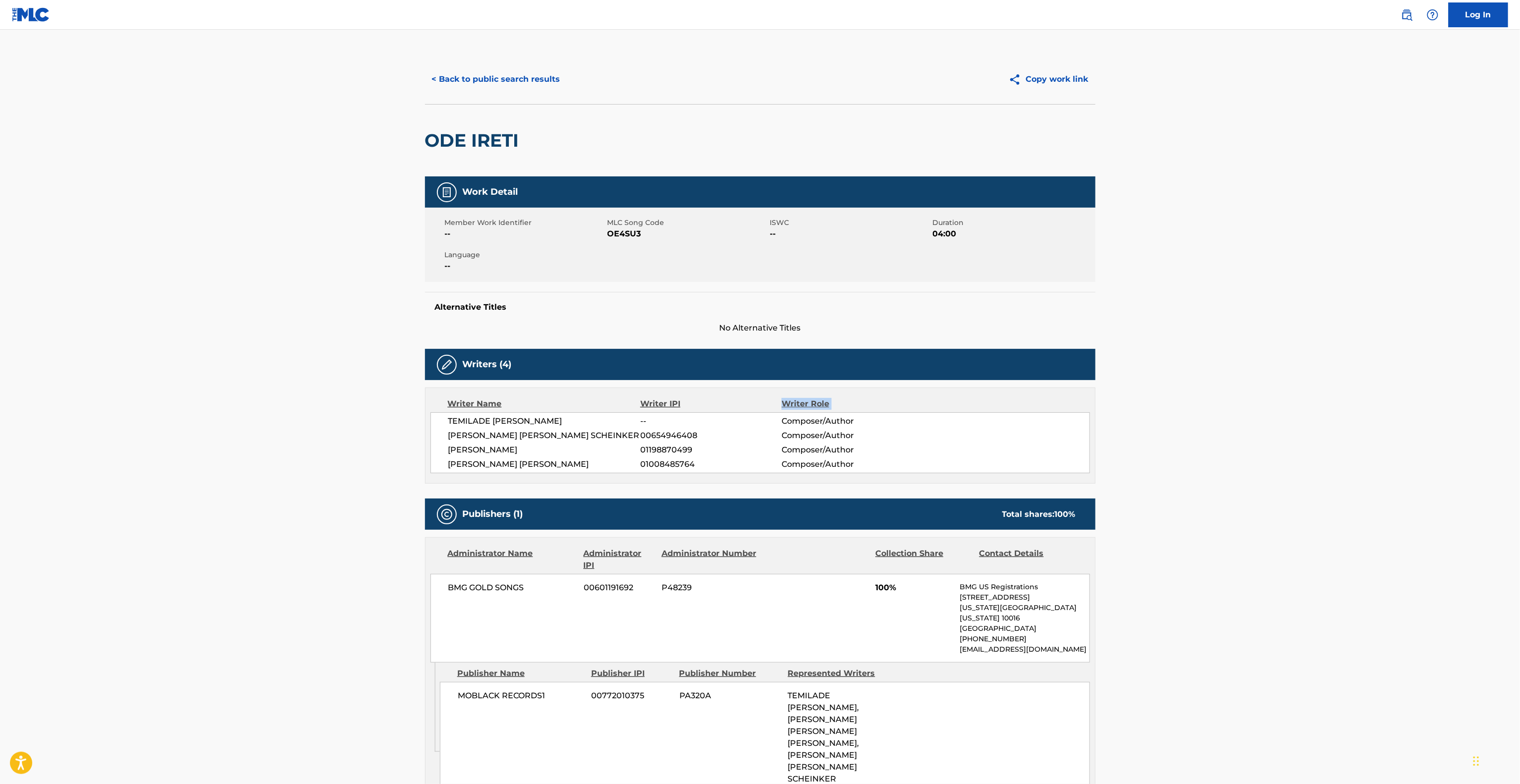
click at [1307, 397] on main "< Back to public search results Copy work link ODE IRETI Work Detail Member Wor…" at bounding box center [760, 612] width 1520 height 1165
click at [1306, 400] on main "< Back to public search results Copy work link ODE IRETI Work Detail Member Wor…" at bounding box center [760, 612] width 1520 height 1165
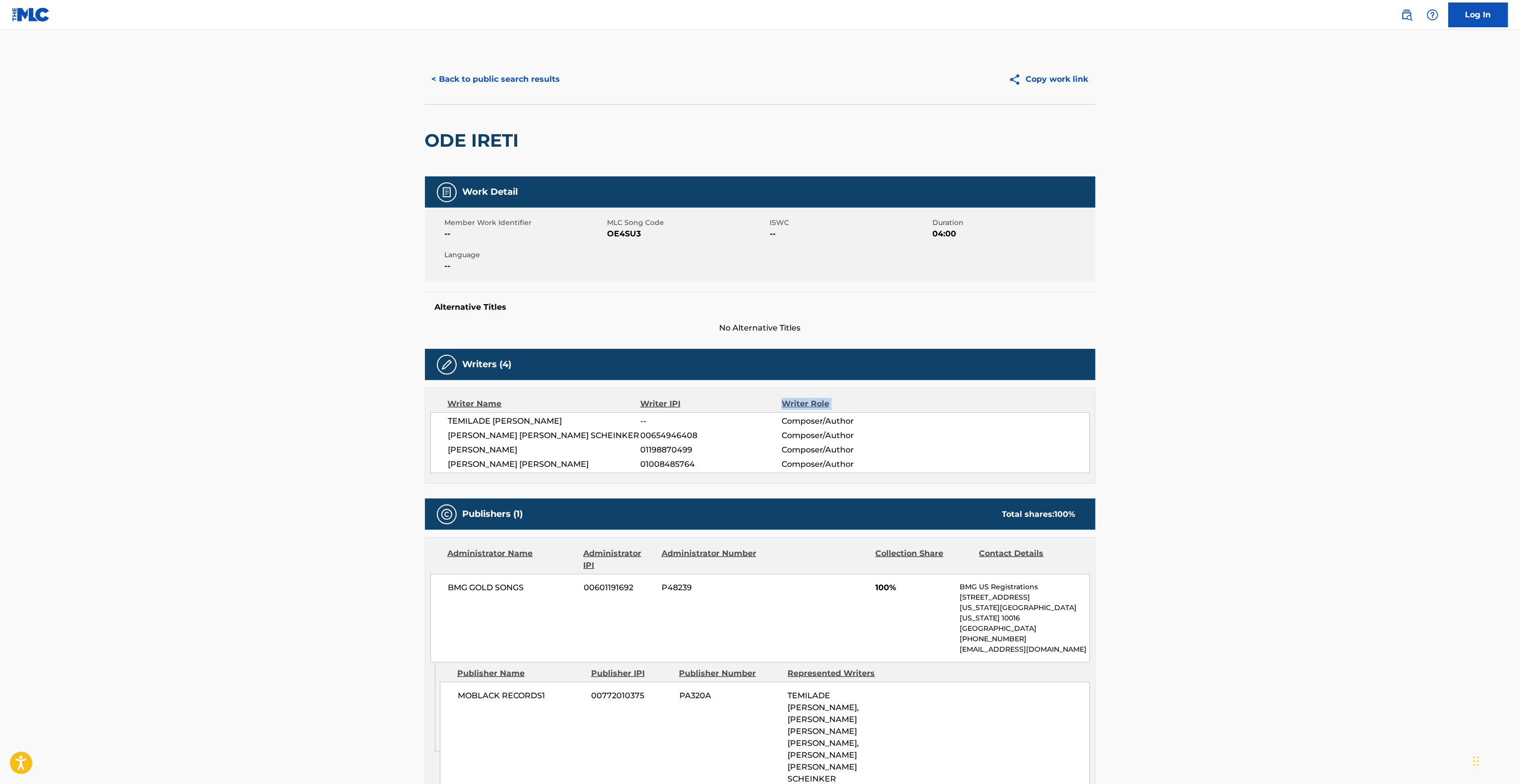
click at [1307, 401] on main "< Back to public search results Copy work link ODE IRETI Work Detail Member Wor…" at bounding box center [760, 612] width 1520 height 1165
click at [1307, 402] on main "< Back to public search results Copy work link ODE IRETI Work Detail Member Wor…" at bounding box center [760, 612] width 1520 height 1165
click at [1309, 402] on main "< Back to public search results Copy work link ODE IRETI Work Detail Member Wor…" at bounding box center [760, 612] width 1520 height 1165
click at [1310, 397] on main "< Back to public search results Copy work link ODE IRETI Work Detail Member Wor…" at bounding box center [760, 612] width 1520 height 1165
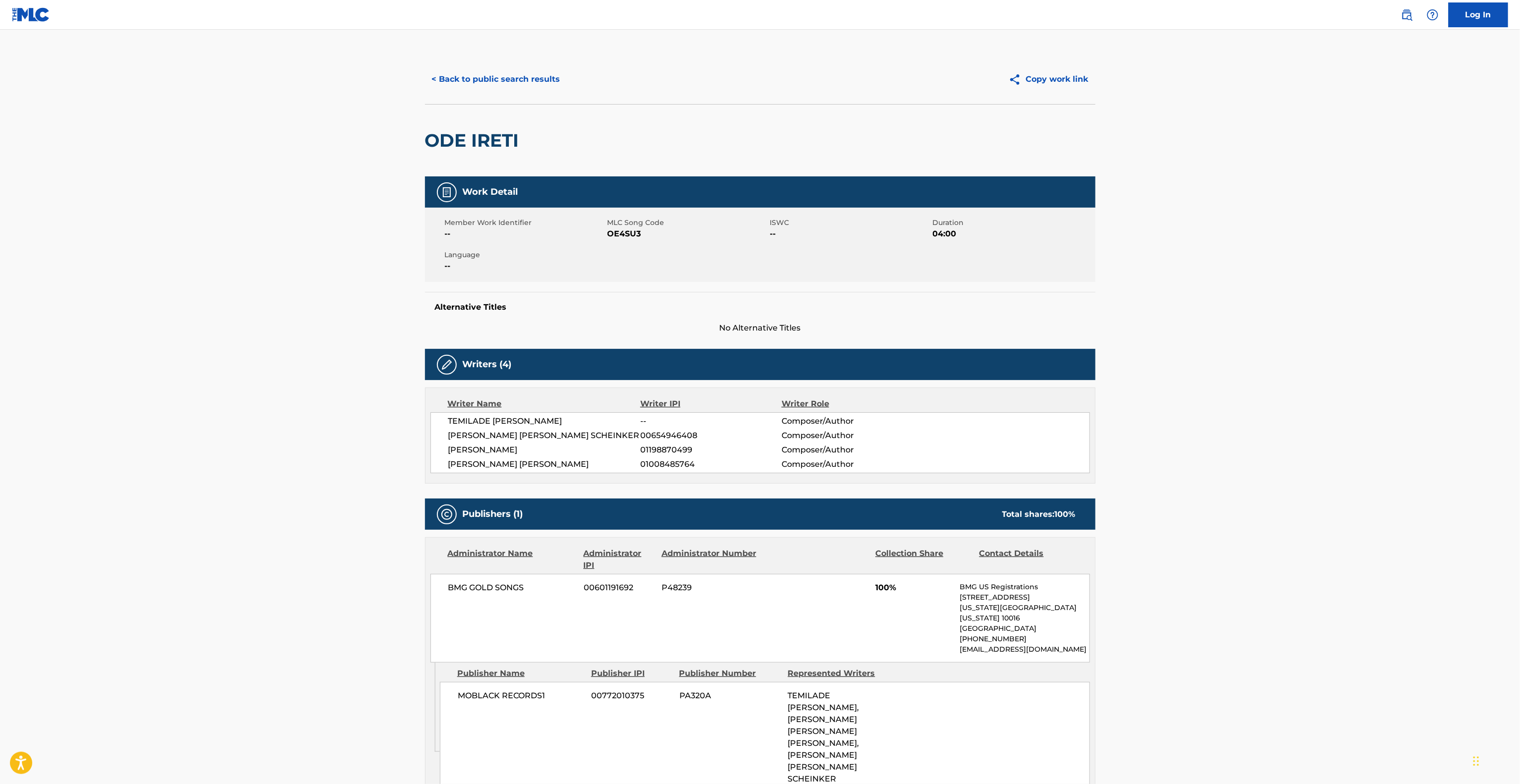
click at [1310, 397] on main "< Back to public search results Copy work link ODE IRETI Work Detail Member Wor…" at bounding box center [760, 612] width 1520 height 1165
click at [1305, 406] on main "< Back to public search results Copy work link ODE IRETI Work Detail Member Wor…" at bounding box center [760, 612] width 1520 height 1165
click at [1304, 408] on main "< Back to public search results Copy work link ODE IRETI Work Detail Member Wor…" at bounding box center [760, 612] width 1520 height 1165
click at [1303, 408] on main "< Back to public search results Copy work link ODE IRETI Work Detail Member Wor…" at bounding box center [760, 612] width 1520 height 1165
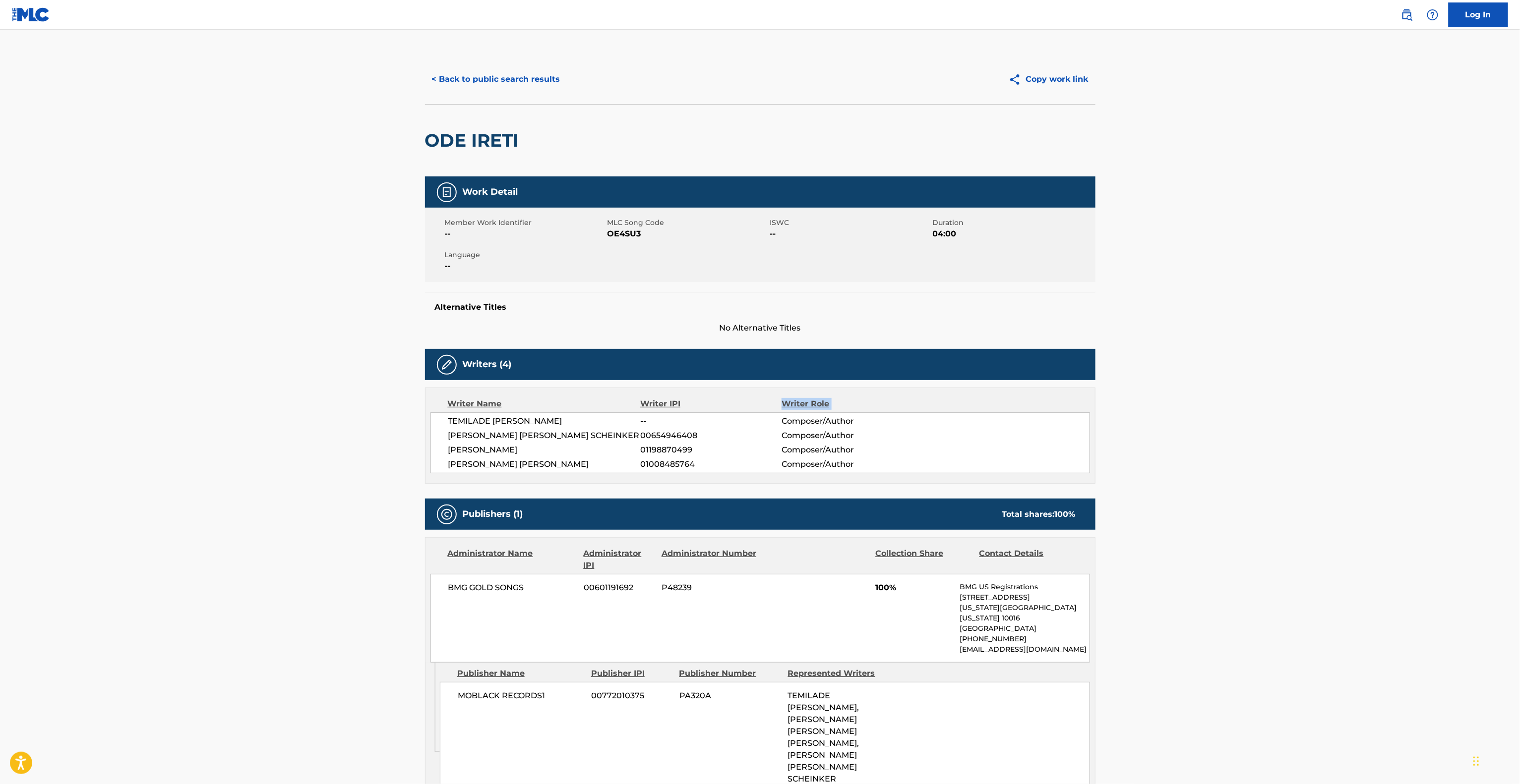
click at [1303, 408] on main "< Back to public search results Copy work link ODE IRETI Work Detail Member Wor…" at bounding box center [760, 612] width 1520 height 1165
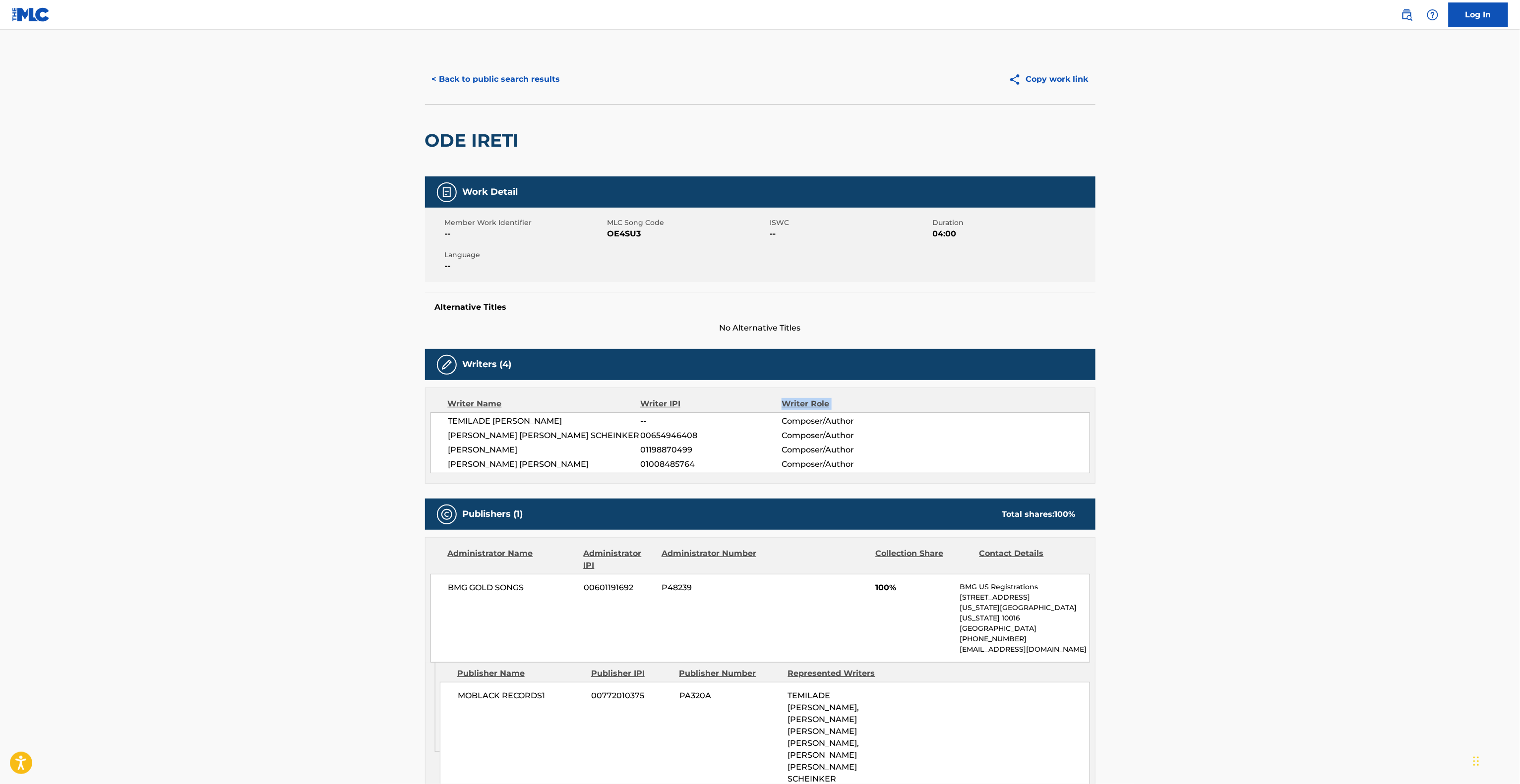
click at [1303, 408] on main "< Back to public search results Copy work link ODE IRETI Work Detail Member Wor…" at bounding box center [760, 612] width 1520 height 1165
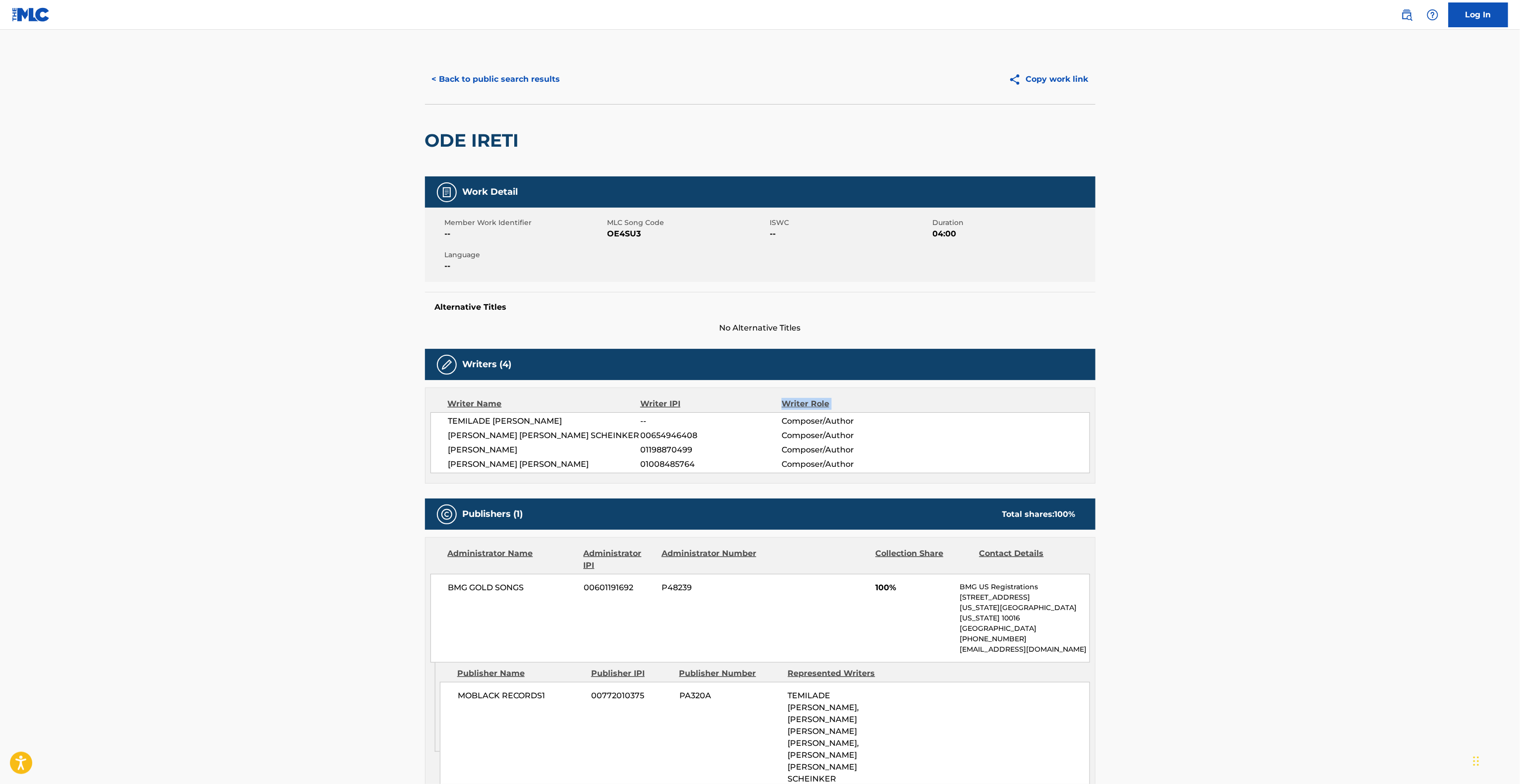
click at [1303, 408] on main "< Back to public search results Copy work link ODE IRETI Work Detail Member Wor…" at bounding box center [760, 612] width 1520 height 1165
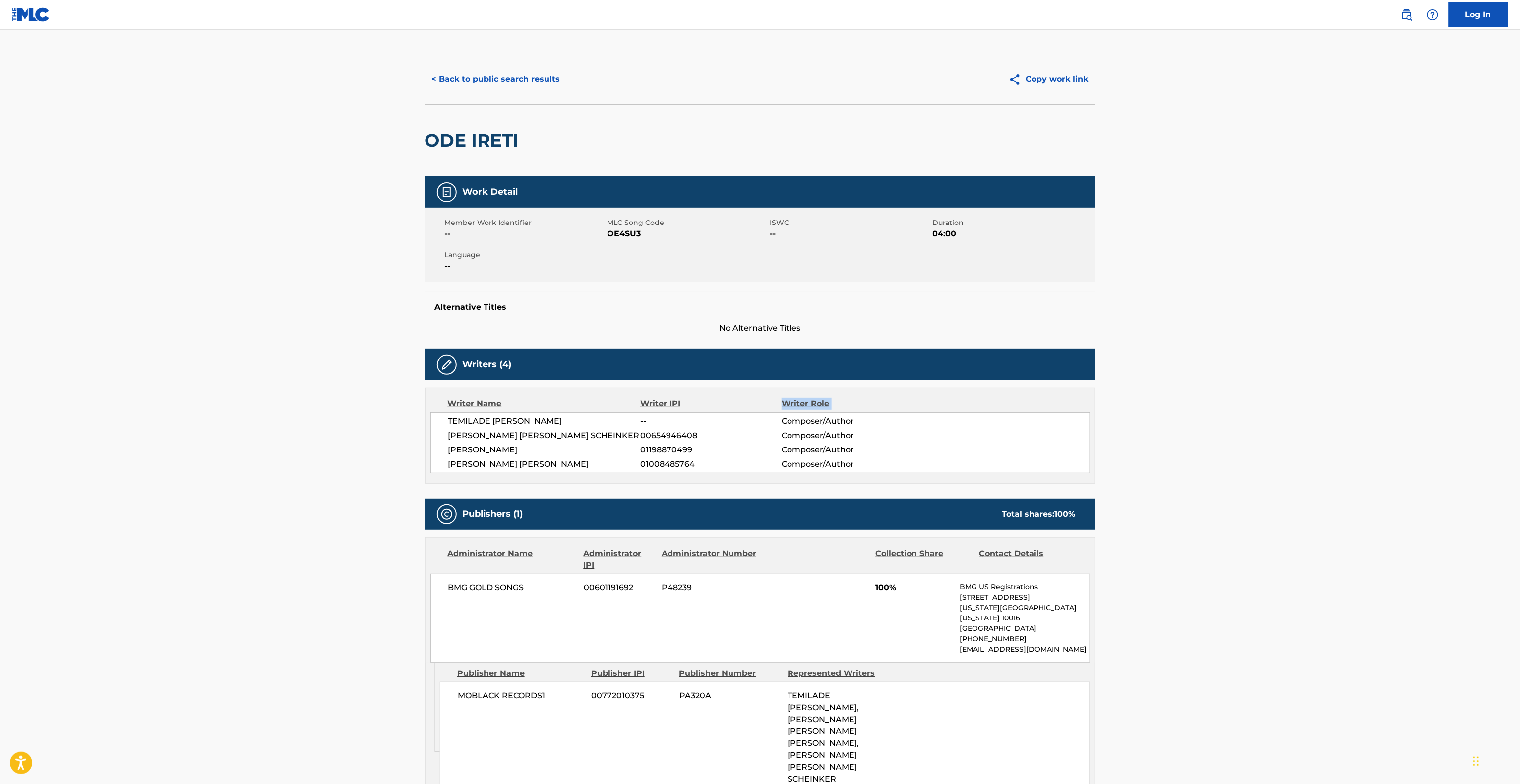
click at [1303, 408] on main "< Back to public search results Copy work link ODE IRETI Work Detail Member Wor…" at bounding box center [760, 612] width 1520 height 1165
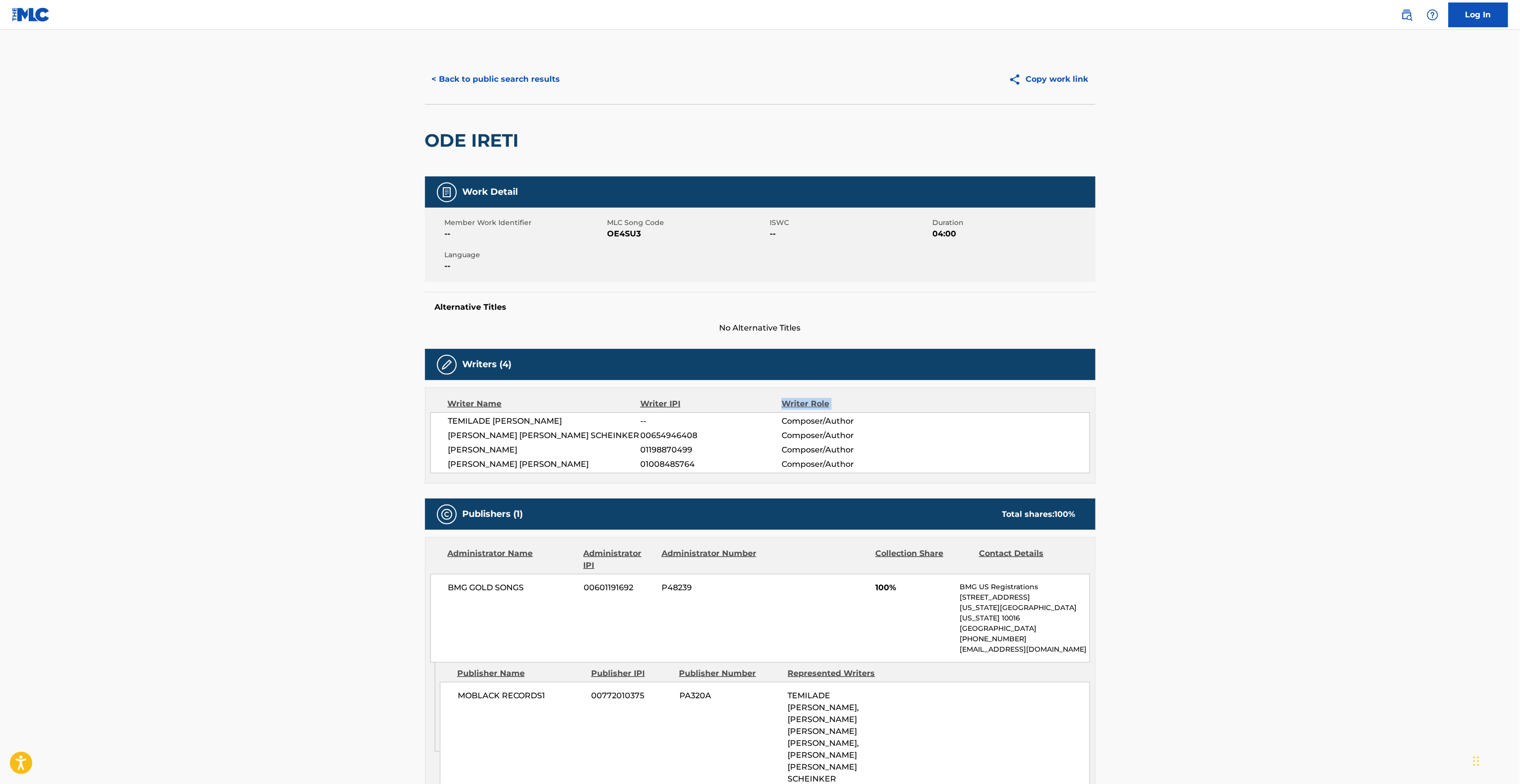
click at [1303, 408] on main "< Back to public search results Copy work link ODE IRETI Work Detail Member Wor…" at bounding box center [760, 612] width 1520 height 1165
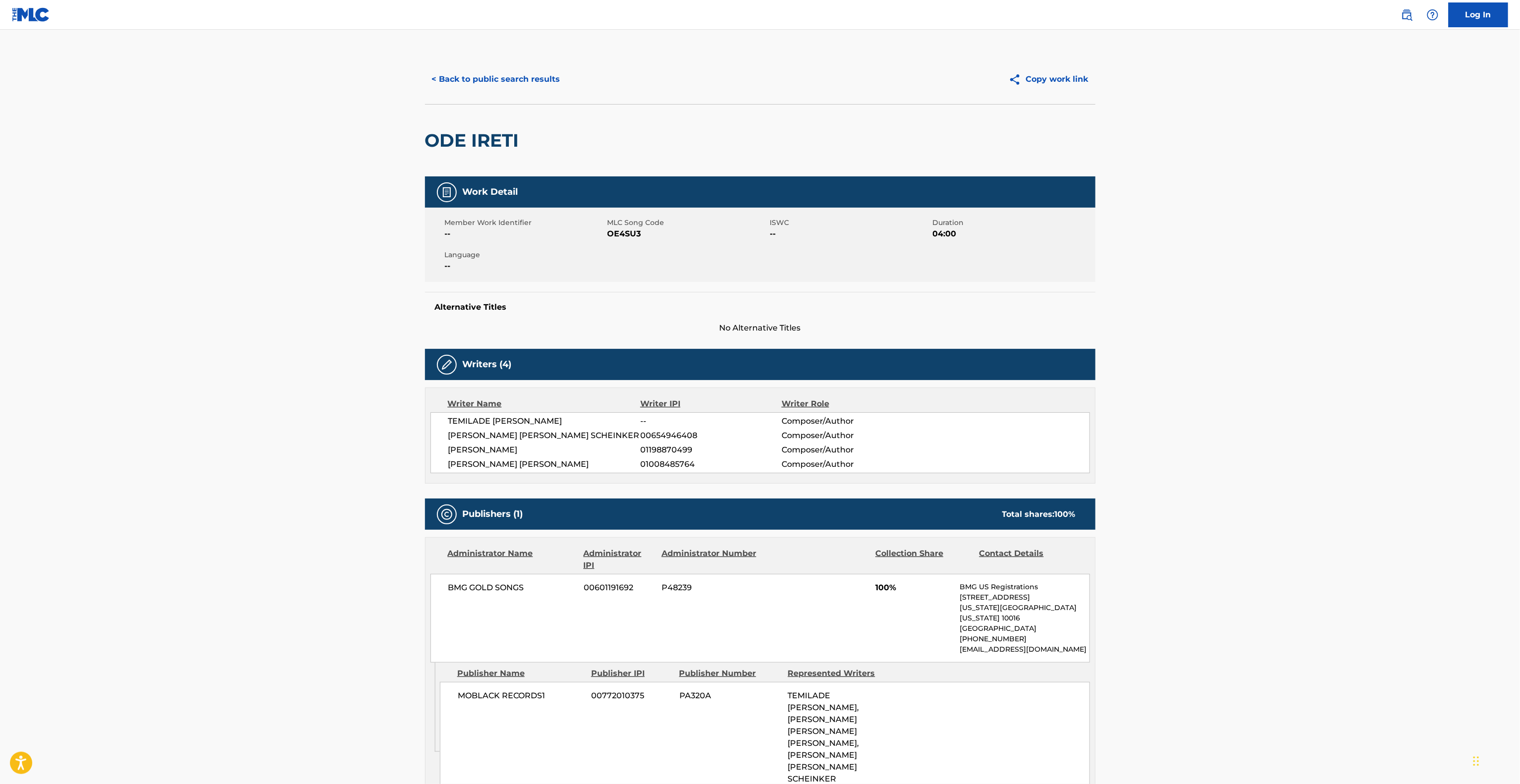
click at [1303, 408] on main "< Back to public search results Copy work link ODE IRETI Work Detail Member Wor…" at bounding box center [760, 612] width 1520 height 1165
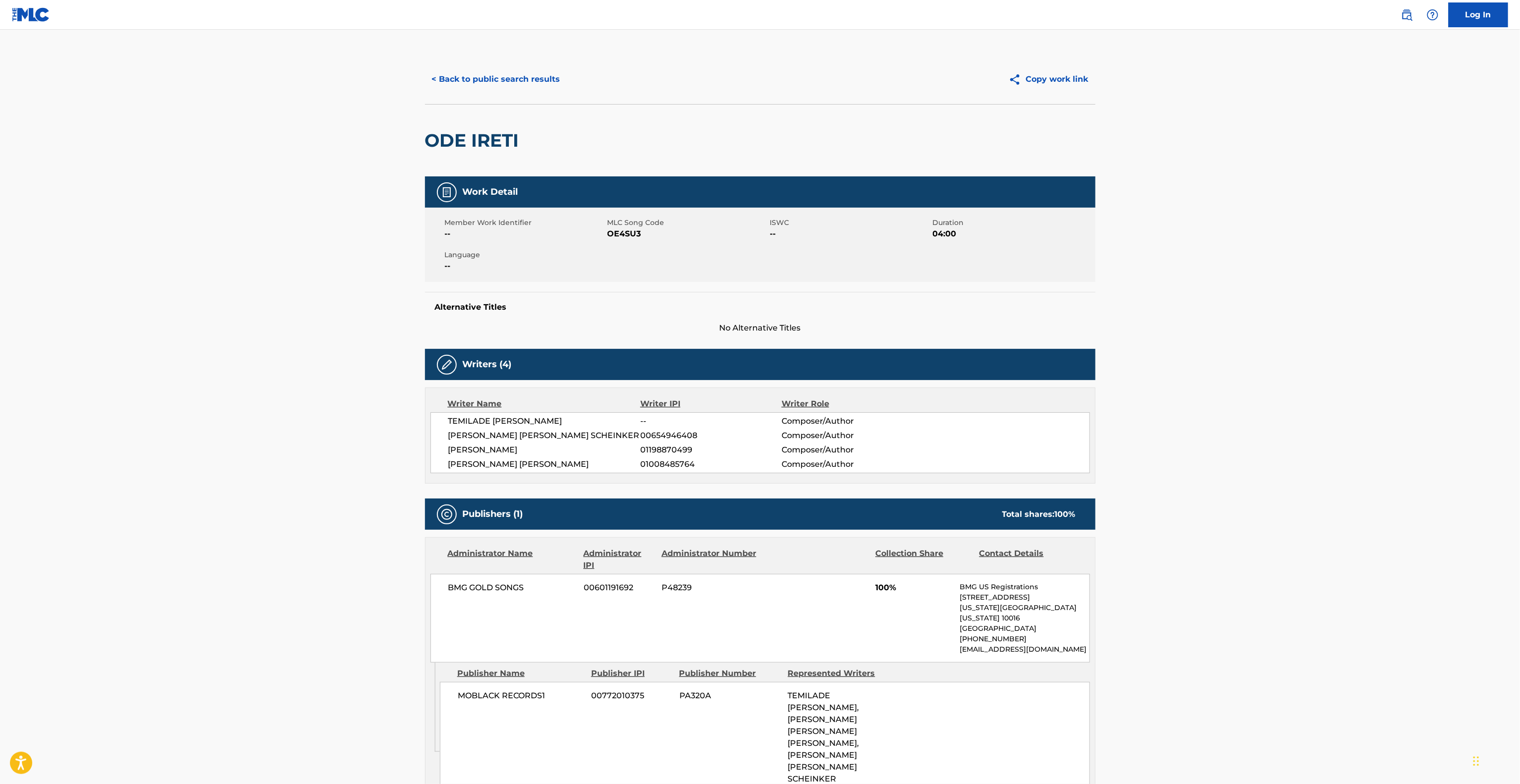
click at [1303, 408] on main "< Back to public search results Copy work link ODE IRETI Work Detail Member Wor…" at bounding box center [760, 612] width 1520 height 1165
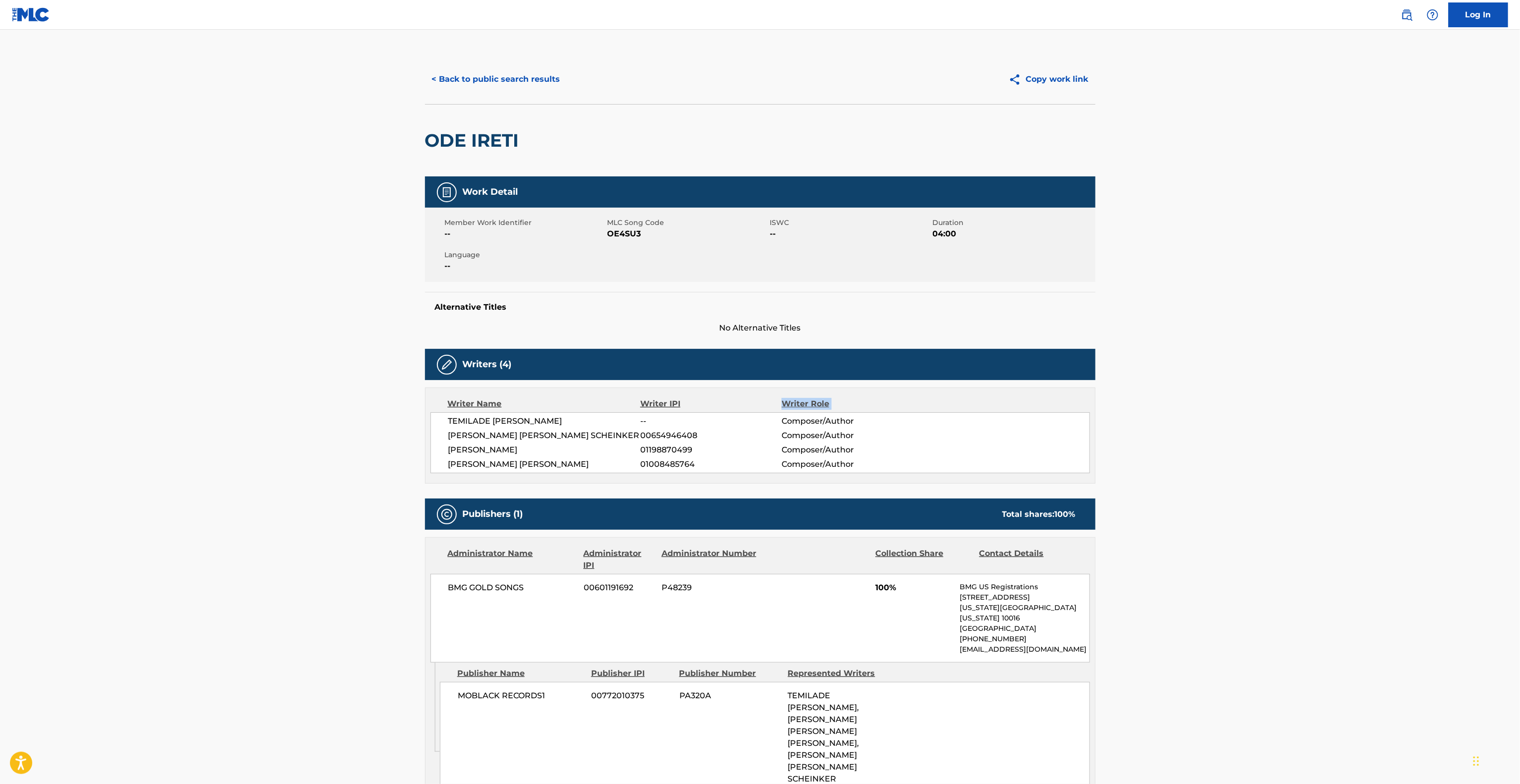
click at [1303, 408] on main "< Back to public search results Copy work link ODE IRETI Work Detail Member Wor…" at bounding box center [760, 612] width 1520 height 1165
click at [1302, 410] on main "< Back to public search results Copy work link ODE IRETI Work Detail Member Wor…" at bounding box center [760, 612] width 1520 height 1165
click at [1302, 411] on main "< Back to public search results Copy work link ODE IRETI Work Detail Member Wor…" at bounding box center [760, 612] width 1520 height 1165
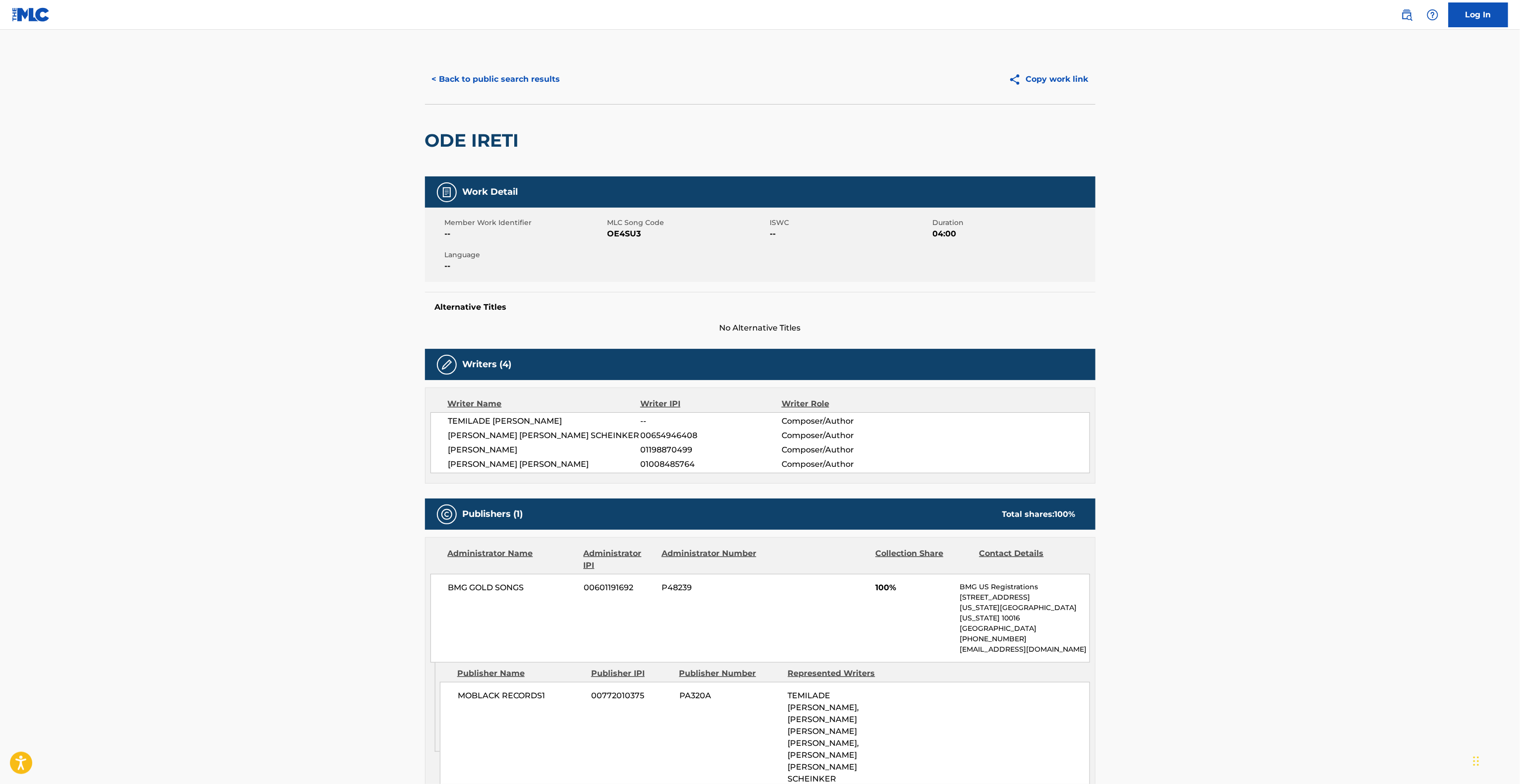
click at [1302, 411] on main "< Back to public search results Copy work link ODE IRETI Work Detail Member Wor…" at bounding box center [760, 612] width 1520 height 1165
click at [1301, 412] on main "< Back to public search results Copy work link ODE IRETI Work Detail Member Wor…" at bounding box center [760, 612] width 1520 height 1165
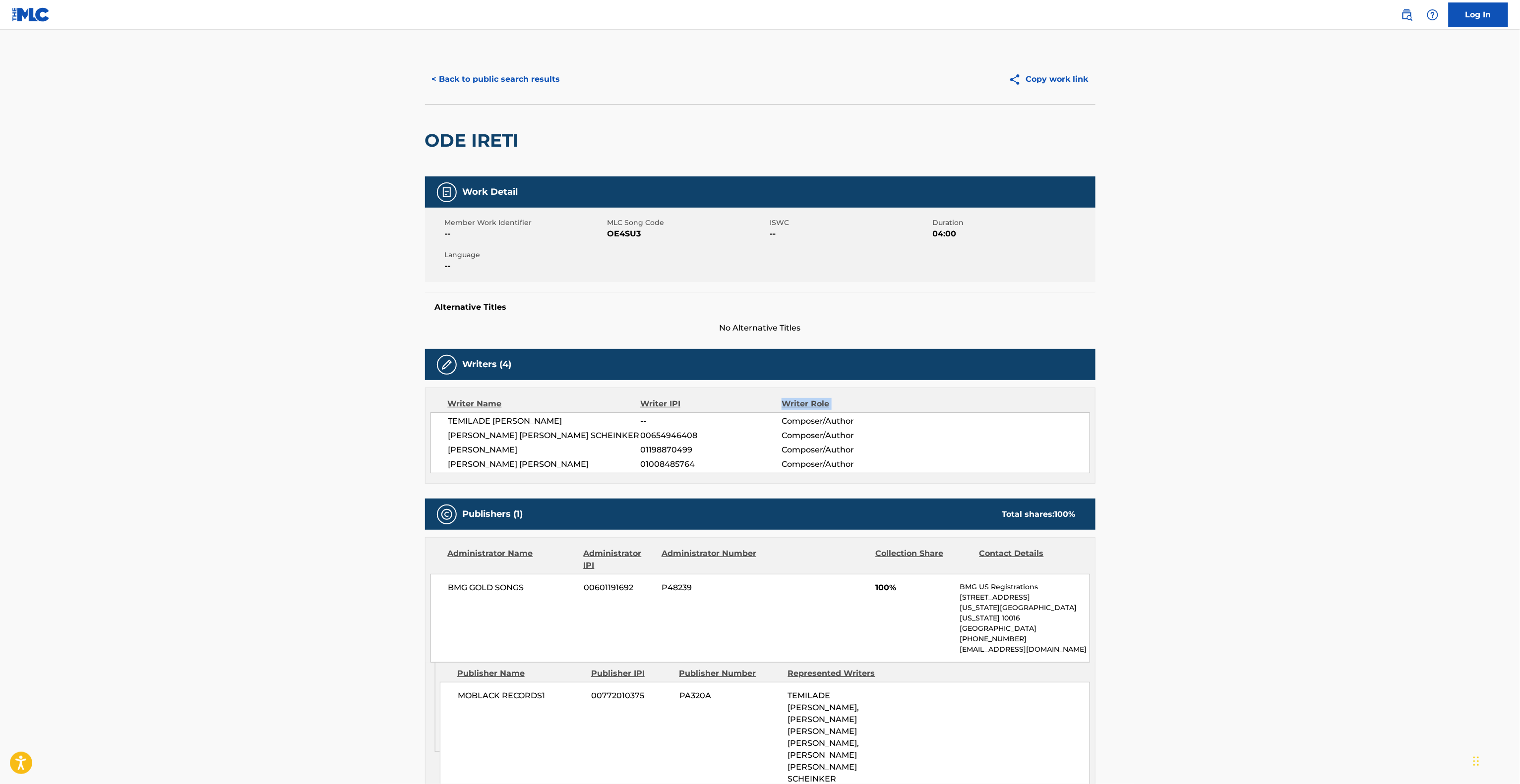
click at [1301, 412] on main "< Back to public search results Copy work link ODE IRETI Work Detail Member Wor…" at bounding box center [760, 612] width 1520 height 1165
click at [1301, 413] on main "< Back to public search results Copy work link ODE IRETI Work Detail Member Wor…" at bounding box center [760, 612] width 1520 height 1165
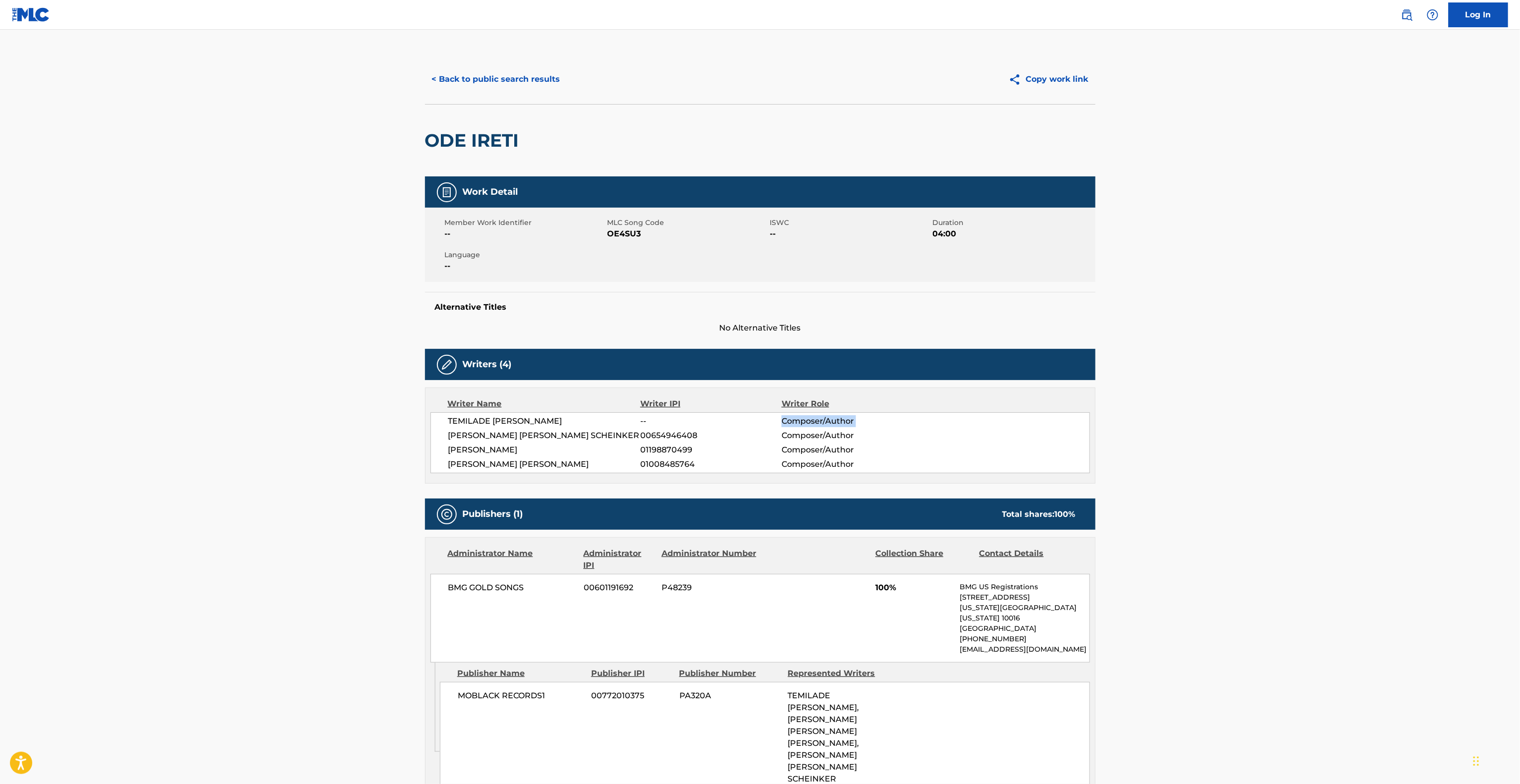
click at [1300, 415] on main "< Back to public search results Copy work link ODE IRETI Work Detail Member Wor…" at bounding box center [760, 612] width 1520 height 1165
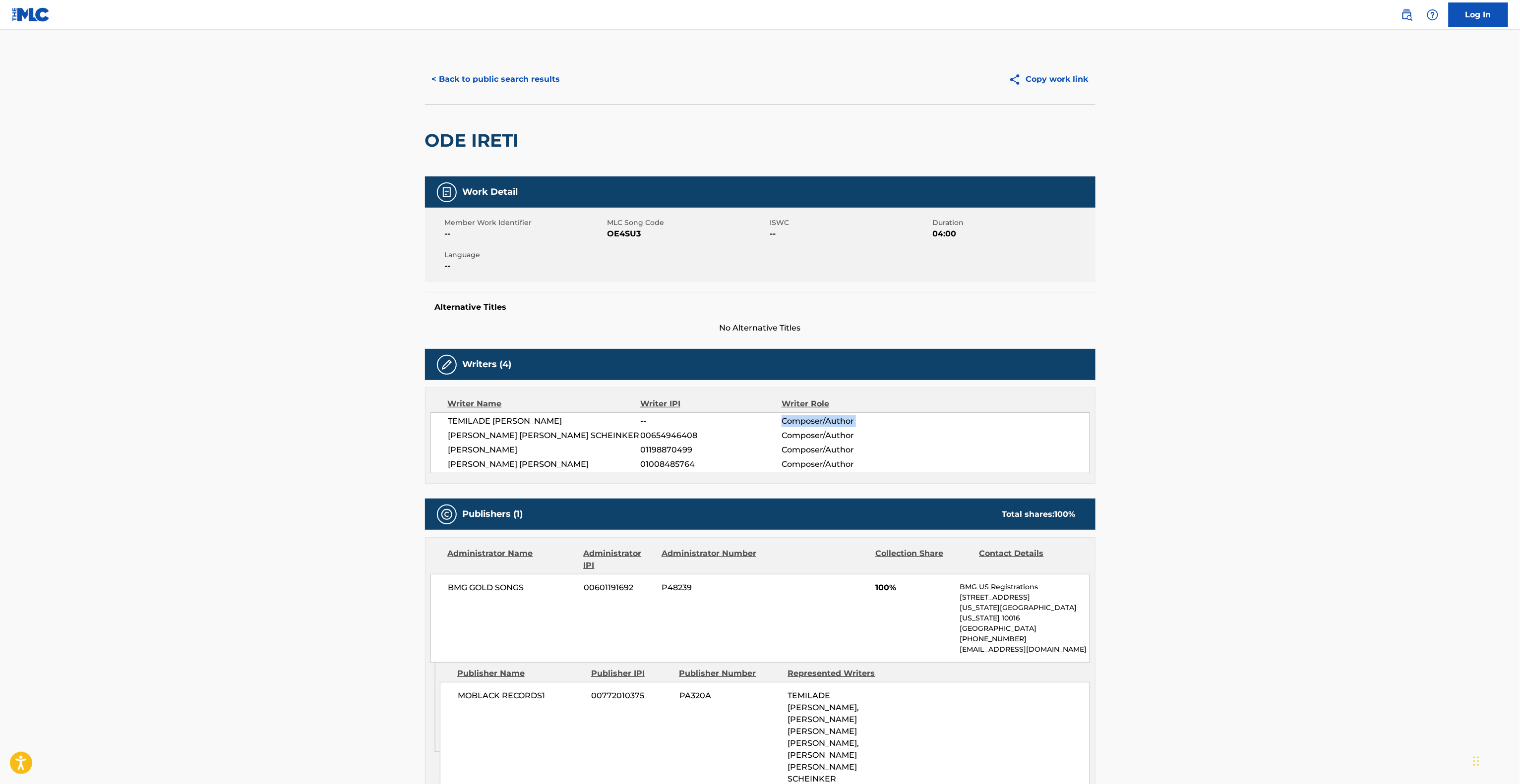
click at [1300, 415] on main "< Back to public search results Copy work link ODE IRETI Work Detail Member Wor…" at bounding box center [760, 612] width 1520 height 1165
click at [1299, 416] on main "< Back to public search results Copy work link ODE IRETI Work Detail Member Wor…" at bounding box center [760, 612] width 1520 height 1165
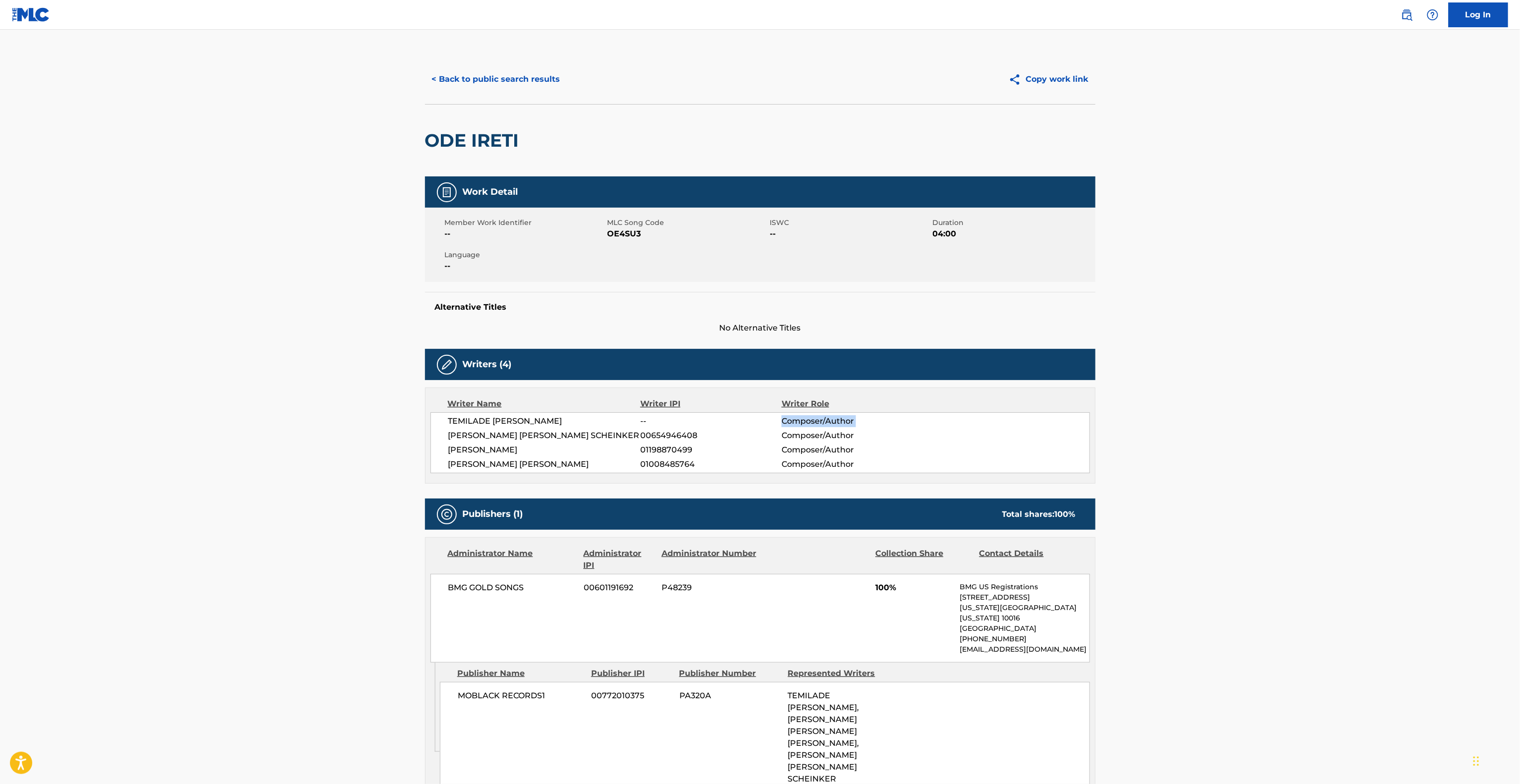
click at [1299, 416] on main "< Back to public search results Copy work link ODE IRETI Work Detail Member Wor…" at bounding box center [760, 612] width 1520 height 1165
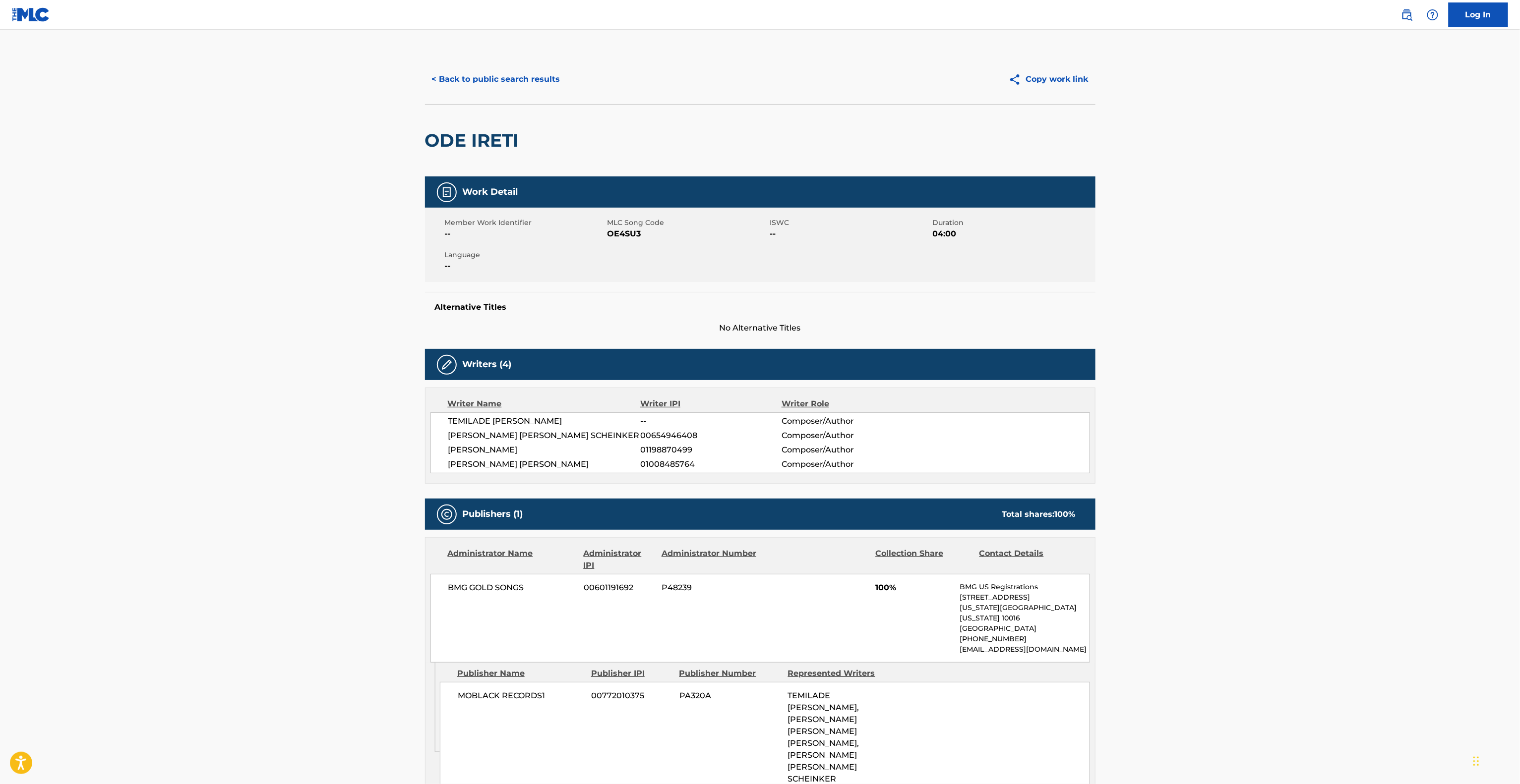
click at [1299, 416] on main "< Back to public search results Copy work link ODE IRETI Work Detail Member Wor…" at bounding box center [760, 612] width 1520 height 1165
click at [1303, 411] on main "< Back to public search results Copy work link ODE IRETI Work Detail Member Wor…" at bounding box center [760, 612] width 1520 height 1165
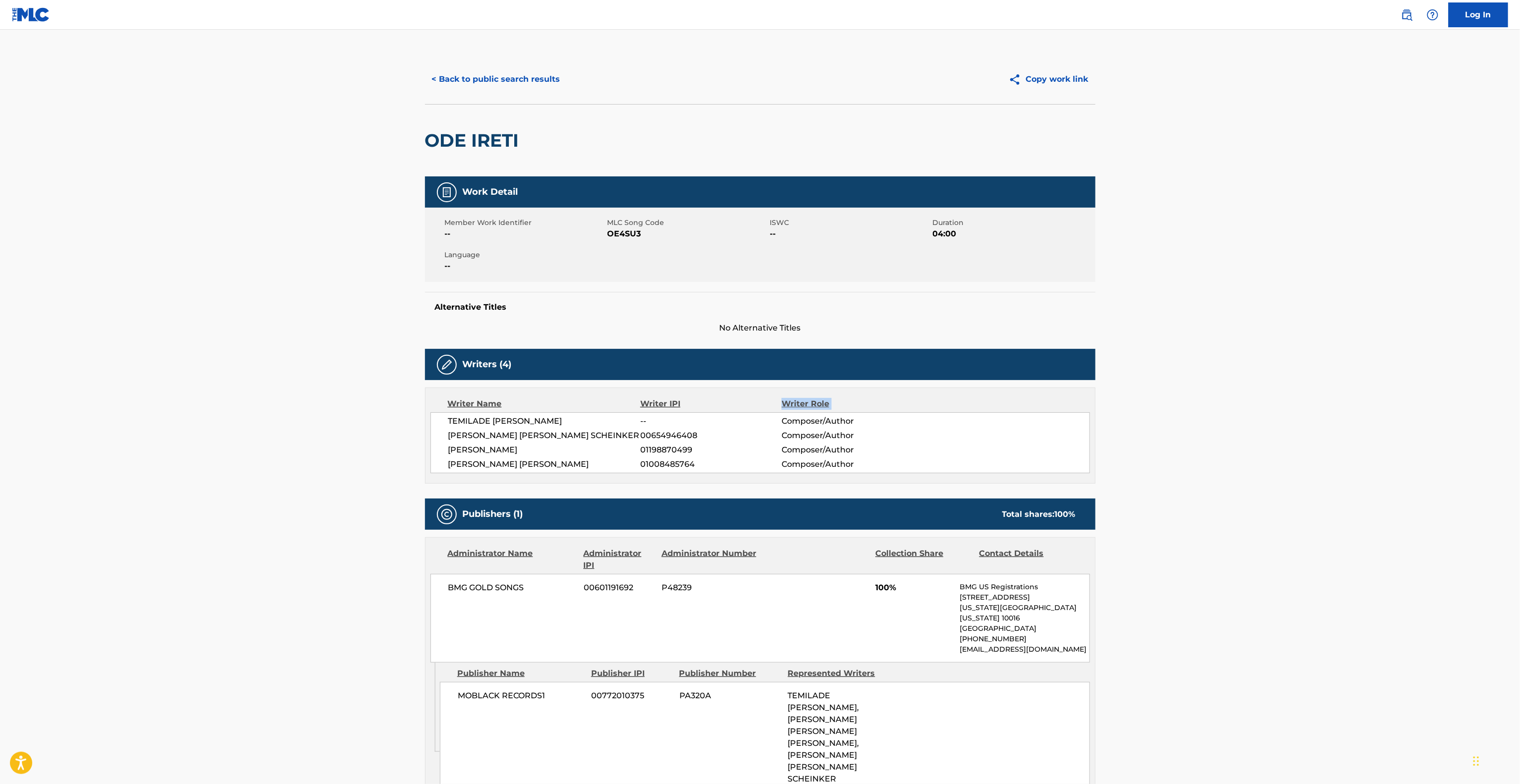
click at [1303, 411] on main "< Back to public search results Copy work link ODE IRETI Work Detail Member Wor…" at bounding box center [760, 612] width 1520 height 1165
click at [1302, 410] on main "< Back to public search results Copy work link ODE IRETI Work Detail Member Wor…" at bounding box center [760, 612] width 1520 height 1165
click at [1297, 409] on main "< Back to public search results Copy work link ODE IRETI Work Detail Member Wor…" at bounding box center [760, 612] width 1520 height 1165
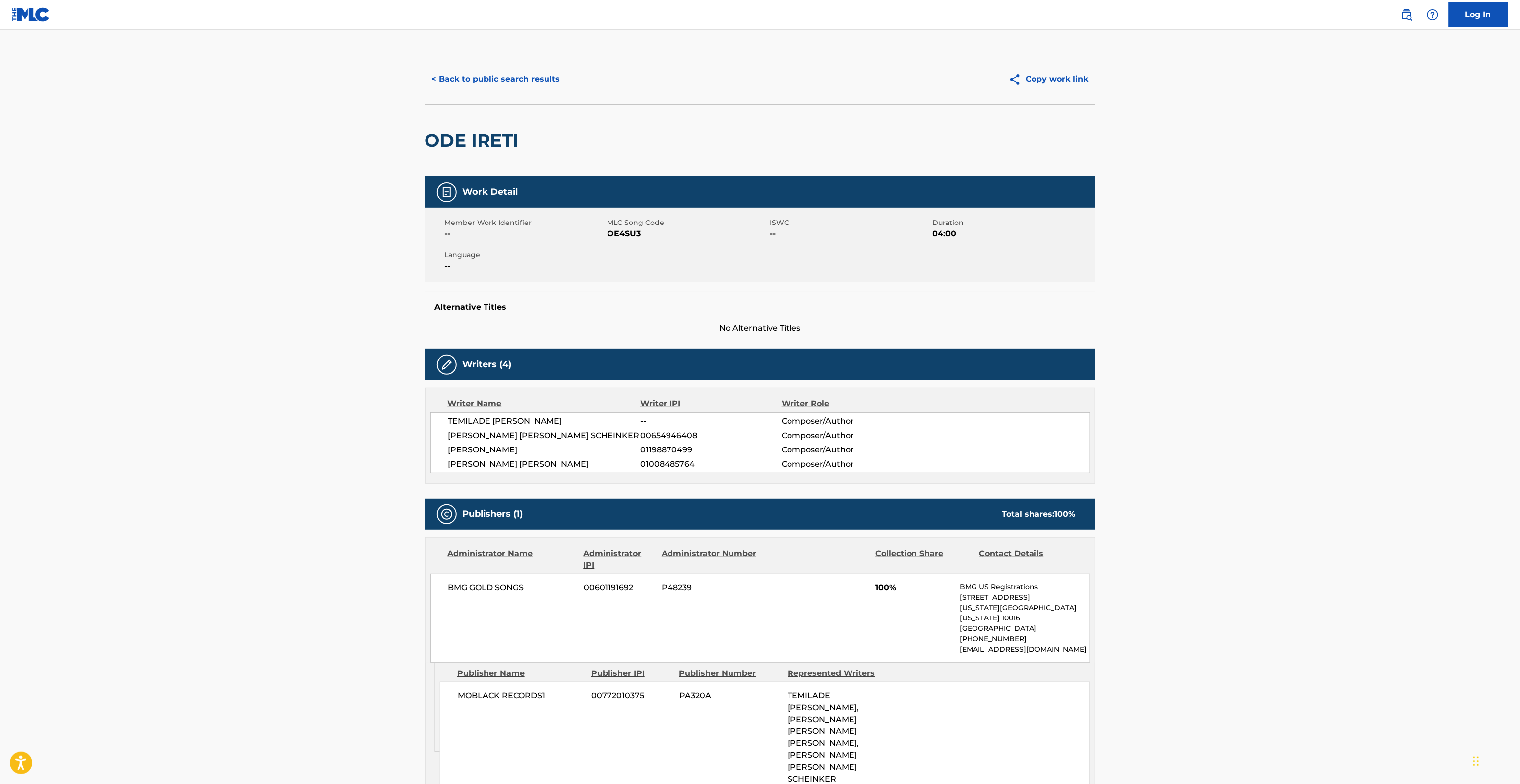
click at [1297, 409] on main "< Back to public search results Copy work link ODE IRETI Work Detail Member Wor…" at bounding box center [760, 612] width 1520 height 1165
click at [1296, 409] on main "< Back to public search results Copy work link ODE IRETI Work Detail Member Wor…" at bounding box center [760, 612] width 1520 height 1165
click at [1295, 409] on main "< Back to public search results Copy work link ODE IRETI Work Detail Member Wor…" at bounding box center [760, 612] width 1520 height 1165
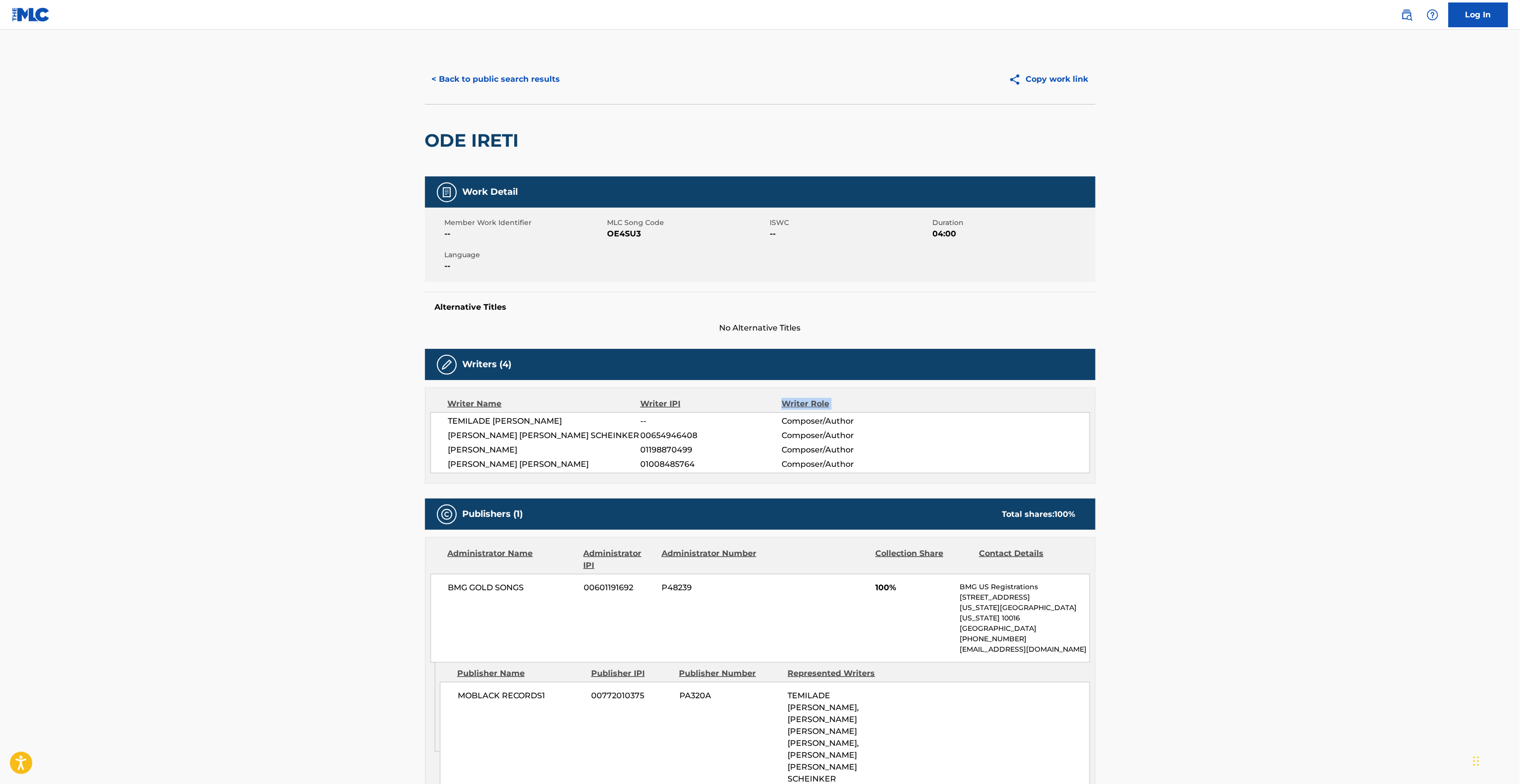
click at [1295, 409] on main "< Back to public search results Copy work link ODE IRETI Work Detail Member Wor…" at bounding box center [760, 612] width 1520 height 1165
click at [1292, 406] on main "< Back to public search results Copy work link ODE IRETI Work Detail Member Wor…" at bounding box center [760, 612] width 1520 height 1165
click at [1287, 404] on main "< Back to public search results Copy work link ODE IRETI Work Detail Member Wor…" at bounding box center [760, 612] width 1520 height 1165
click at [1283, 405] on main "< Back to public search results Copy work link ODE IRETI Work Detail Member Wor…" at bounding box center [760, 612] width 1520 height 1165
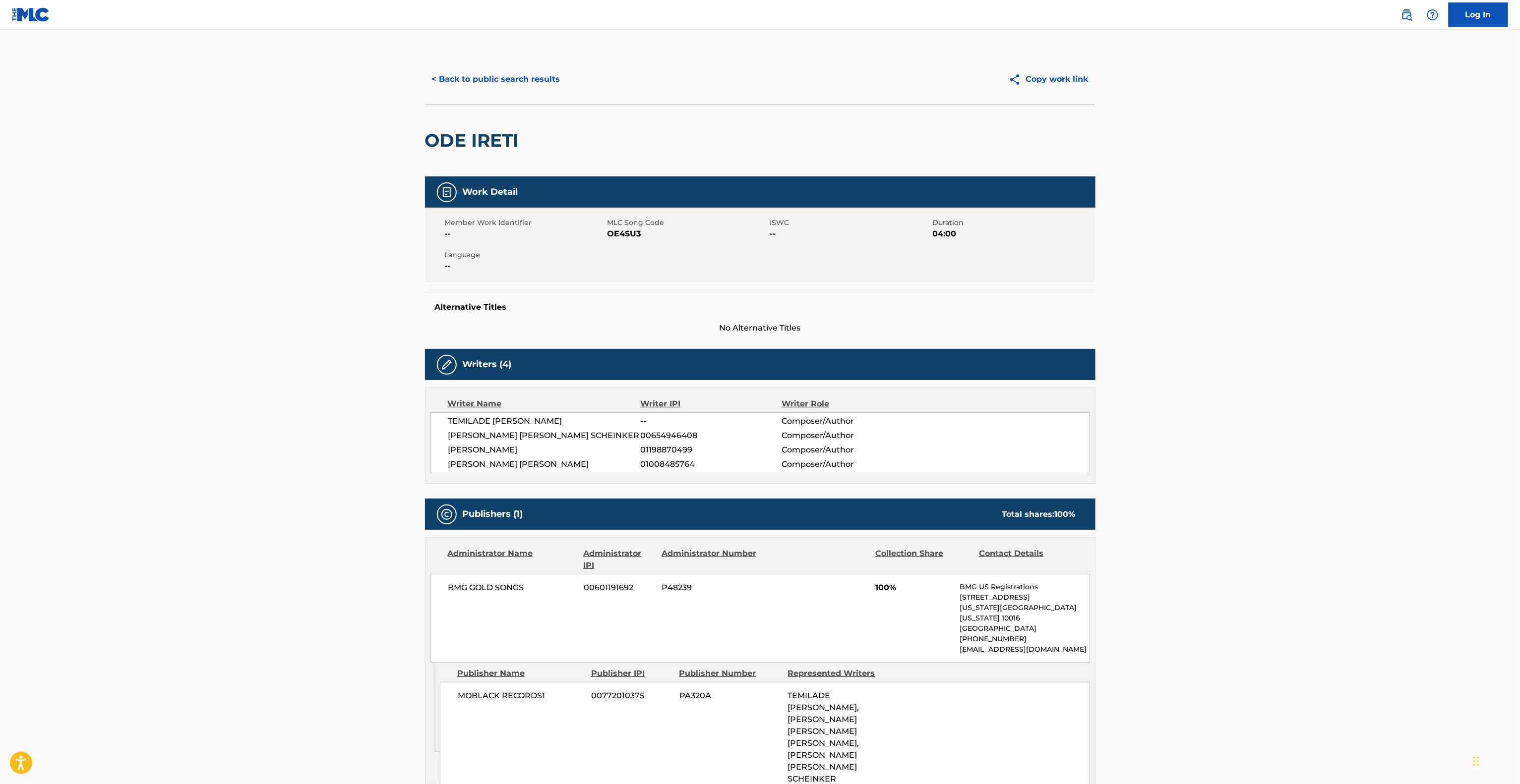
click at [1282, 405] on main "< Back to public search results Copy work link ODE IRETI Work Detail Member Wor…" at bounding box center [760, 612] width 1520 height 1165
click at [1271, 405] on main "< Back to public search results Copy work link ODE IRETI Work Detail Member Wor…" at bounding box center [760, 612] width 1520 height 1165
click at [1269, 405] on main "< Back to public search results Copy work link ODE IRETI Work Detail Member Wor…" at bounding box center [760, 612] width 1520 height 1165
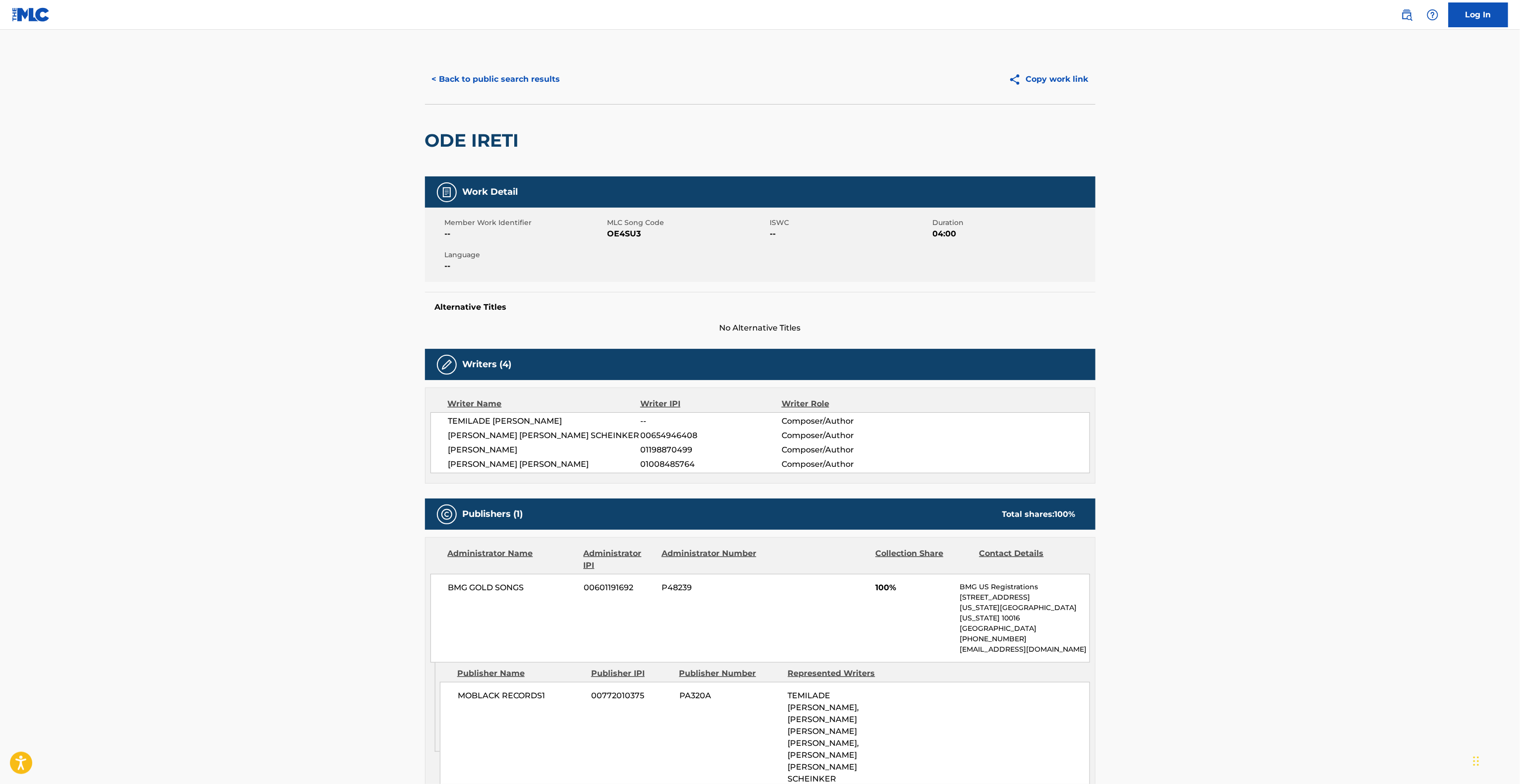
click at [1269, 405] on main "< Back to public search results Copy work link ODE IRETI Work Detail Member Wor…" at bounding box center [760, 612] width 1520 height 1165
click at [1270, 405] on main "< Back to public search results Copy work link ODE IRETI Work Detail Member Wor…" at bounding box center [760, 612] width 1520 height 1165
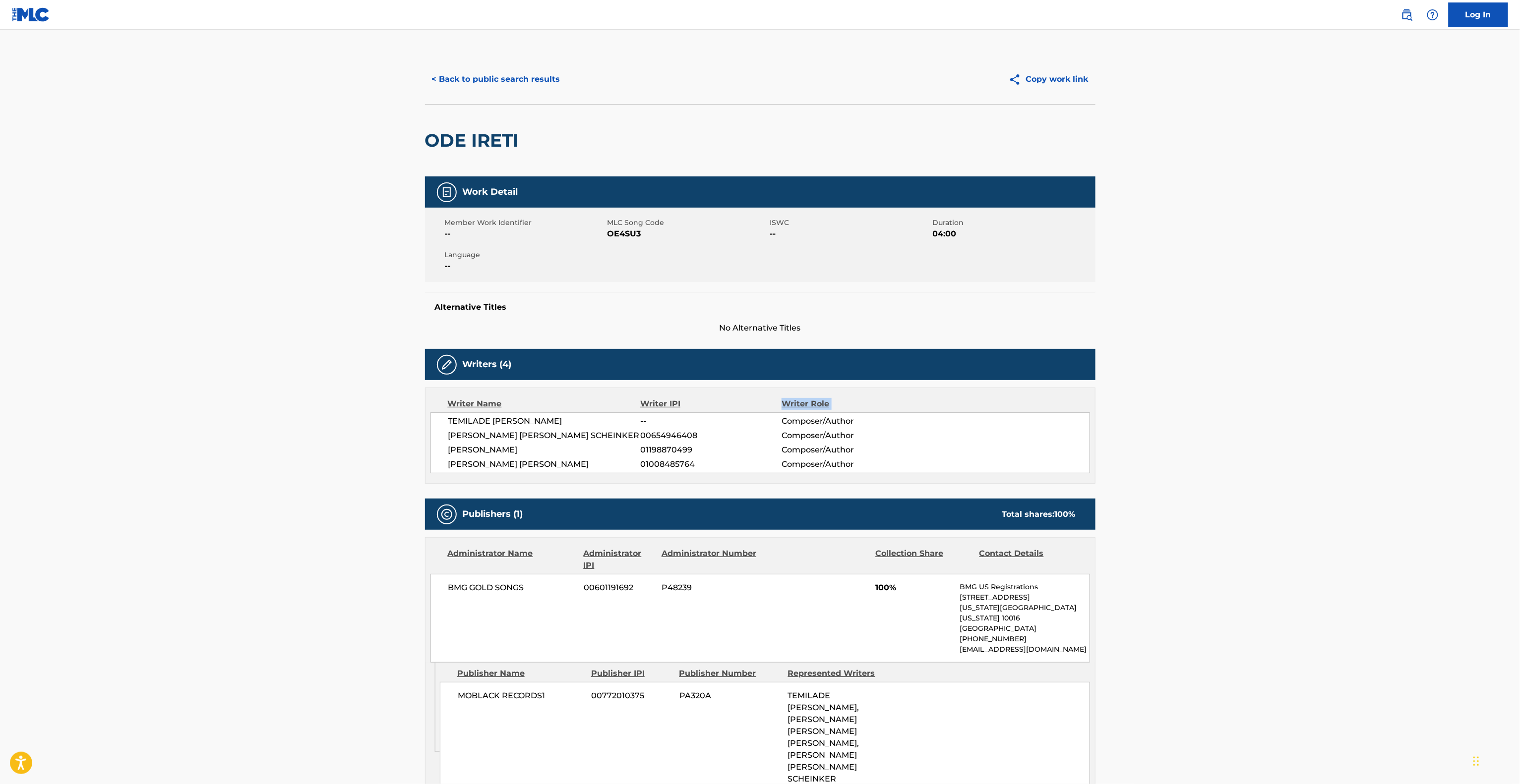
click at [1270, 405] on main "< Back to public search results Copy work link ODE IRETI Work Detail Member Wor…" at bounding box center [760, 612] width 1520 height 1165
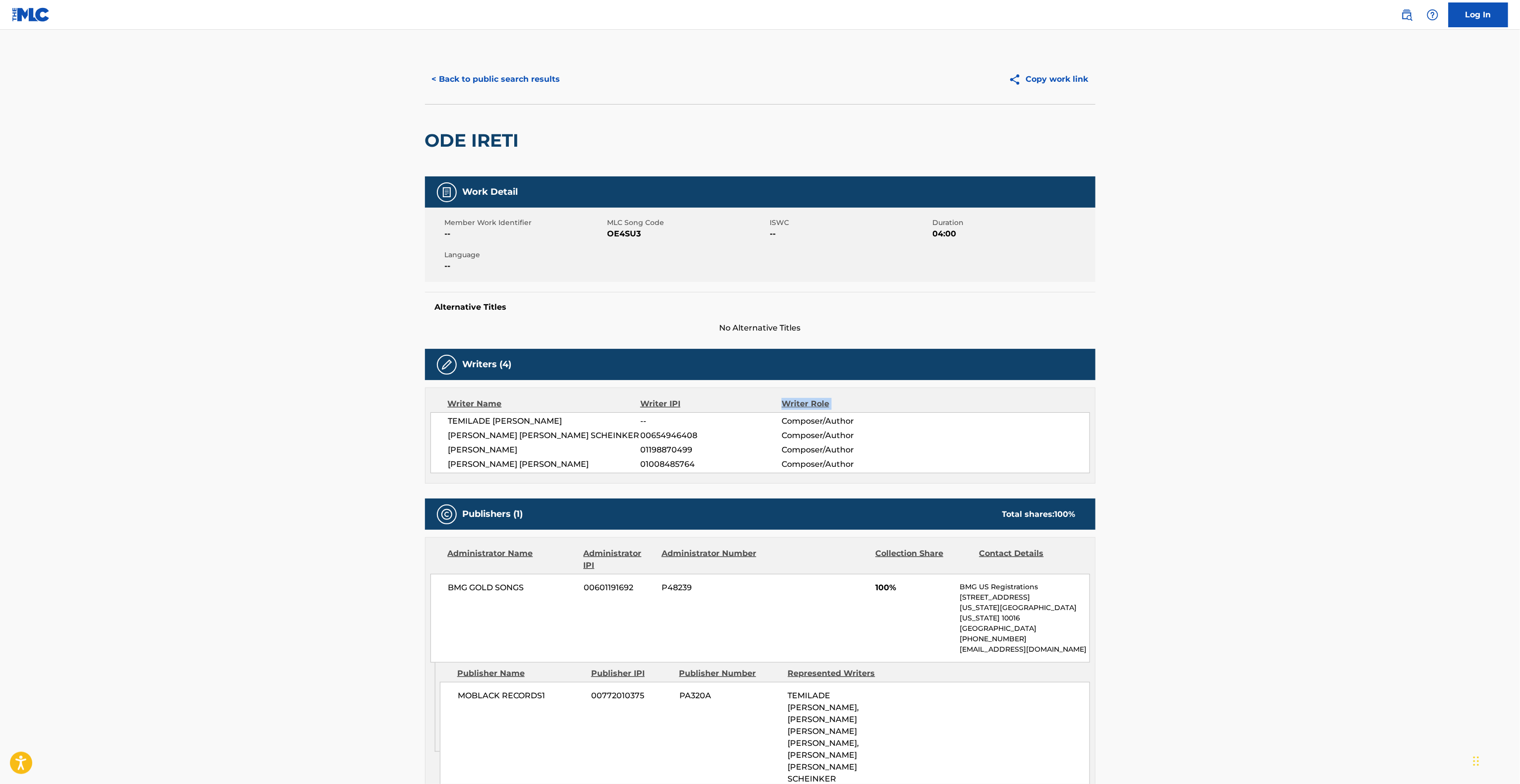
click at [1270, 405] on main "< Back to public search results Copy work link ODE IRETI Work Detail Member Wor…" at bounding box center [760, 612] width 1520 height 1165
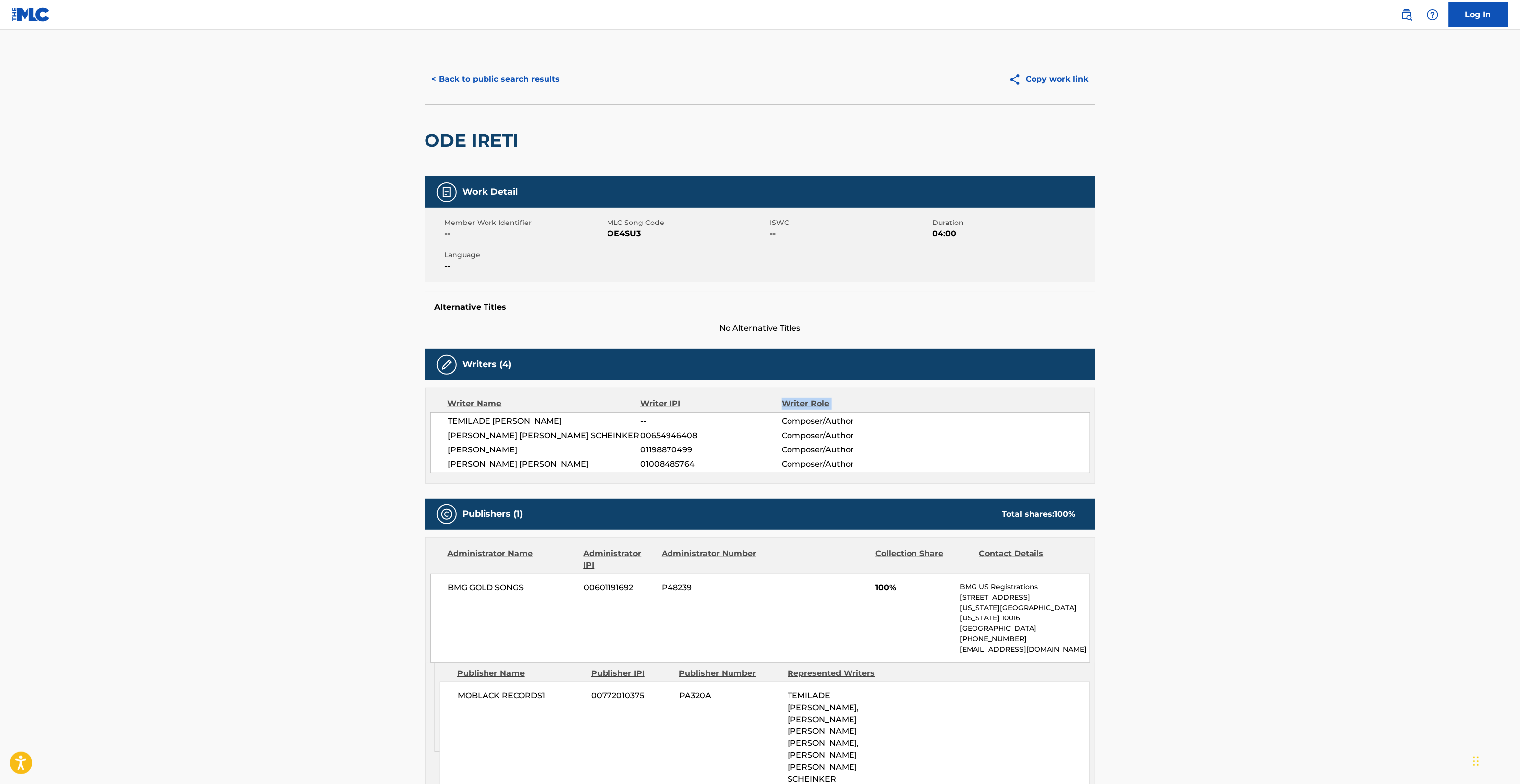
click at [1270, 405] on main "< Back to public search results Copy work link ODE IRETI Work Detail Member Wor…" at bounding box center [760, 612] width 1520 height 1165
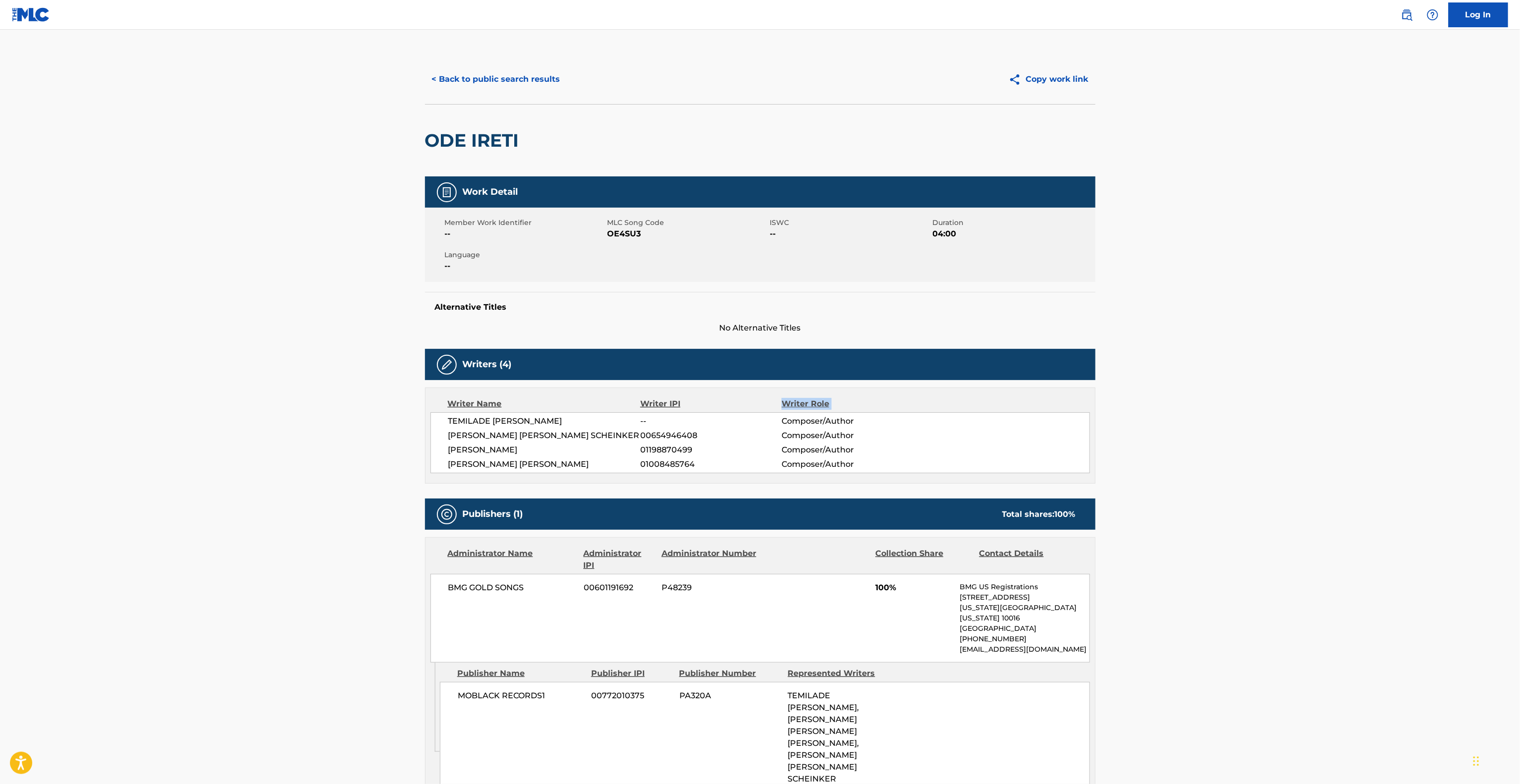
click at [1270, 405] on main "< Back to public search results Copy work link ODE IRETI Work Detail Member Wor…" at bounding box center [760, 612] width 1520 height 1165
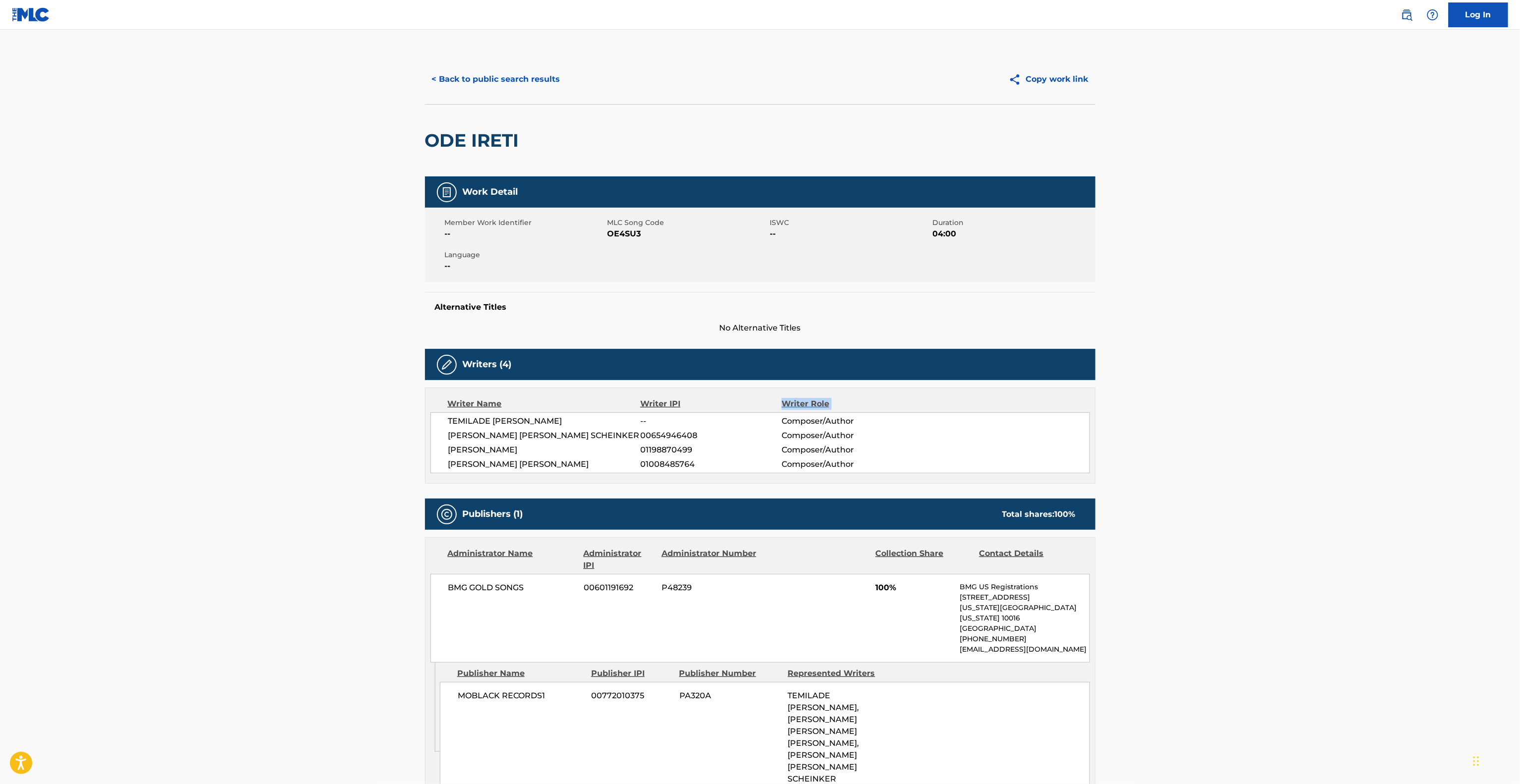
click at [1270, 405] on main "< Back to public search results Copy work link ODE IRETI Work Detail Member Wor…" at bounding box center [760, 612] width 1520 height 1165
click at [1269, 405] on main "< Back to public search results Copy work link ODE IRETI Work Detail Member Wor…" at bounding box center [760, 612] width 1520 height 1165
click at [1268, 405] on main "< Back to public search results Copy work link ODE IRETI Work Detail Member Wor…" at bounding box center [760, 612] width 1520 height 1165
click at [1277, 405] on main "< Back to public search results Copy work link ODE IRETI Work Detail Member Wor…" at bounding box center [760, 612] width 1520 height 1165
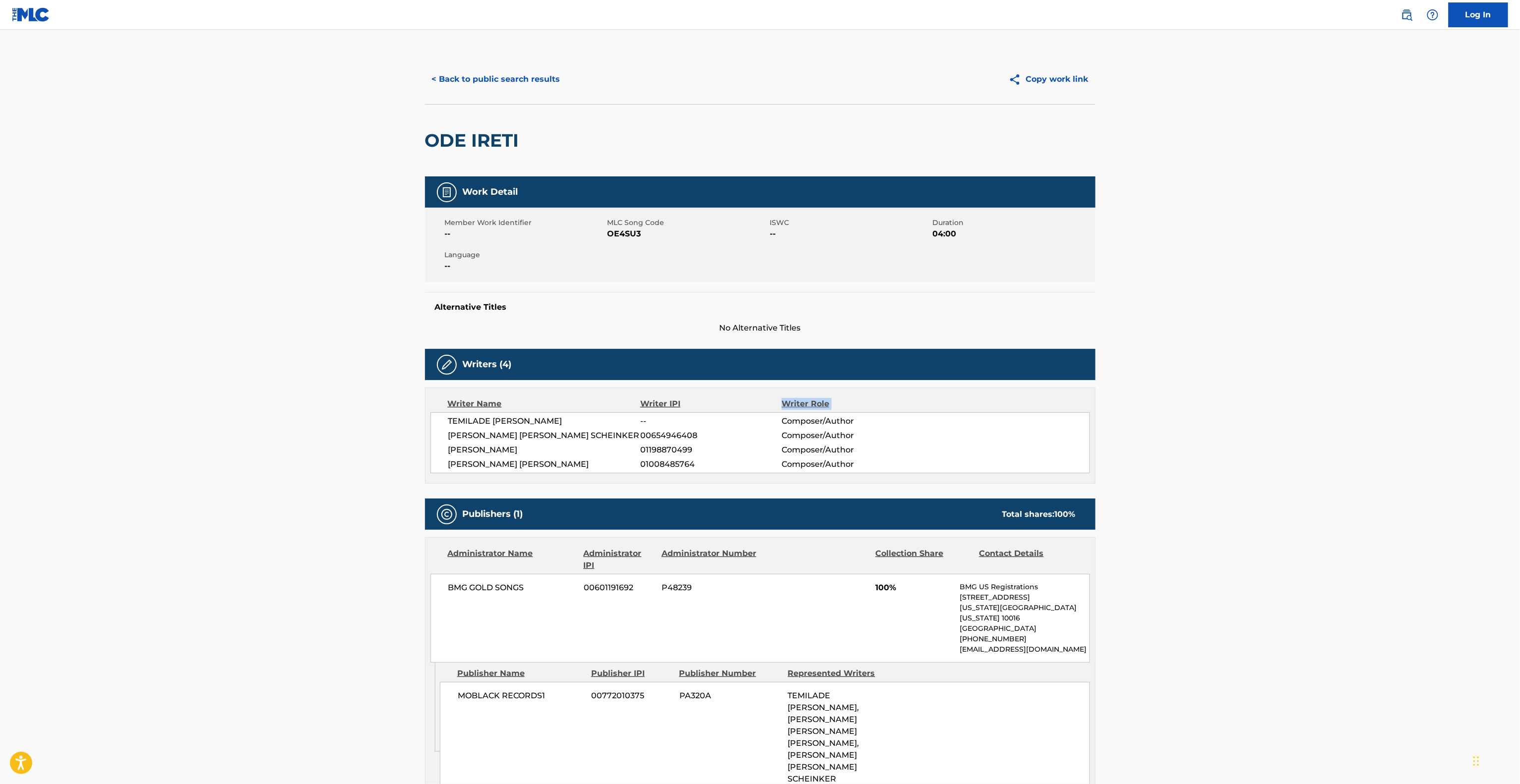
click at [1279, 404] on main "< Back to public search results Copy work link ODE IRETI Work Detail Member Wor…" at bounding box center [760, 612] width 1520 height 1165
click at [1281, 402] on main "< Back to public search results Copy work link ODE IRETI Work Detail Member Wor…" at bounding box center [760, 612] width 1520 height 1165
click at [1293, 458] on main "< Back to public search results Copy work link ODE IRETI Work Detail Member Wor…" at bounding box center [760, 612] width 1520 height 1165
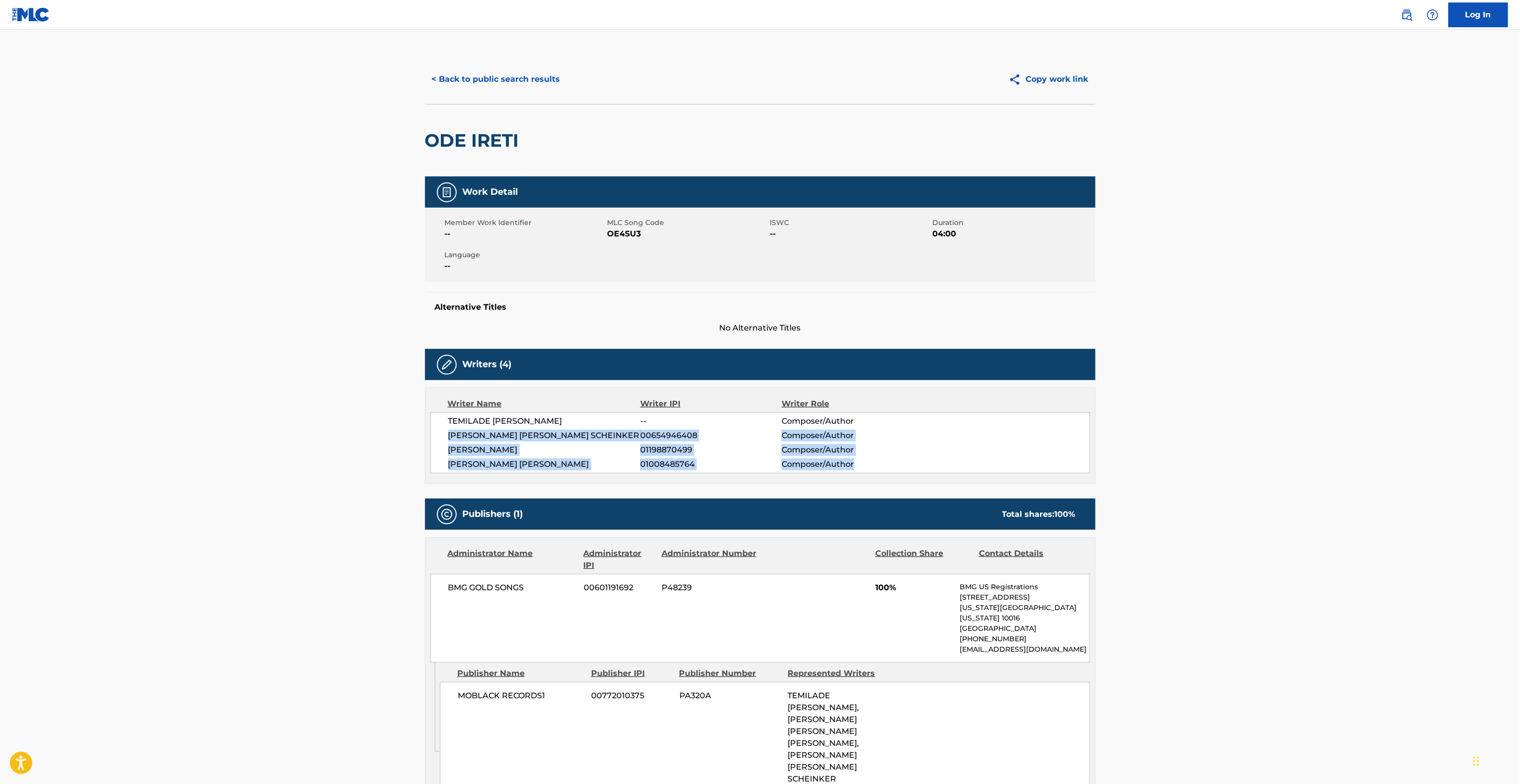
click at [1293, 458] on main "< Back to public search results Copy work link ODE IRETI Work Detail Member Wor…" at bounding box center [760, 612] width 1520 height 1165
drag, startPoint x: 1301, startPoint y: 477, endPoint x: 1364, endPoint y: 516, distance: 74.1
click at [1332, 500] on main "< Back to public search results Copy work link ODE IRETI Work Detail Member Wor…" at bounding box center [760, 612] width 1520 height 1165
drag, startPoint x: 1374, startPoint y: 544, endPoint x: 1379, endPoint y: 548, distance: 6.4
click at [1379, 548] on main "< Back to public search results Copy work link ODE IRETI Work Detail Member Wor…" at bounding box center [760, 612] width 1520 height 1165
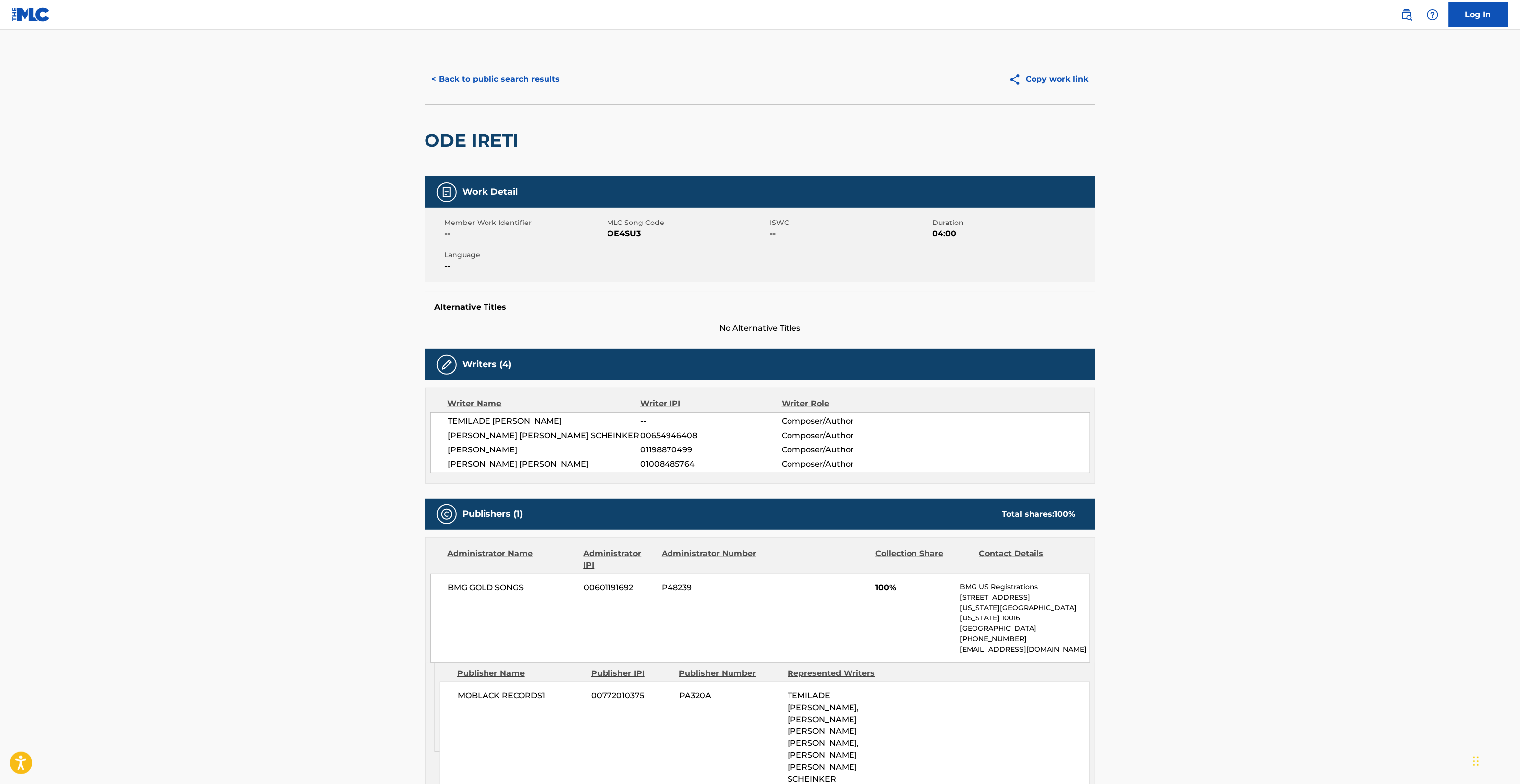
drag, startPoint x: 1379, startPoint y: 548, endPoint x: 1380, endPoint y: 555, distance: 7.1
click at [1380, 555] on main "< Back to public search results Copy work link ODE IRETI Work Detail Member Wor…" at bounding box center [760, 612] width 1520 height 1165
drag, startPoint x: 1380, startPoint y: 555, endPoint x: 1380, endPoint y: 561, distance: 6.0
click at [1380, 561] on main "< Back to public search results Copy work link ODE IRETI Work Detail Member Wor…" at bounding box center [760, 612] width 1520 height 1165
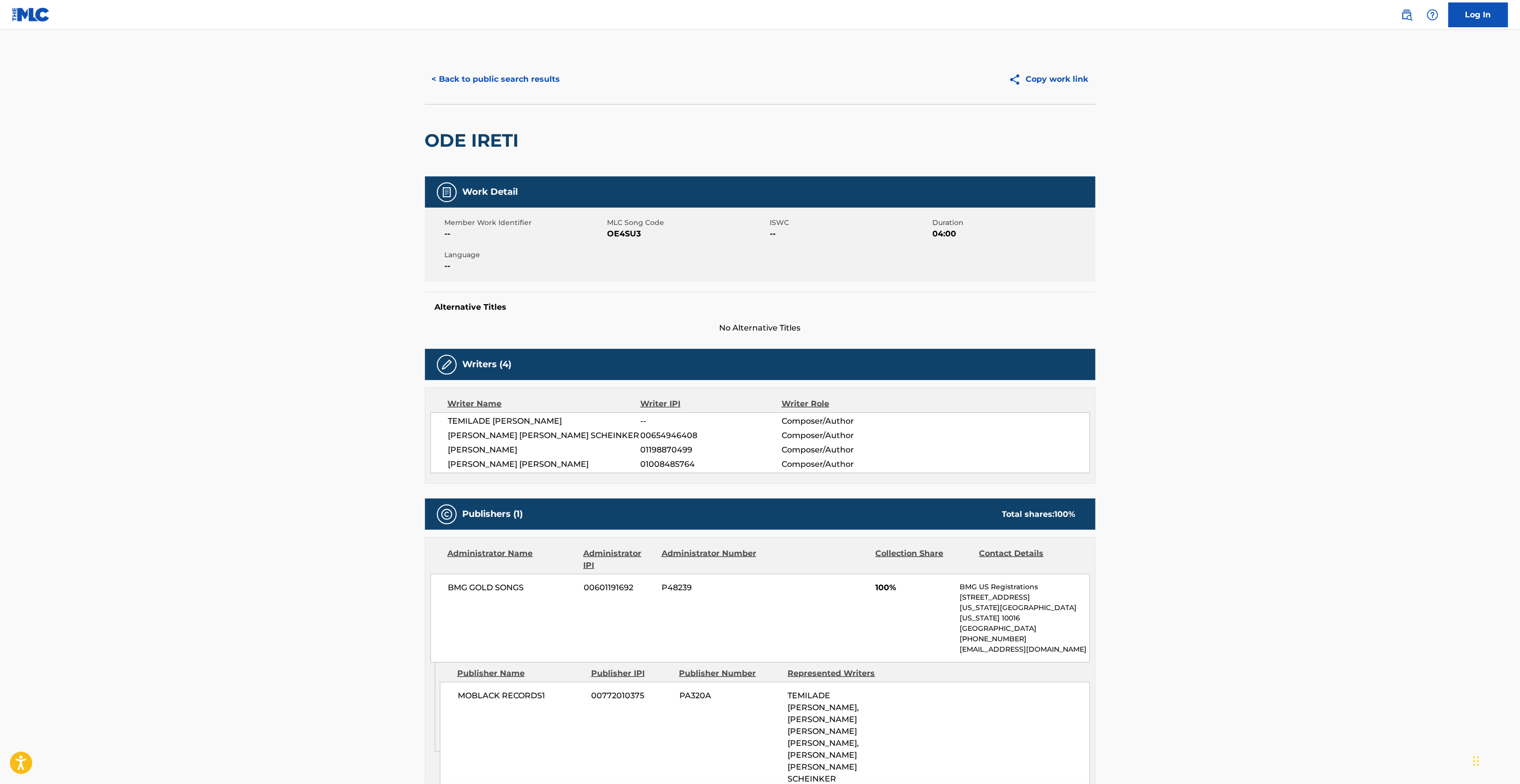
click at [1380, 563] on main "< Back to public search results Copy work link ODE IRETI Work Detail Member Wor…" at bounding box center [760, 612] width 1520 height 1165
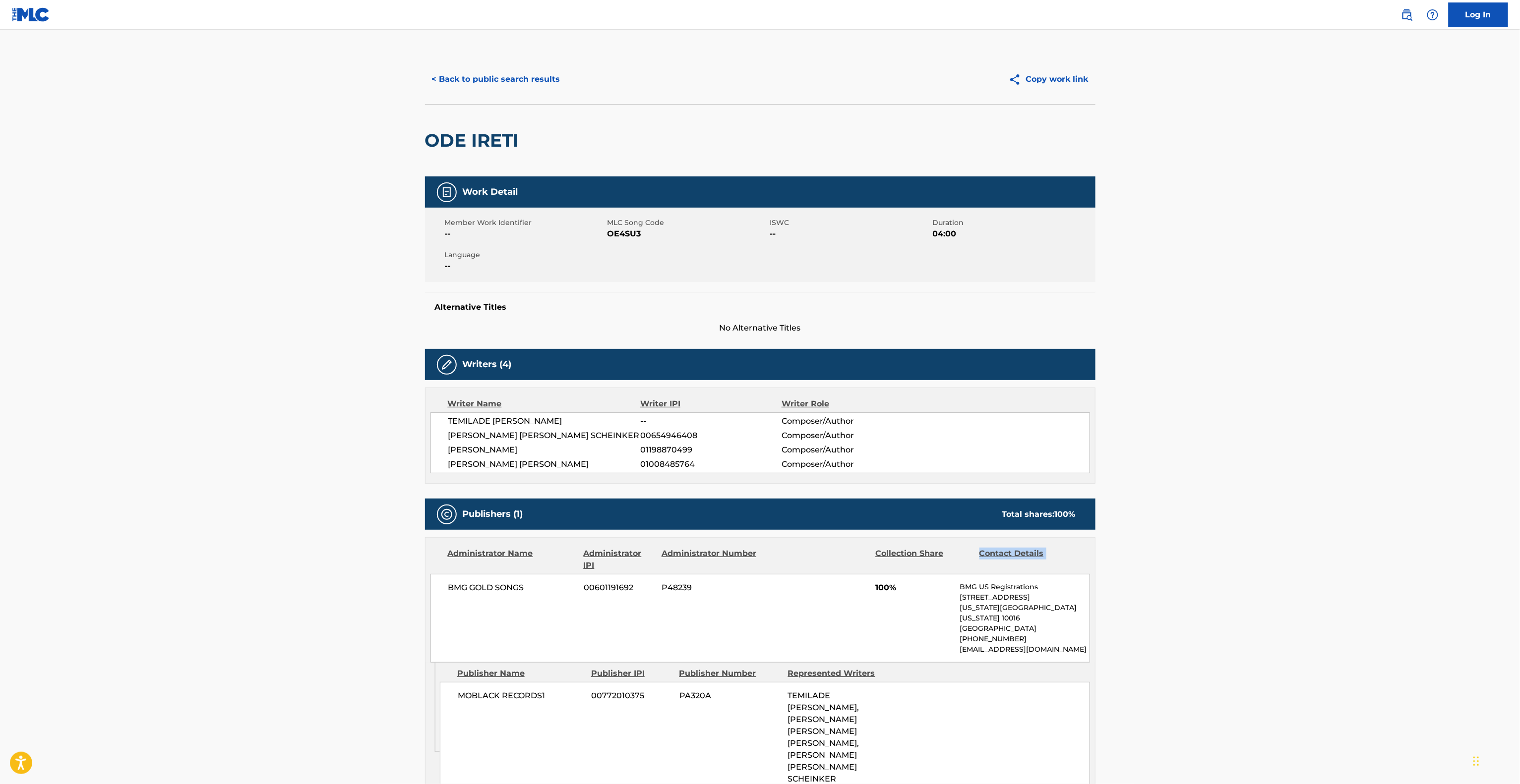
click at [1380, 563] on main "< Back to public search results Copy work link ODE IRETI Work Detail Member Wor…" at bounding box center [760, 612] width 1520 height 1165
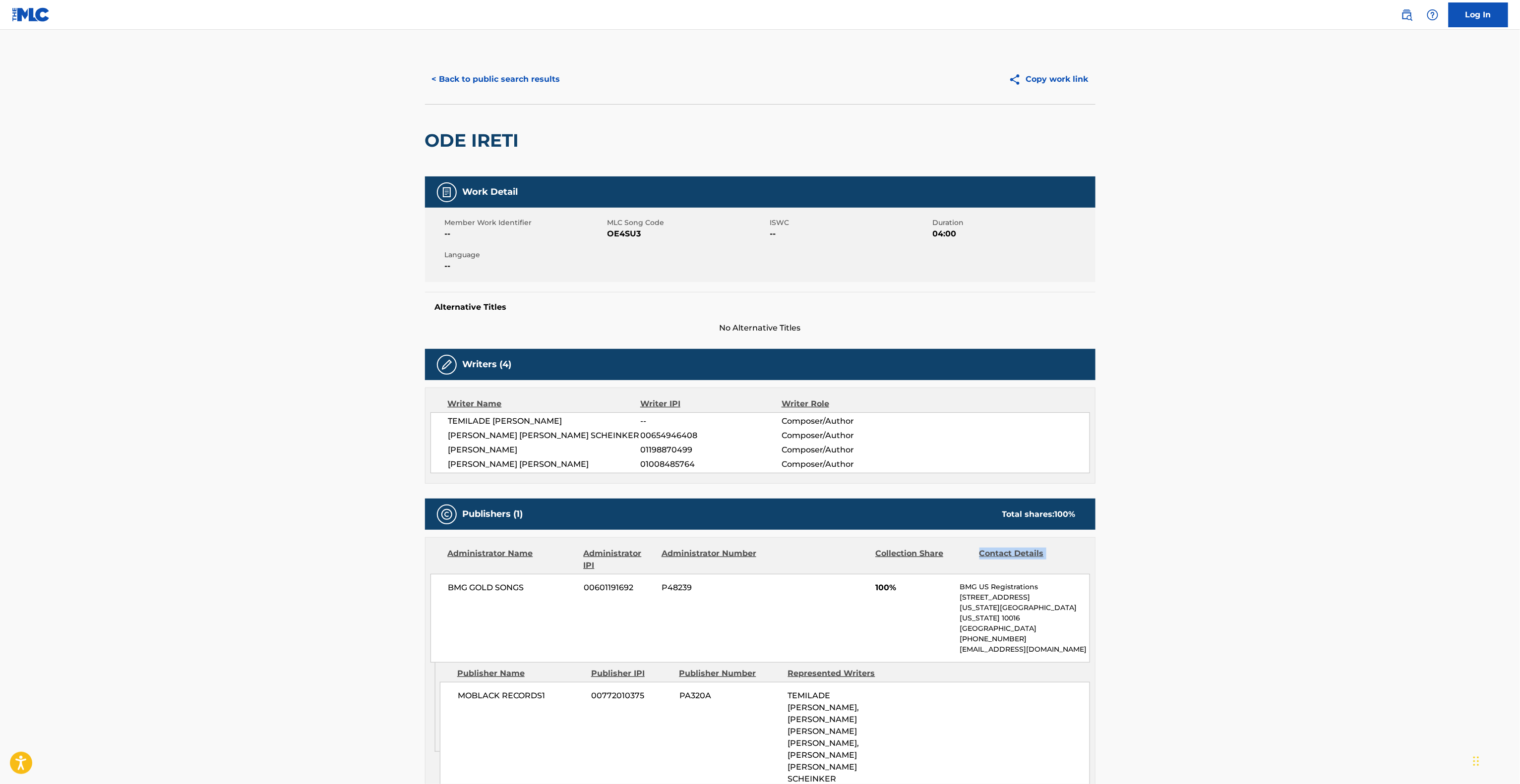
click at [1380, 563] on main "< Back to public search results Copy work link ODE IRETI Work Detail Member Wor…" at bounding box center [760, 612] width 1520 height 1165
click at [1379, 565] on main "< Back to public search results Copy work link ODE IRETI Work Detail Member Wor…" at bounding box center [760, 612] width 1520 height 1165
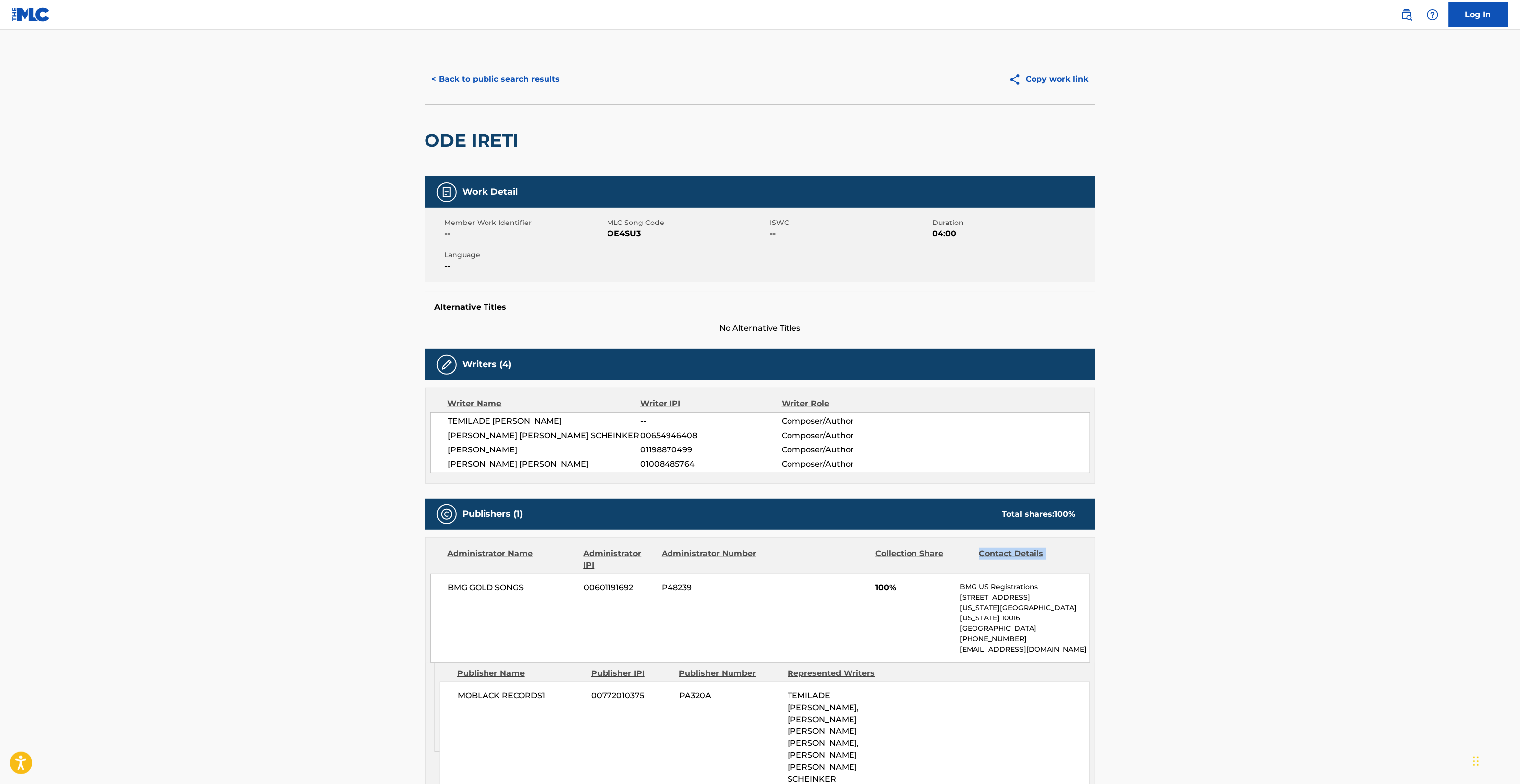
click at [1379, 565] on main "< Back to public search results Copy work link ODE IRETI Work Detail Member Wor…" at bounding box center [760, 612] width 1520 height 1165
drag, startPoint x: 1379, startPoint y: 565, endPoint x: 1374, endPoint y: 572, distance: 8.6
click at [1374, 572] on main "< Back to public search results Copy work link ODE IRETI Work Detail Member Wor…" at bounding box center [760, 612] width 1520 height 1165
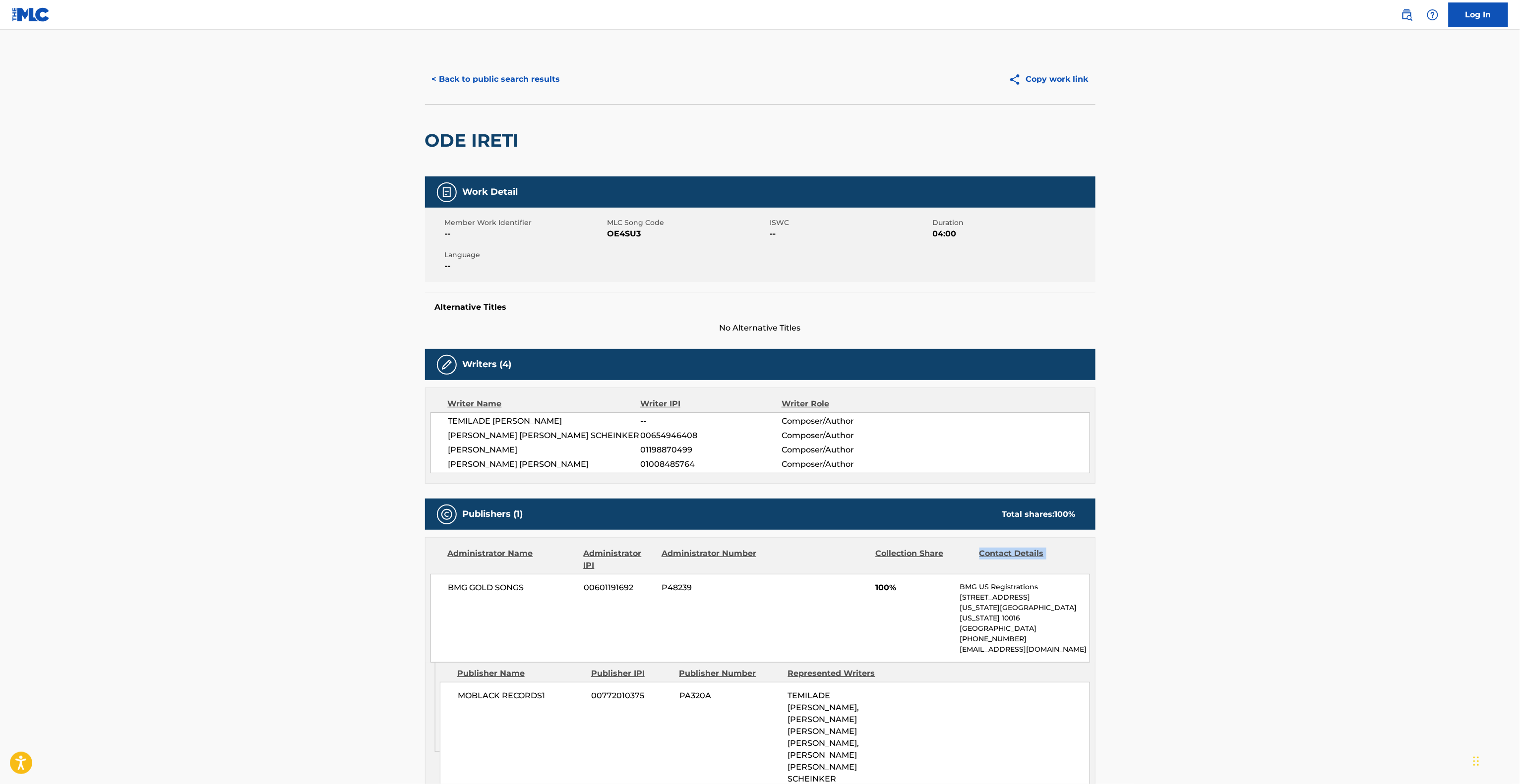
click at [1374, 572] on main "< Back to public search results Copy work link ODE IRETI Work Detail Member Wor…" at bounding box center [760, 612] width 1520 height 1165
click at [1374, 574] on main "< Back to public search results Copy work link ODE IRETI Work Detail Member Wor…" at bounding box center [760, 612] width 1520 height 1165
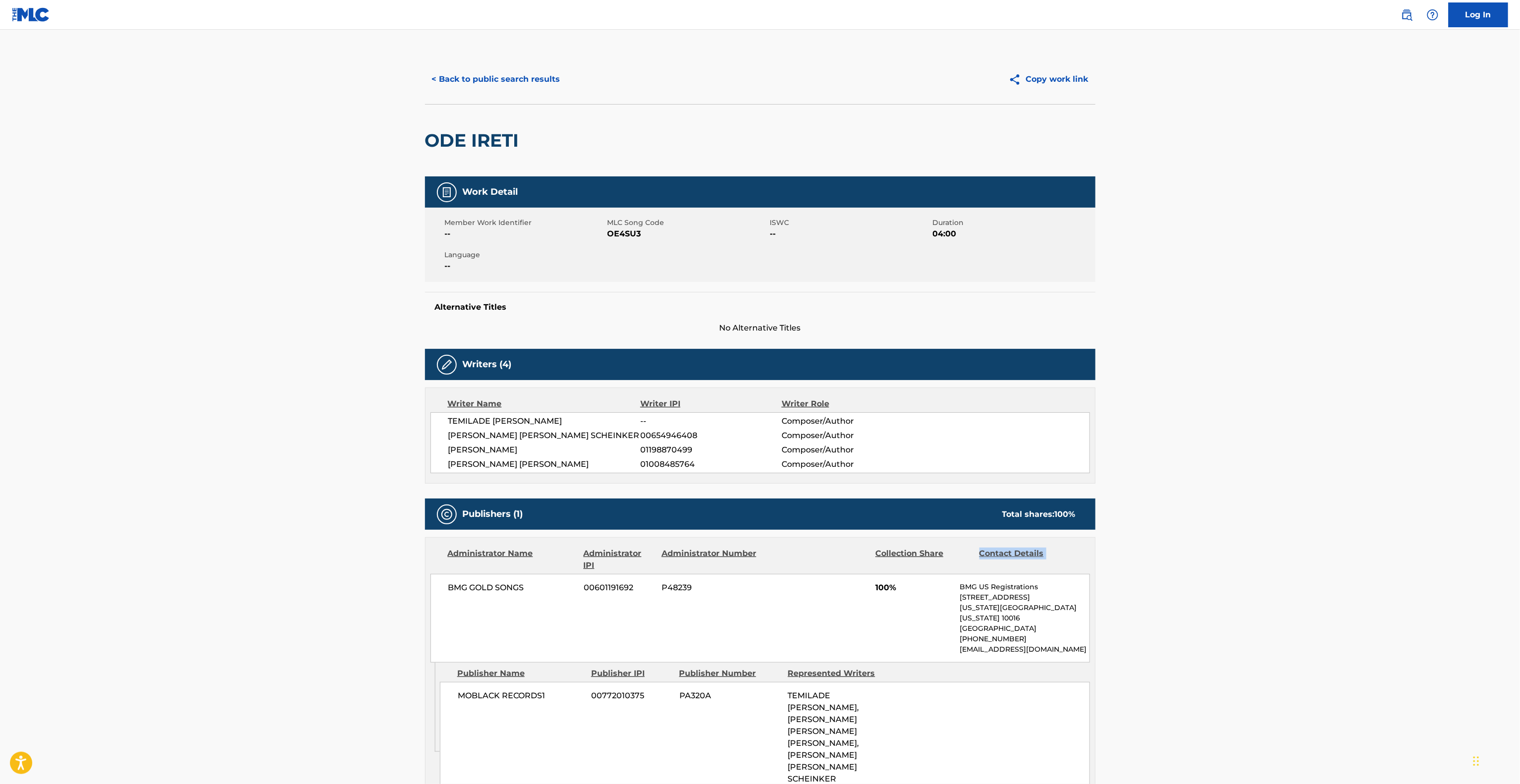
click at [1374, 574] on main "< Back to public search results Copy work link ODE IRETI Work Detail Member Wor…" at bounding box center [760, 612] width 1520 height 1165
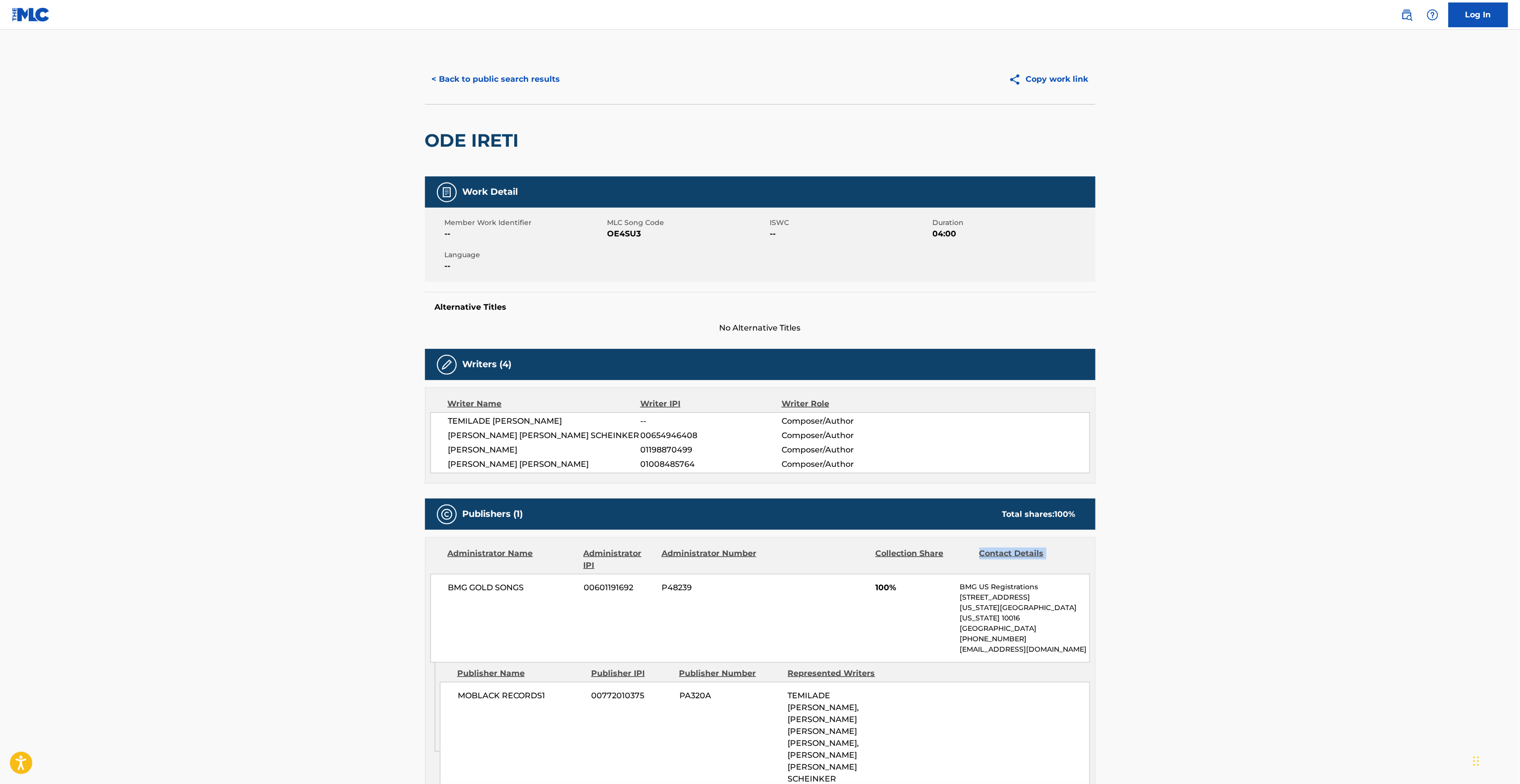
click at [1374, 574] on main "< Back to public search results Copy work link ODE IRETI Work Detail Member Wor…" at bounding box center [760, 612] width 1520 height 1165
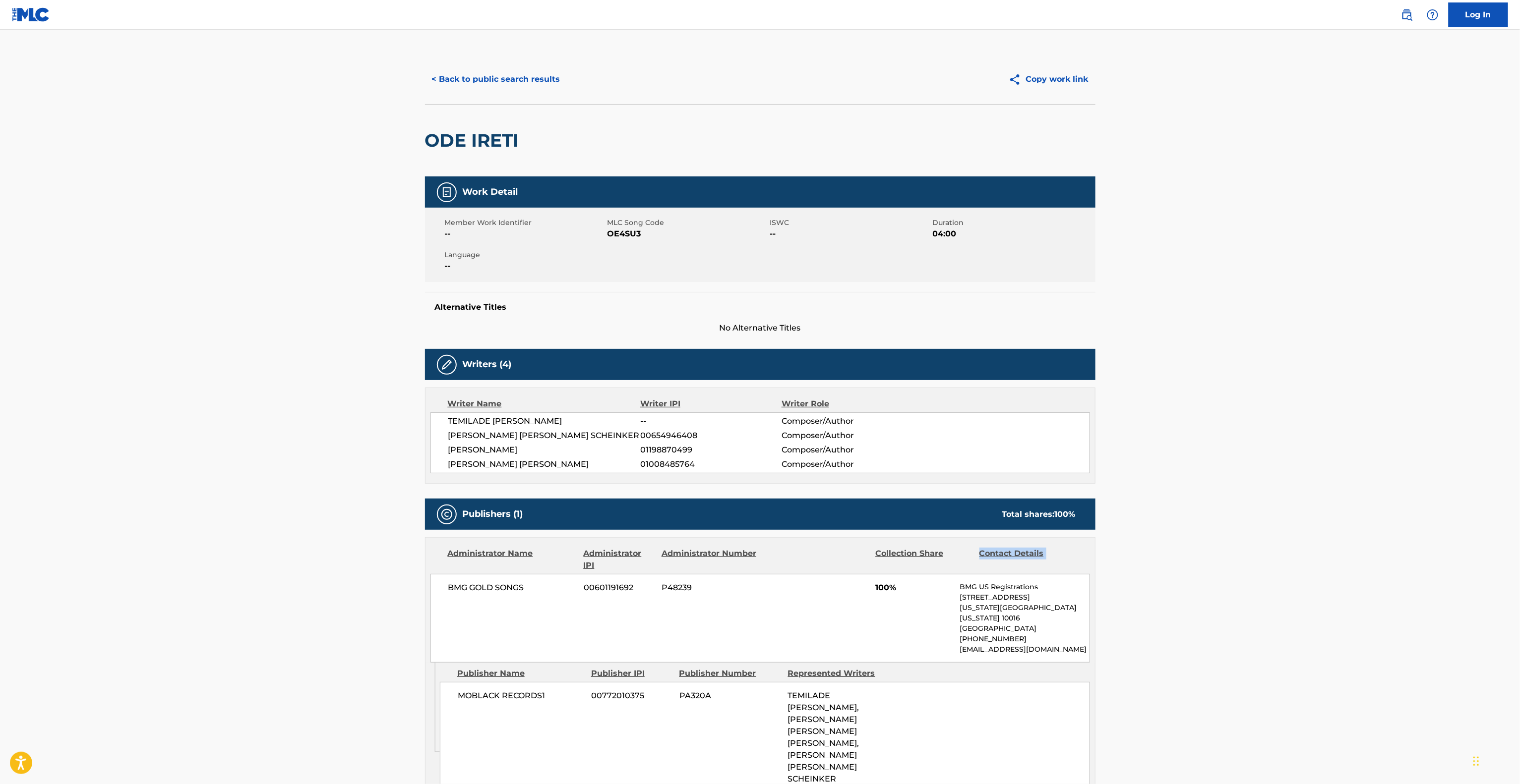
click at [1374, 574] on main "< Back to public search results Copy work link ODE IRETI Work Detail Member Wor…" at bounding box center [760, 612] width 1520 height 1165
click at [1372, 574] on main "< Back to public search results Copy work link ODE IRETI Work Detail Member Wor…" at bounding box center [760, 612] width 1520 height 1165
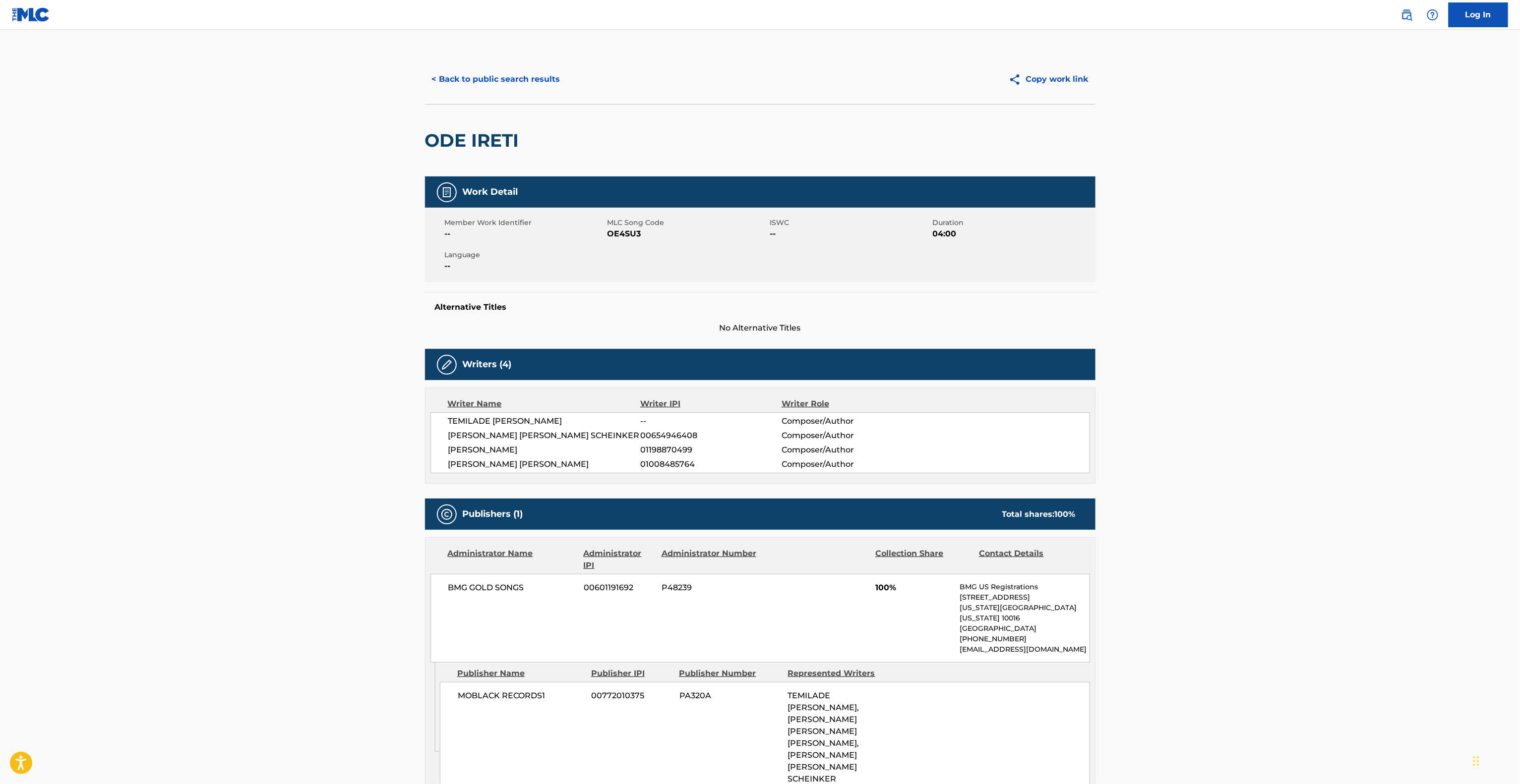
click at [1374, 572] on main "< Back to public search results Copy work link ODE IRETI Work Detail Member Wor…" at bounding box center [760, 612] width 1520 height 1165
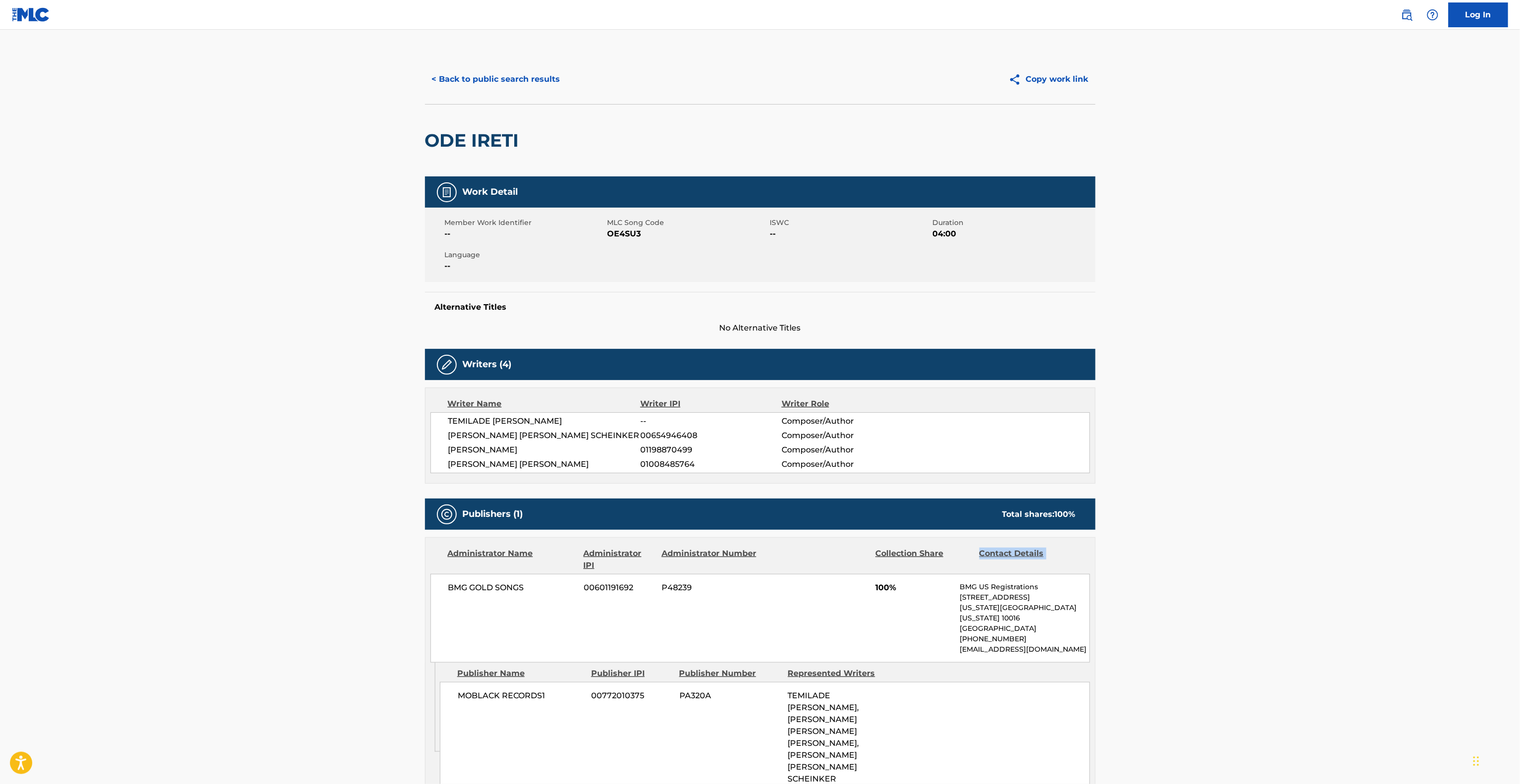
click at [1374, 572] on main "< Back to public search results Copy work link ODE IRETI Work Detail Member Wor…" at bounding box center [760, 612] width 1520 height 1165
drag, startPoint x: 1387, startPoint y: 577, endPoint x: 1393, endPoint y: 590, distance: 14.3
click at [1393, 590] on main "< Back to public search results Copy work link ODE IRETI Work Detail Member Wor…" at bounding box center [760, 612] width 1520 height 1165
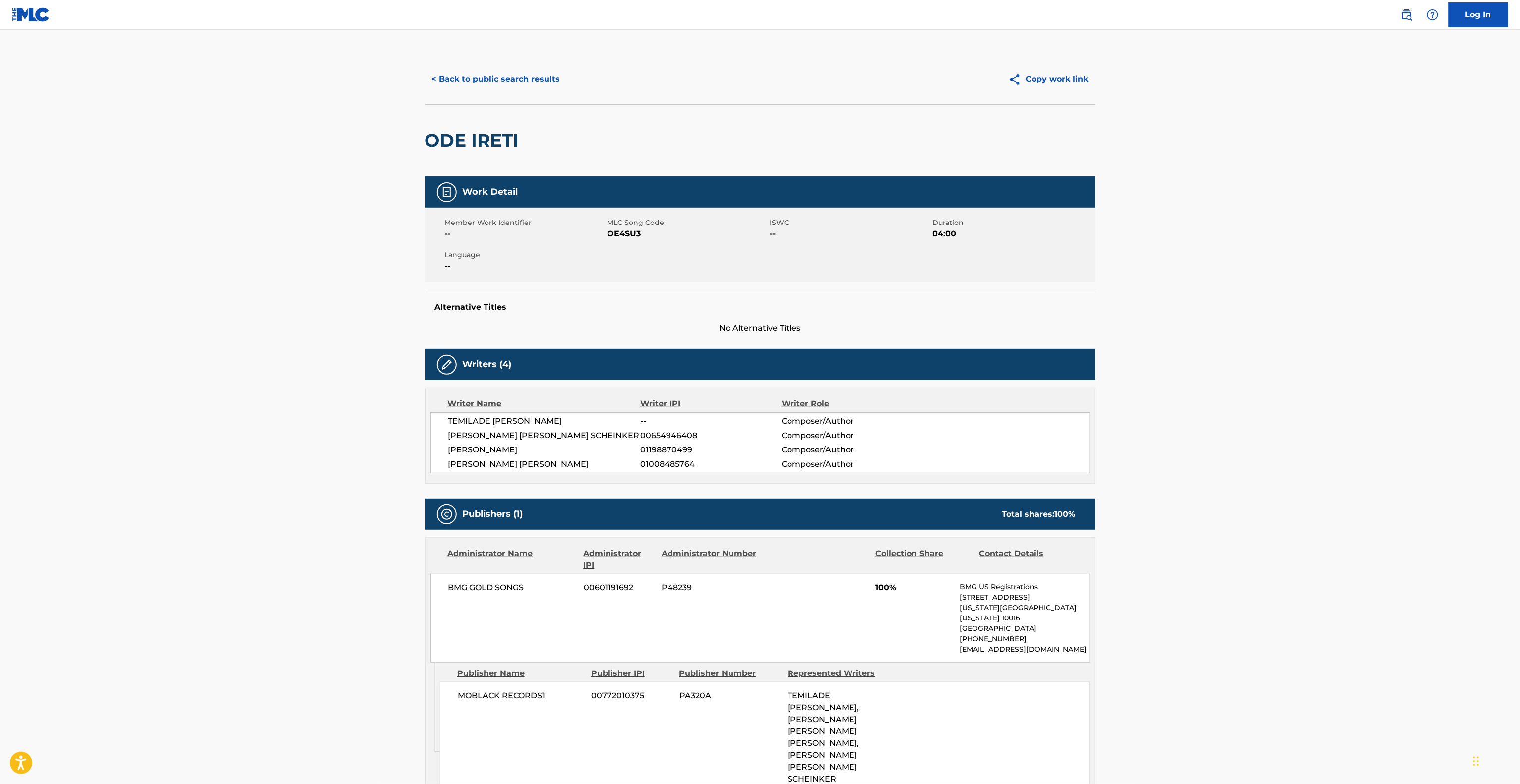
click at [1396, 593] on main "< Back to public search results Copy work link ODE IRETI Work Detail Member Wor…" at bounding box center [760, 612] width 1520 height 1165
click at [1396, 594] on main "< Back to public search results Copy work link ODE IRETI Work Detail Member Wor…" at bounding box center [760, 612] width 1520 height 1165
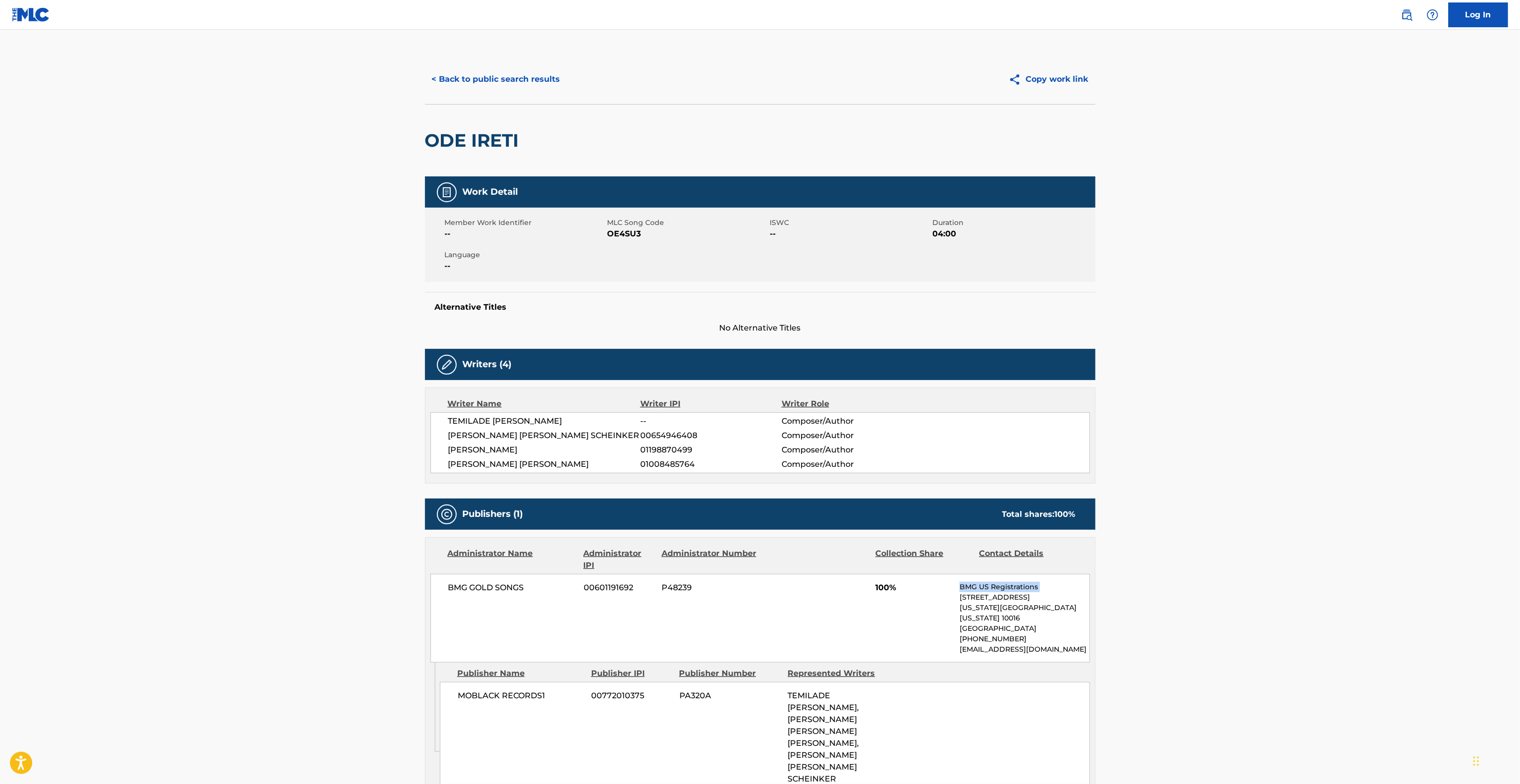
click at [1396, 594] on main "< Back to public search results Copy work link ODE IRETI Work Detail Member Wor…" at bounding box center [760, 612] width 1520 height 1165
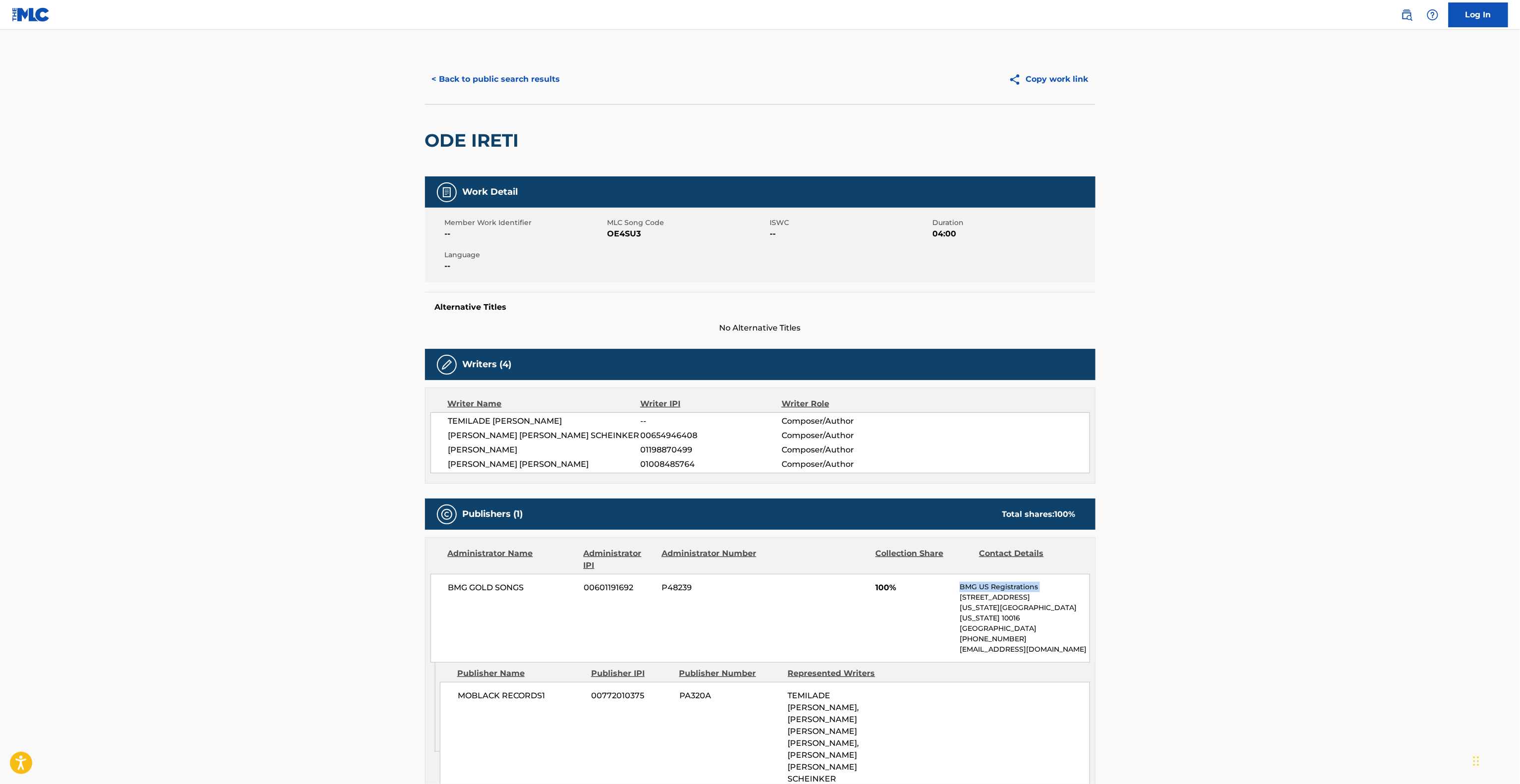
click at [1396, 594] on main "< Back to public search results Copy work link ODE IRETI Work Detail Member Wor…" at bounding box center [760, 612] width 1520 height 1165
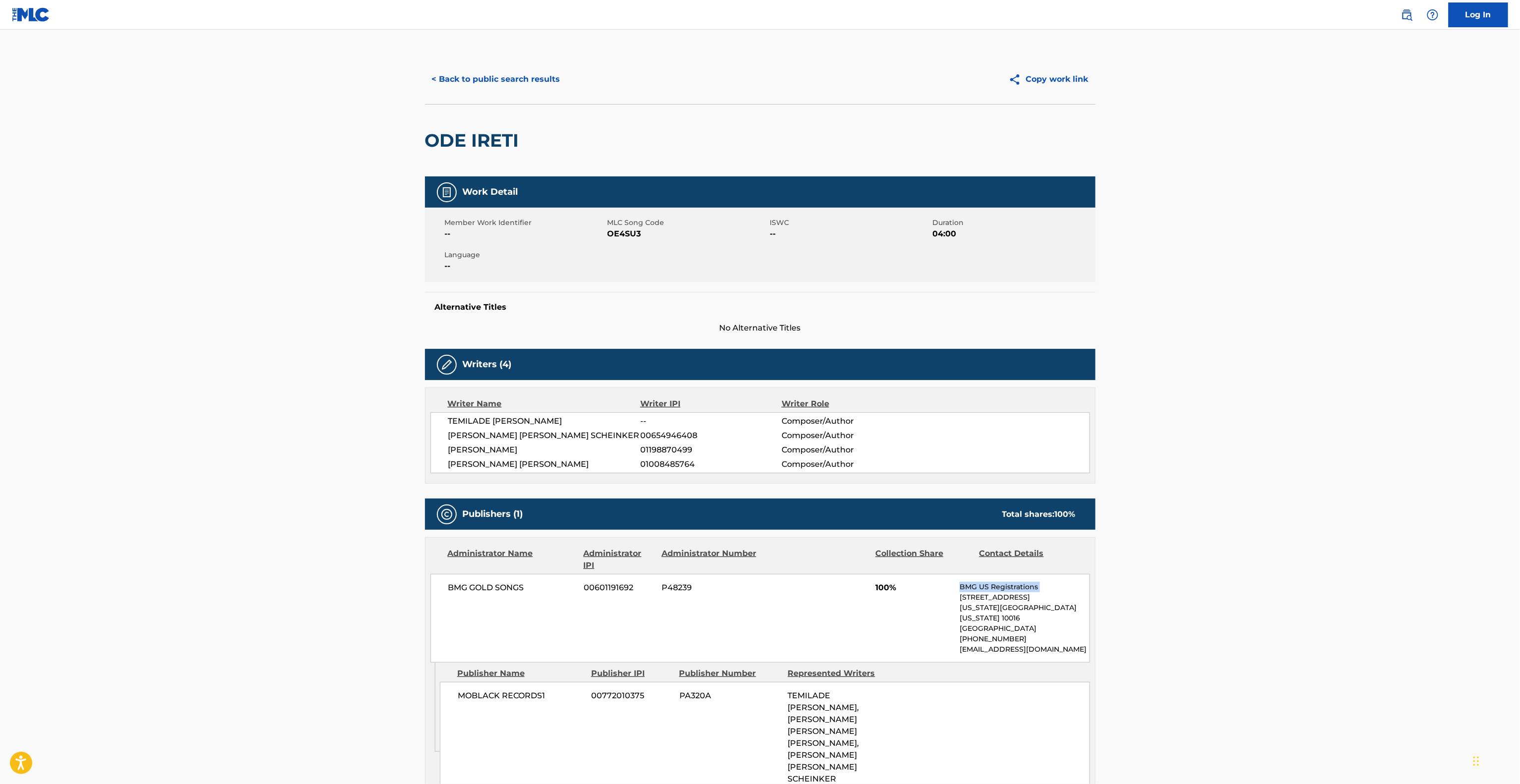
click at [1396, 594] on main "< Back to public search results Copy work link ODE IRETI Work Detail Member Wor…" at bounding box center [760, 612] width 1520 height 1165
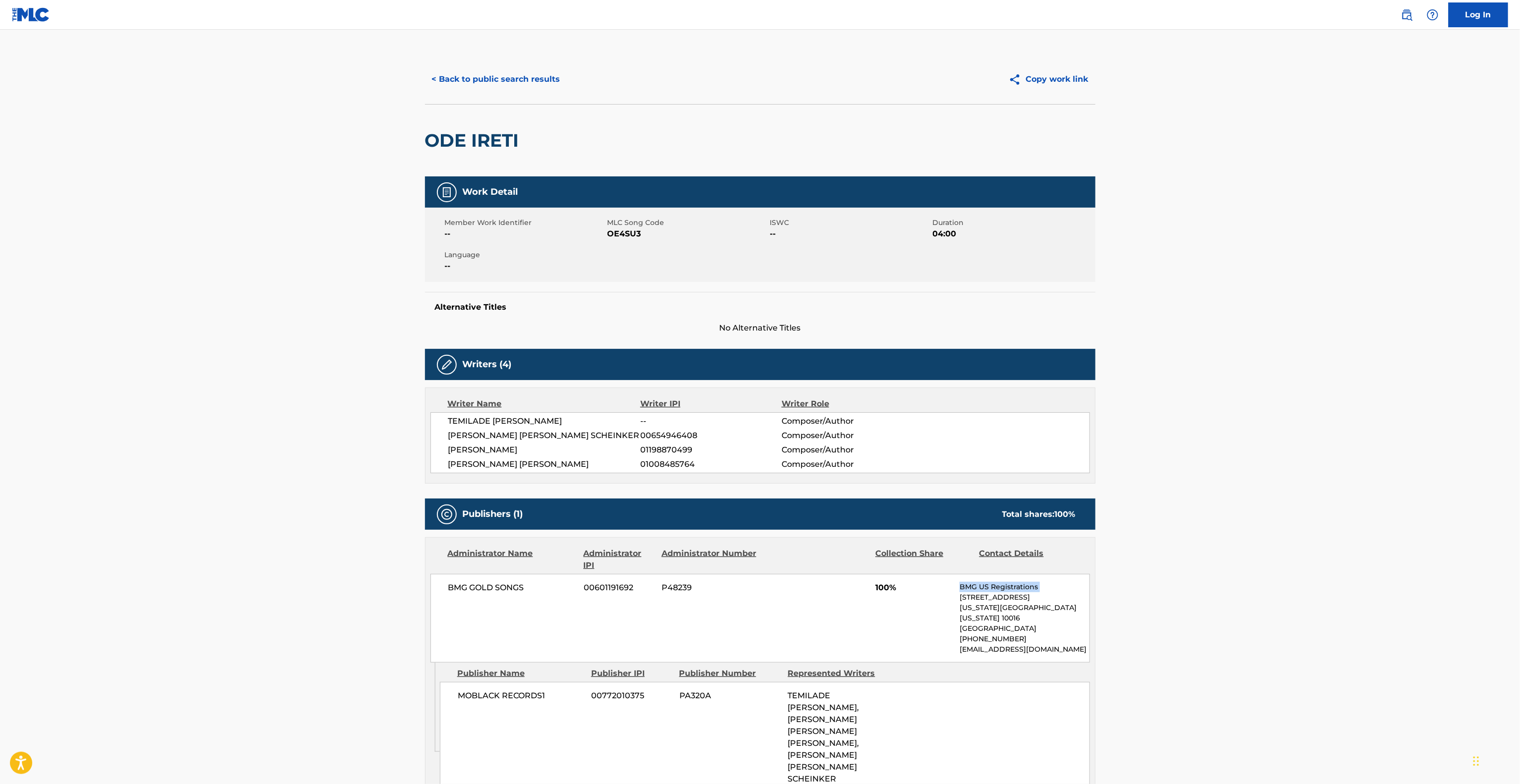
click at [1396, 594] on main "< Back to public search results Copy work link ODE IRETI Work Detail Member Wor…" at bounding box center [760, 612] width 1520 height 1165
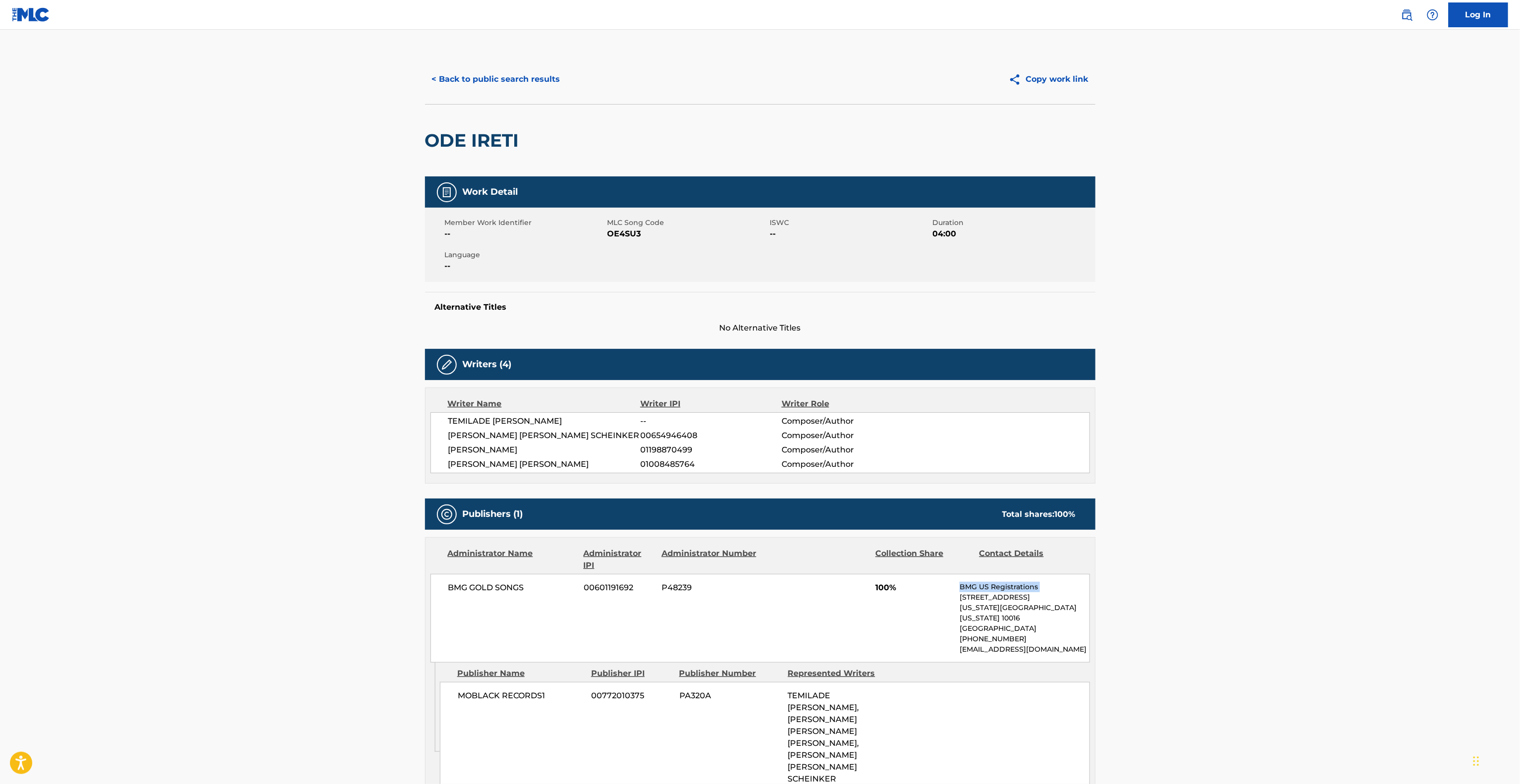
click at [1396, 594] on main "< Back to public search results Copy work link ODE IRETI Work Detail Member Wor…" at bounding box center [760, 612] width 1520 height 1165
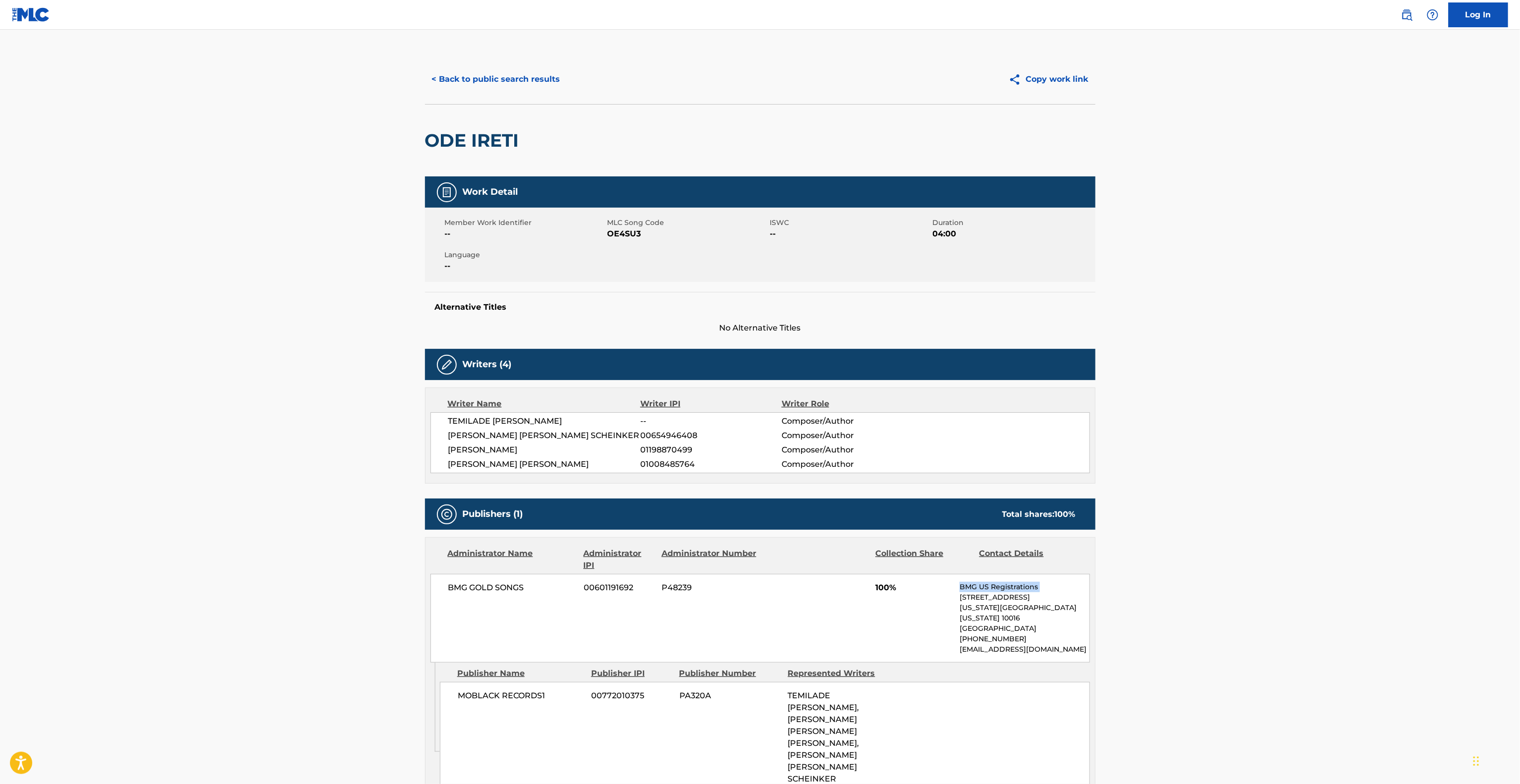
click at [1396, 590] on main "< Back to public search results Copy work link ODE IRETI Work Detail Member Wor…" at bounding box center [760, 612] width 1520 height 1165
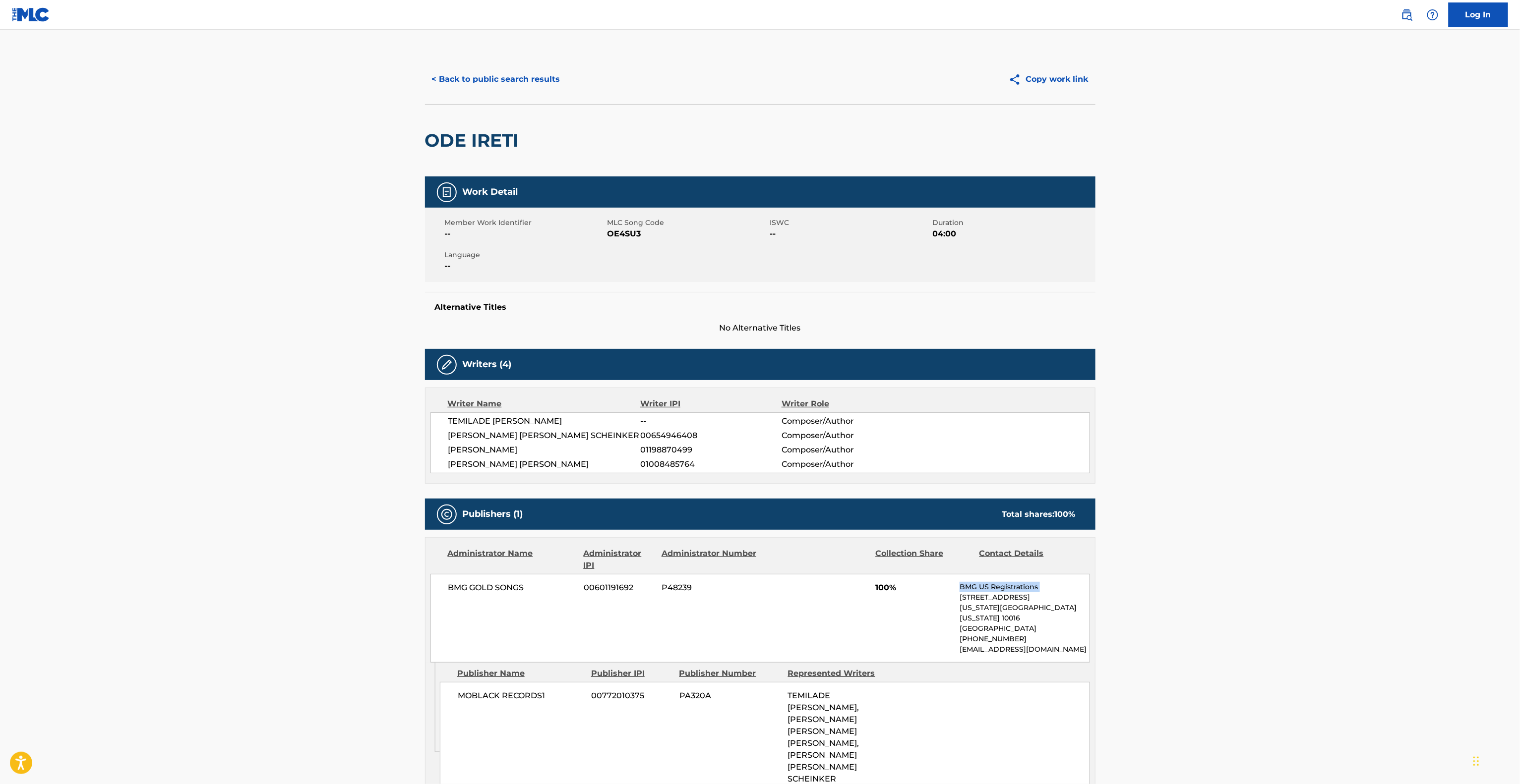
click at [1450, 582] on main "< Back to public search results Copy work link ODE IRETI Work Detail Member Wor…" at bounding box center [760, 612] width 1520 height 1165
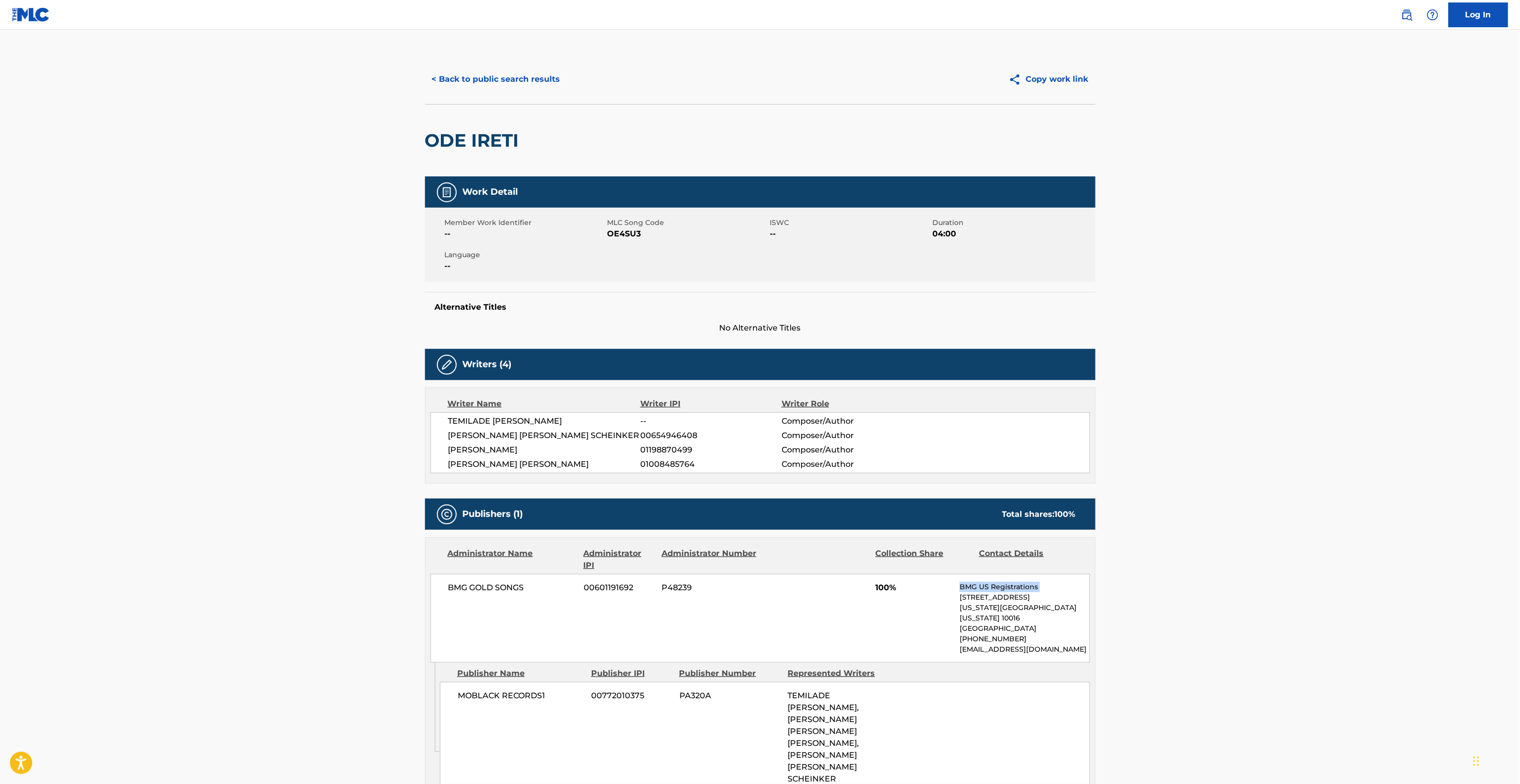
click at [1450, 582] on main "< Back to public search results Copy work link ODE IRETI Work Detail Member Wor…" at bounding box center [760, 612] width 1520 height 1165
drag, startPoint x: 1450, startPoint y: 582, endPoint x: 1448, endPoint y: 588, distance: 6.3
click at [1448, 588] on main "< Back to public search results Copy work link ODE IRETI Work Detail Member Wor…" at bounding box center [760, 612] width 1520 height 1165
click at [1447, 588] on main "< Back to public search results Copy work link ODE IRETI Work Detail Member Wor…" at bounding box center [760, 612] width 1520 height 1165
click at [1447, 589] on main "< Back to public search results Copy work link ODE IRETI Work Detail Member Wor…" at bounding box center [760, 612] width 1520 height 1165
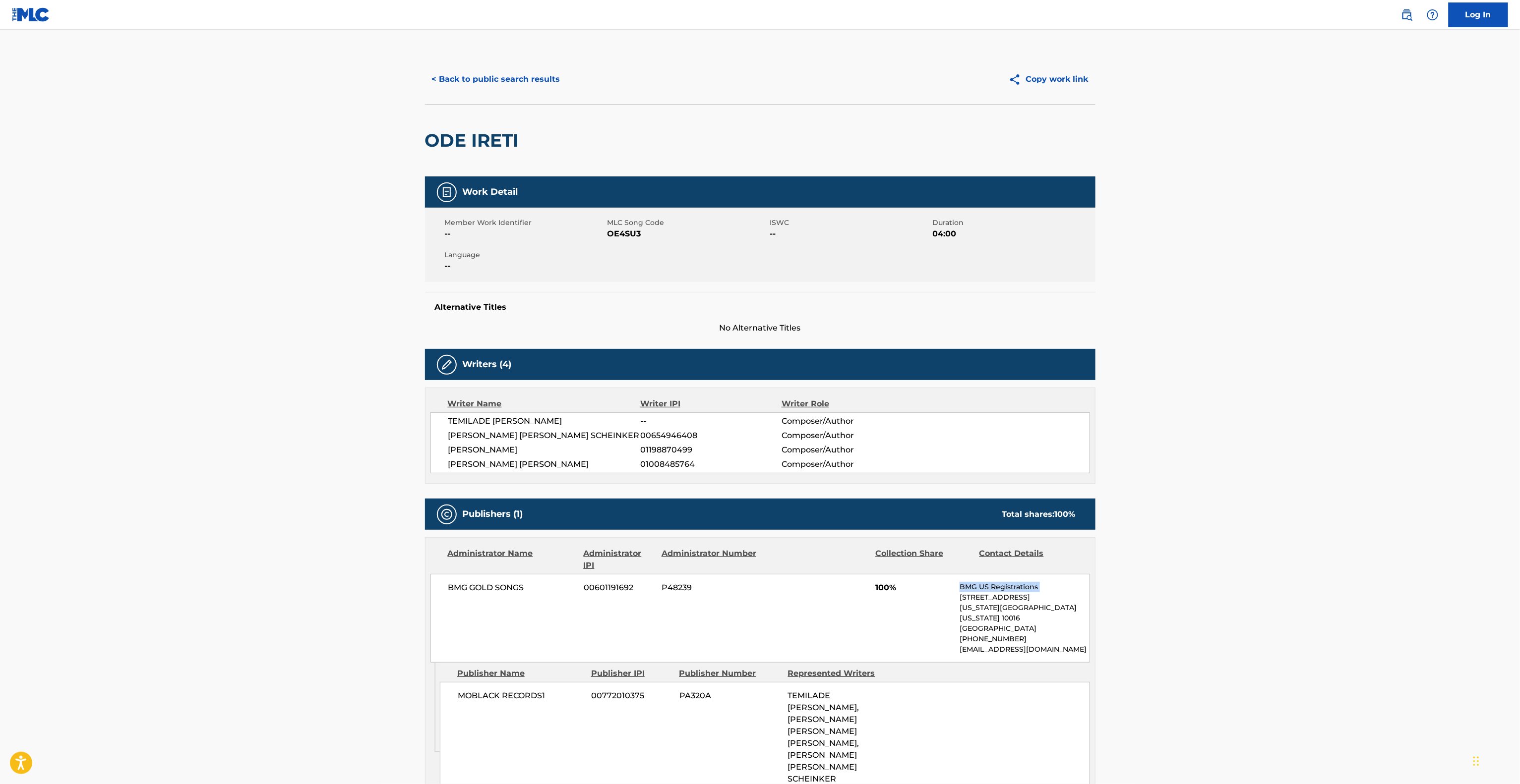
click at [1447, 589] on main "< Back to public search results Copy work link ODE IRETI Work Detail Member Wor…" at bounding box center [760, 612] width 1520 height 1165
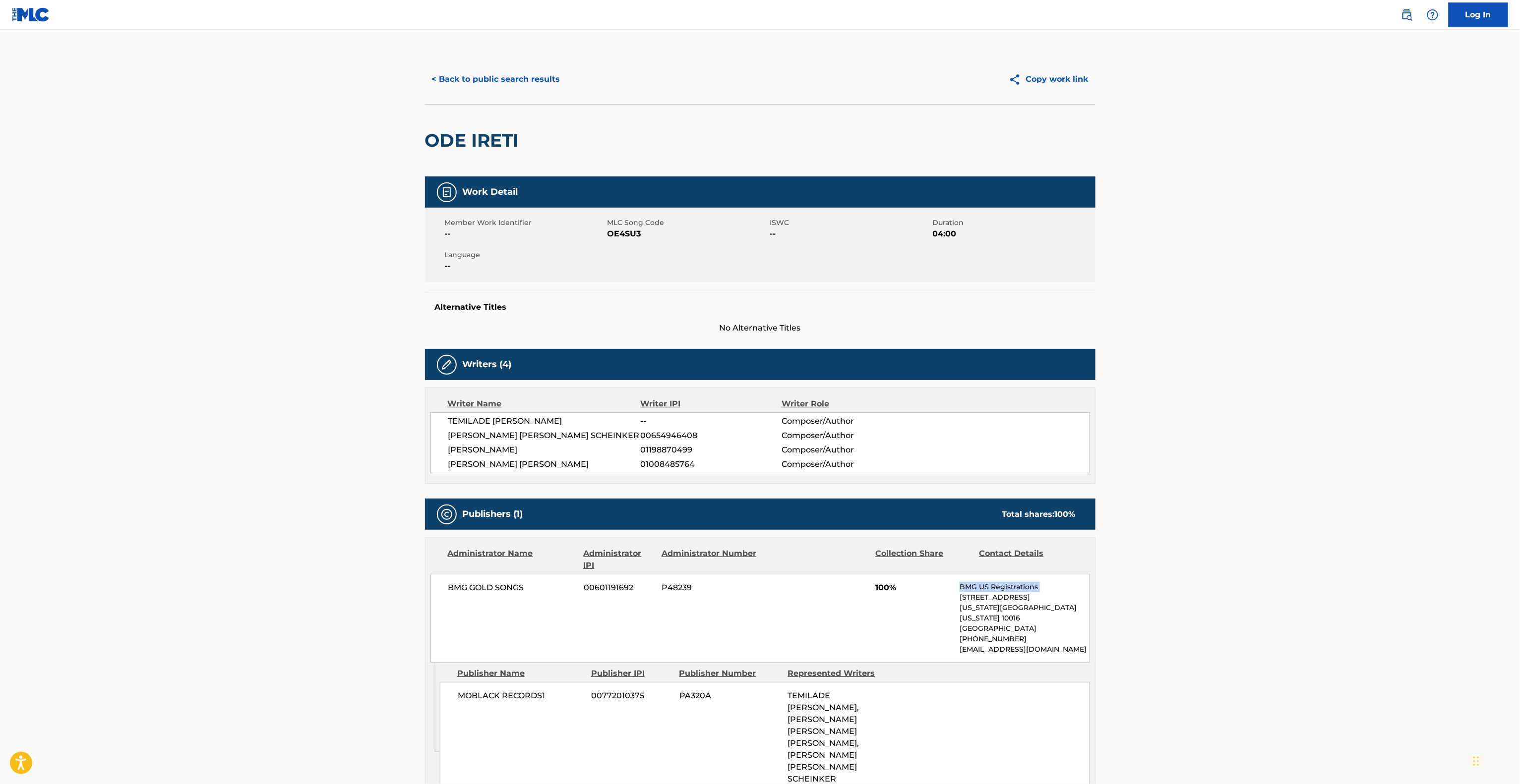
click at [1447, 589] on main "< Back to public search results Copy work link ODE IRETI Work Detail Member Wor…" at bounding box center [760, 612] width 1520 height 1165
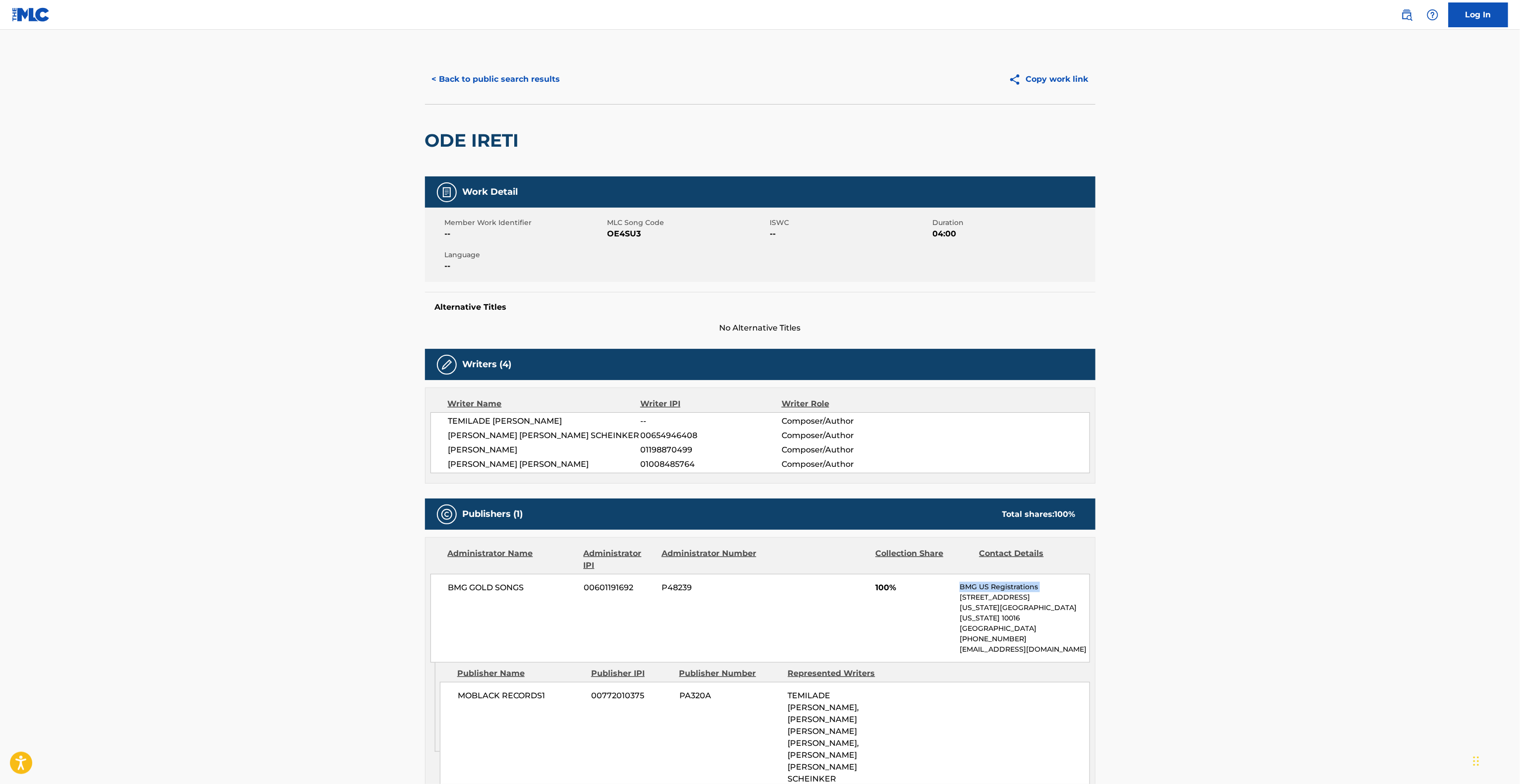
click at [1447, 589] on main "< Back to public search results Copy work link ODE IRETI Work Detail Member Wor…" at bounding box center [760, 612] width 1520 height 1165
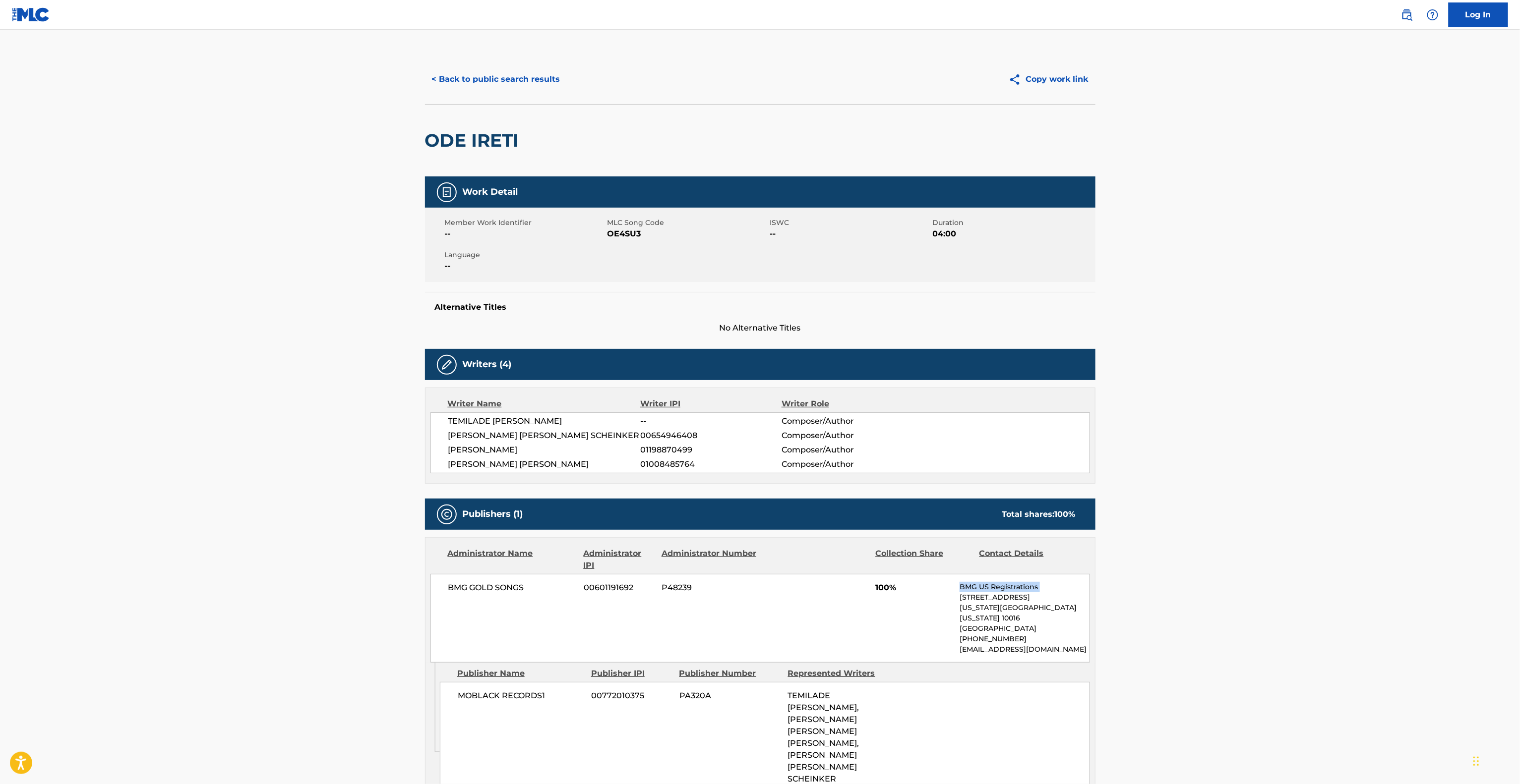
click at [1447, 589] on main "< Back to public search results Copy work link ODE IRETI Work Detail Member Wor…" at bounding box center [760, 612] width 1520 height 1165
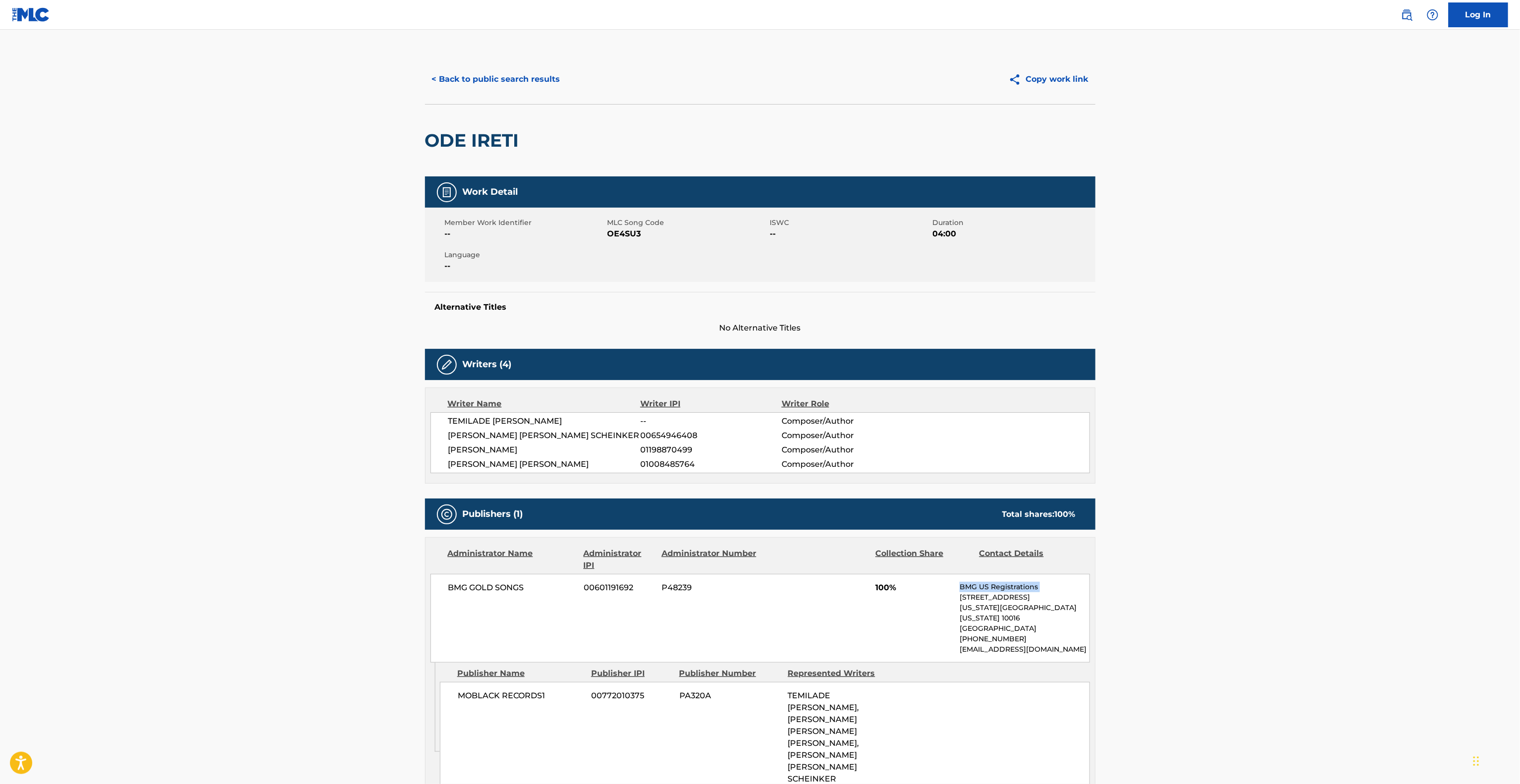
click at [1447, 589] on main "< Back to public search results Copy work link ODE IRETI Work Detail Member Wor…" at bounding box center [760, 612] width 1520 height 1165
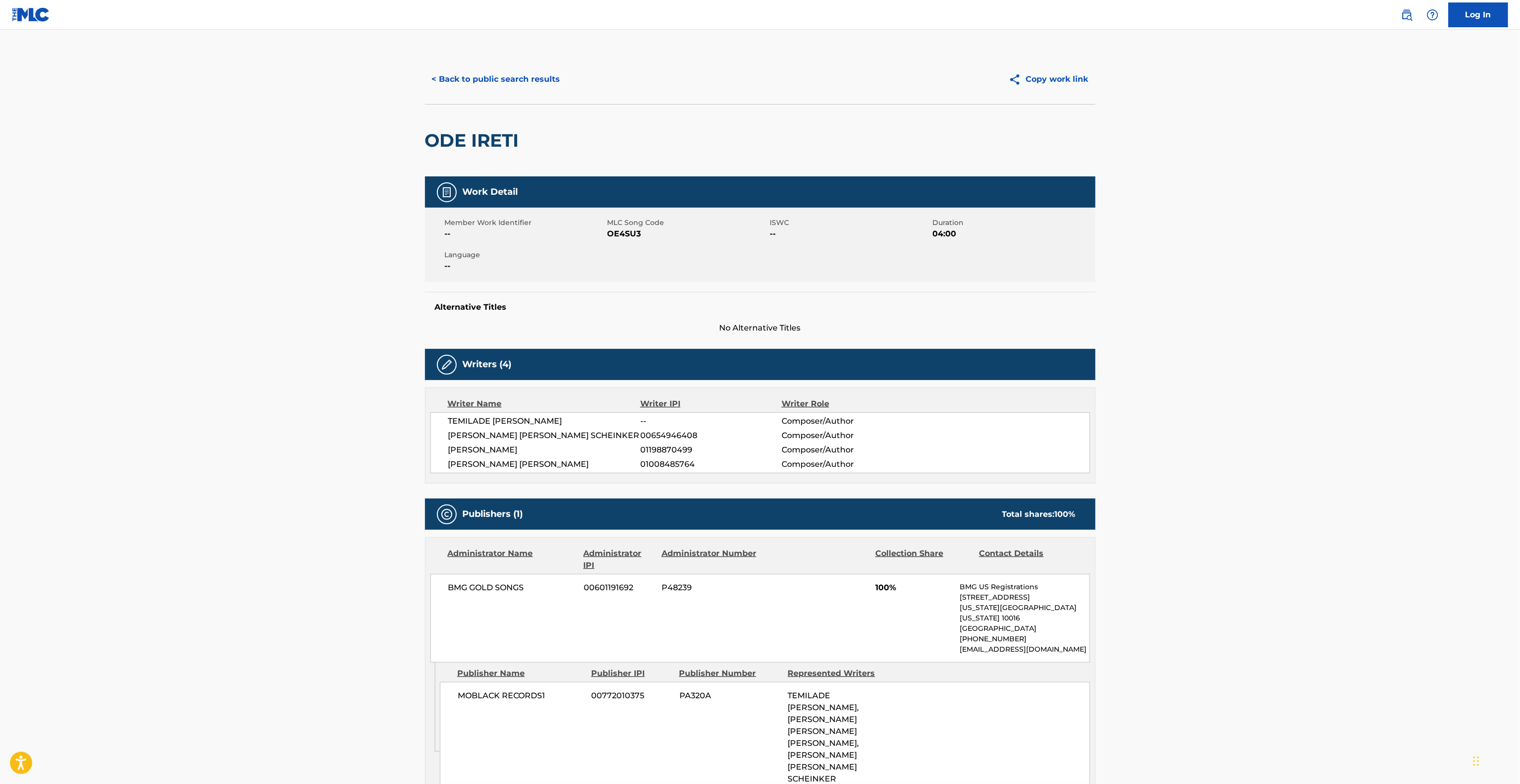
click at [1447, 590] on main "< Back to public search results Copy work link ODE IRETI Work Detail Member Wor…" at bounding box center [760, 612] width 1520 height 1165
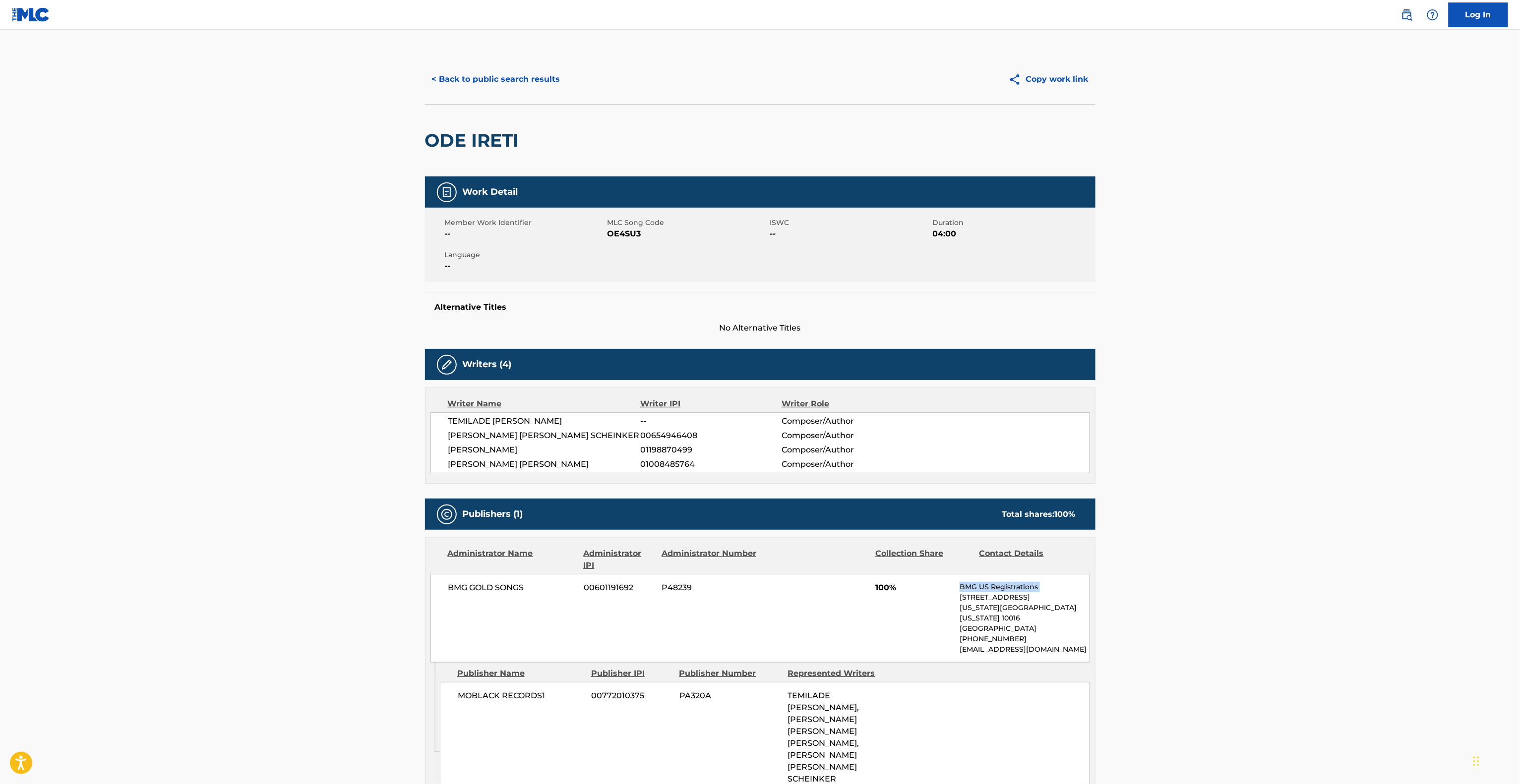
click at [1447, 590] on main "< Back to public search results Copy work link ODE IRETI Work Detail Member Wor…" at bounding box center [760, 612] width 1520 height 1165
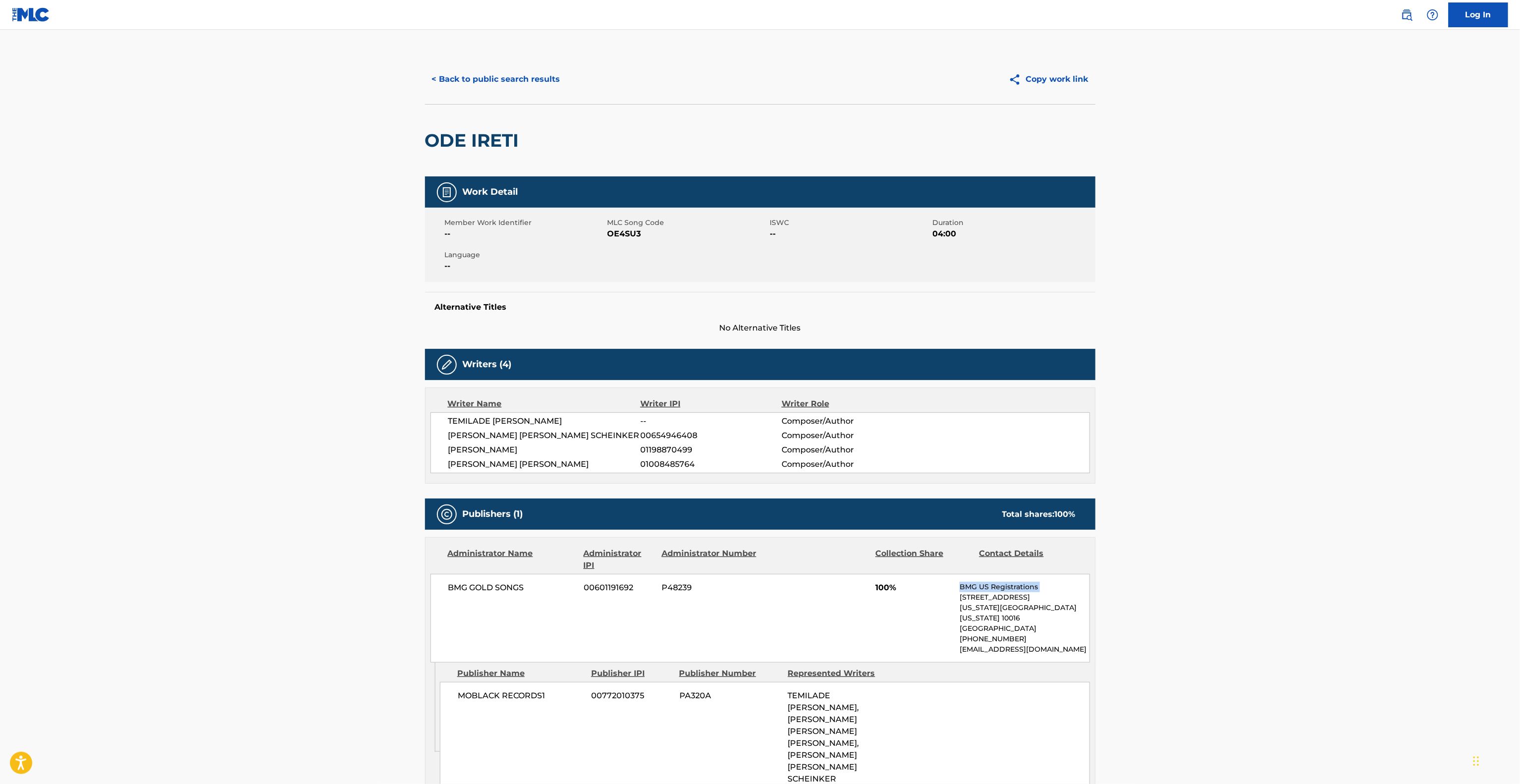
click at [1447, 590] on main "< Back to public search results Copy work link ODE IRETI Work Detail Member Wor…" at bounding box center [760, 612] width 1520 height 1165
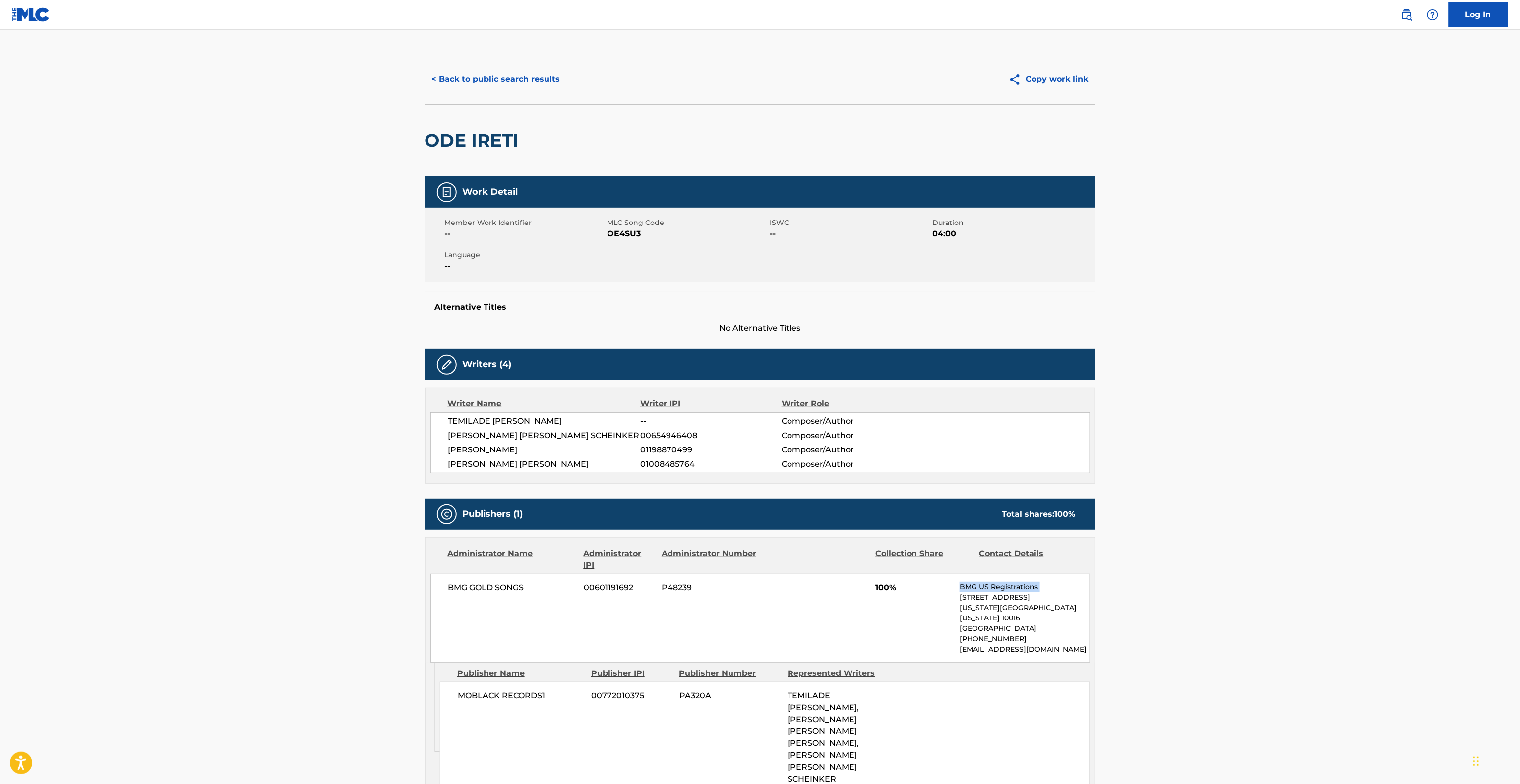
click at [1447, 590] on main "< Back to public search results Copy work link ODE IRETI Work Detail Member Wor…" at bounding box center [760, 612] width 1520 height 1165
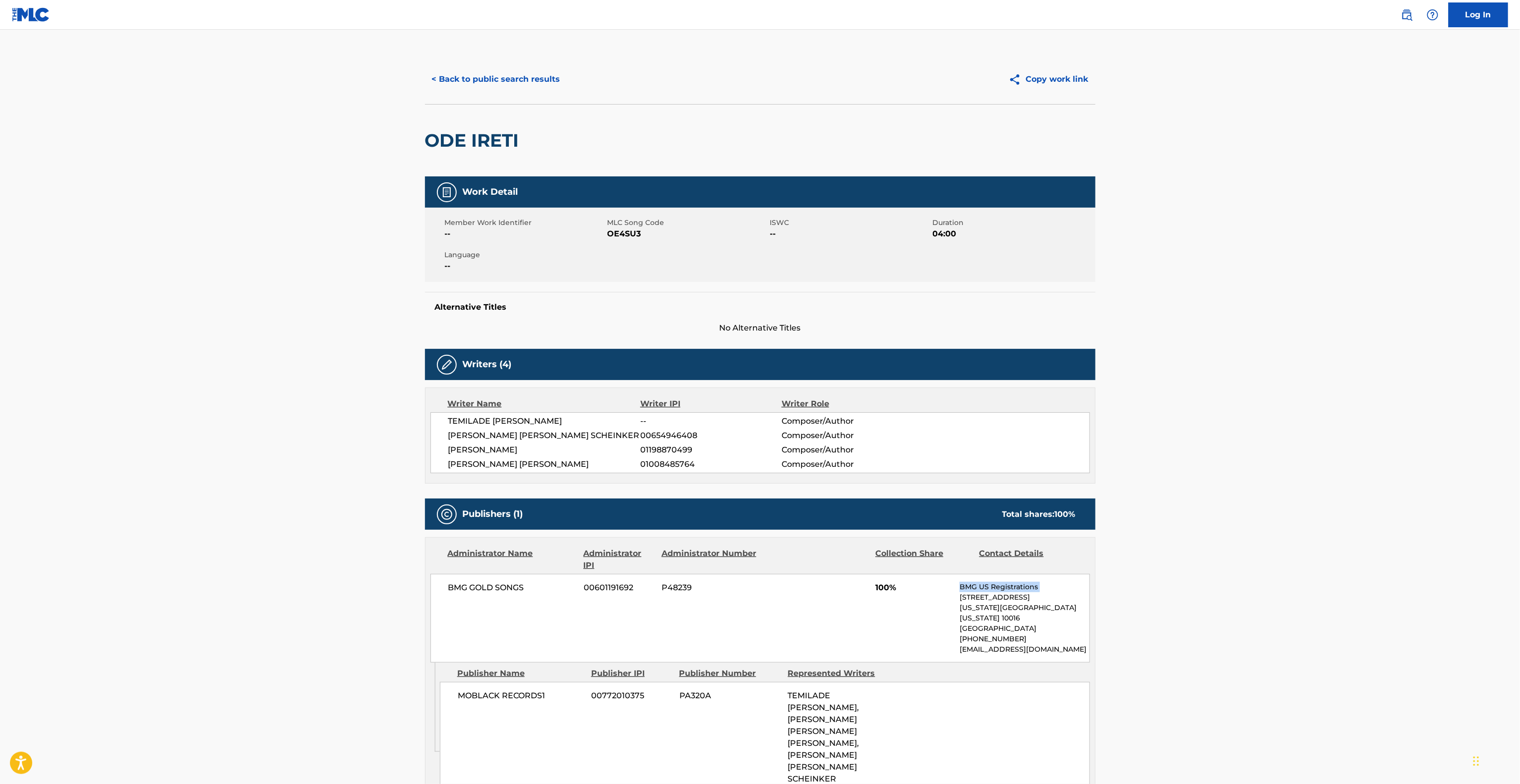
click at [1447, 590] on main "< Back to public search results Copy work link ODE IRETI Work Detail Member Wor…" at bounding box center [760, 612] width 1520 height 1165
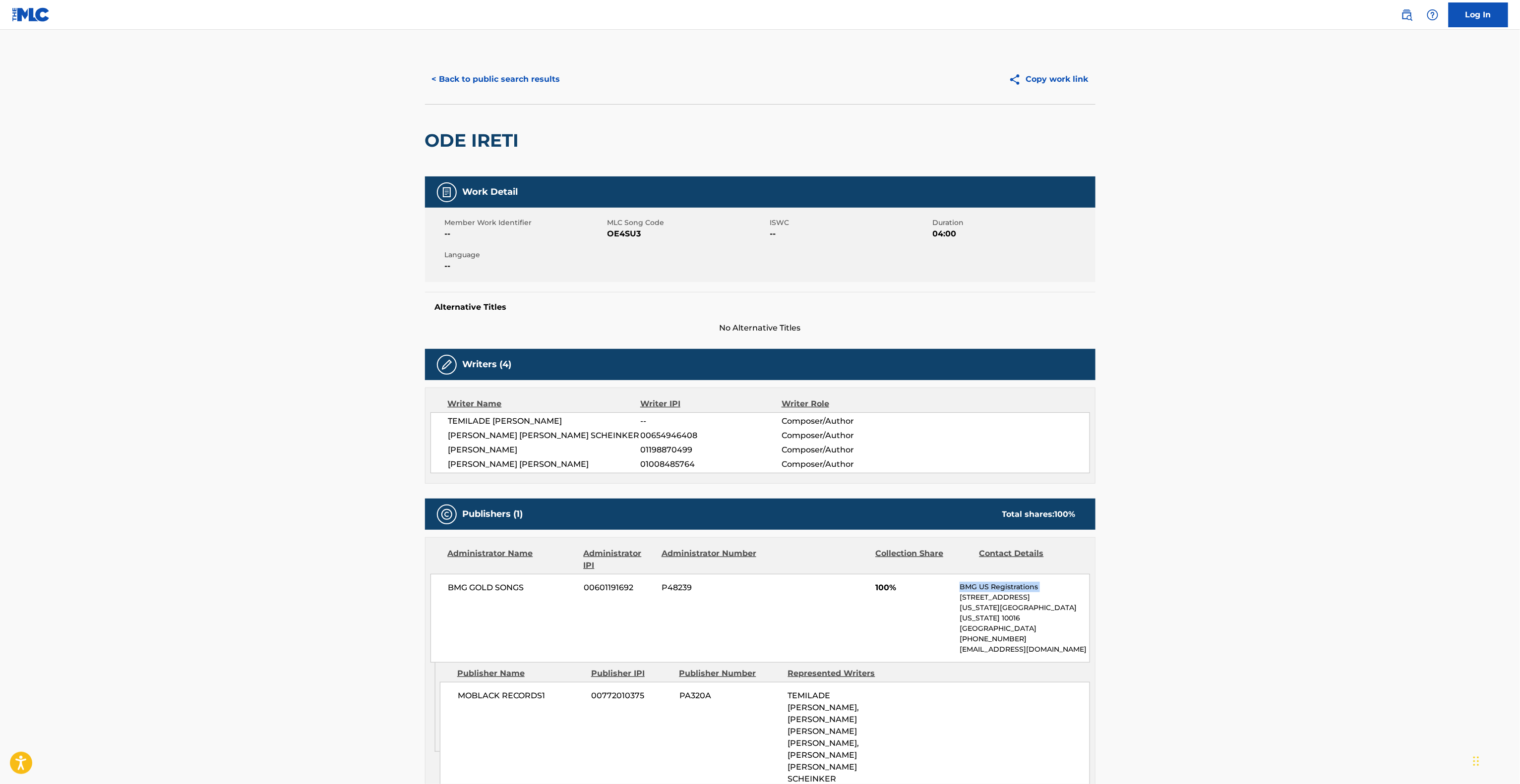
click at [1447, 590] on main "< Back to public search results Copy work link ODE IRETI Work Detail Member Wor…" at bounding box center [760, 612] width 1520 height 1165
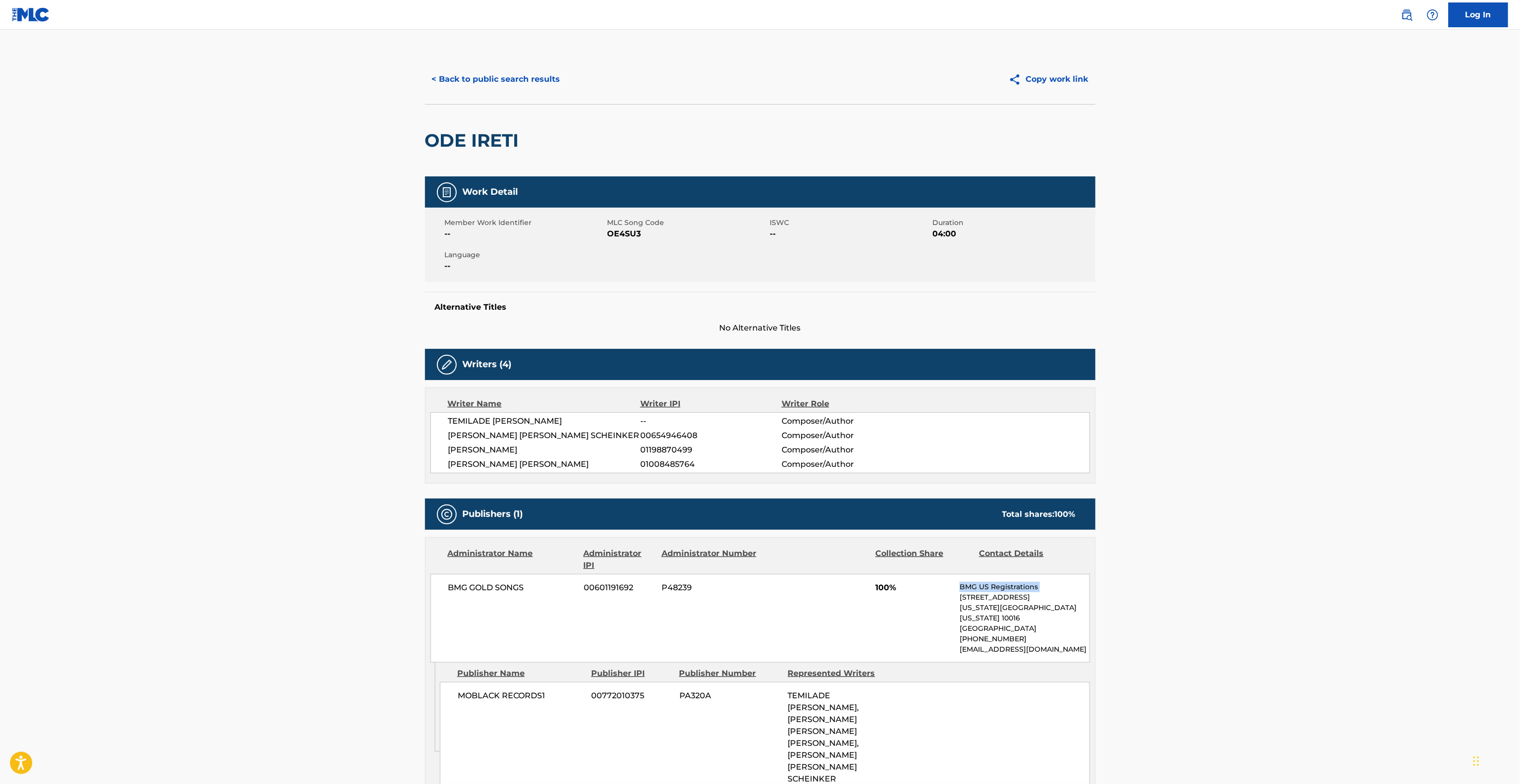
click at [1447, 590] on main "< Back to public search results Copy work link ODE IRETI Work Detail Member Wor…" at bounding box center [760, 612] width 1520 height 1165
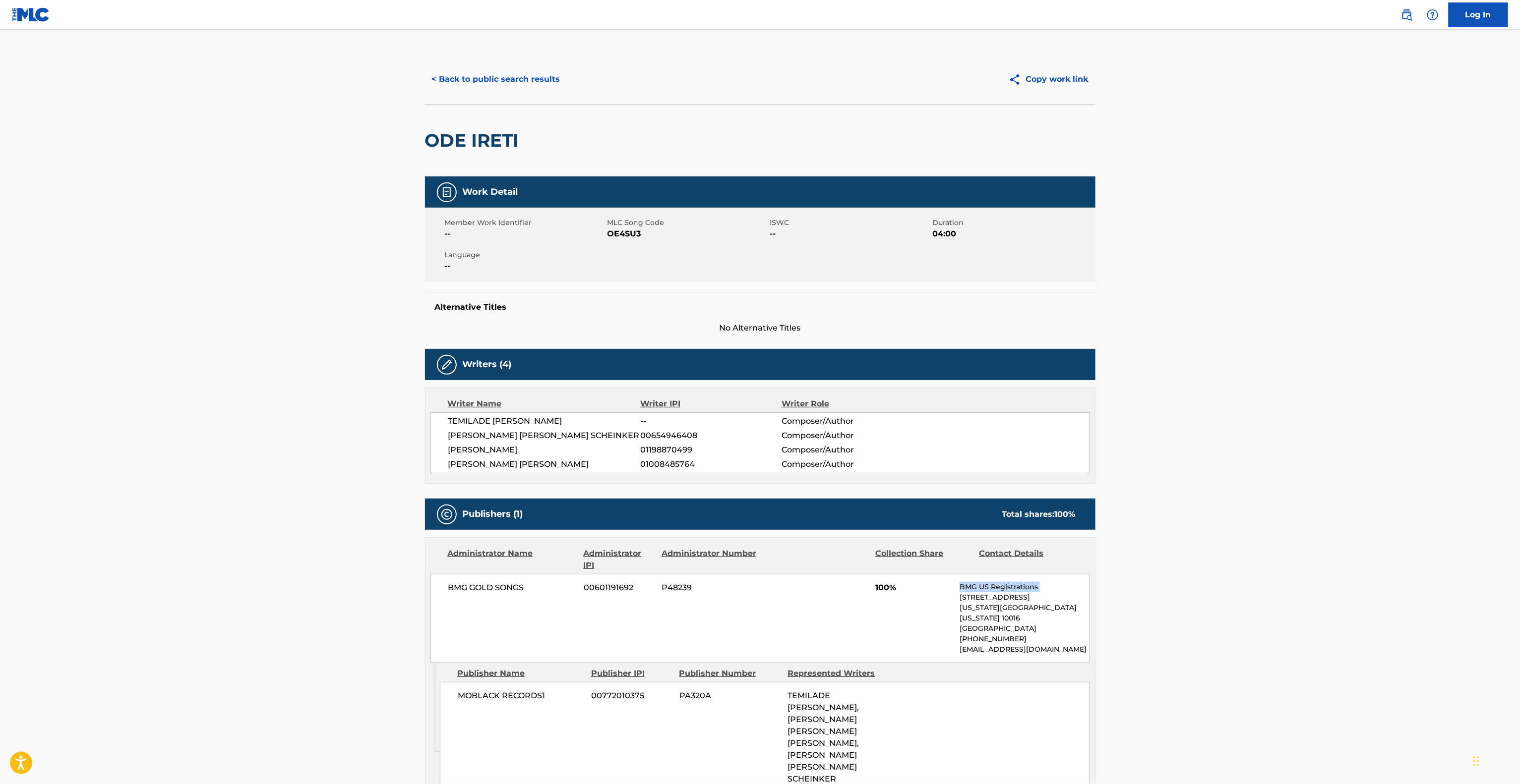
click at [1447, 590] on main "< Back to public search results Copy work link ODE IRETI Work Detail Member Wor…" at bounding box center [760, 612] width 1520 height 1165
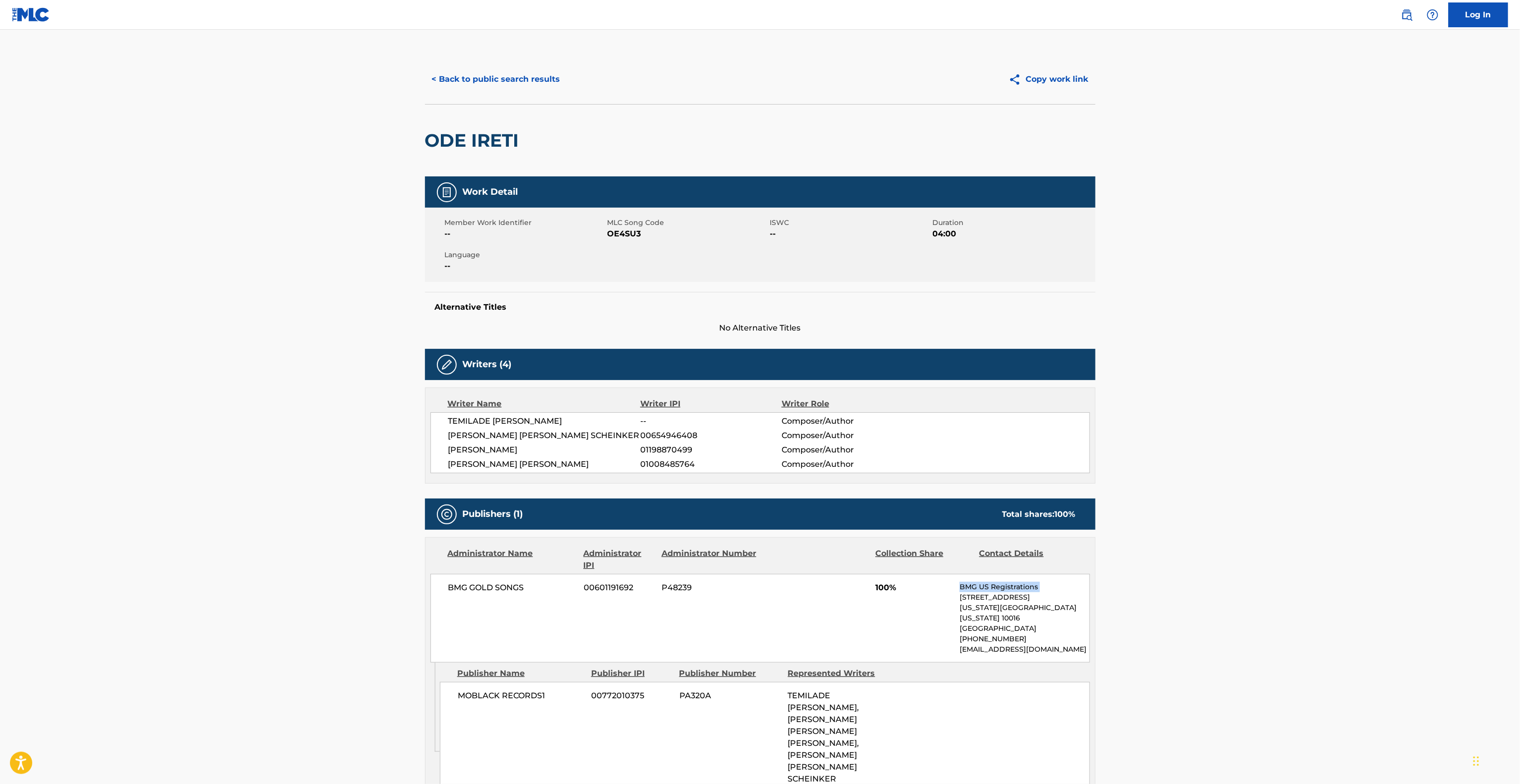
click at [1447, 590] on main "< Back to public search results Copy work link ODE IRETI Work Detail Member Wor…" at bounding box center [760, 612] width 1520 height 1165
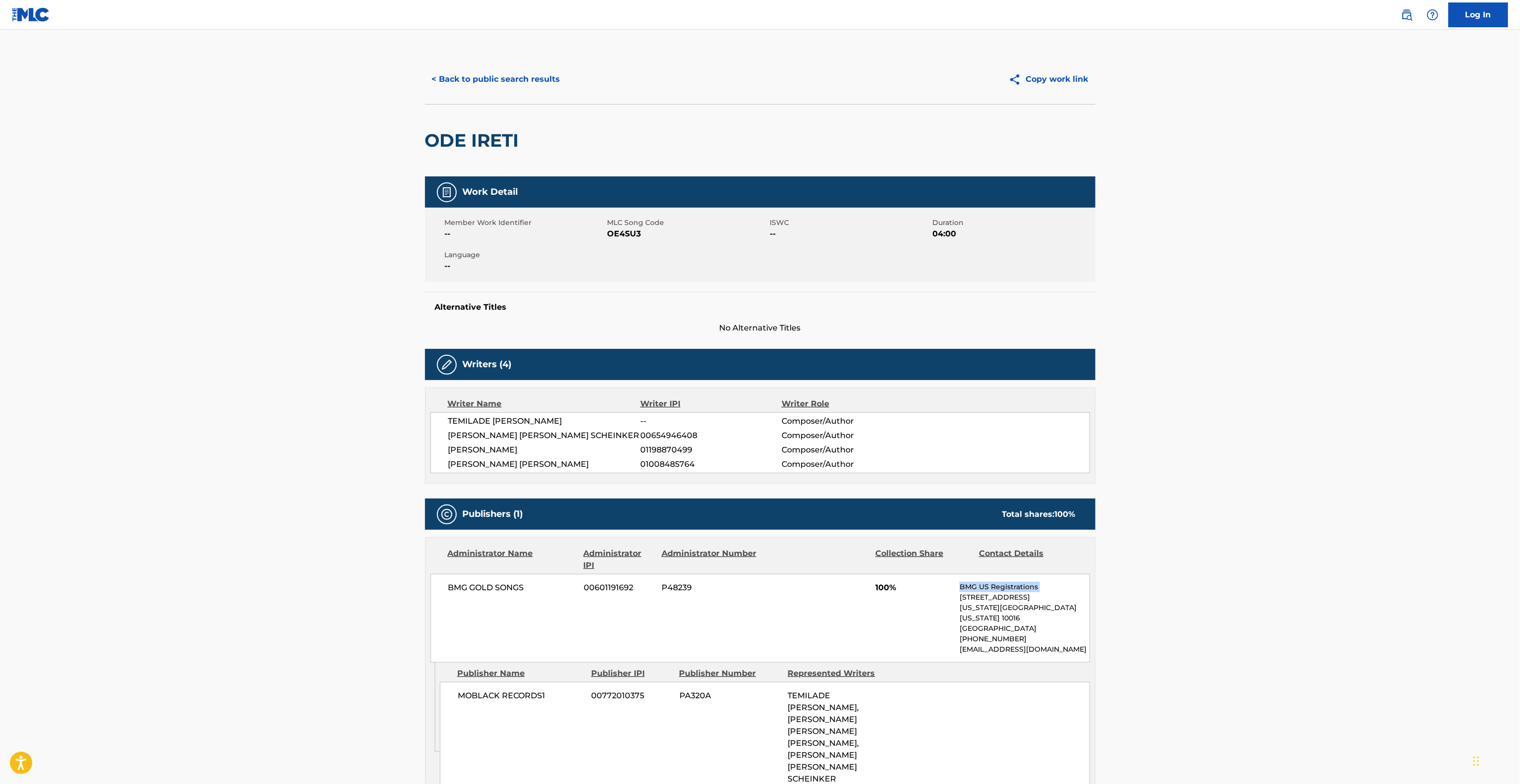
click at [1447, 590] on main "< Back to public search results Copy work link ODE IRETI Work Detail Member Wor…" at bounding box center [760, 612] width 1520 height 1165
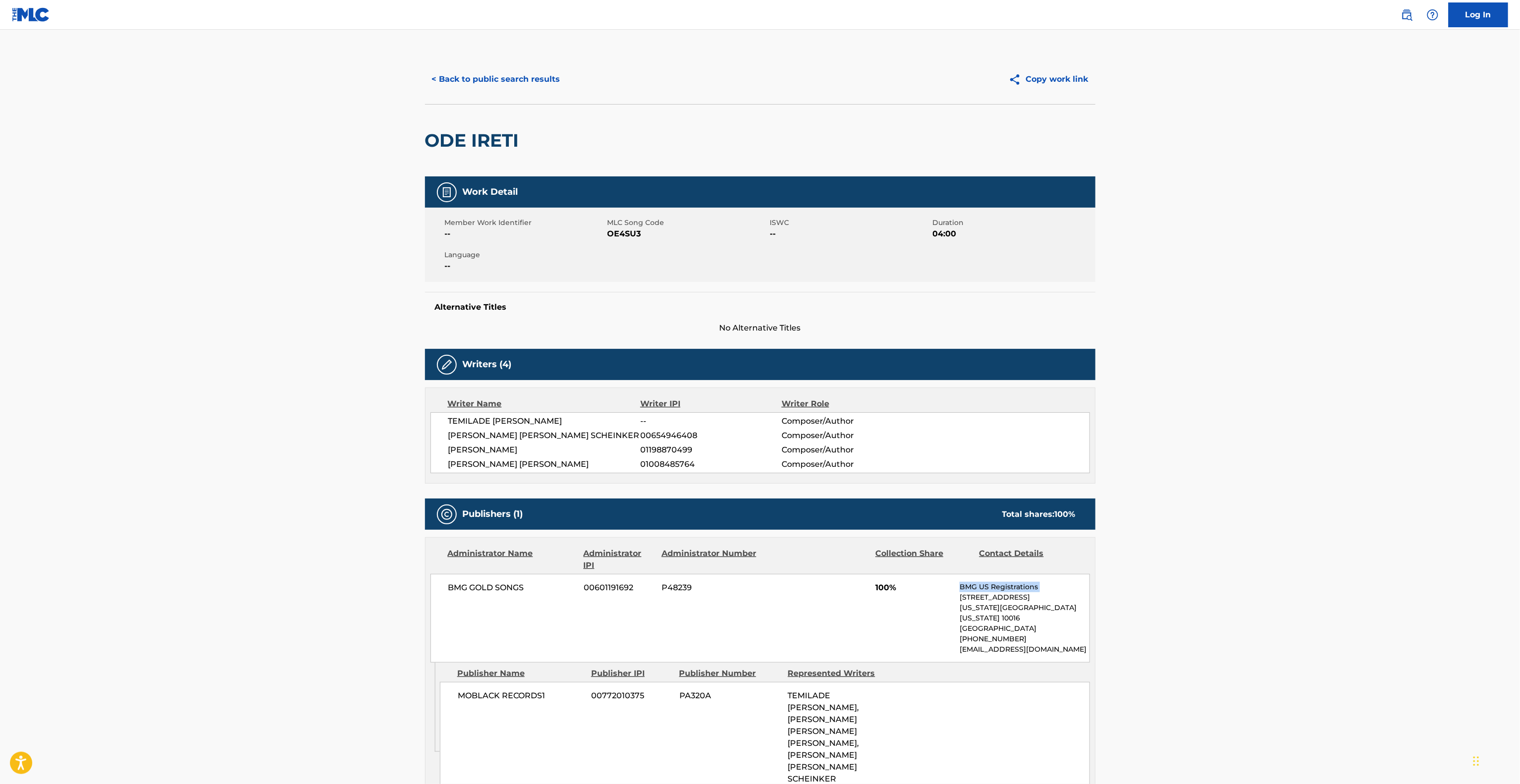
click at [1447, 590] on main "< Back to public search results Copy work link ODE IRETI Work Detail Member Wor…" at bounding box center [760, 612] width 1520 height 1165
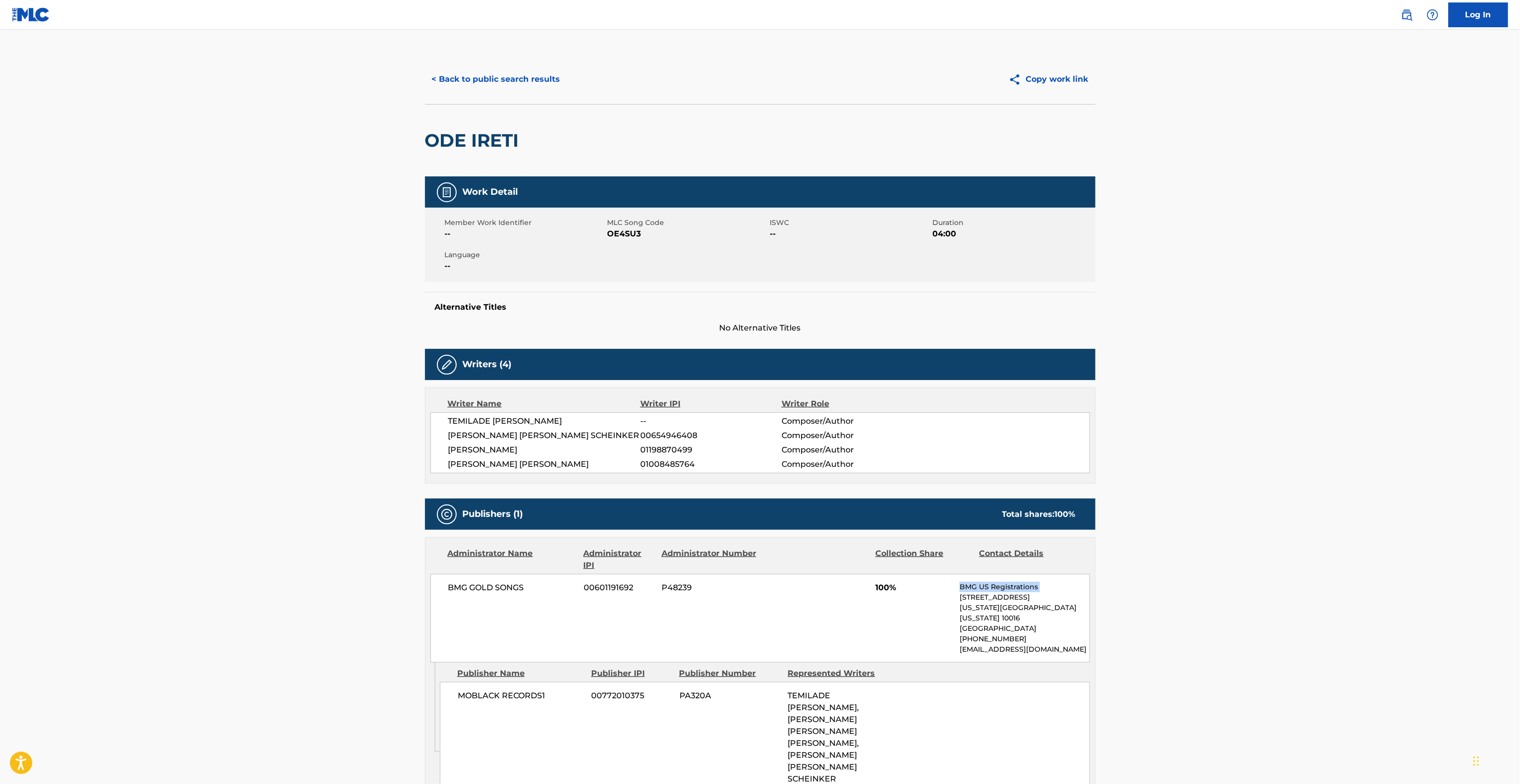
click at [1447, 590] on main "< Back to public search results Copy work link ODE IRETI Work Detail Member Wor…" at bounding box center [760, 612] width 1520 height 1165
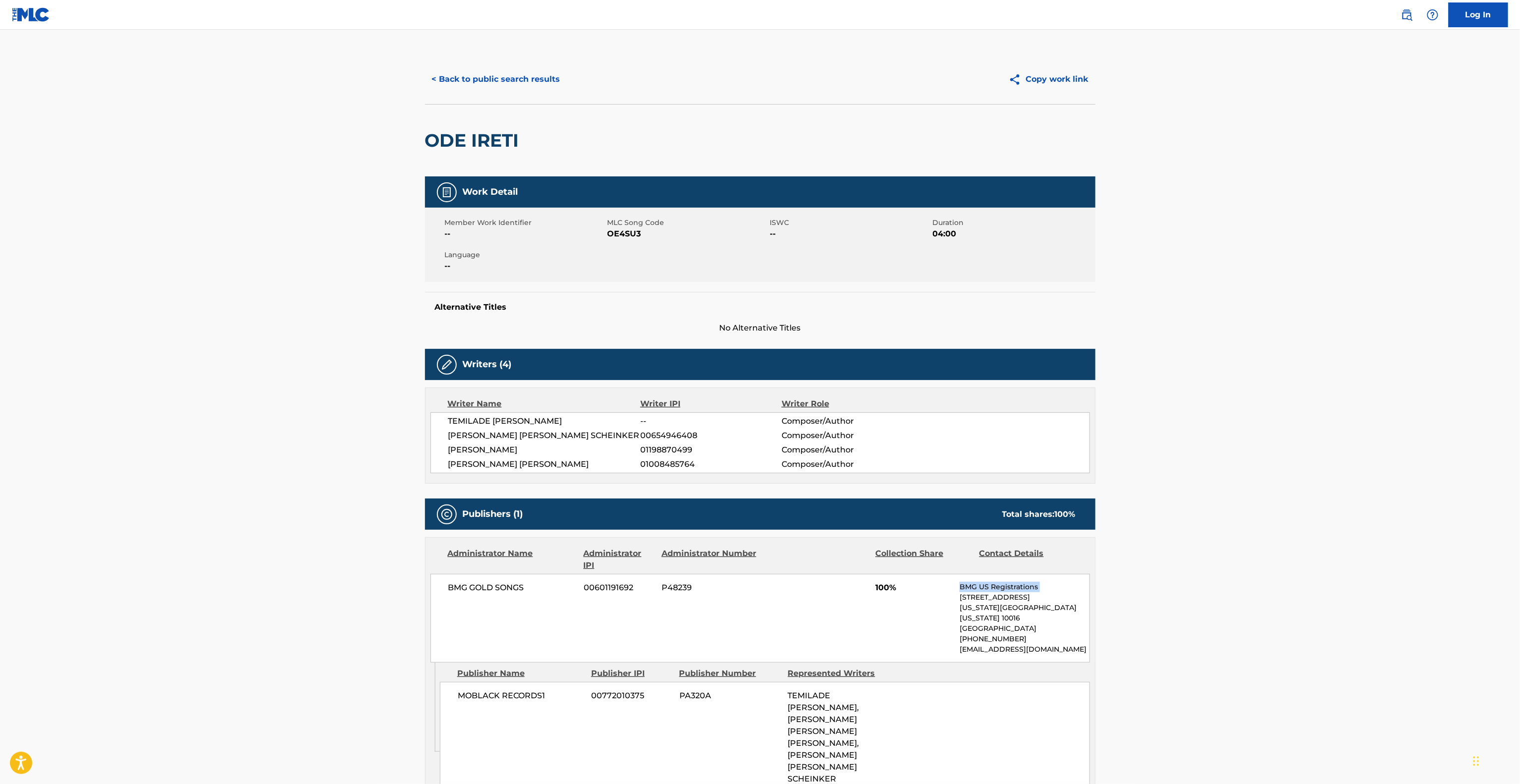
click at [1447, 590] on main "< Back to public search results Copy work link ODE IRETI Work Detail Member Wor…" at bounding box center [760, 612] width 1520 height 1165
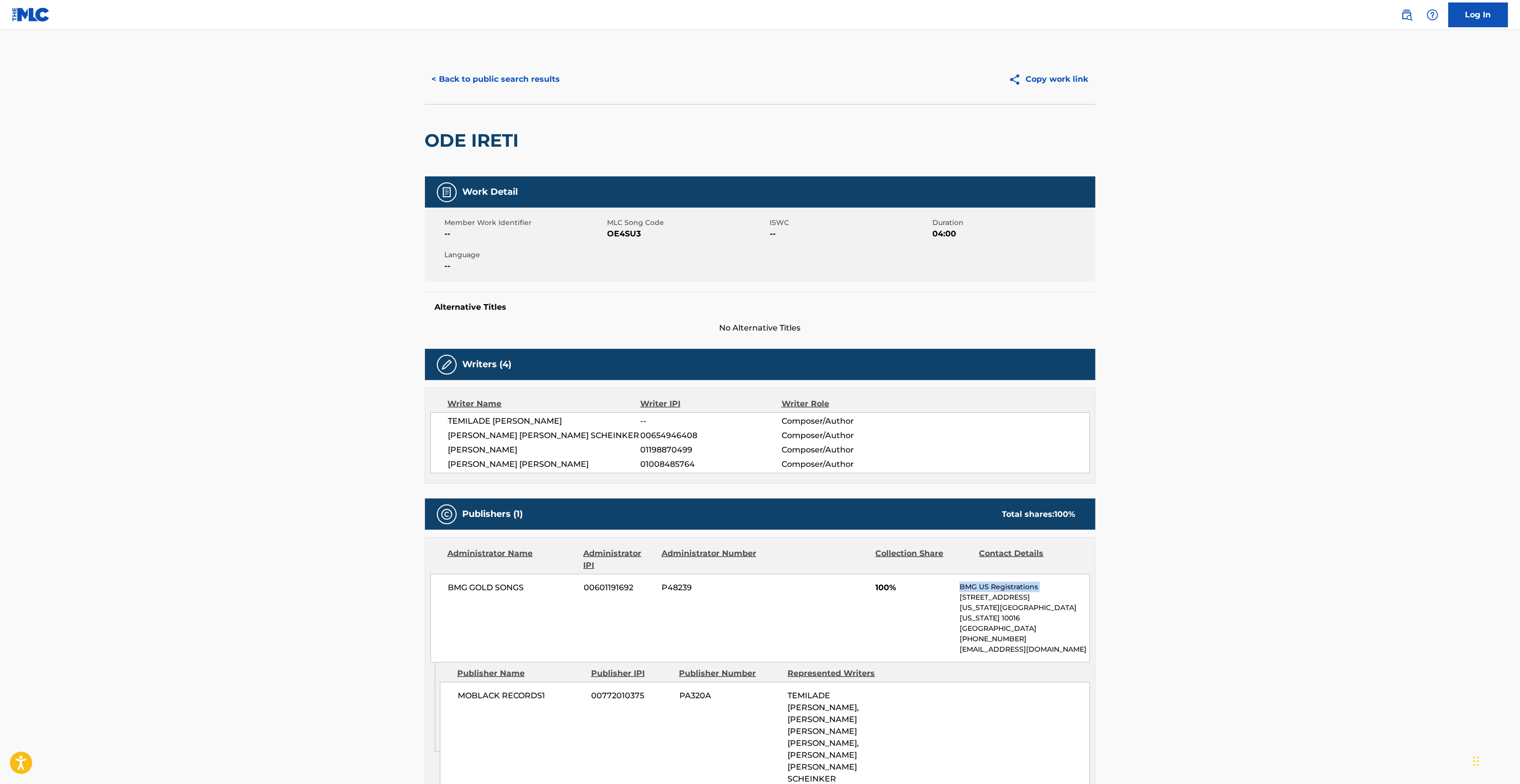
click at [1447, 590] on main "< Back to public search results Copy work link ODE IRETI Work Detail Member Wor…" at bounding box center [760, 612] width 1520 height 1165
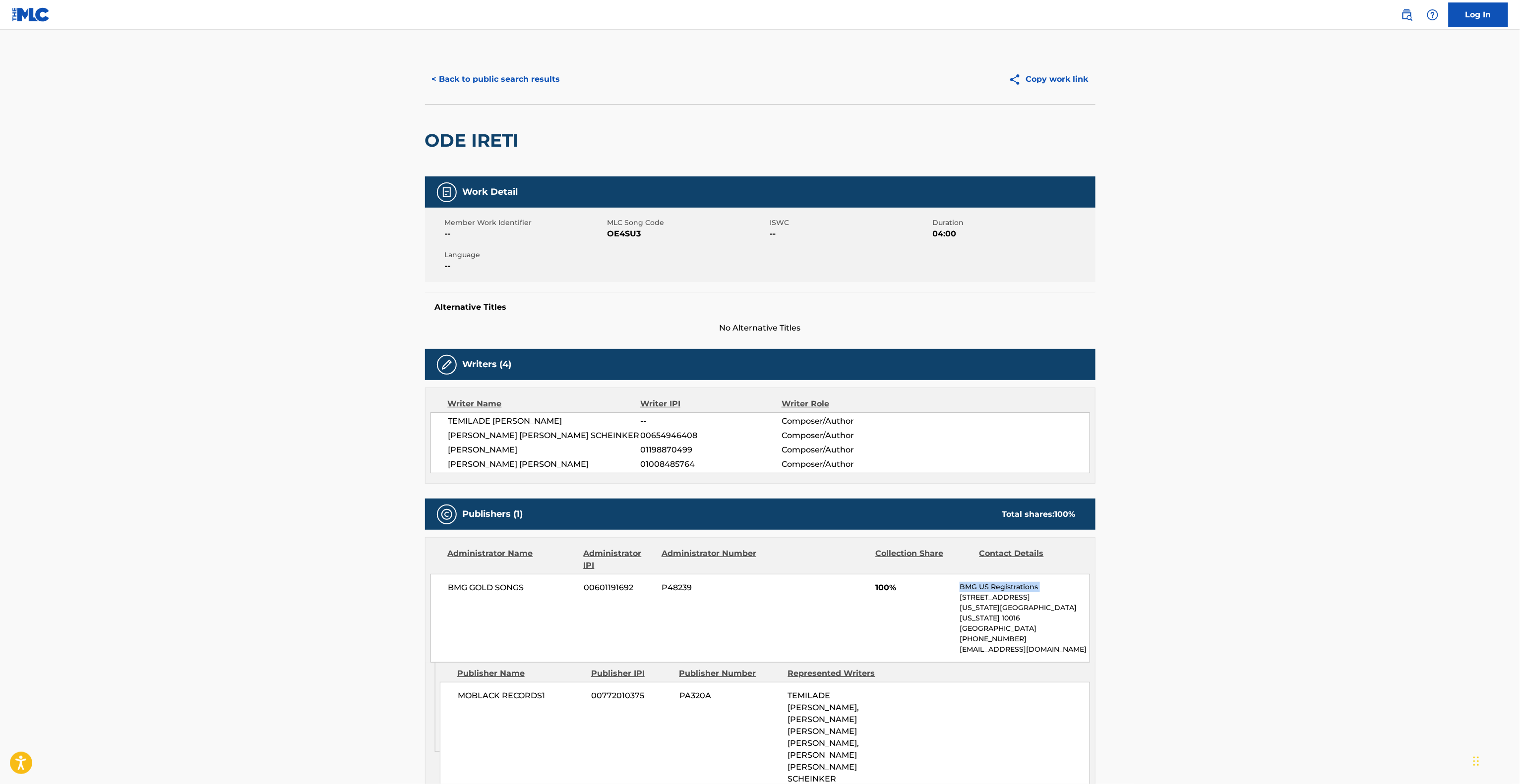
click at [1447, 590] on main "< Back to public search results Copy work link ODE IRETI Work Detail Member Wor…" at bounding box center [760, 612] width 1520 height 1165
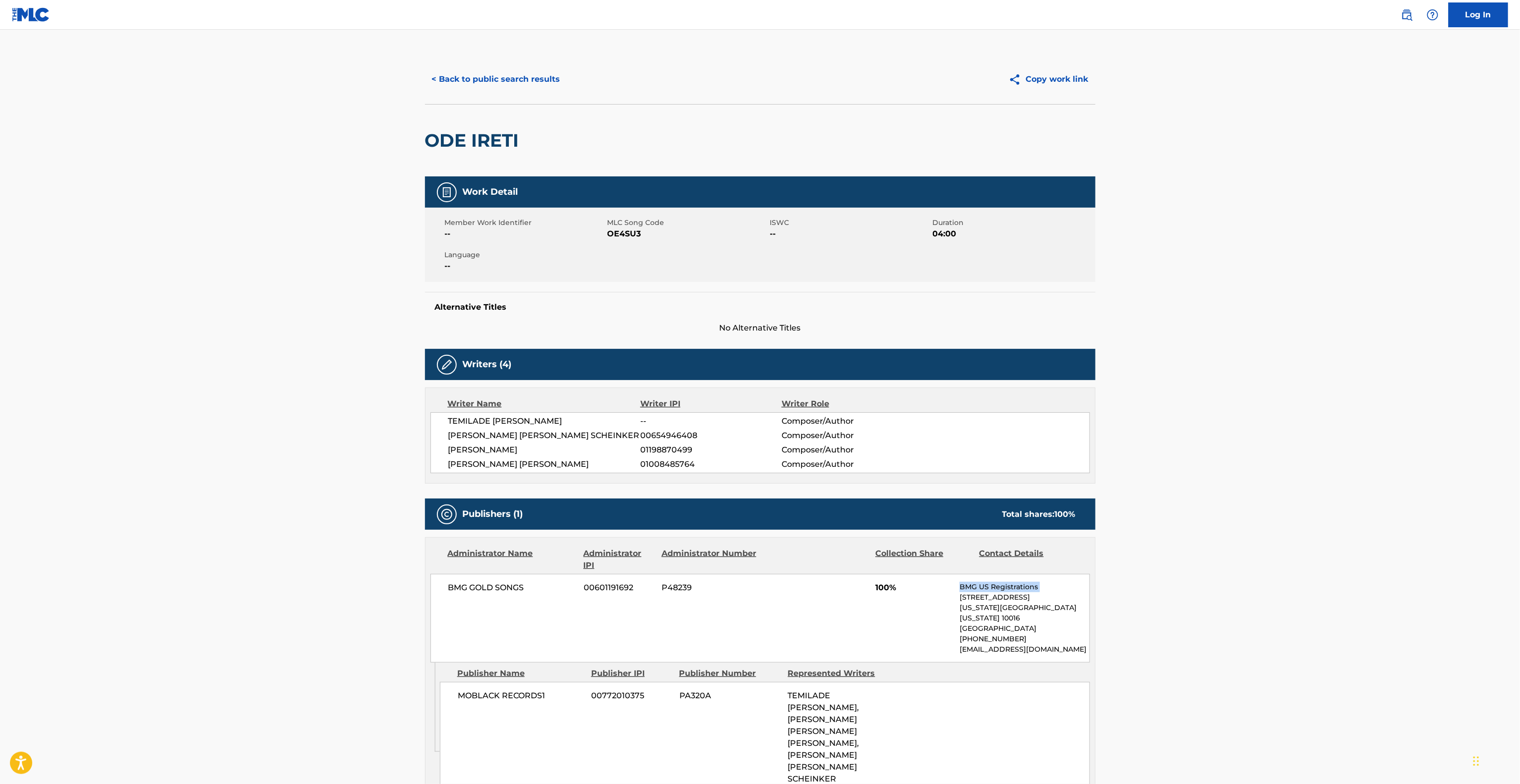
click at [1447, 590] on main "< Back to public search results Copy work link ODE IRETI Work Detail Member Wor…" at bounding box center [760, 612] width 1520 height 1165
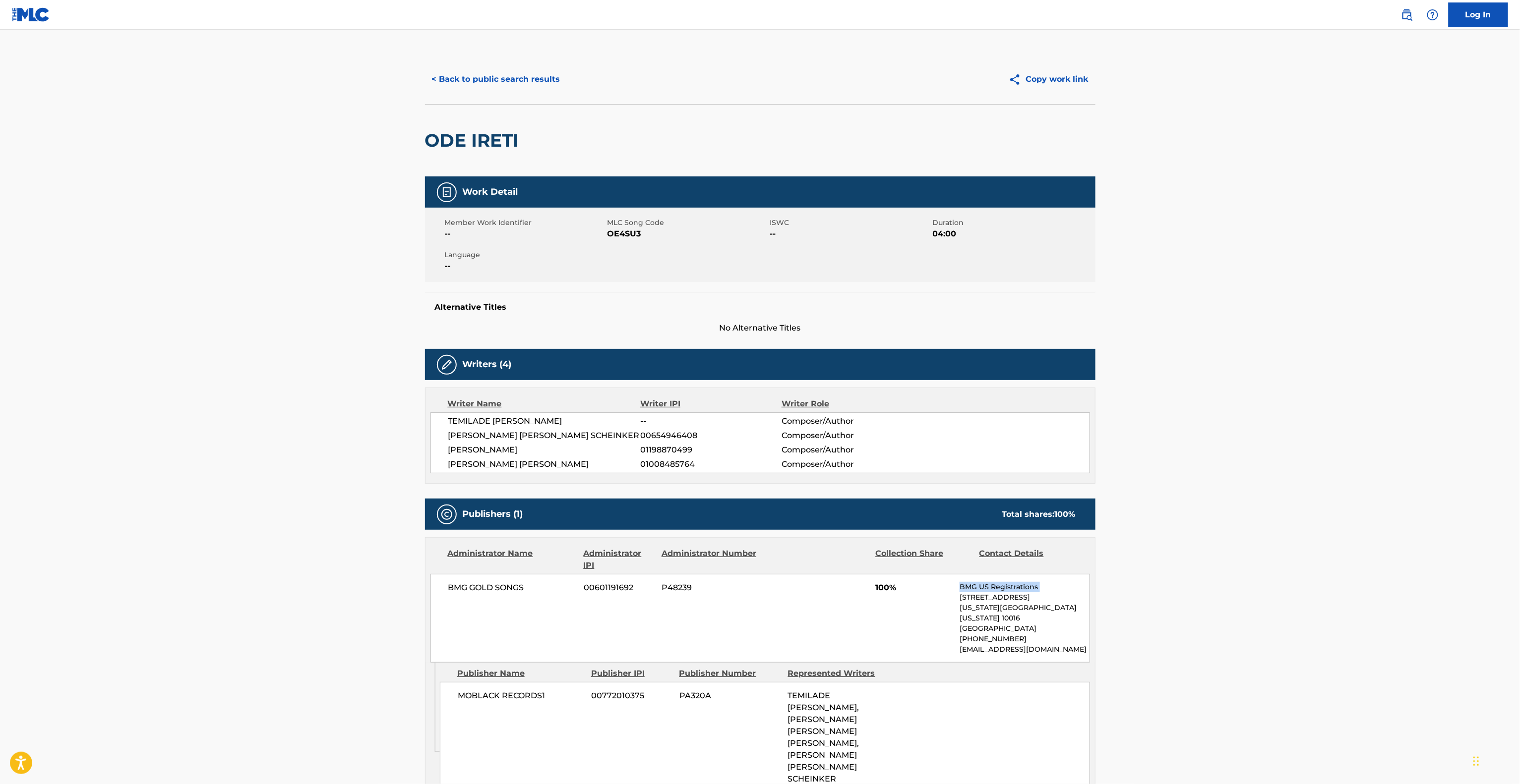
click at [1447, 590] on main "< Back to public search results Copy work link ODE IRETI Work Detail Member Wor…" at bounding box center [760, 612] width 1520 height 1165
click at [1445, 590] on main "< Back to public search results Copy work link ODE IRETI Work Detail Member Wor…" at bounding box center [760, 612] width 1520 height 1165
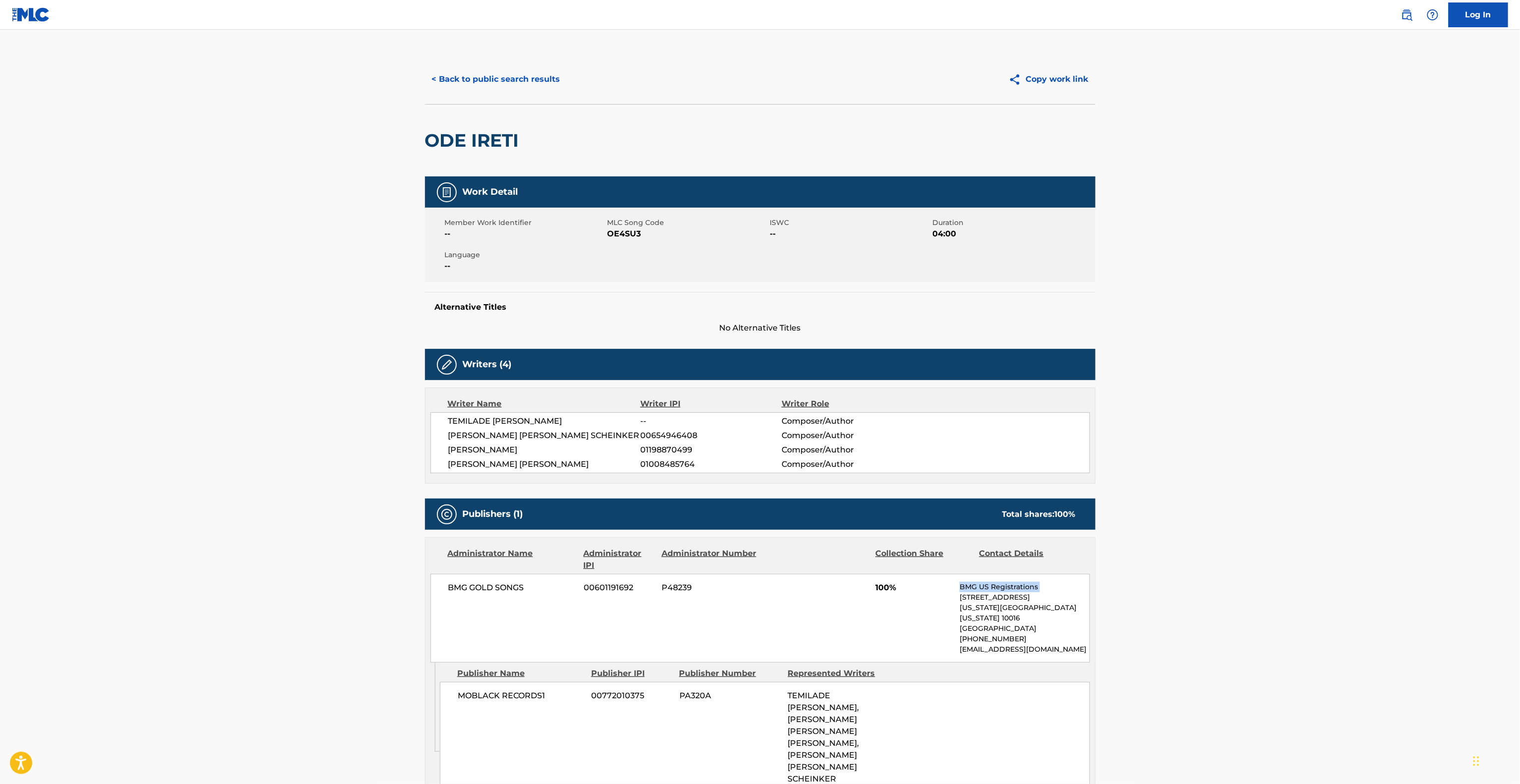
click at [1442, 593] on main "< Back to public search results Copy work link ODE IRETI Work Detail Member Wor…" at bounding box center [760, 612] width 1520 height 1165
click at [1440, 593] on main "< Back to public search results Copy work link ODE IRETI Work Detail Member Wor…" at bounding box center [760, 612] width 1520 height 1165
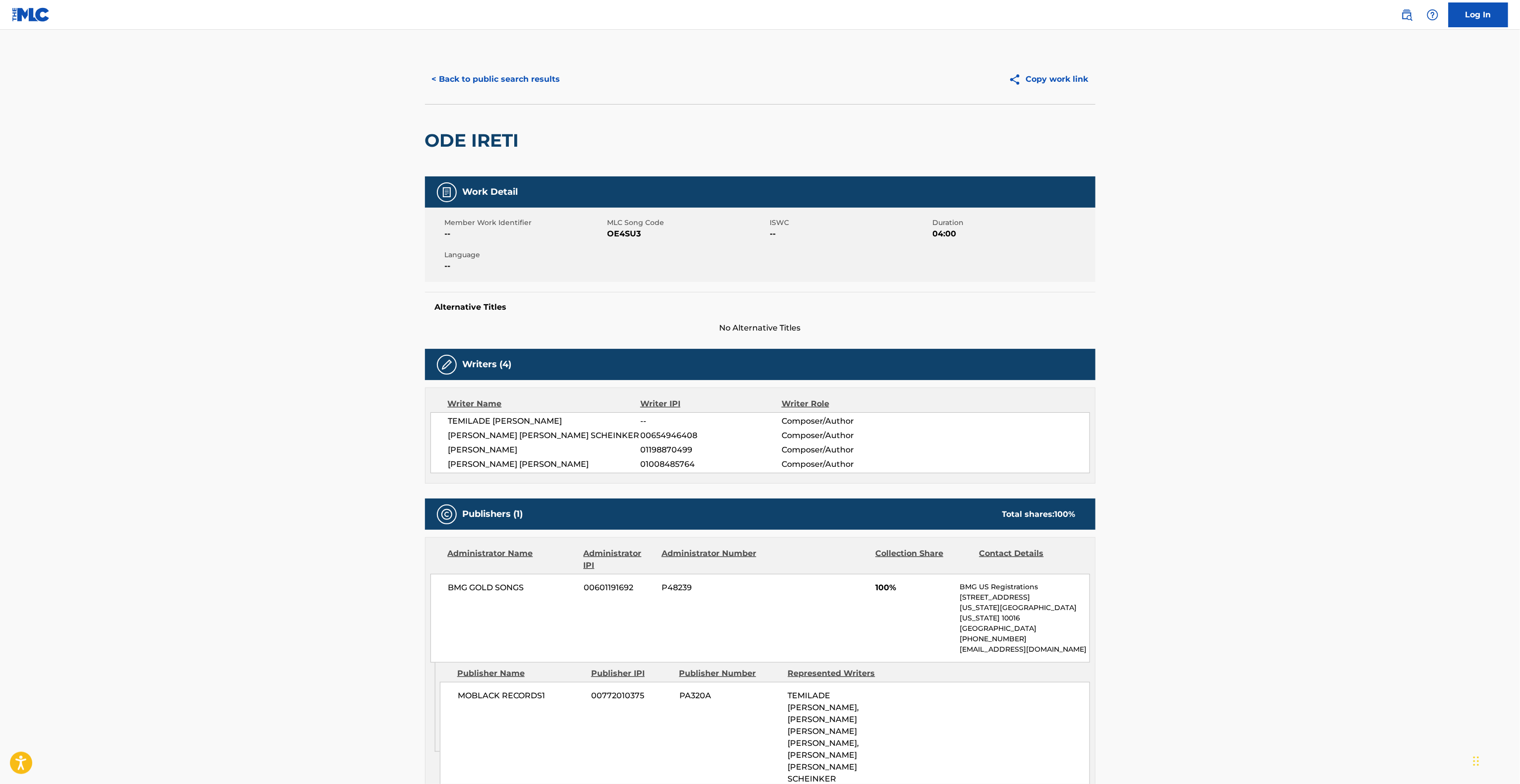
click at [1435, 592] on main "< Back to public search results Copy work link ODE IRETI Work Detail Member Wor…" at bounding box center [760, 612] width 1520 height 1165
drag, startPoint x: 1422, startPoint y: 590, endPoint x: 1417, endPoint y: 588, distance: 5.4
click at [1420, 588] on main "< Back to public search results Copy work link ODE IRETI Work Detail Member Wor…" at bounding box center [760, 612] width 1520 height 1165
drag, startPoint x: 1408, startPoint y: 588, endPoint x: 922, endPoint y: 677, distance: 494.1
click at [1397, 588] on main "< Back to public search results Copy work link ODE IRETI Work Detail Member Wor…" at bounding box center [760, 612] width 1520 height 1165
